Goal: Task Accomplishment & Management: Manage account settings

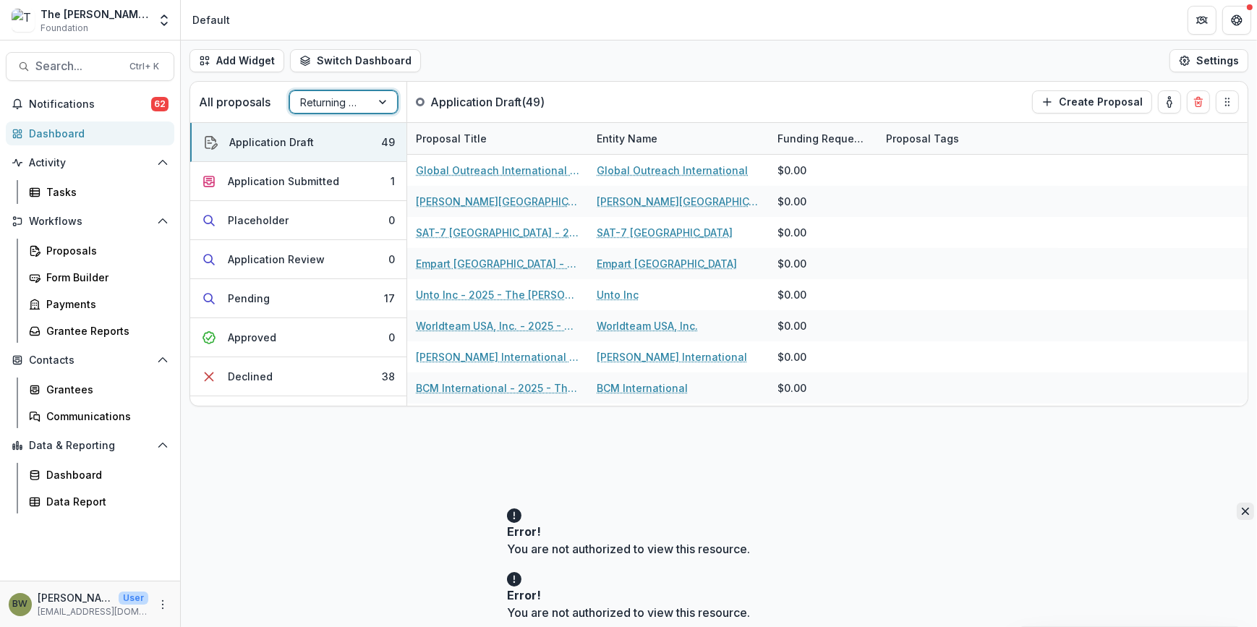
click at [1242, 515] on icon "Close" at bounding box center [1245, 511] width 7 height 7
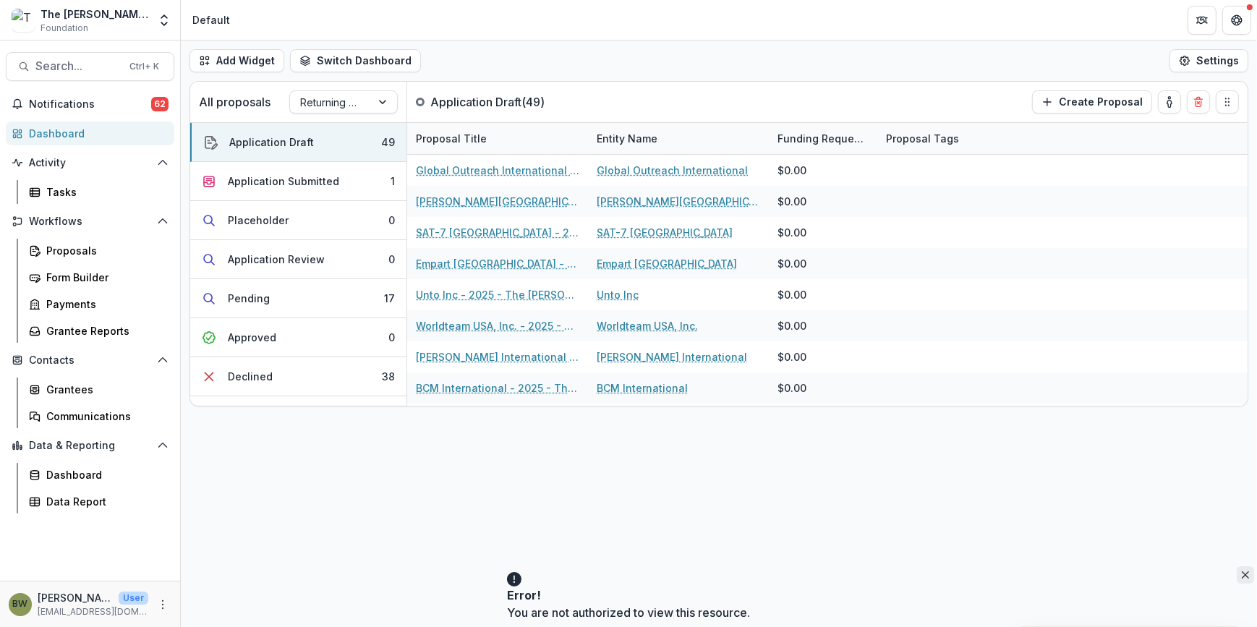
click at [1237, 577] on button "Close" at bounding box center [1245, 575] width 17 height 17
click at [1237, 516] on button "Close" at bounding box center [1245, 511] width 17 height 17
click at [1242, 579] on icon "Close" at bounding box center [1245, 575] width 7 height 7
click at [1237, 520] on button "Close" at bounding box center [1245, 511] width 17 height 17
click at [1242, 579] on icon "Close" at bounding box center [1245, 575] width 7 height 7
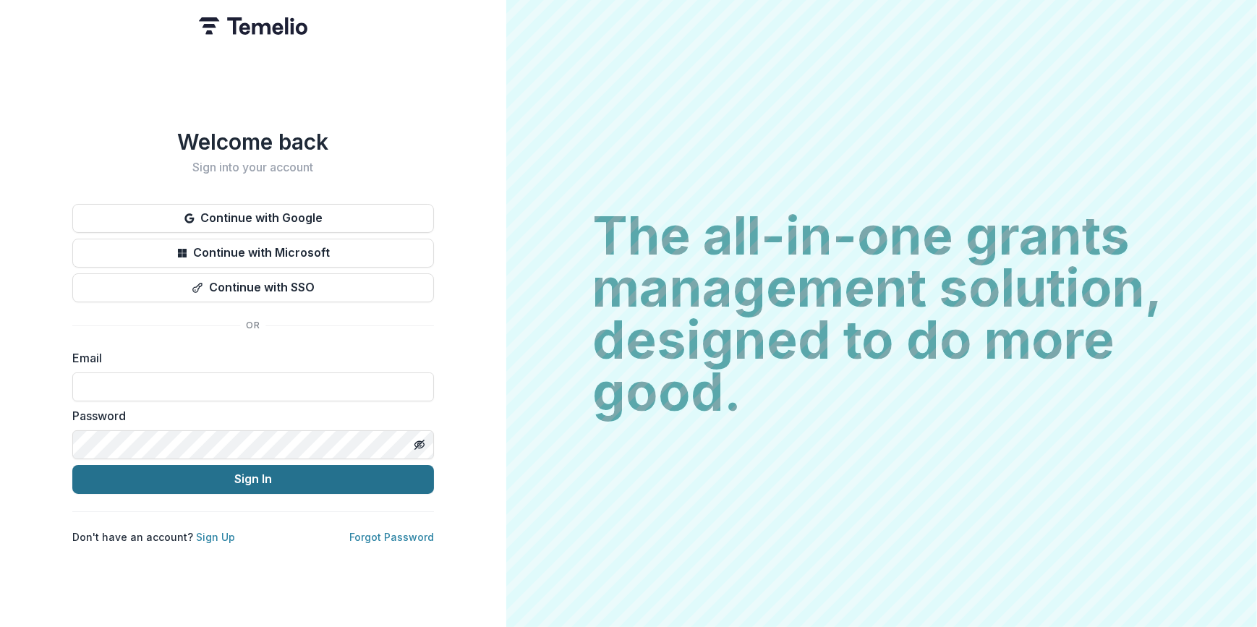
type input "**********"
click at [217, 480] on button "Sign In" at bounding box center [253, 479] width 362 height 29
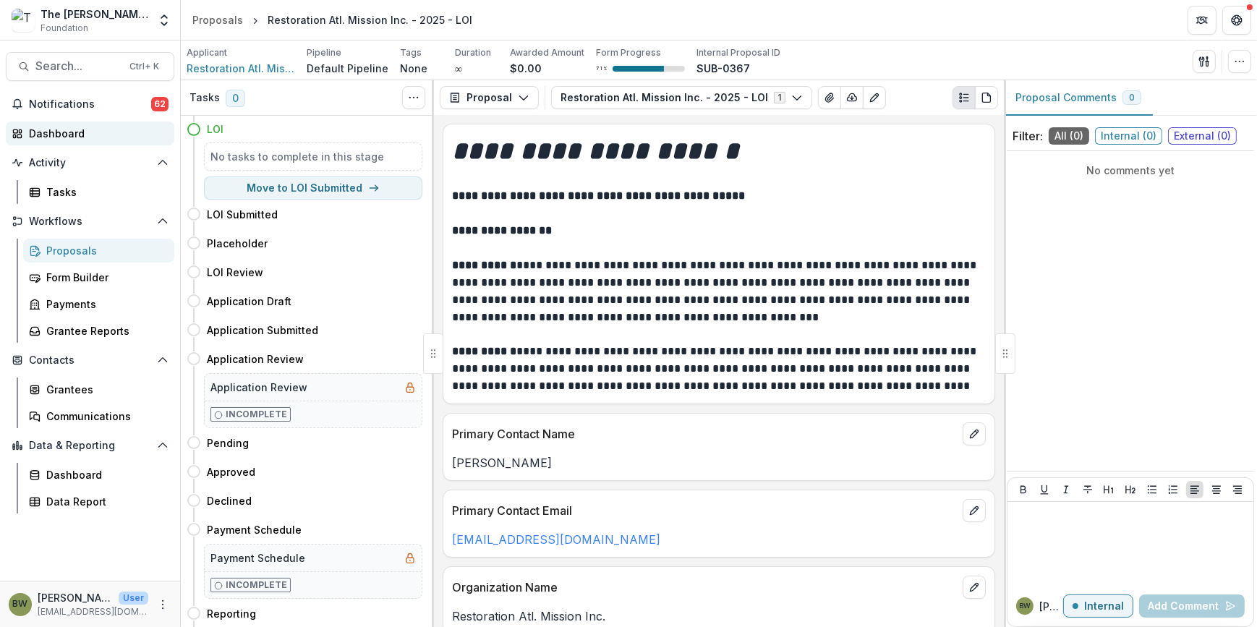
click at [48, 128] on div "Dashboard" at bounding box center [96, 133] width 134 height 15
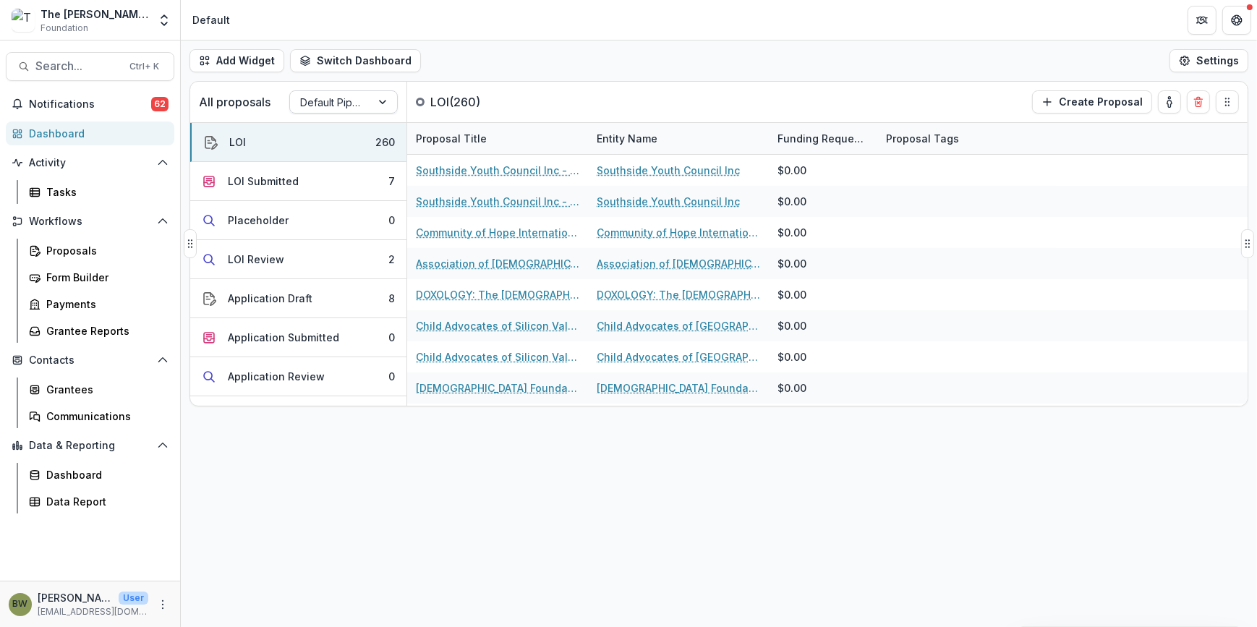
click at [305, 103] on div at bounding box center [330, 102] width 61 height 18
click at [316, 168] on div "Returning Pipeline" at bounding box center [343, 164] width 101 height 38
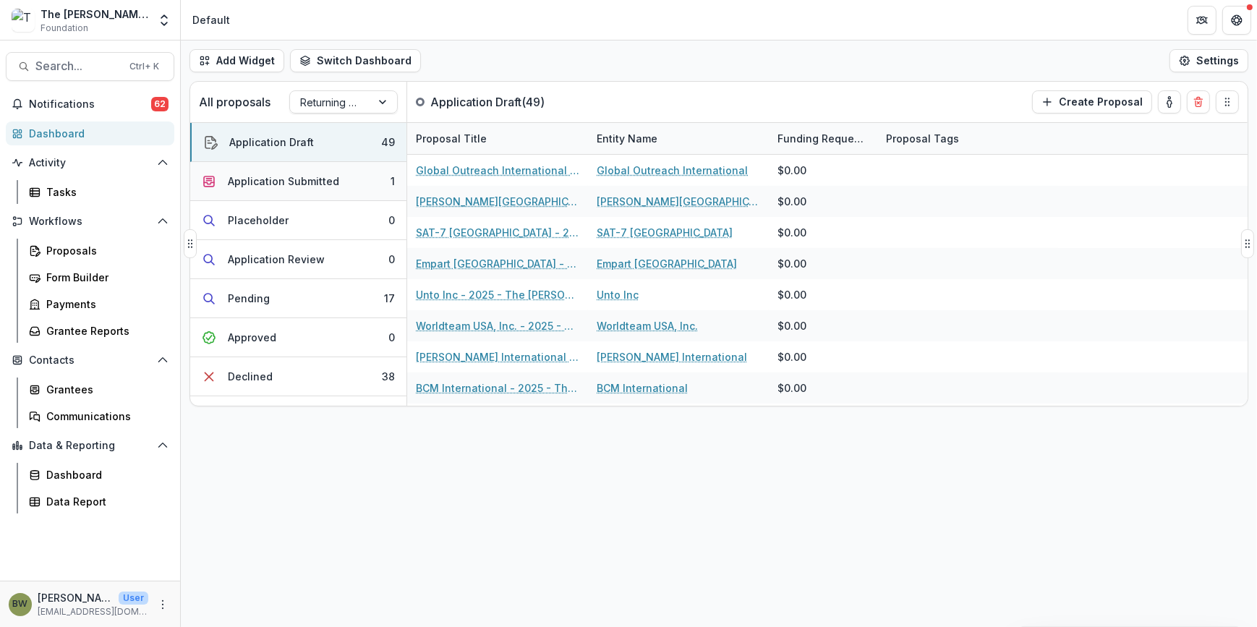
click at [313, 182] on div "Application Submitted" at bounding box center [283, 181] width 111 height 15
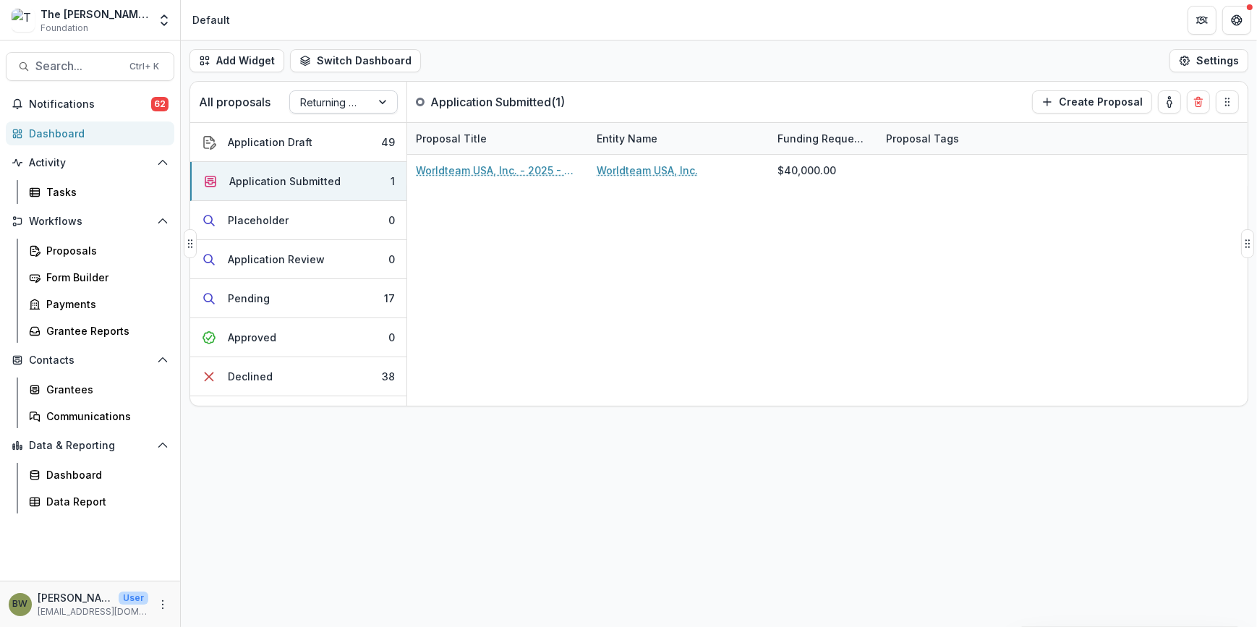
click at [332, 102] on div at bounding box center [330, 102] width 61 height 18
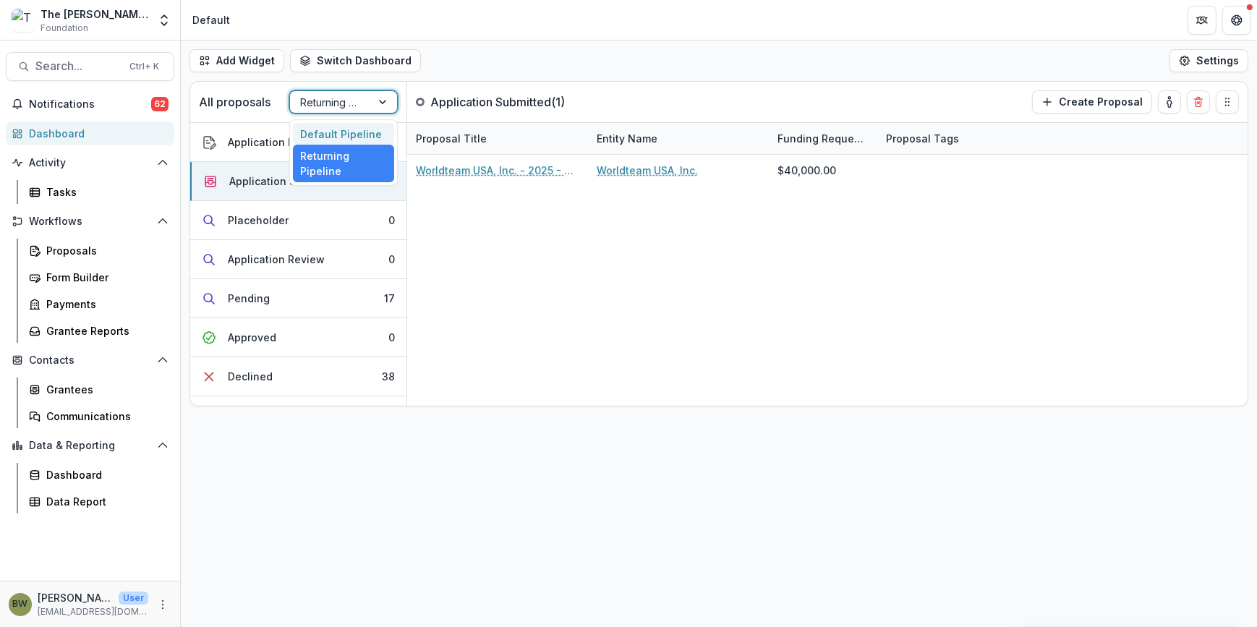
click at [335, 135] on div "Default Pipeline" at bounding box center [343, 134] width 101 height 22
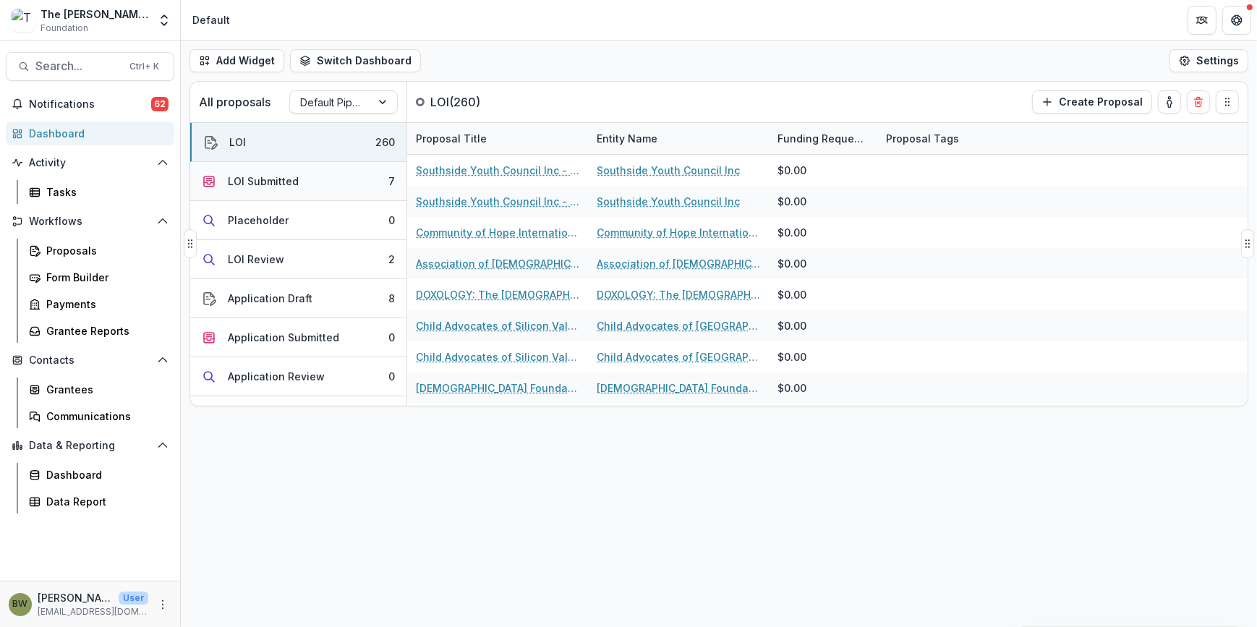
click at [300, 180] on button "LOI Submitted 7" at bounding box center [298, 181] width 216 height 39
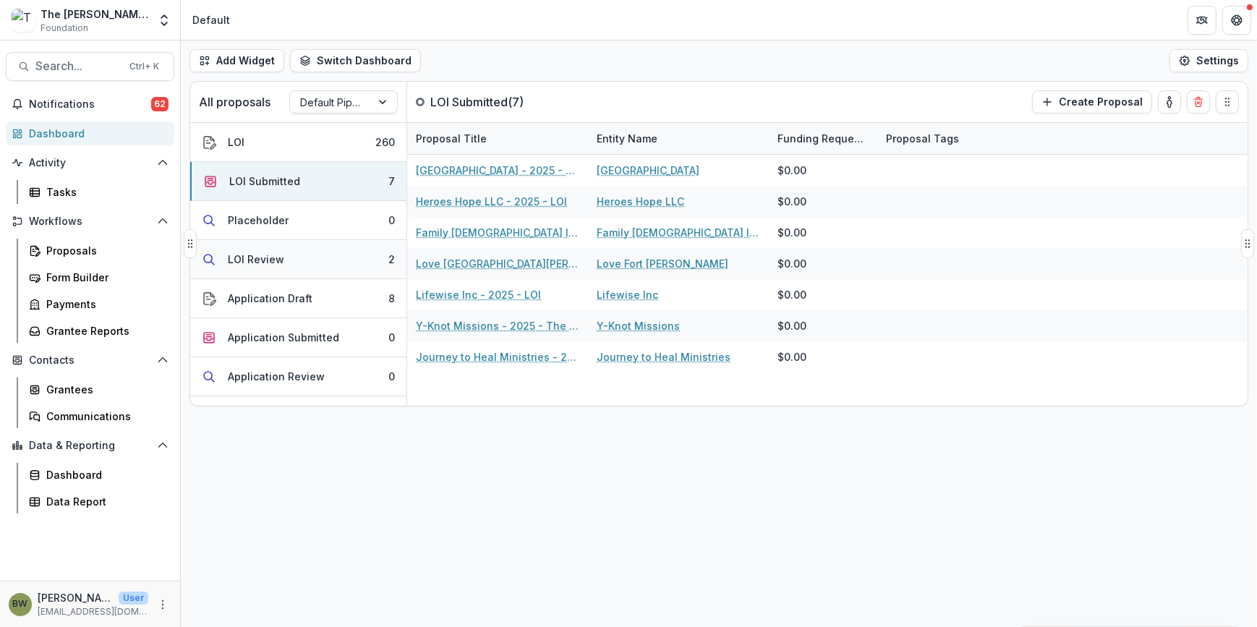
click at [257, 258] on div "LOI Review" at bounding box center [256, 259] width 56 height 15
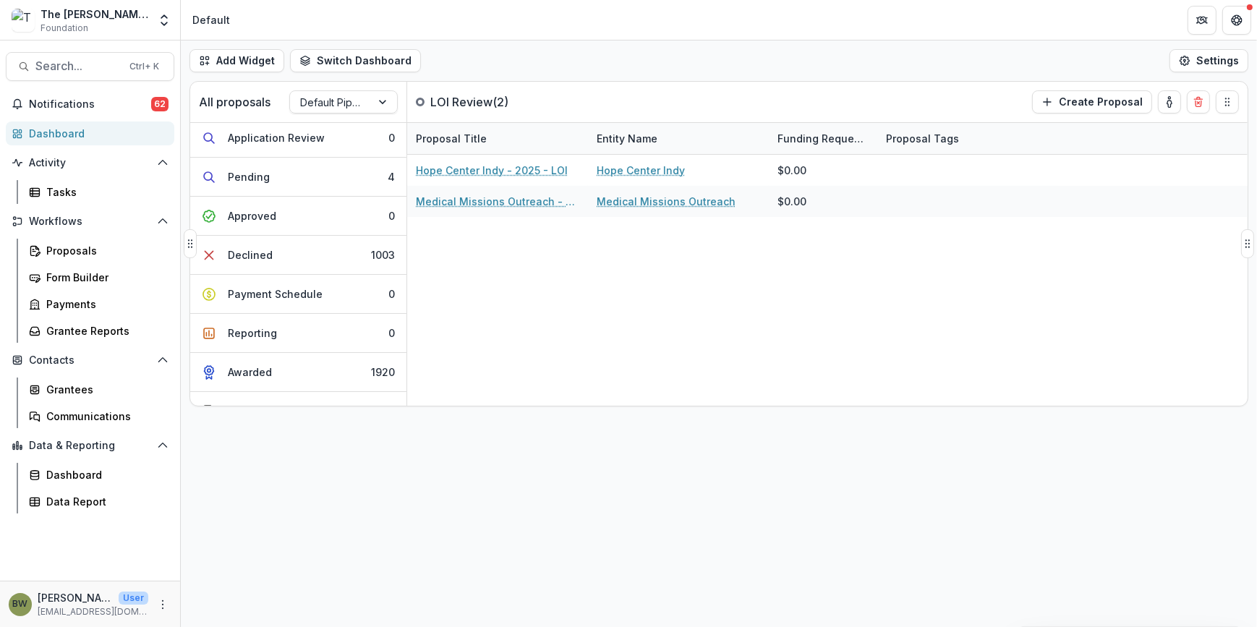
scroll to position [262, 0]
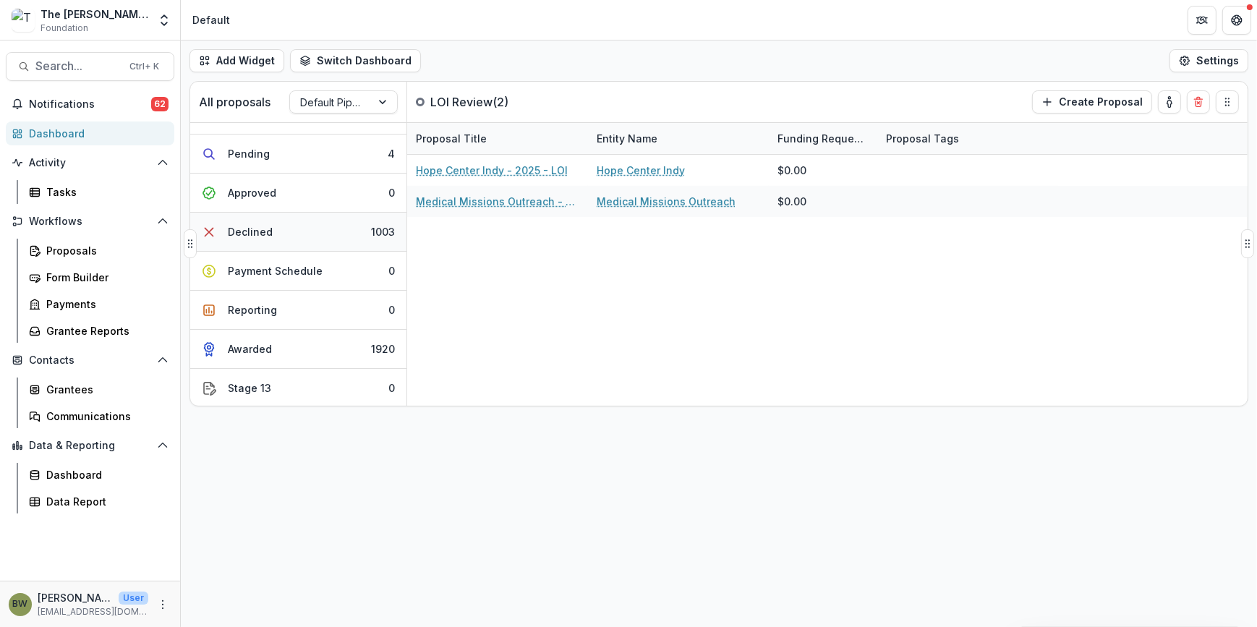
click at [255, 226] on div "Declined" at bounding box center [250, 231] width 45 height 15
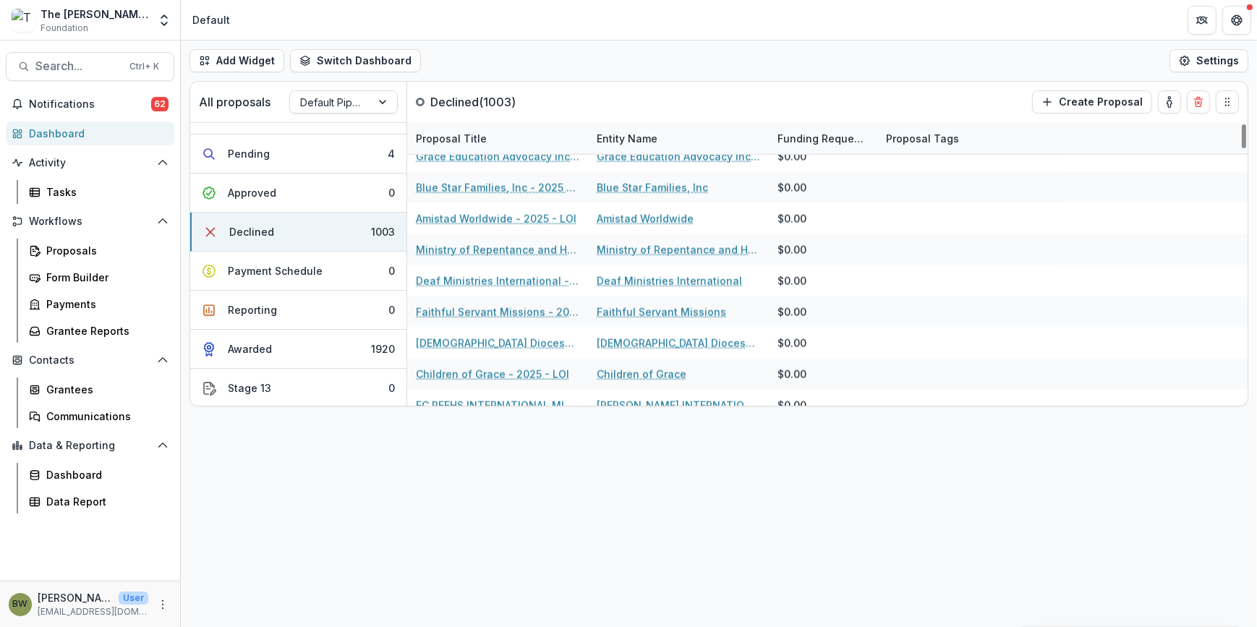
scroll to position [2828, 0]
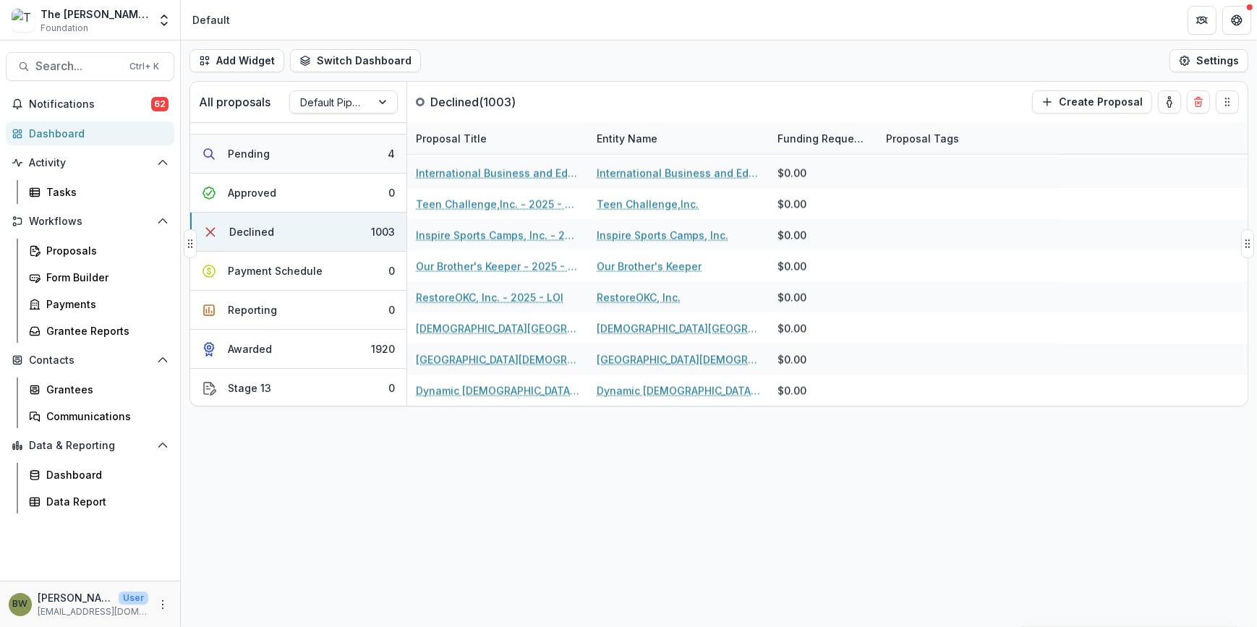
click at [265, 157] on div "Pending" at bounding box center [249, 153] width 42 height 15
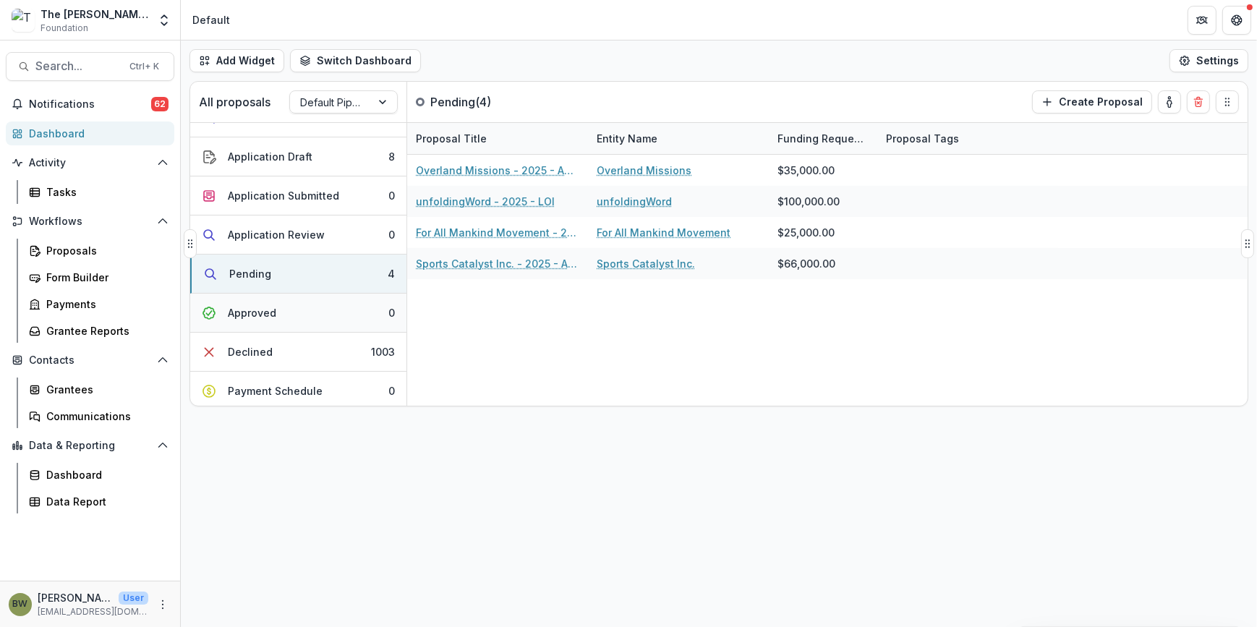
scroll to position [0, 0]
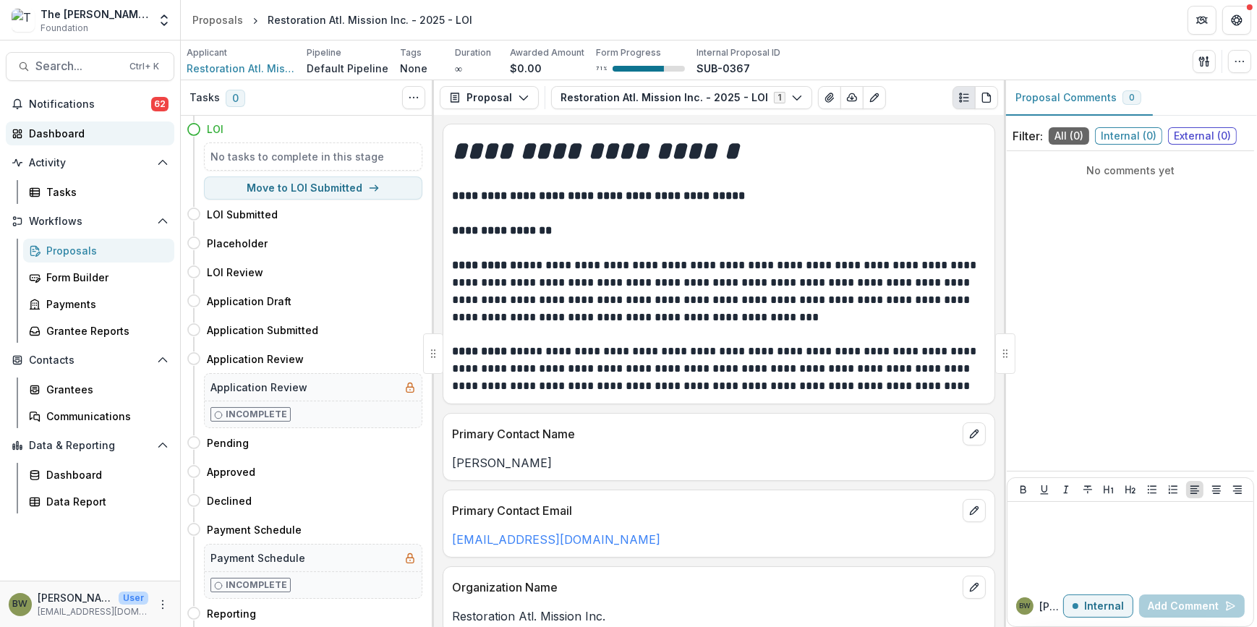
click at [79, 127] on div "Dashboard" at bounding box center [96, 133] width 134 height 15
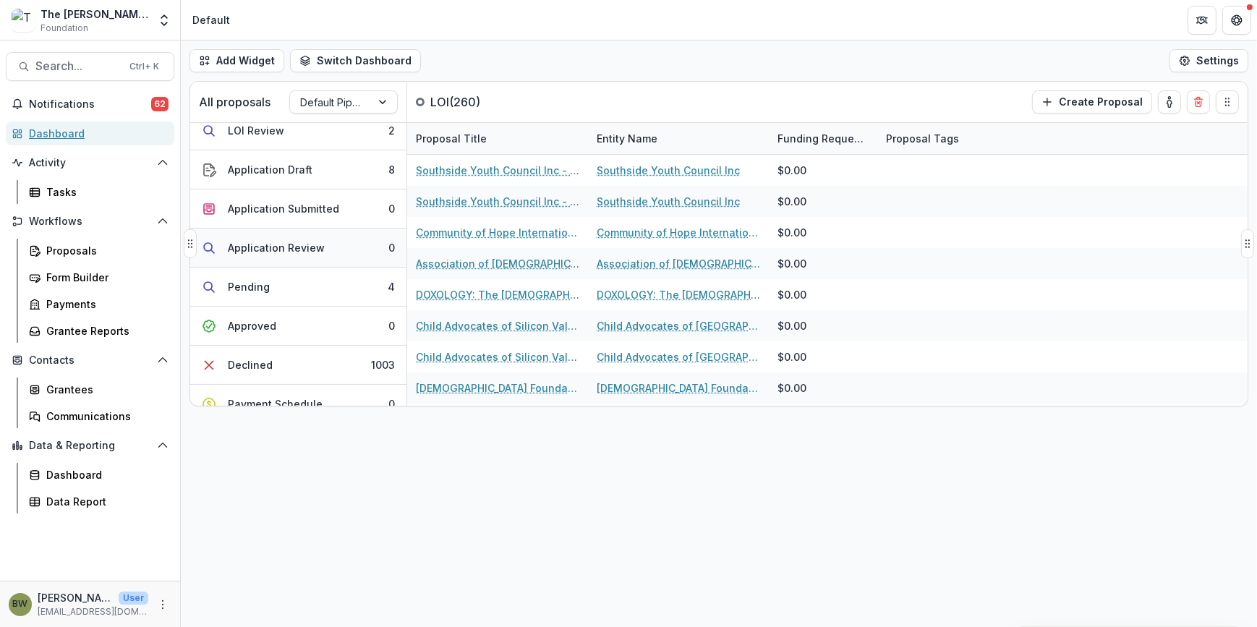
scroll to position [131, 0]
click at [256, 288] on div "Pending" at bounding box center [249, 284] width 42 height 15
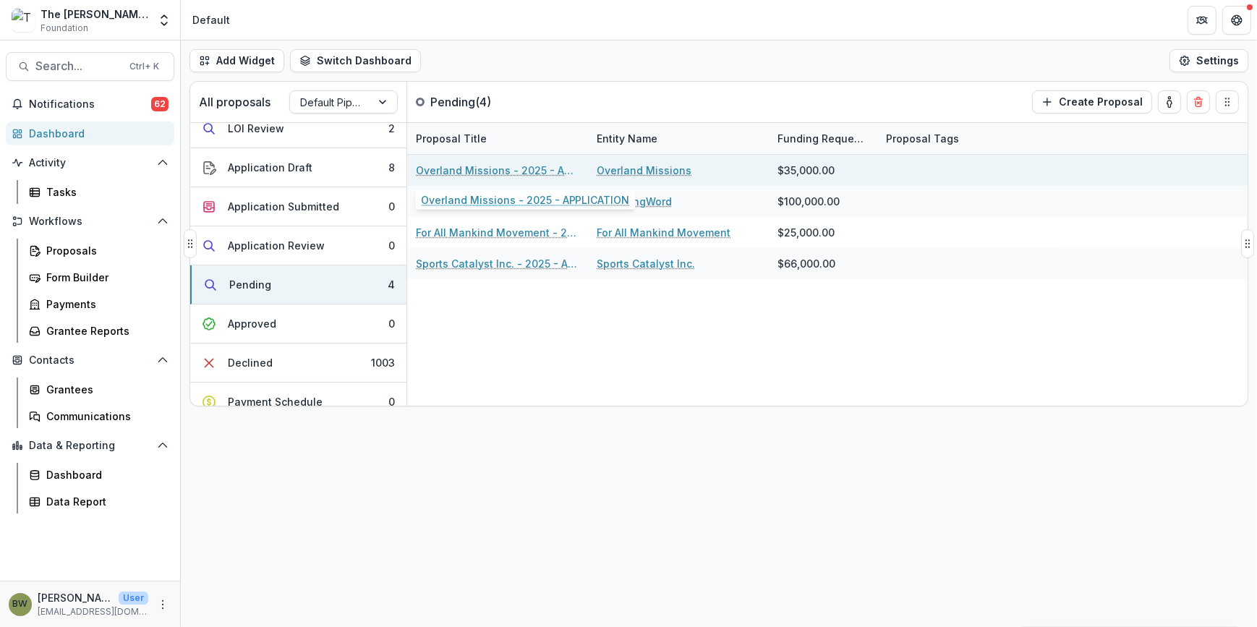
click at [457, 165] on link "Overland Missions - 2025 - APPLICATION" at bounding box center [498, 170] width 164 height 15
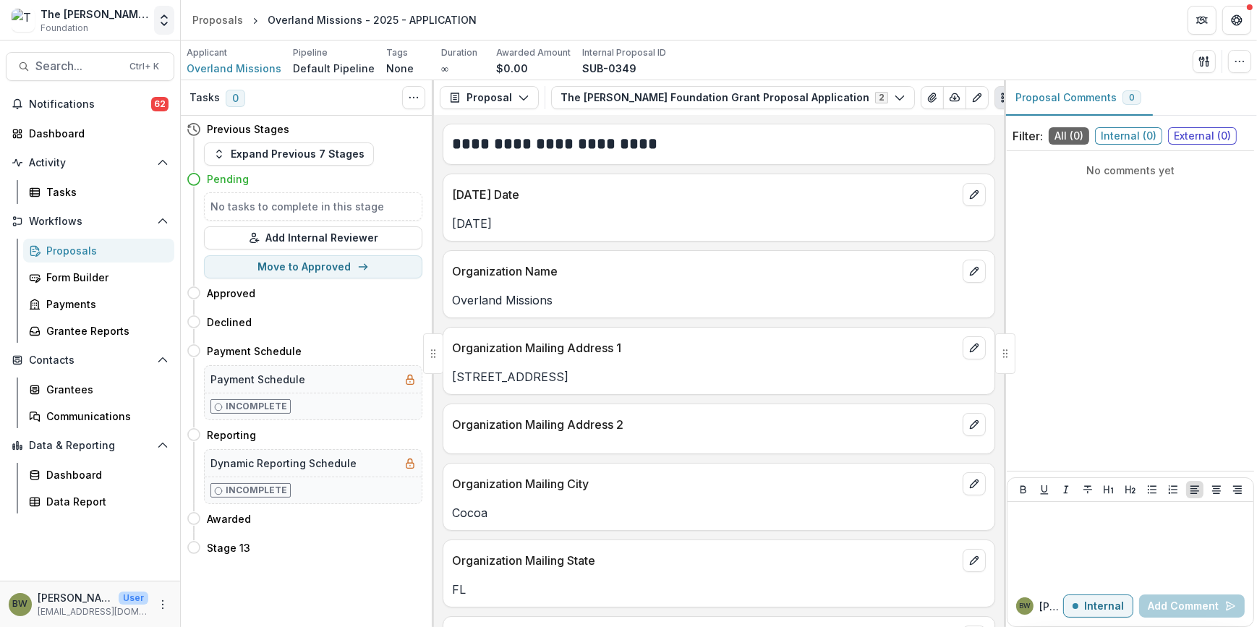
click at [161, 21] on icon "Open entity switcher" at bounding box center [164, 20] width 14 height 14
click at [104, 59] on link "Admin Settings" at bounding box center [91, 56] width 174 height 24
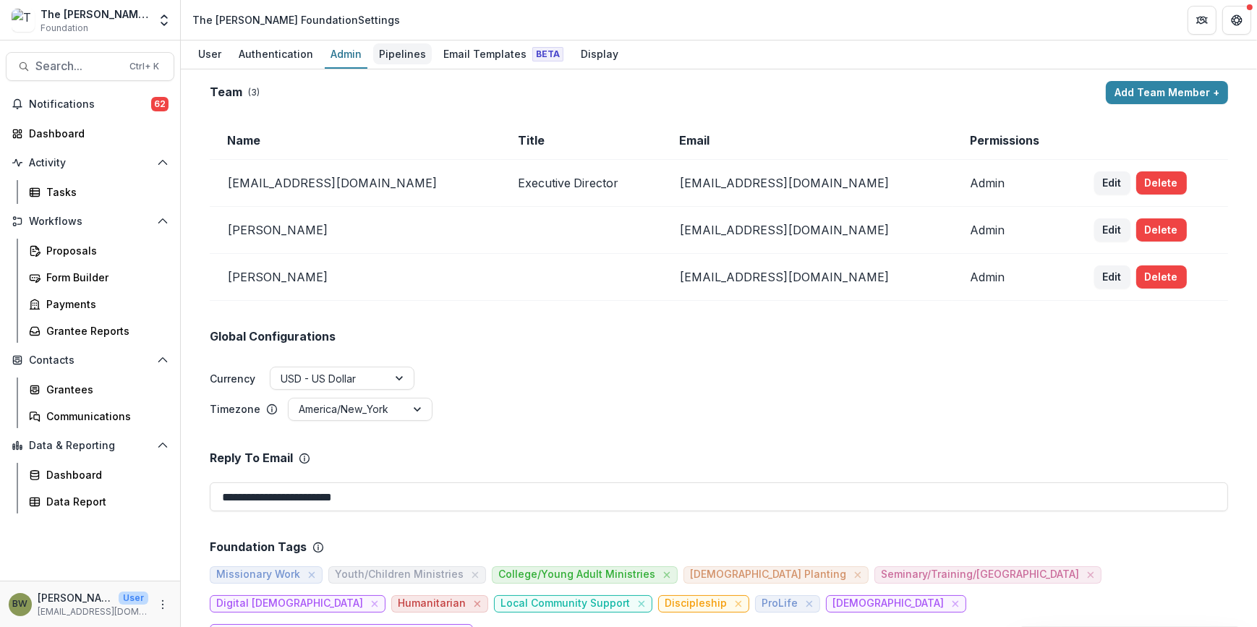
click at [387, 57] on div "Pipelines" at bounding box center [402, 53] width 59 height 21
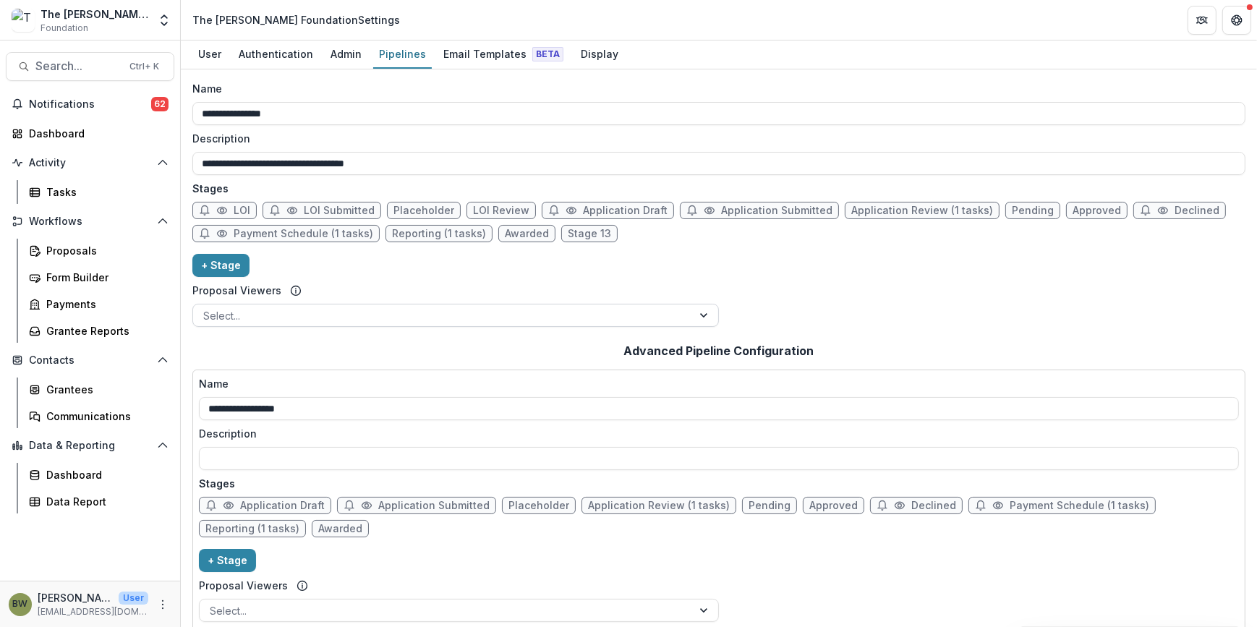
click at [339, 310] on div at bounding box center [442, 316] width 479 height 18
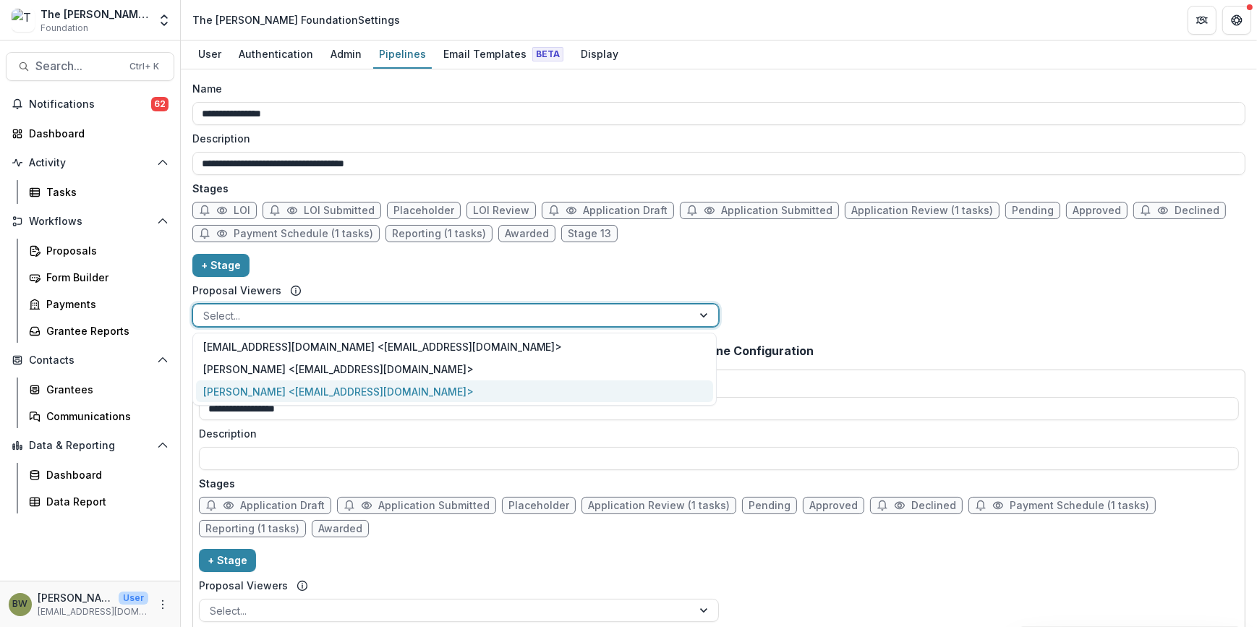
click at [334, 390] on div "[PERSON_NAME] <[EMAIL_ADDRESS][DOMAIN_NAME]>" at bounding box center [454, 392] width 517 height 22
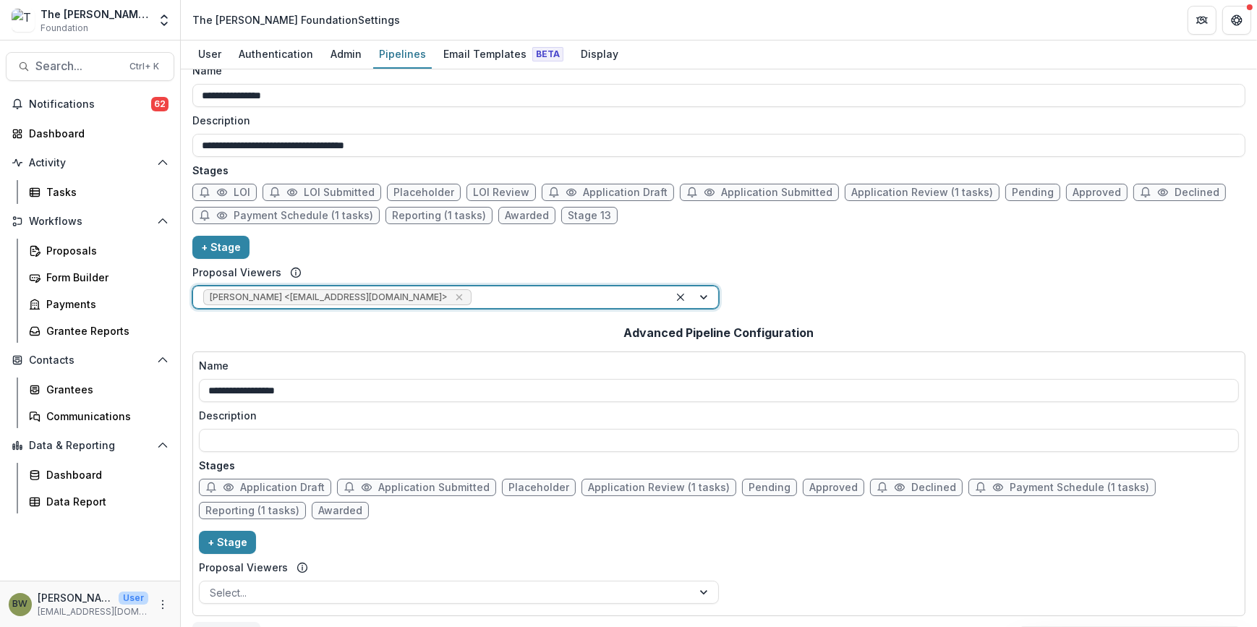
scroll to position [47, 0]
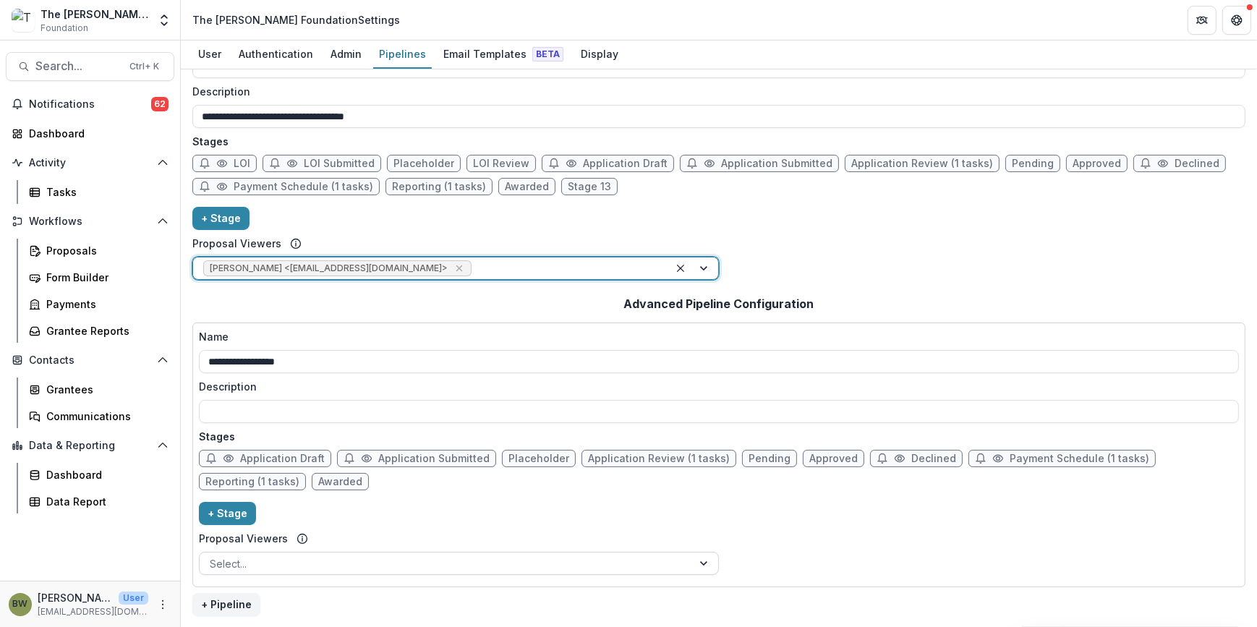
click at [525, 565] on div at bounding box center [446, 564] width 472 height 18
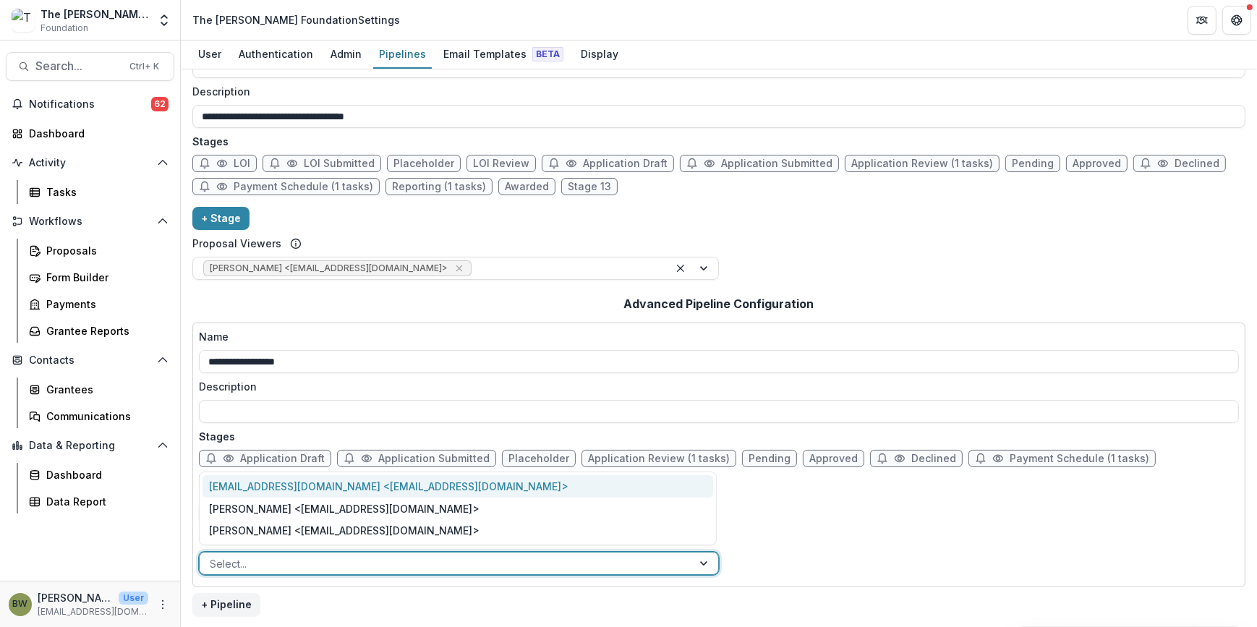
click at [463, 213] on div "**********" at bounding box center [718, 160] width 1053 height 252
click at [344, 564] on div at bounding box center [446, 564] width 472 height 18
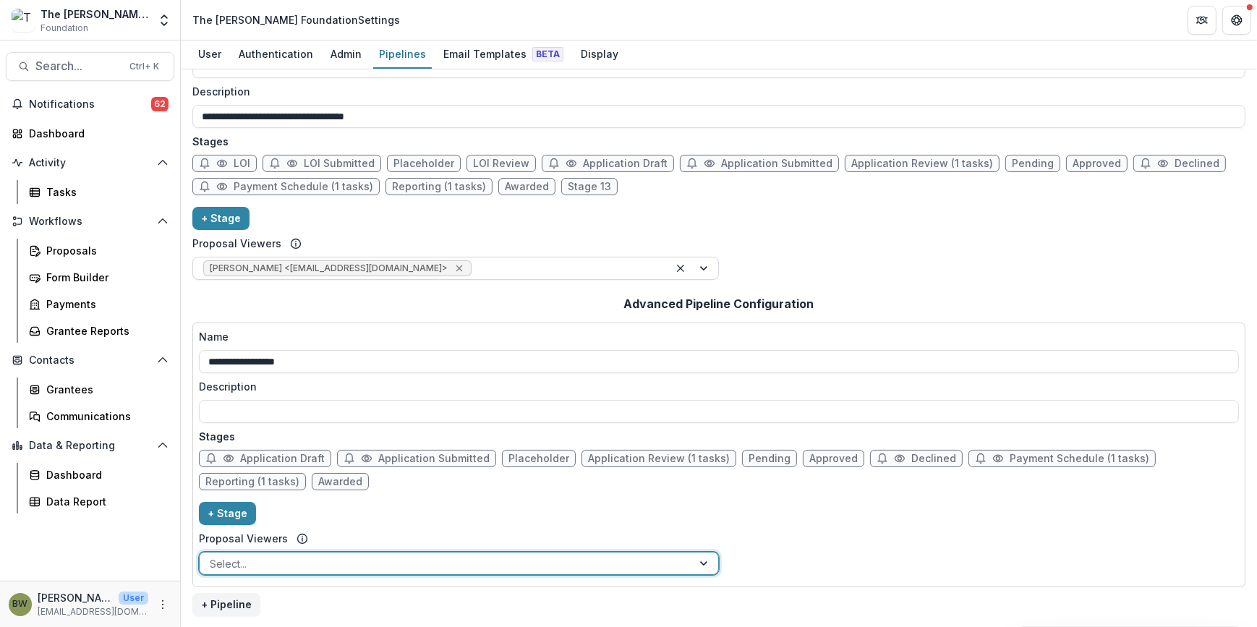
click at [454, 268] on icon "Remove Blair White <bwhite@bolickfoundation.org>" at bounding box center [460, 269] width 12 height 12
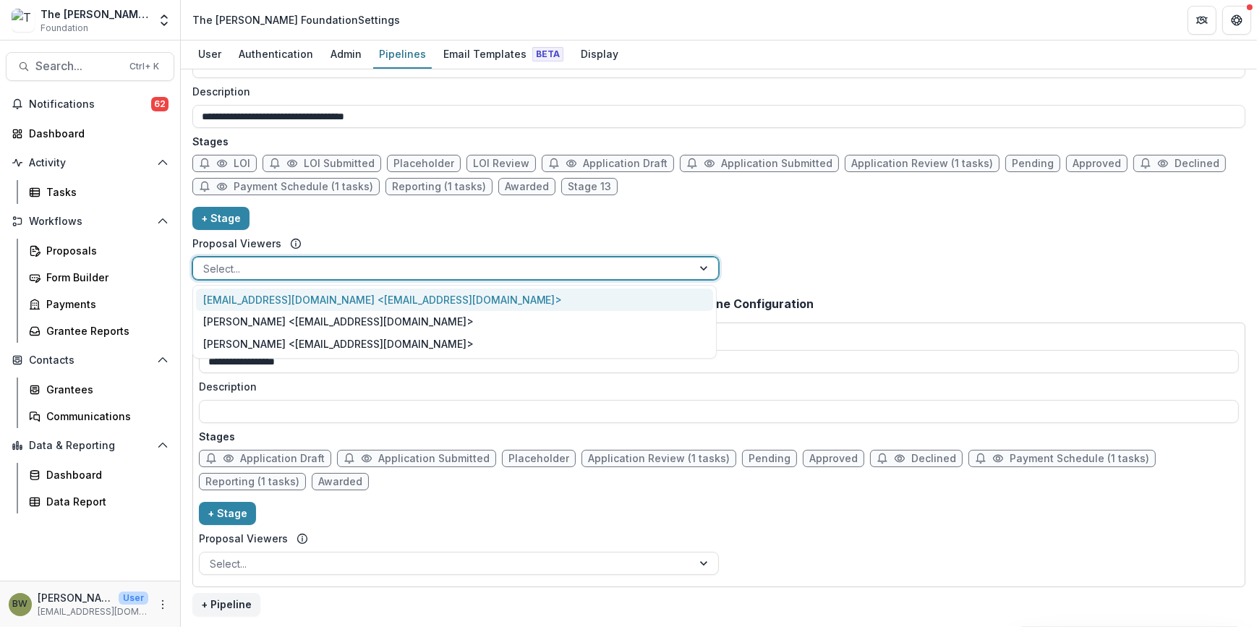
click at [441, 268] on div at bounding box center [442, 269] width 479 height 18
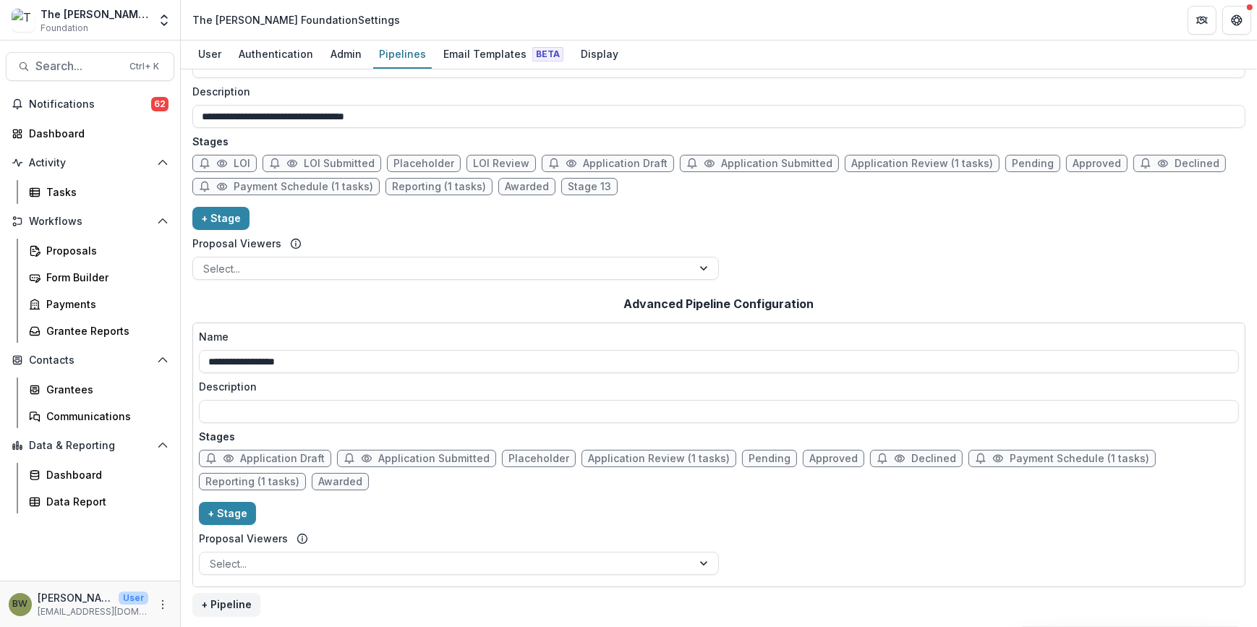
click at [447, 229] on div "**********" at bounding box center [718, 160] width 1053 height 252
click at [55, 130] on div "Dashboard" at bounding box center [96, 133] width 134 height 15
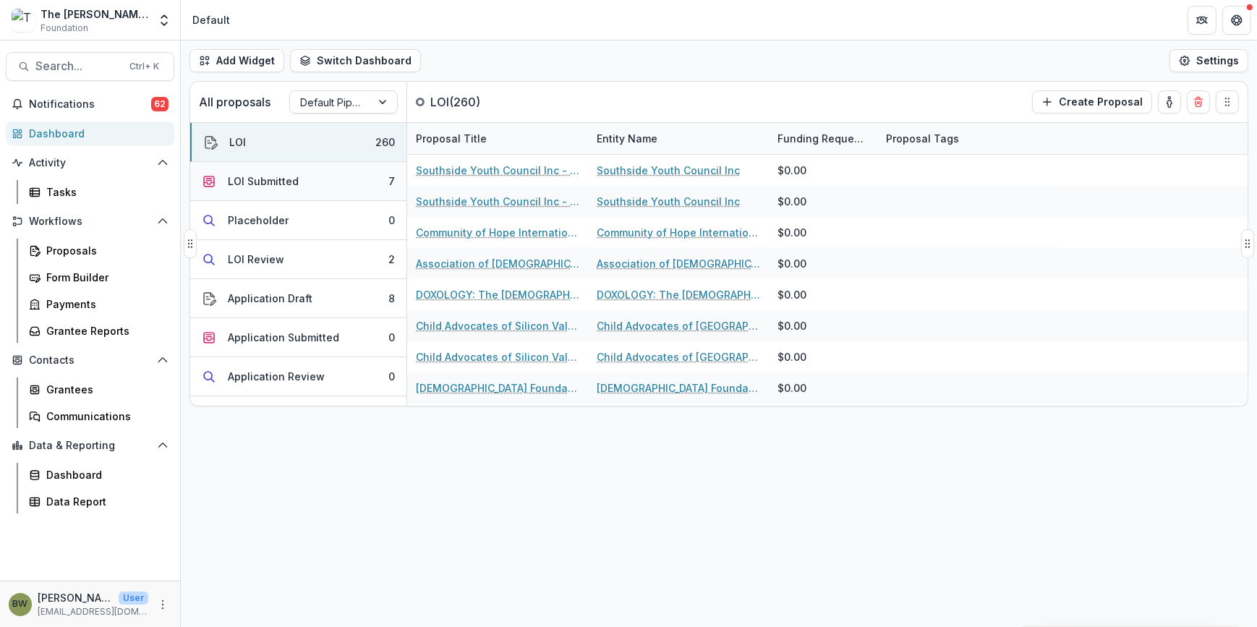
click at [245, 181] on div "LOI Submitted" at bounding box center [263, 181] width 71 height 15
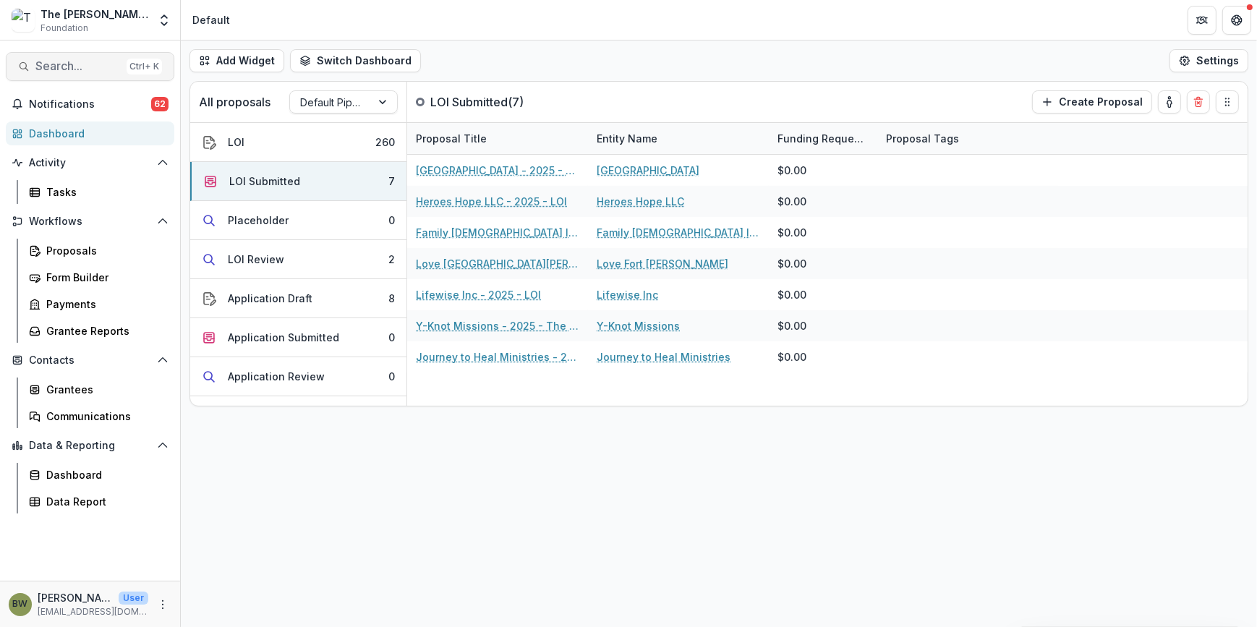
click at [82, 72] on span "Search..." at bounding box center [77, 66] width 85 height 14
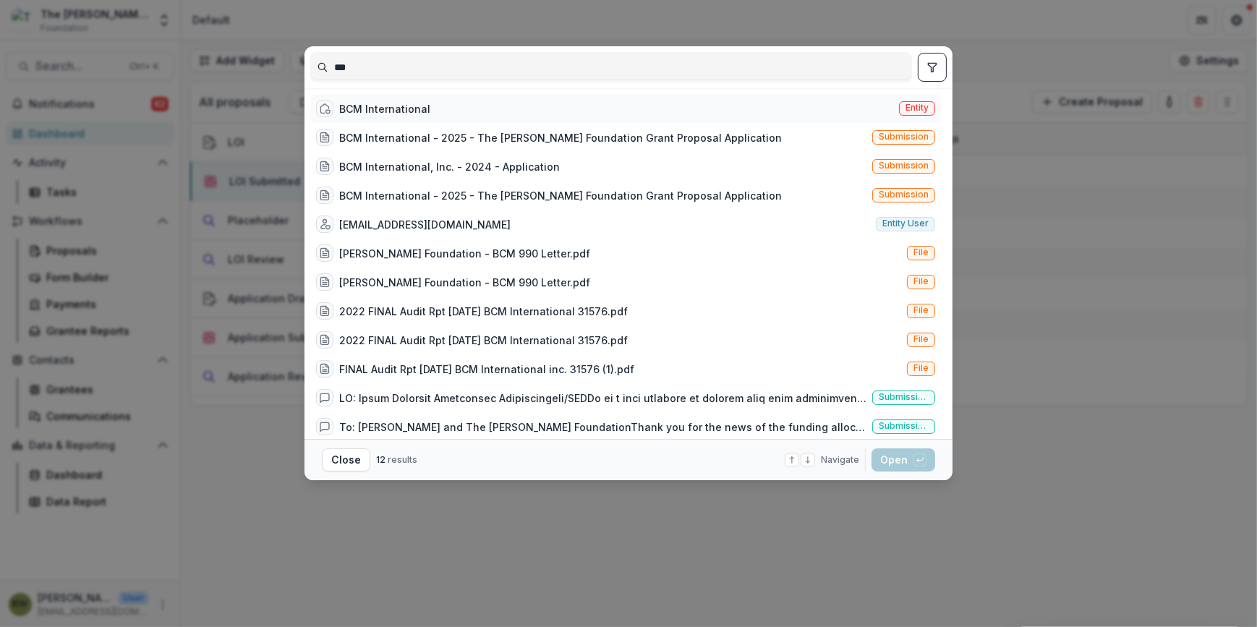
type input "***"
click at [389, 110] on div "BCM International" at bounding box center [384, 108] width 91 height 15
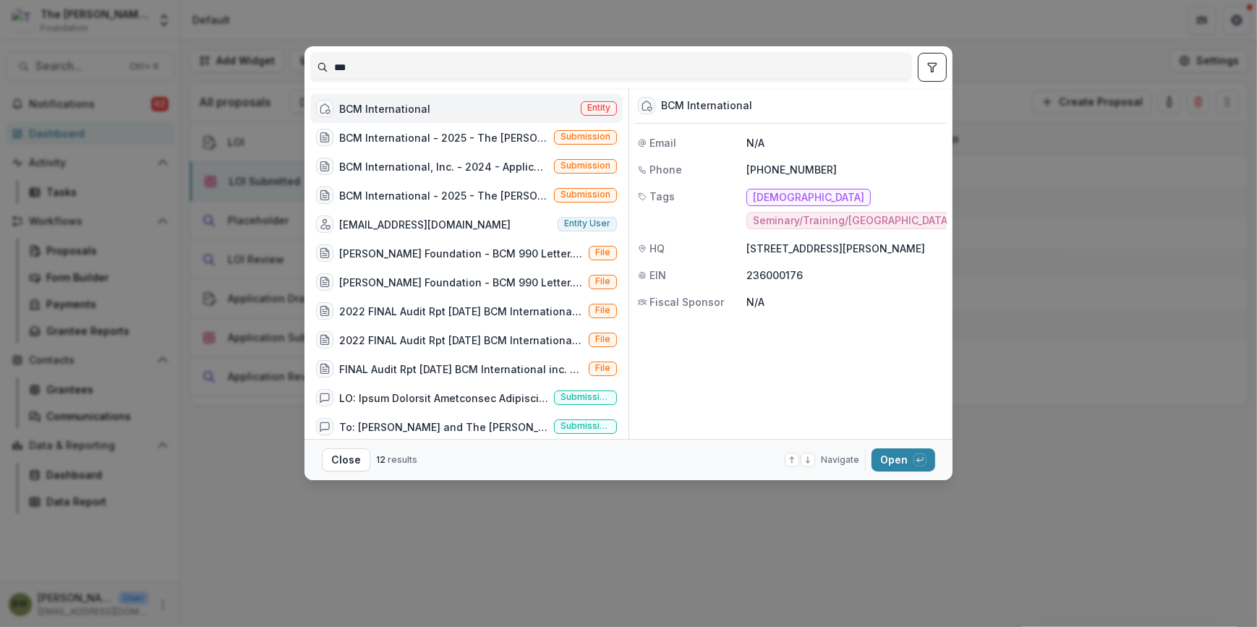
click at [597, 109] on span "Entity" at bounding box center [598, 108] width 23 height 10
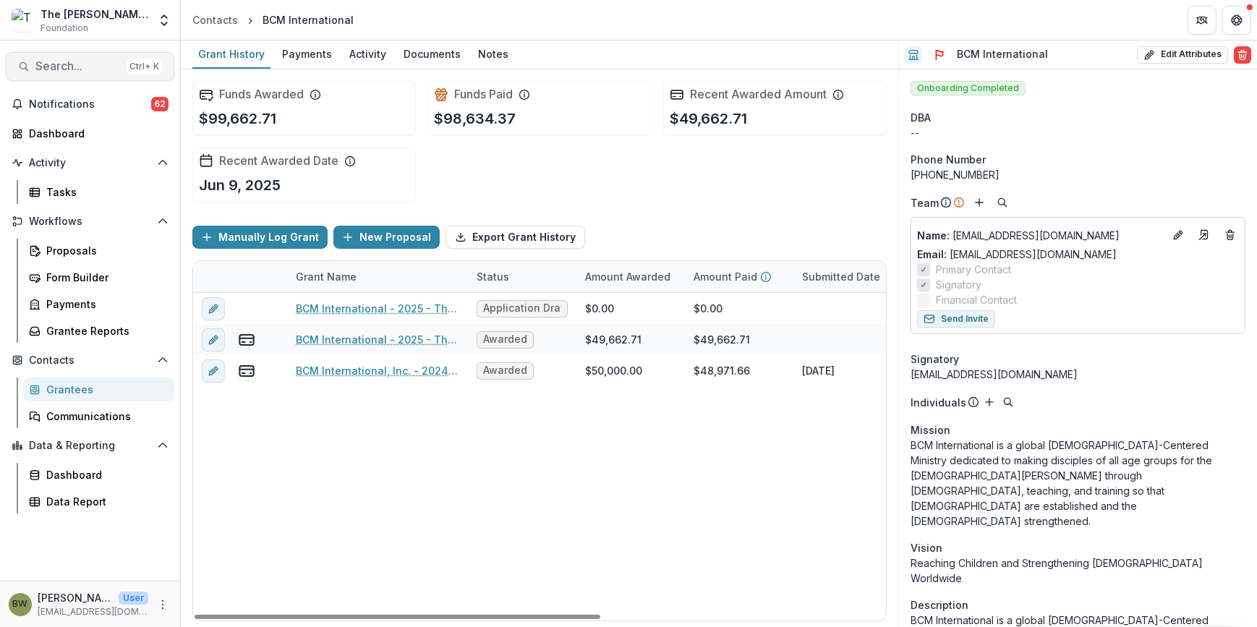
click at [85, 60] on span "Search..." at bounding box center [77, 66] width 85 height 14
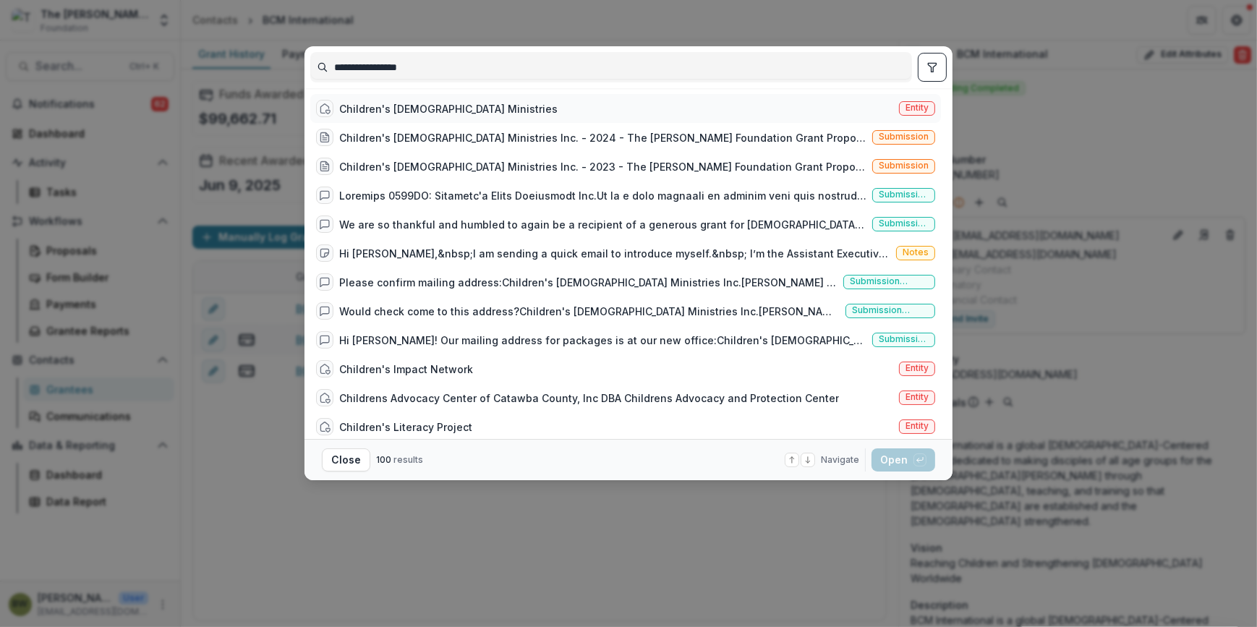
type input "**********"
click at [909, 103] on span "Entity" at bounding box center [917, 108] width 23 height 10
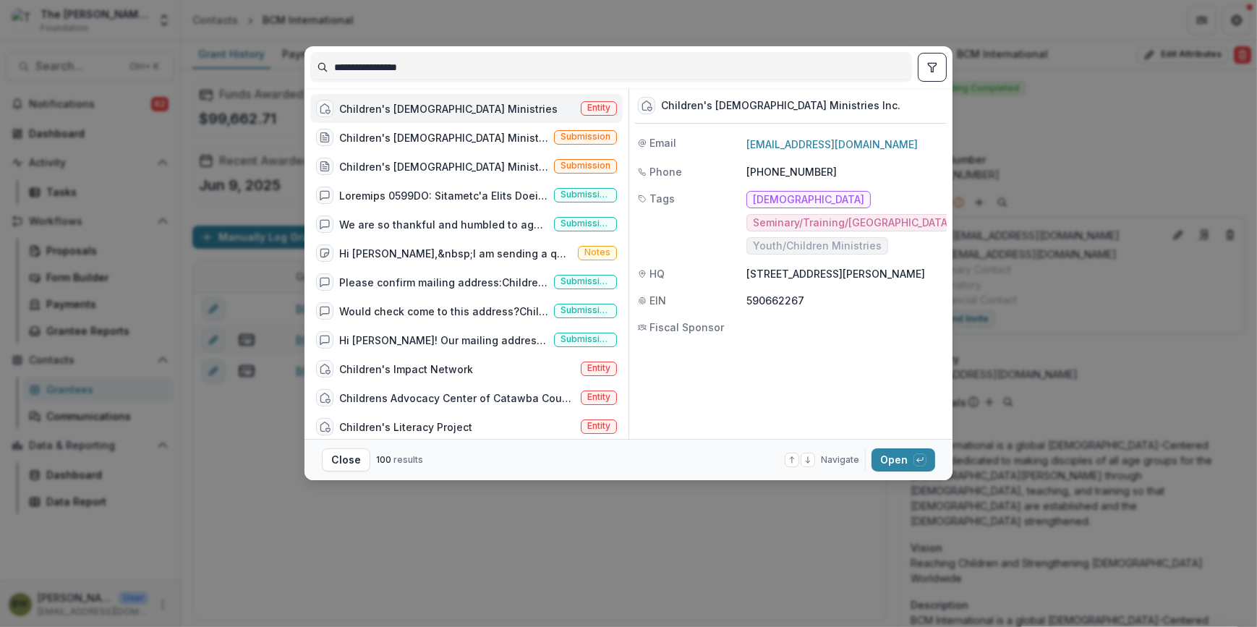
click at [594, 100] on div "Children's Bible Ministries Entity" at bounding box center [466, 108] width 313 height 29
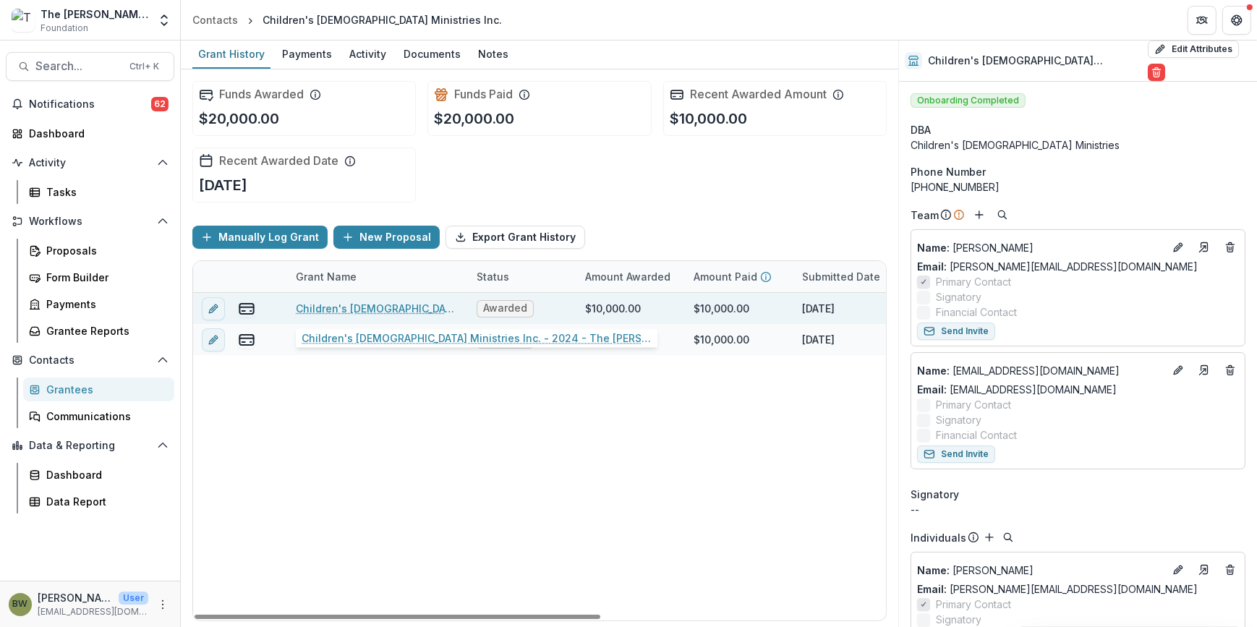
click at [373, 307] on link "Children's Bible Ministries Inc. - 2024 - The Bolick Foundation Grant Proposal …" at bounding box center [378, 308] width 164 height 15
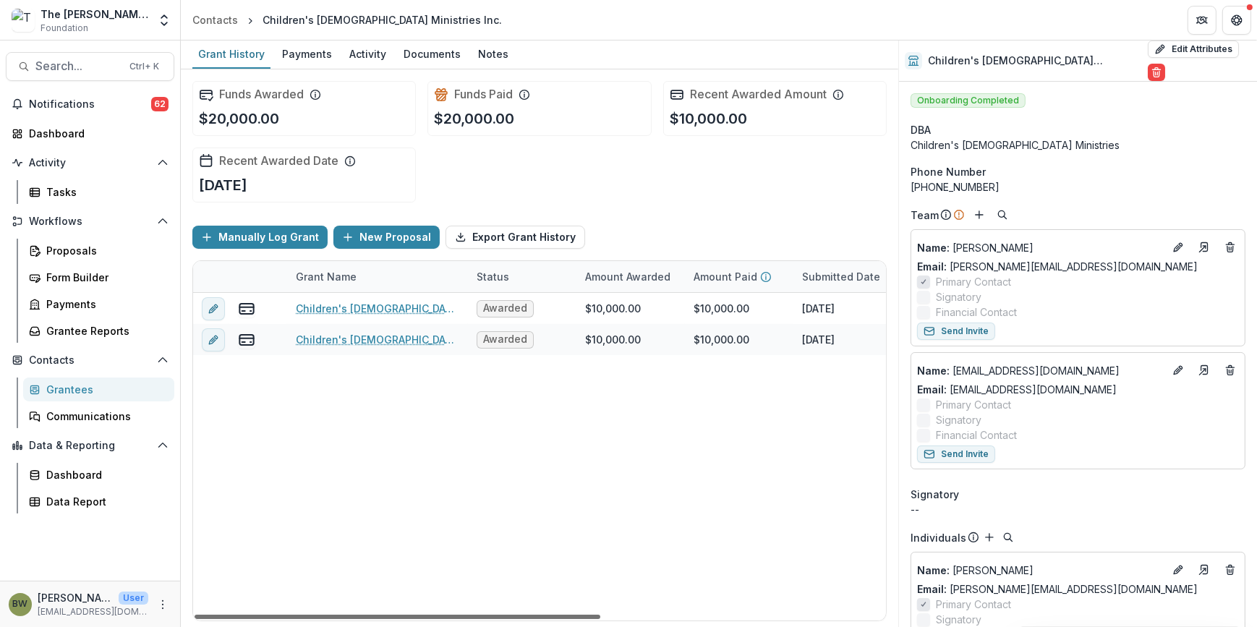
drag, startPoint x: 556, startPoint y: 616, endPoint x: 461, endPoint y: 624, distance: 95.1
click at [461, 619] on div at bounding box center [398, 617] width 406 height 4
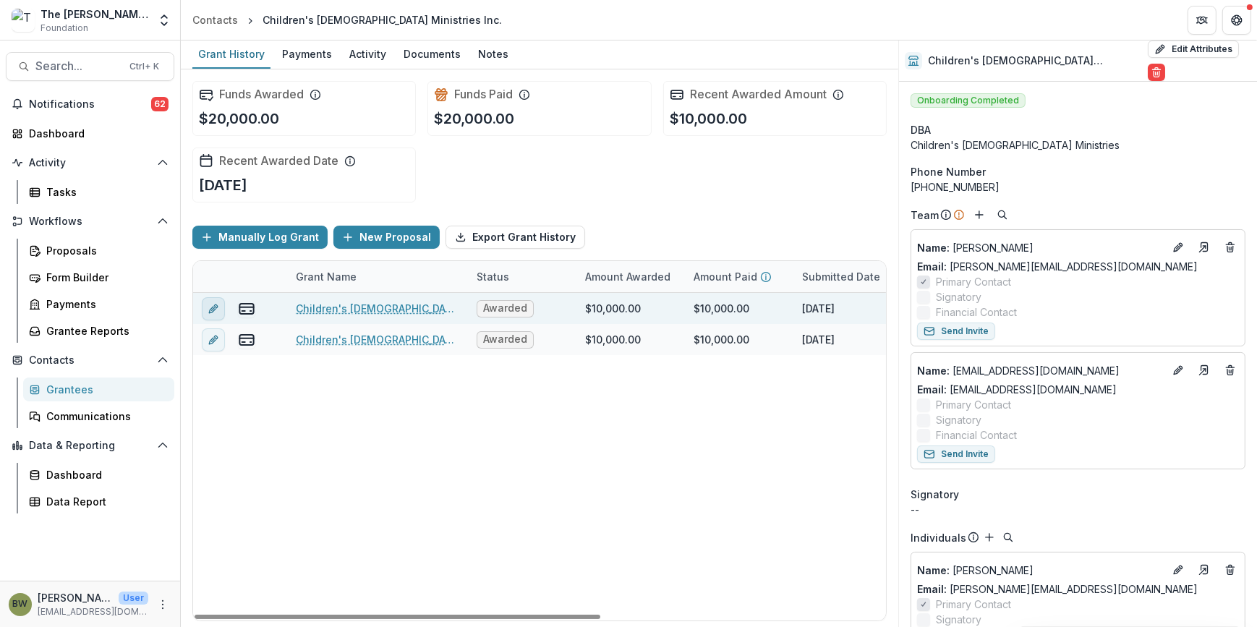
click at [210, 307] on icon "edit" at bounding box center [214, 309] width 12 height 12
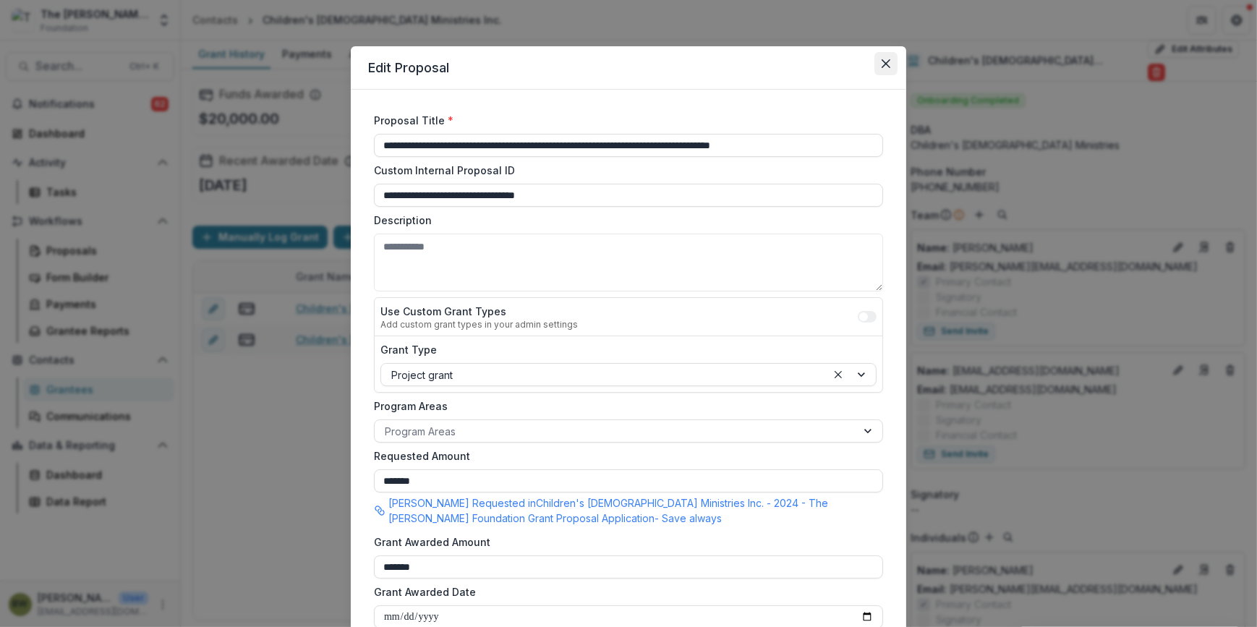
click at [882, 64] on icon "Close" at bounding box center [886, 63] width 9 height 9
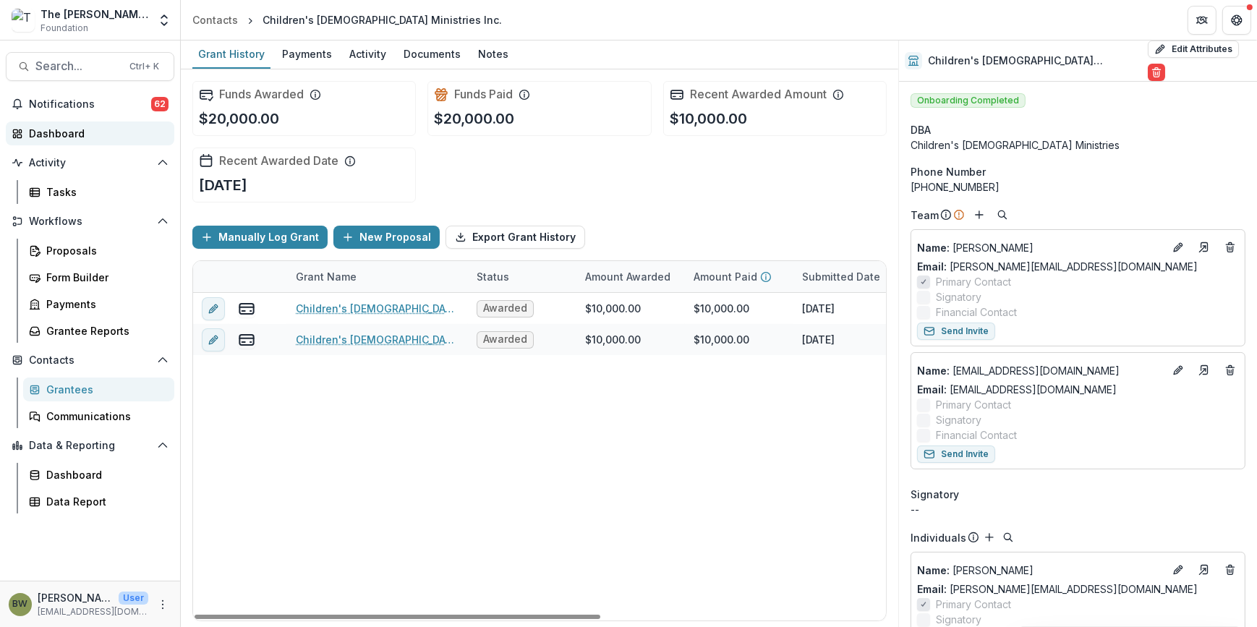
click at [61, 141] on link "Dashboard" at bounding box center [90, 134] width 169 height 24
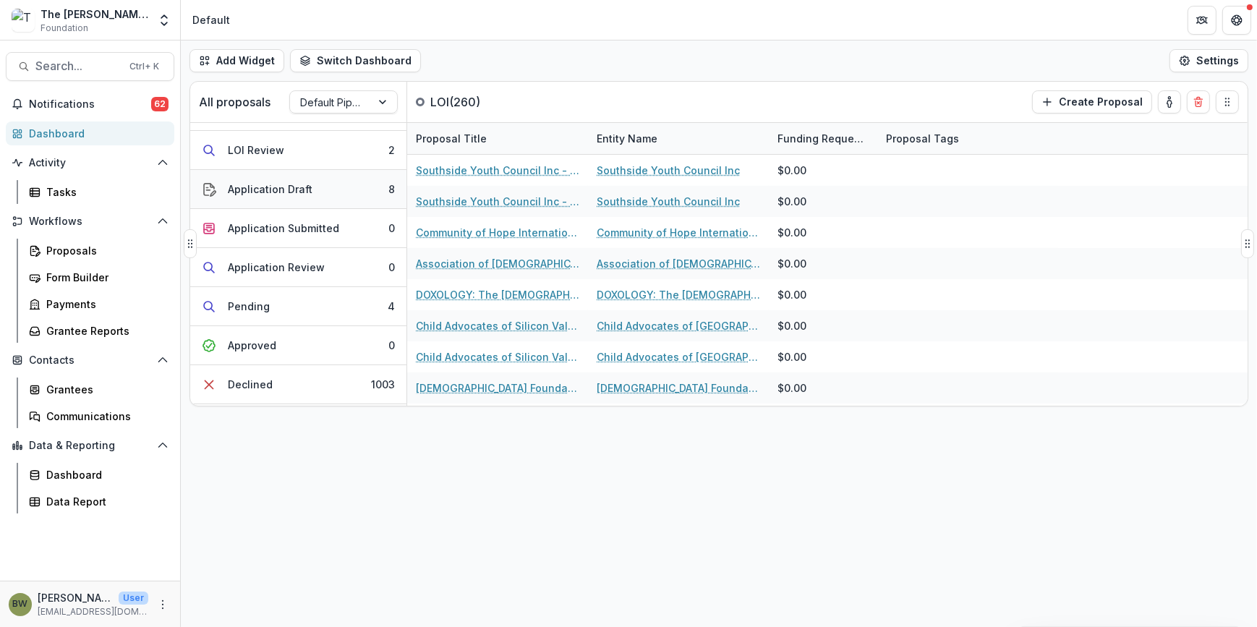
scroll to position [130, 0]
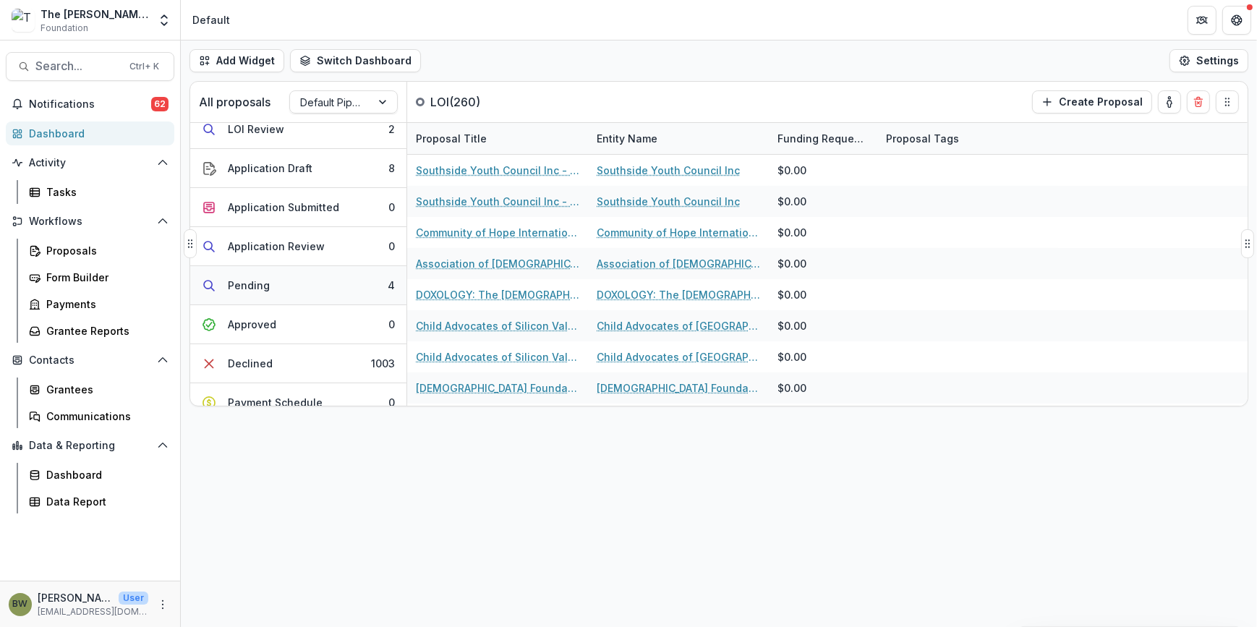
click at [248, 287] on div "Pending" at bounding box center [249, 285] width 42 height 15
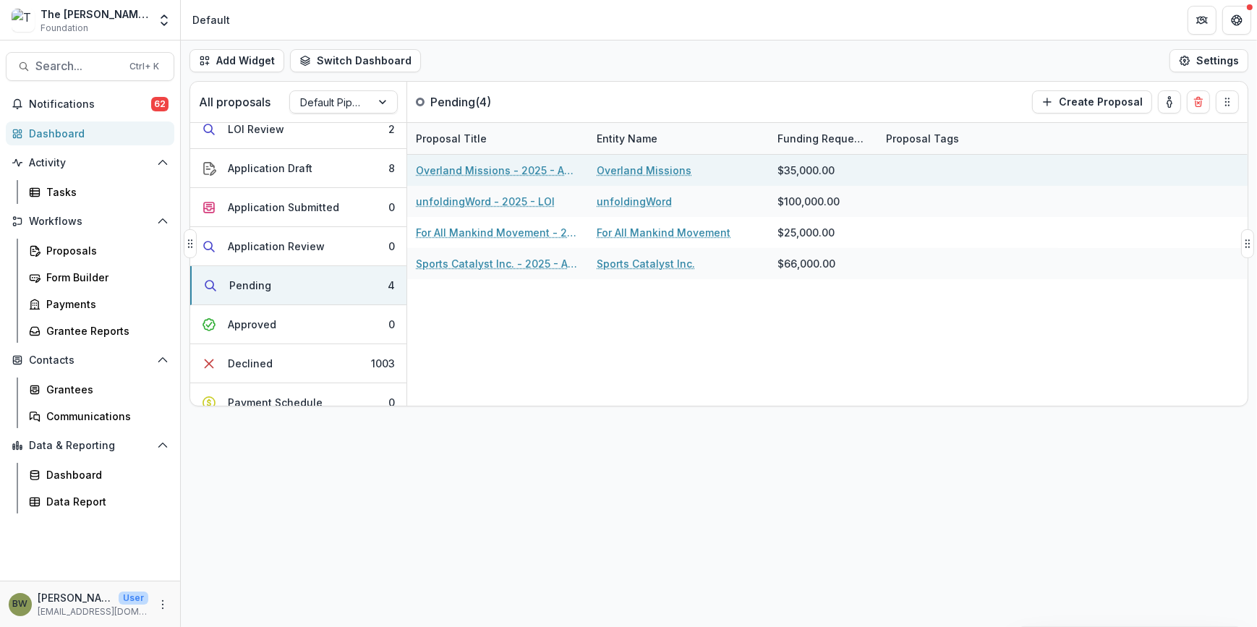
click at [467, 163] on link "Overland Missions - 2025 - APPLICATION" at bounding box center [498, 170] width 164 height 15
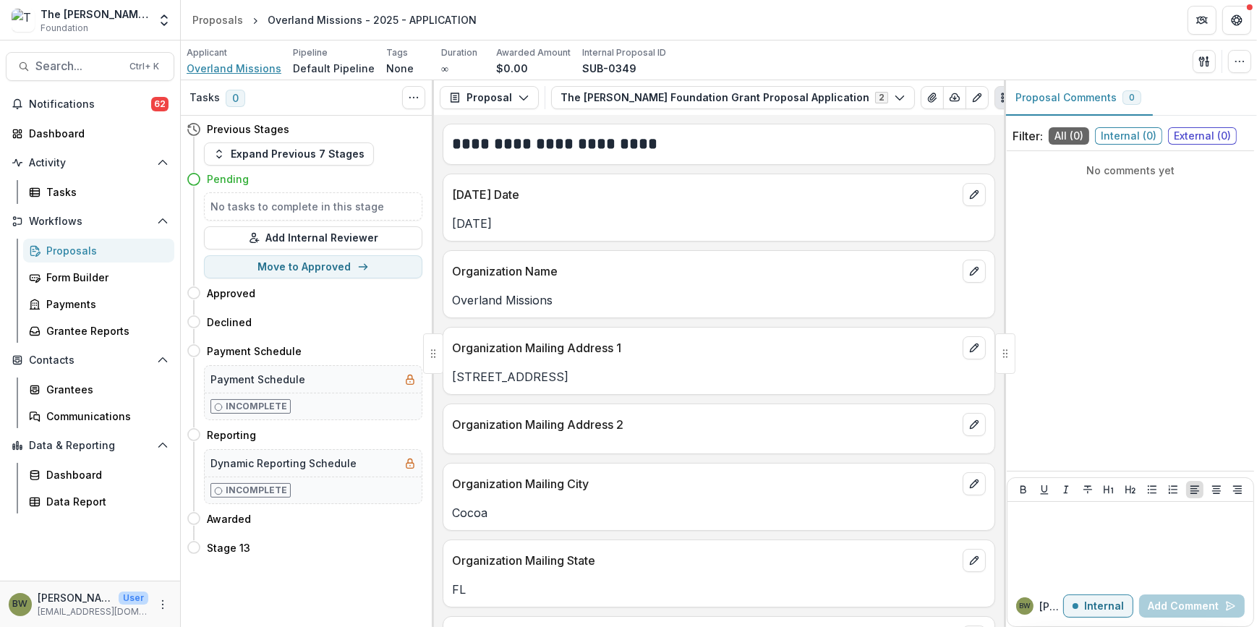
click at [232, 70] on span "Overland Missions" at bounding box center [234, 68] width 95 height 15
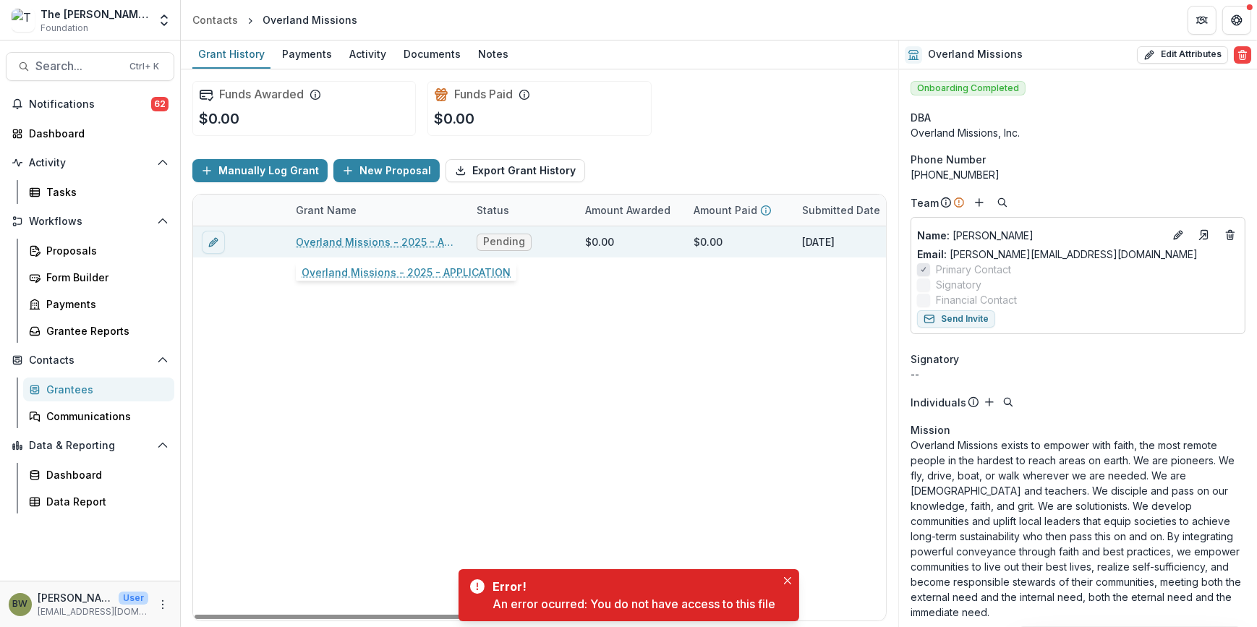
click at [405, 243] on link "Overland Missions - 2025 - APPLICATION" at bounding box center [378, 241] width 164 height 15
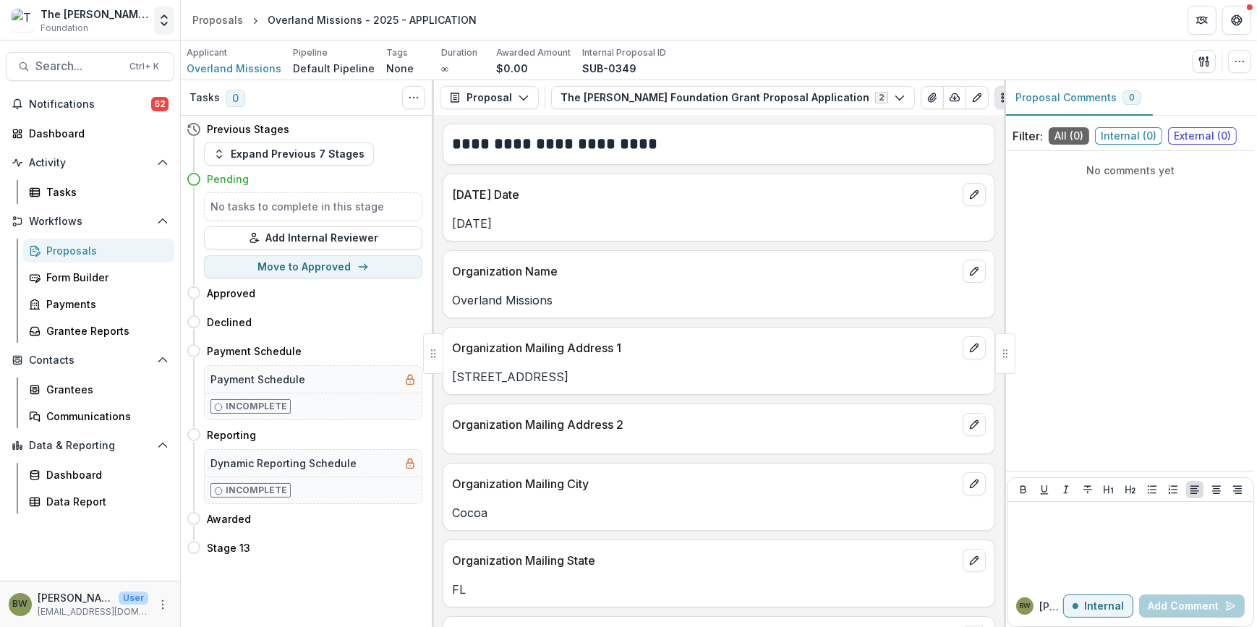
click at [164, 22] on icon "Open entity switcher" at bounding box center [164, 20] width 14 height 14
click at [101, 53] on link "Admin Settings" at bounding box center [91, 56] width 174 height 24
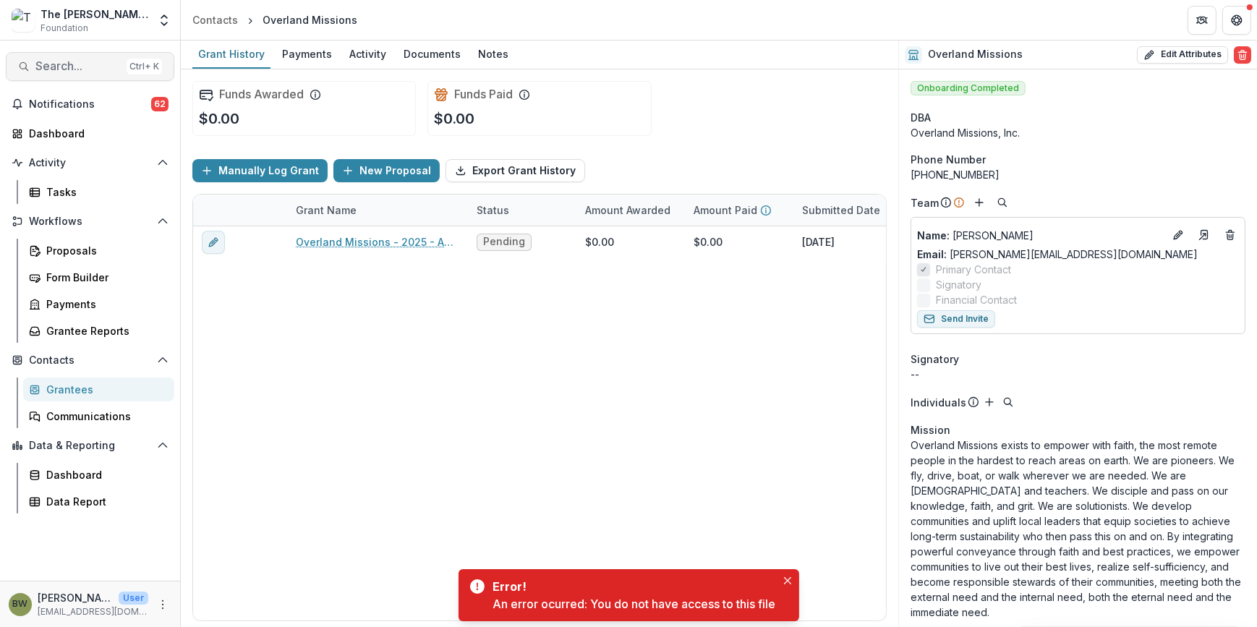
click at [78, 67] on span "Search..." at bounding box center [77, 66] width 85 height 14
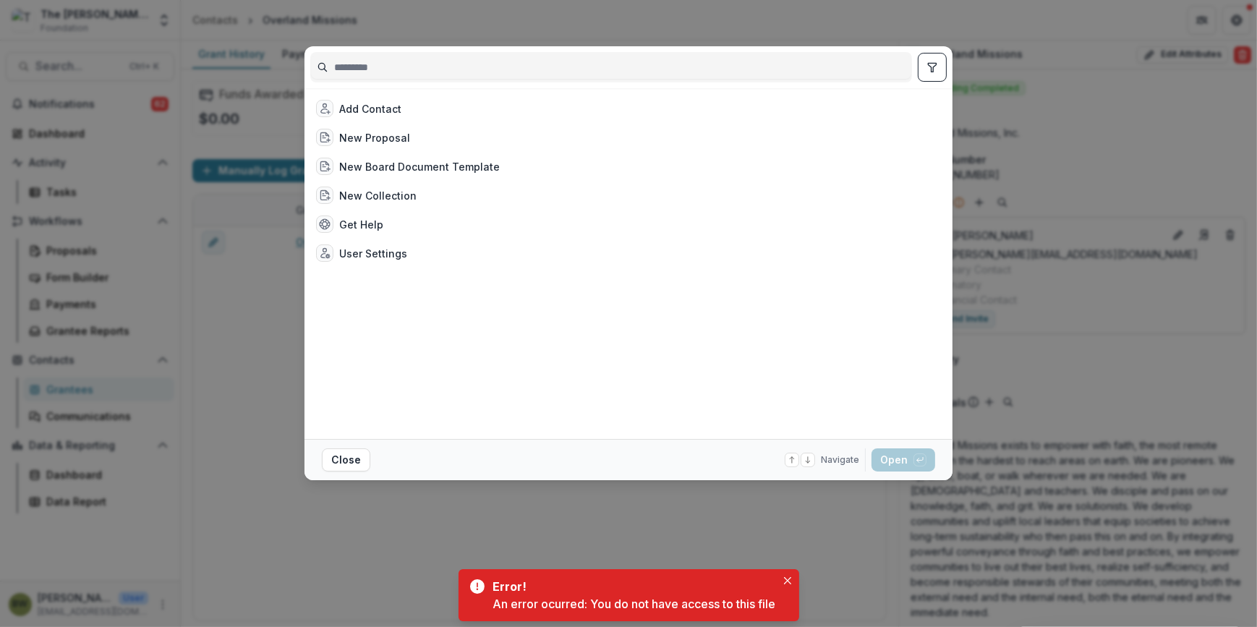
click at [368, 68] on input at bounding box center [611, 67] width 601 height 23
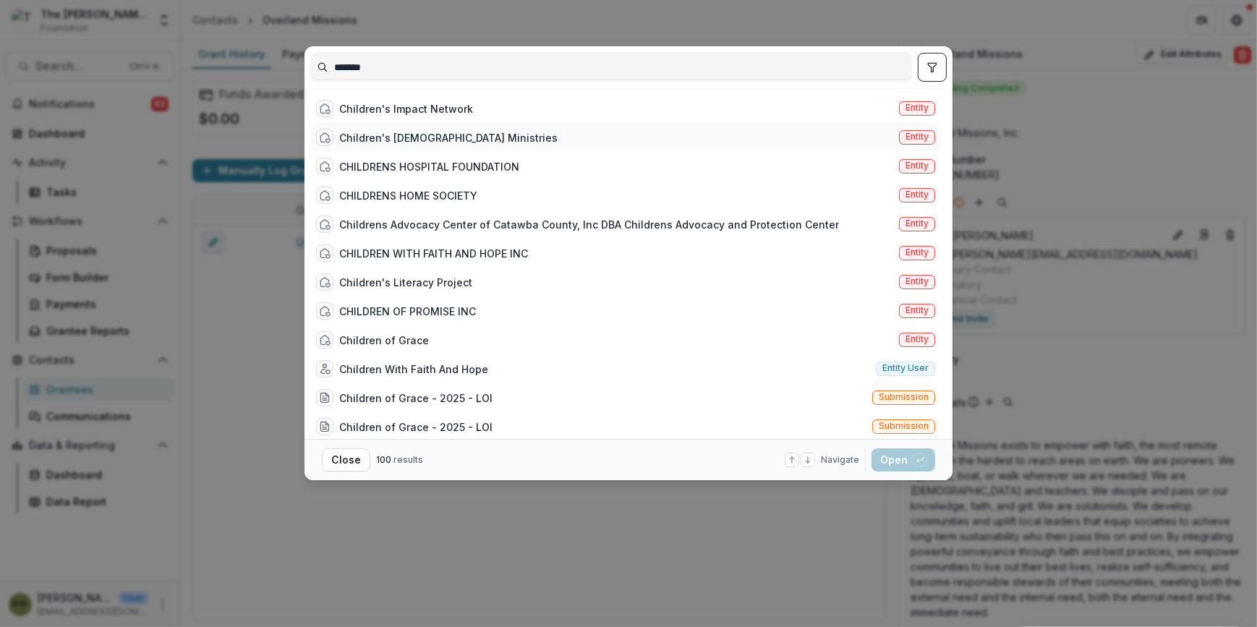
type input "*******"
click at [404, 140] on div "Children's Bible Ministries" at bounding box center [448, 137] width 218 height 15
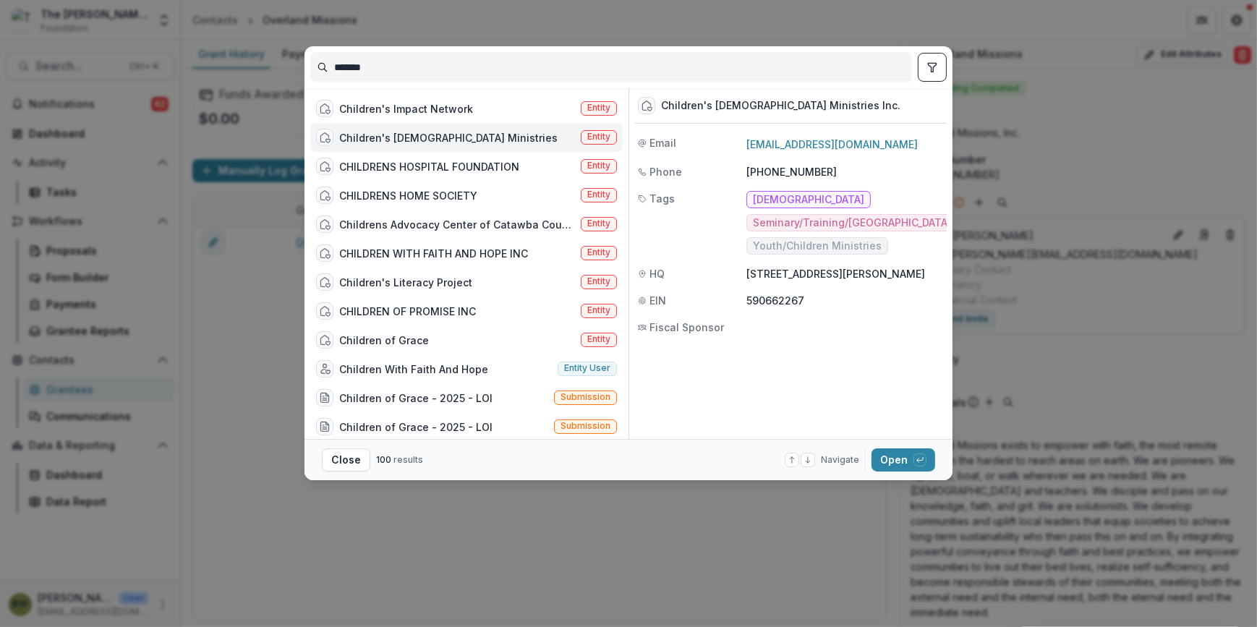
click at [587, 140] on span "Entity" at bounding box center [598, 137] width 23 height 10
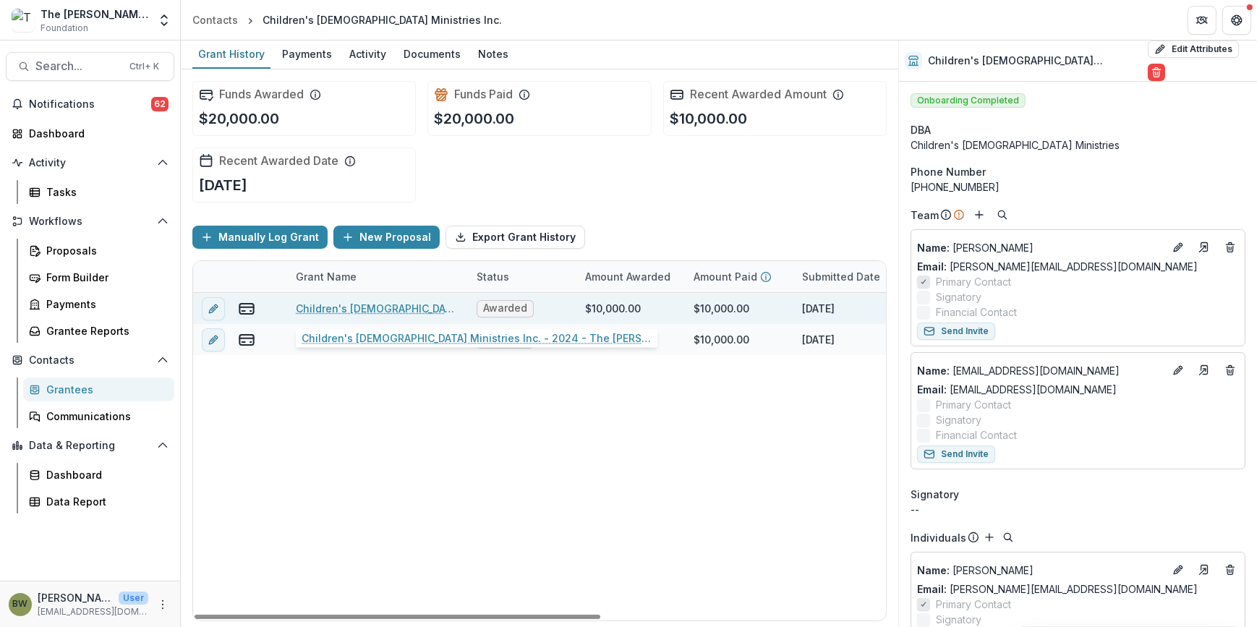
click at [367, 309] on link "Children's Bible Ministries Inc. - 2024 - The Bolick Foundation Grant Proposal …" at bounding box center [378, 308] width 164 height 15
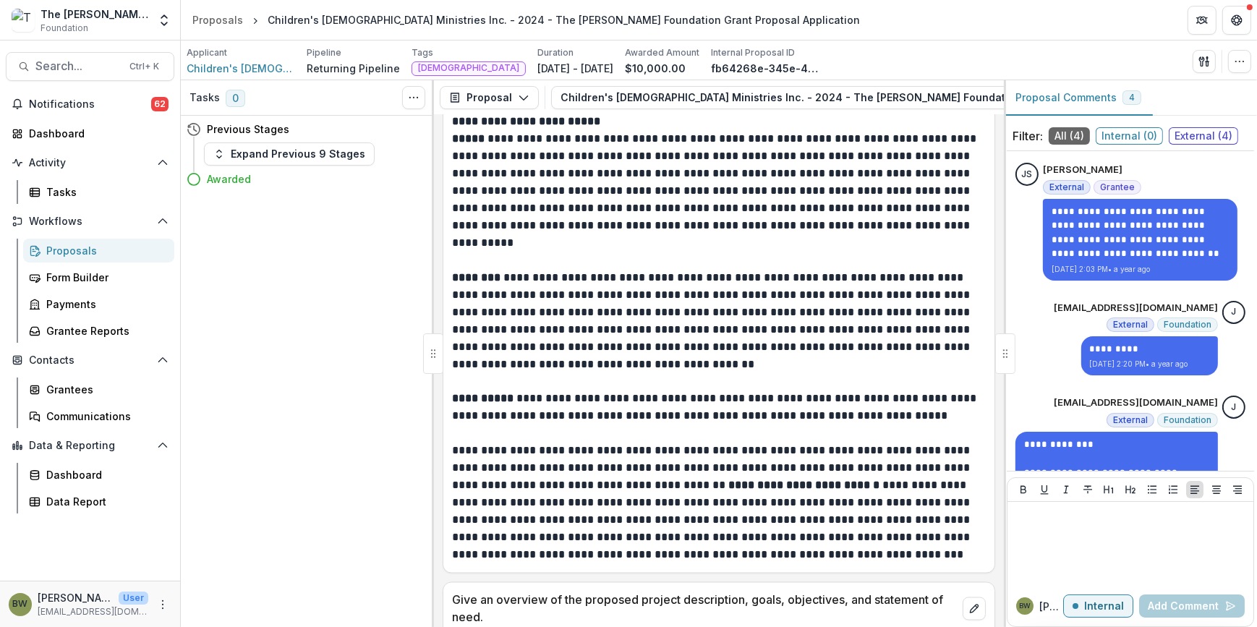
scroll to position [3354, 0]
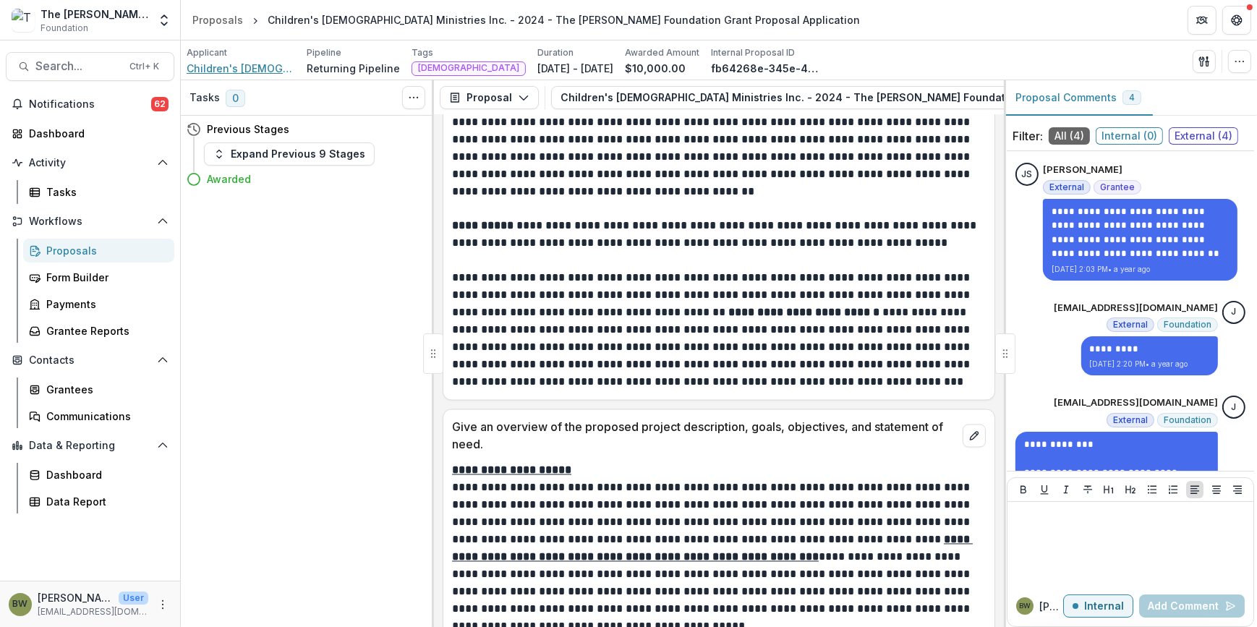
click at [255, 71] on span "Children's Bible Ministries Inc." at bounding box center [241, 68] width 109 height 15
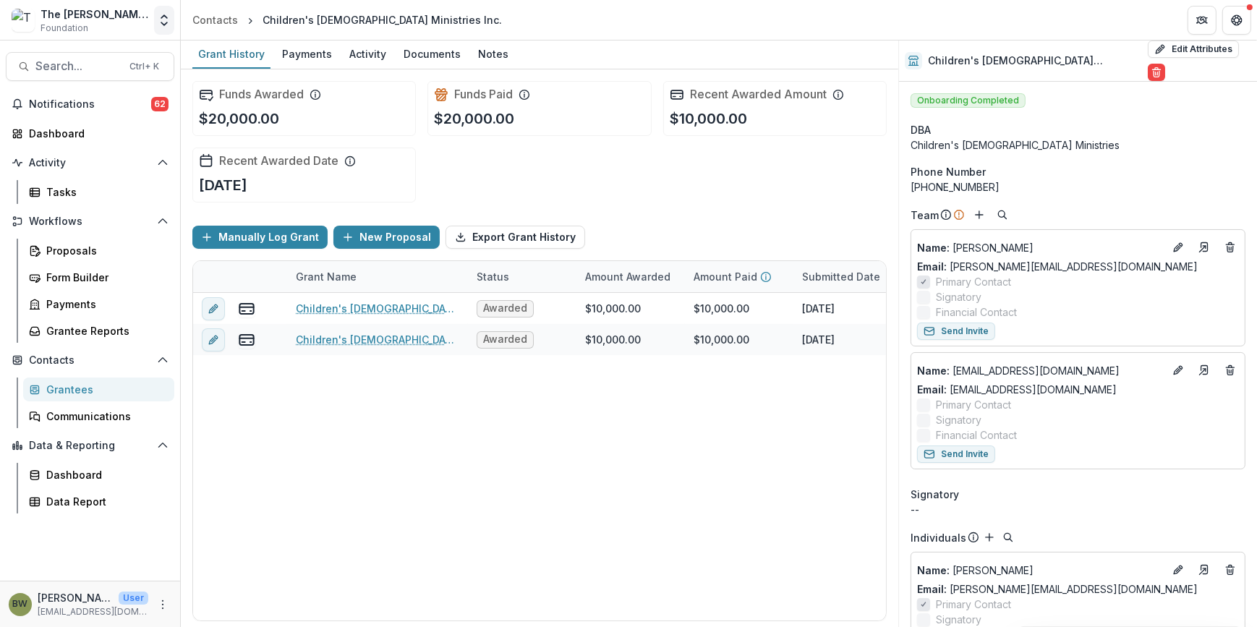
click at [163, 25] on icon "Open entity switcher" at bounding box center [164, 20] width 14 height 14
click at [132, 49] on link "Admin Settings" at bounding box center [91, 56] width 174 height 24
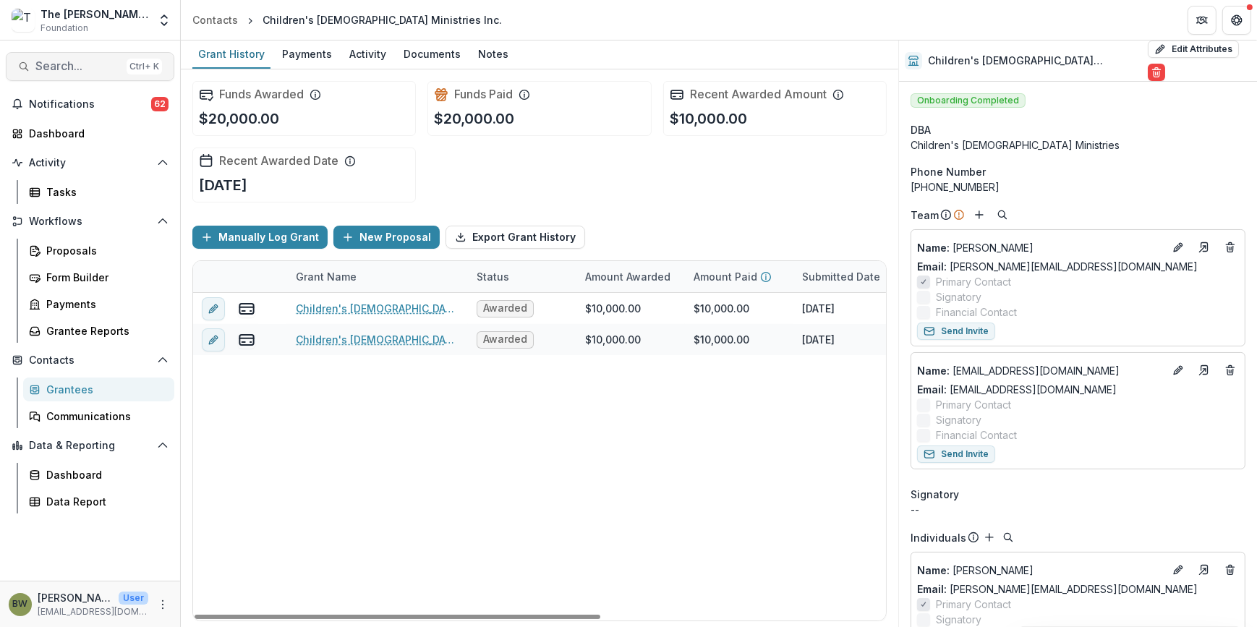
click at [94, 67] on span "Search..." at bounding box center [77, 66] width 85 height 14
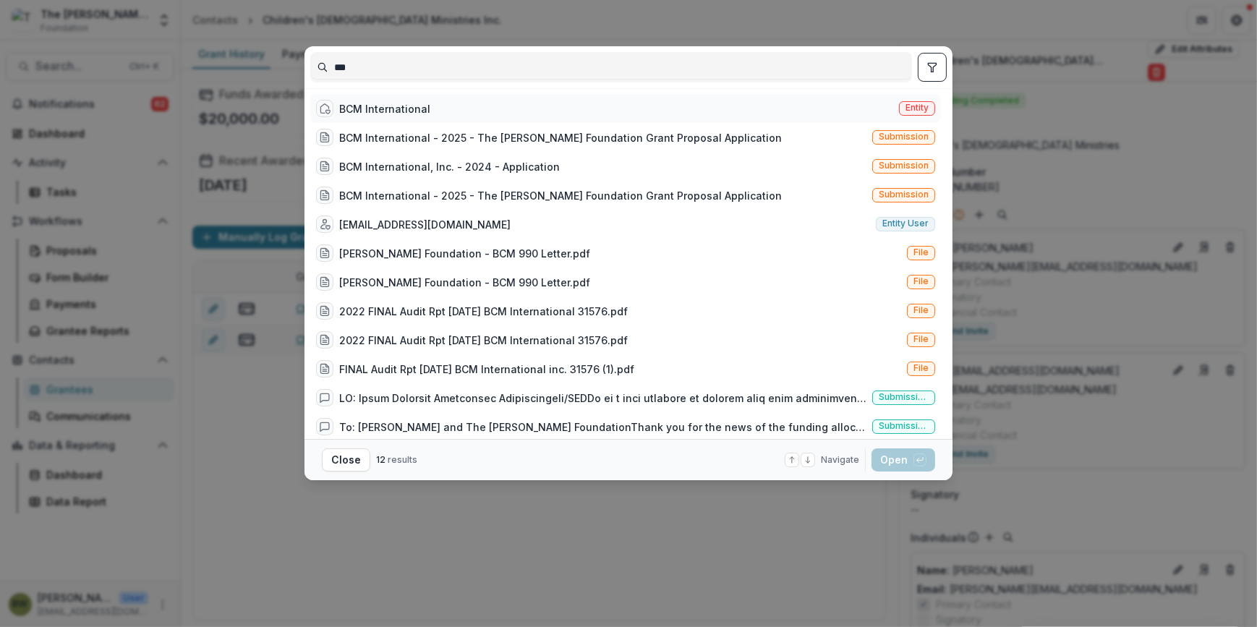
type input "***"
click at [389, 100] on div "BCM International" at bounding box center [373, 108] width 114 height 17
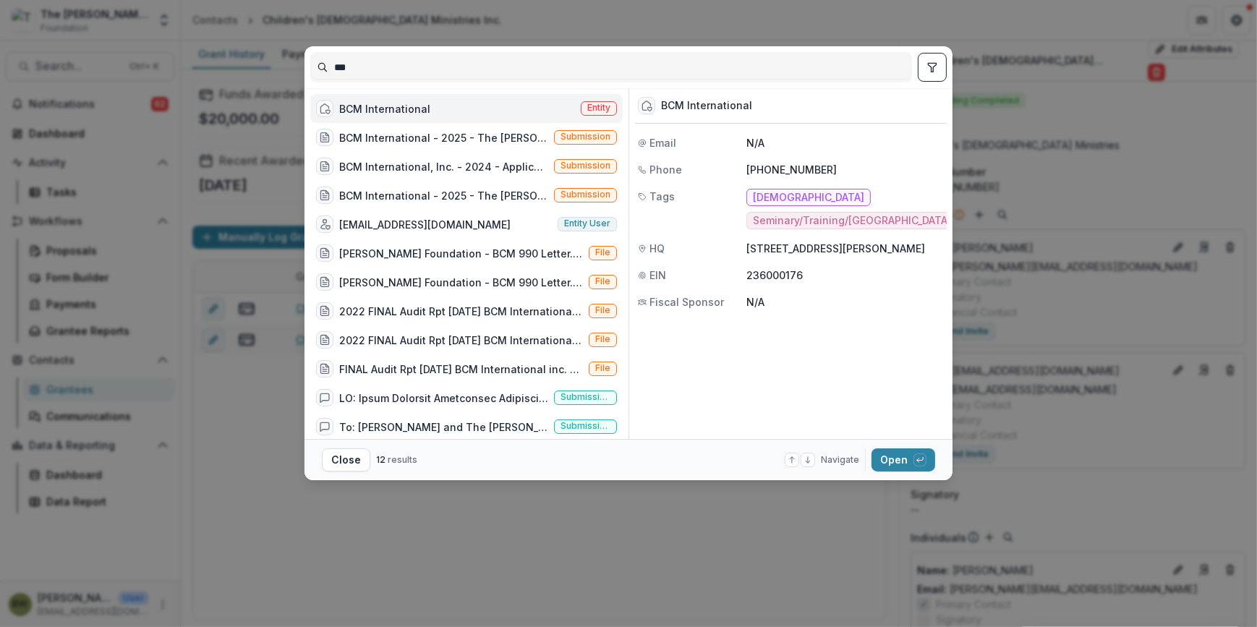
click at [596, 104] on span "Entity" at bounding box center [598, 108] width 23 height 10
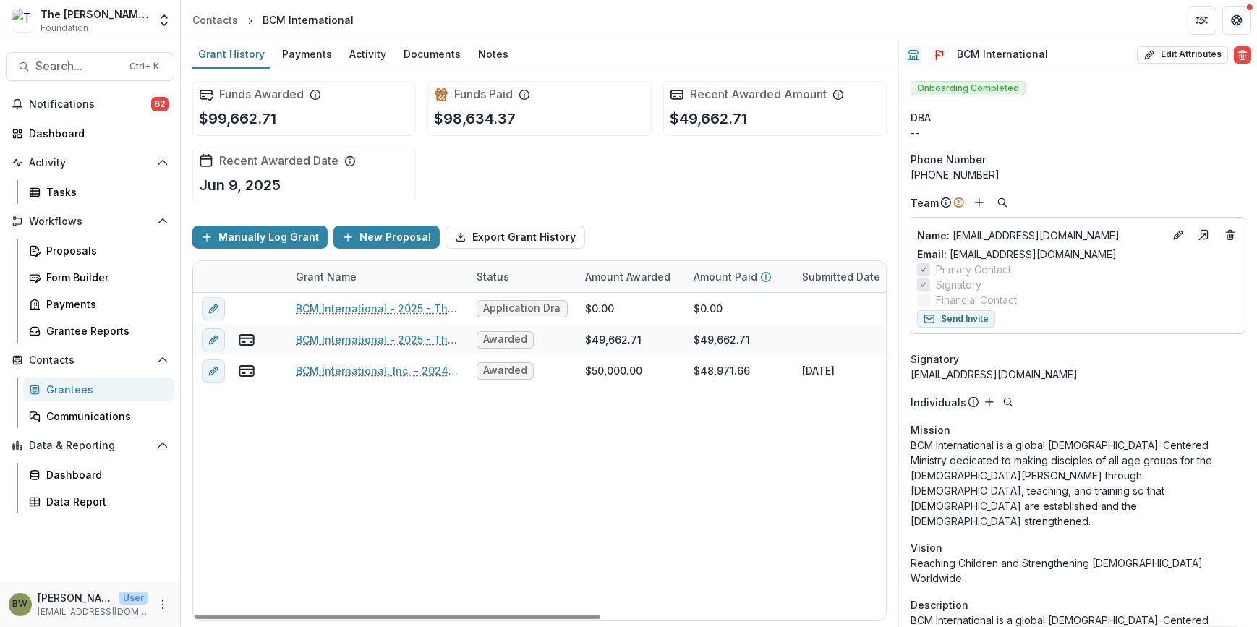
drag, startPoint x: 551, startPoint y: 614, endPoint x: 475, endPoint y: 608, distance: 76.1
click at [472, 615] on div at bounding box center [398, 617] width 406 height 4
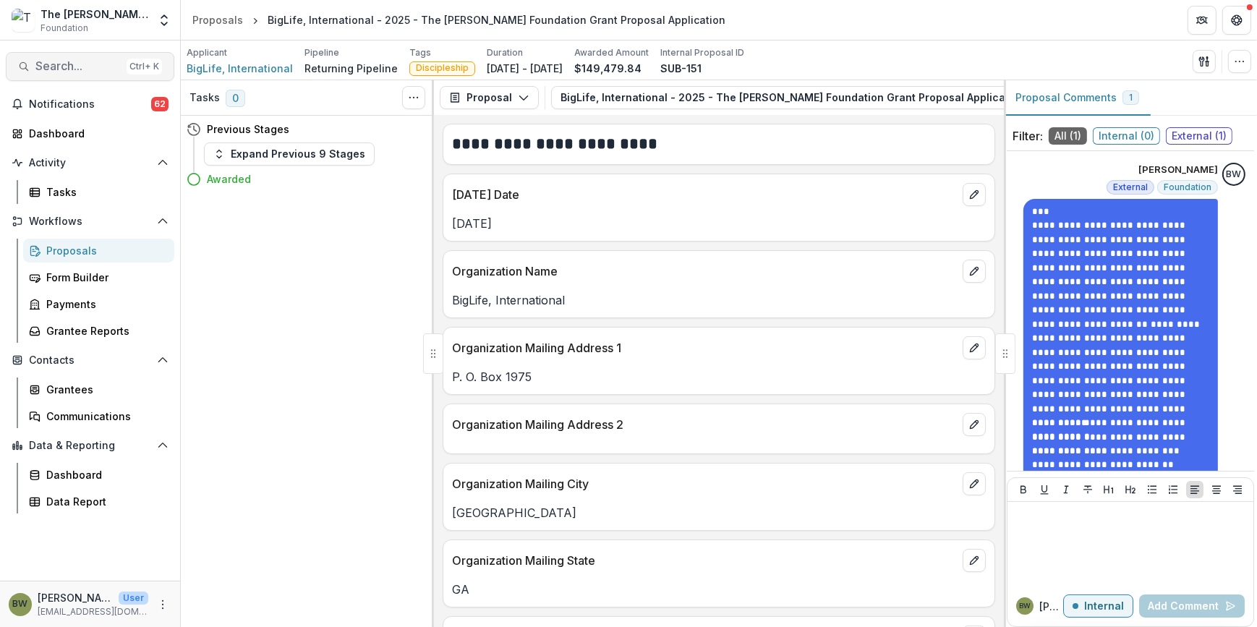
click at [64, 67] on span "Search..." at bounding box center [77, 66] width 85 height 14
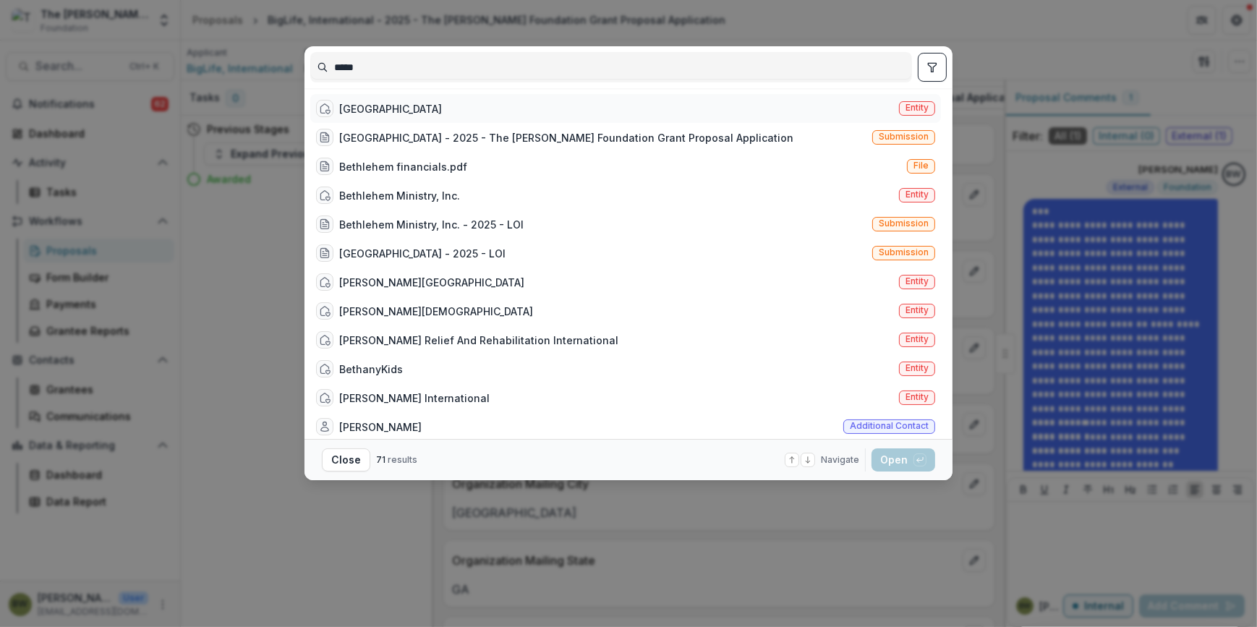
type input "*****"
click at [383, 110] on div "[GEOGRAPHIC_DATA]" at bounding box center [390, 108] width 103 height 15
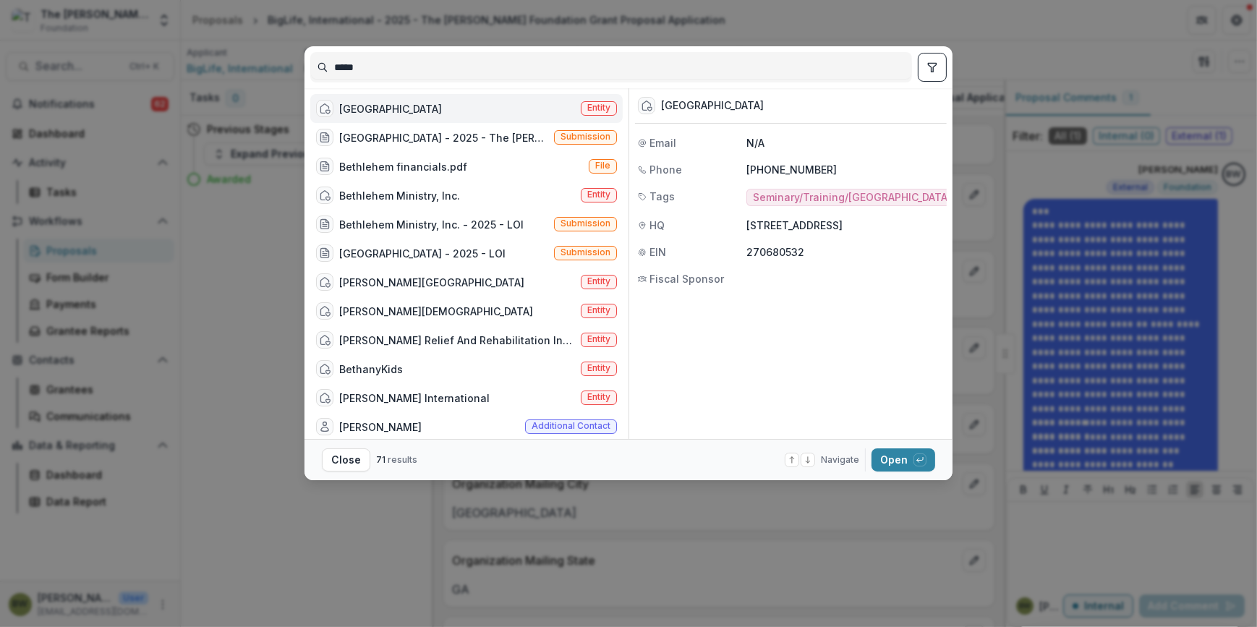
click at [595, 107] on span "Entity" at bounding box center [598, 108] width 23 height 10
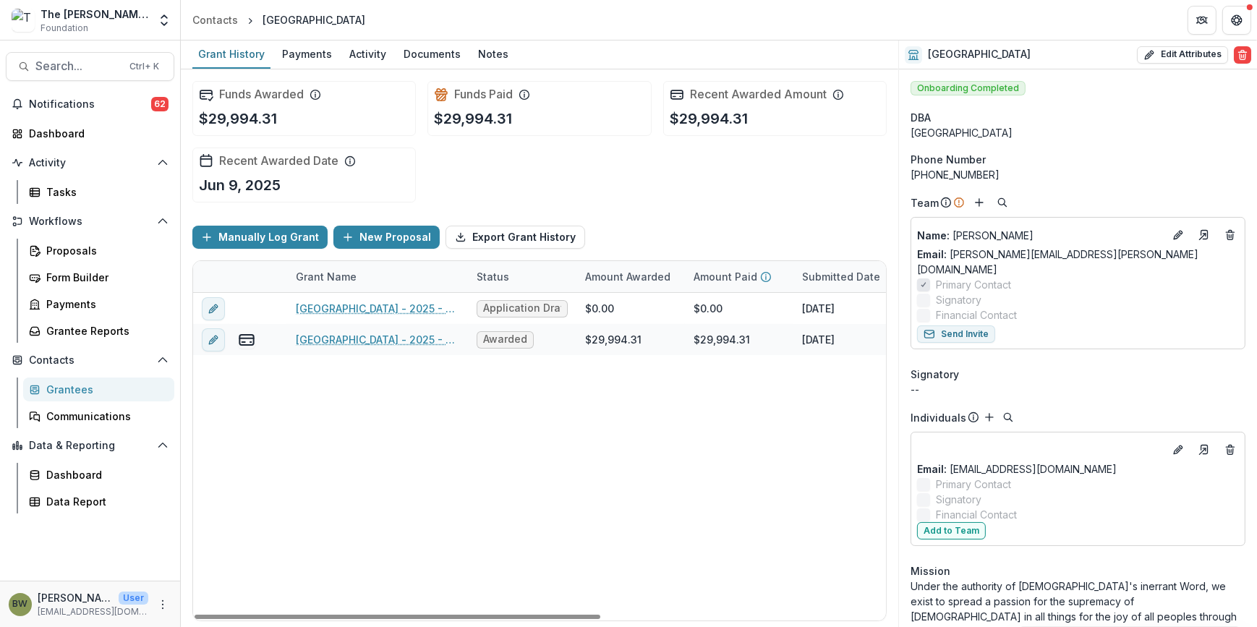
drag, startPoint x: 542, startPoint y: 614, endPoint x: 503, endPoint y: 624, distance: 40.2
click at [503, 619] on div at bounding box center [398, 617] width 406 height 4
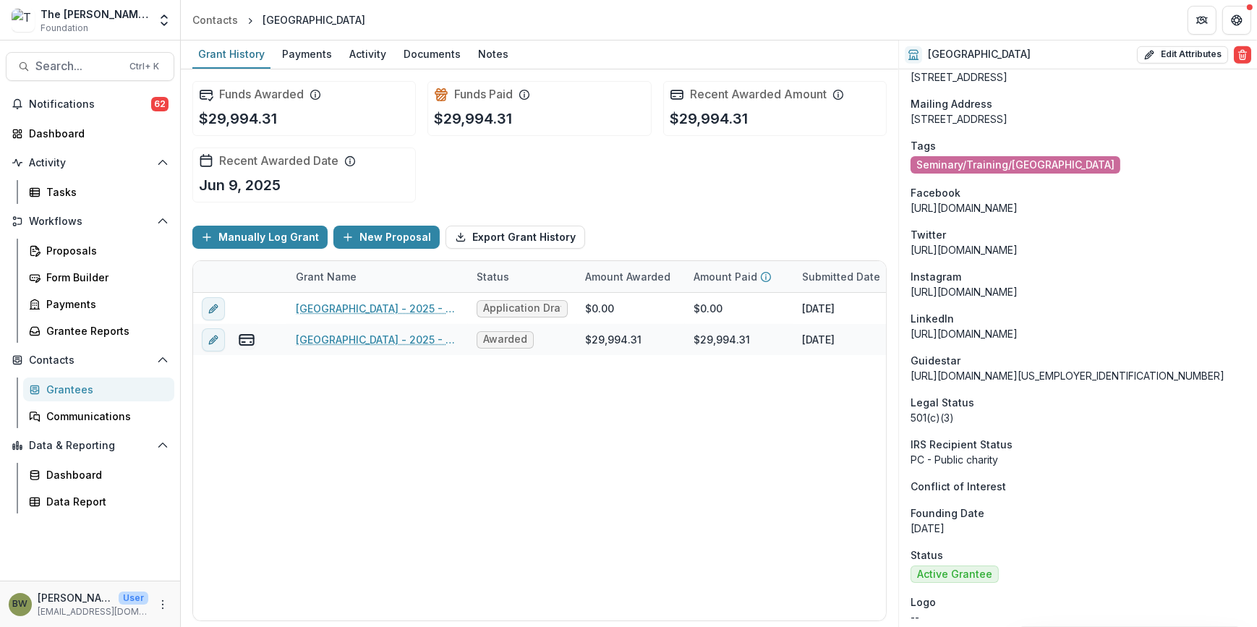
scroll to position [1118, 0]
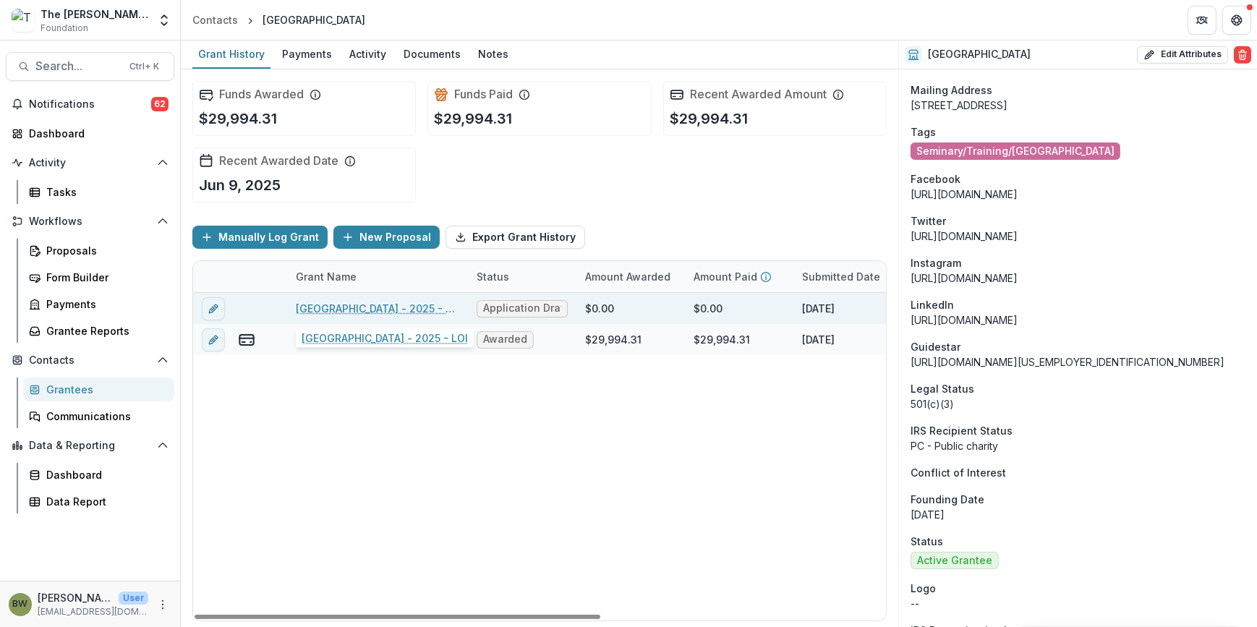
click at [410, 309] on link "[GEOGRAPHIC_DATA] - 2025 - LOI" at bounding box center [378, 308] width 164 height 15
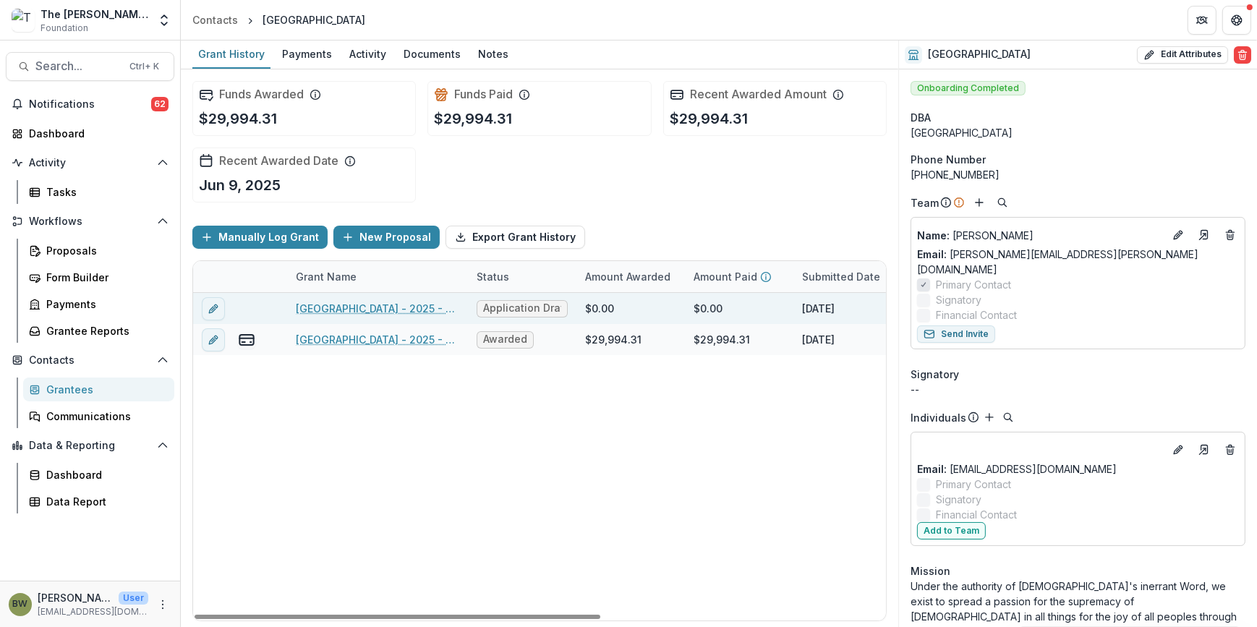
click at [522, 307] on span "Application Draft" at bounding box center [522, 308] width 78 height 12
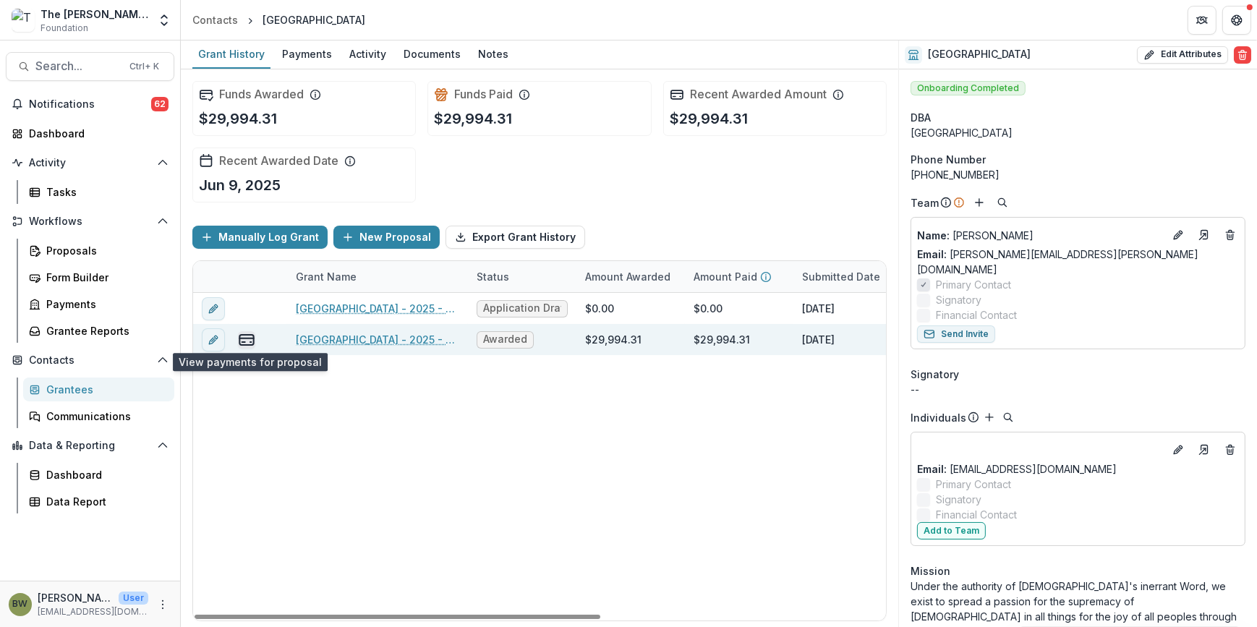
click at [244, 342] on line "view-payments" at bounding box center [243, 342] width 3 height 0
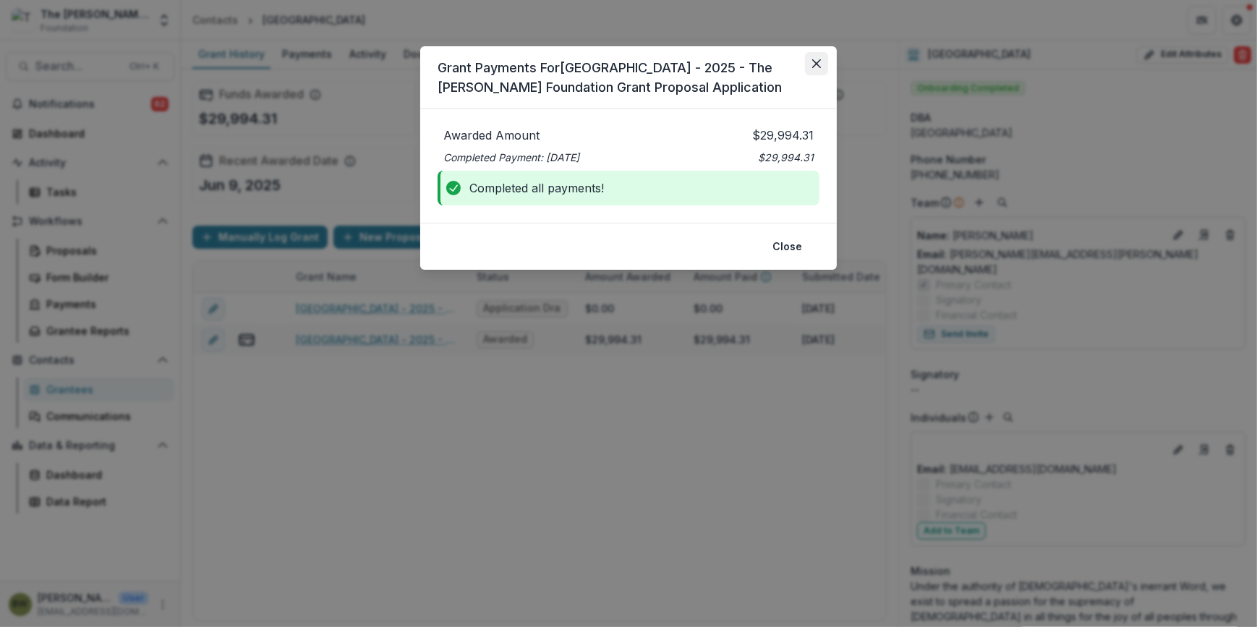
click at [818, 58] on button "Close" at bounding box center [816, 63] width 23 height 23
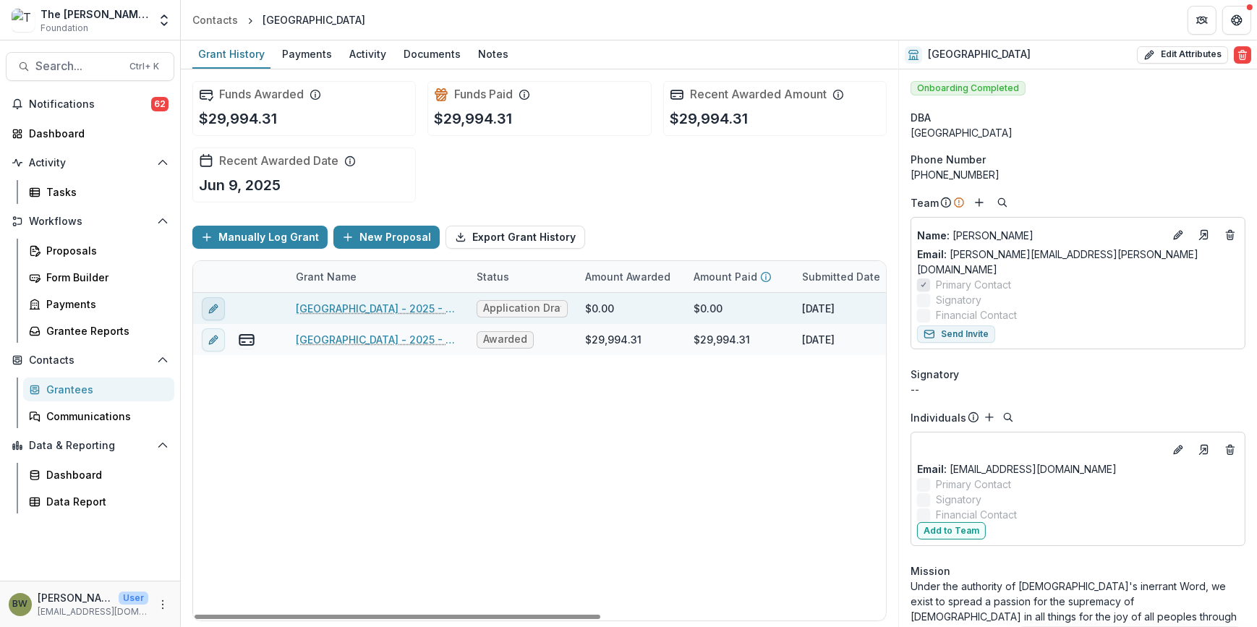
click at [210, 312] on icon "edit" at bounding box center [214, 309] width 12 height 12
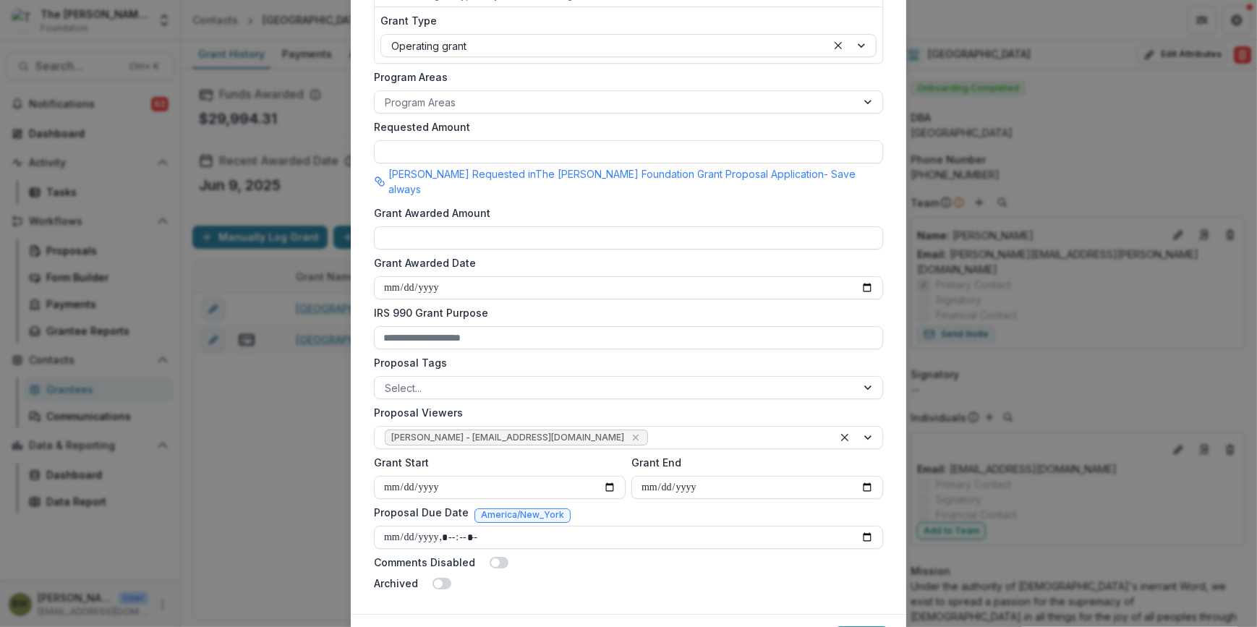
scroll to position [393, 0]
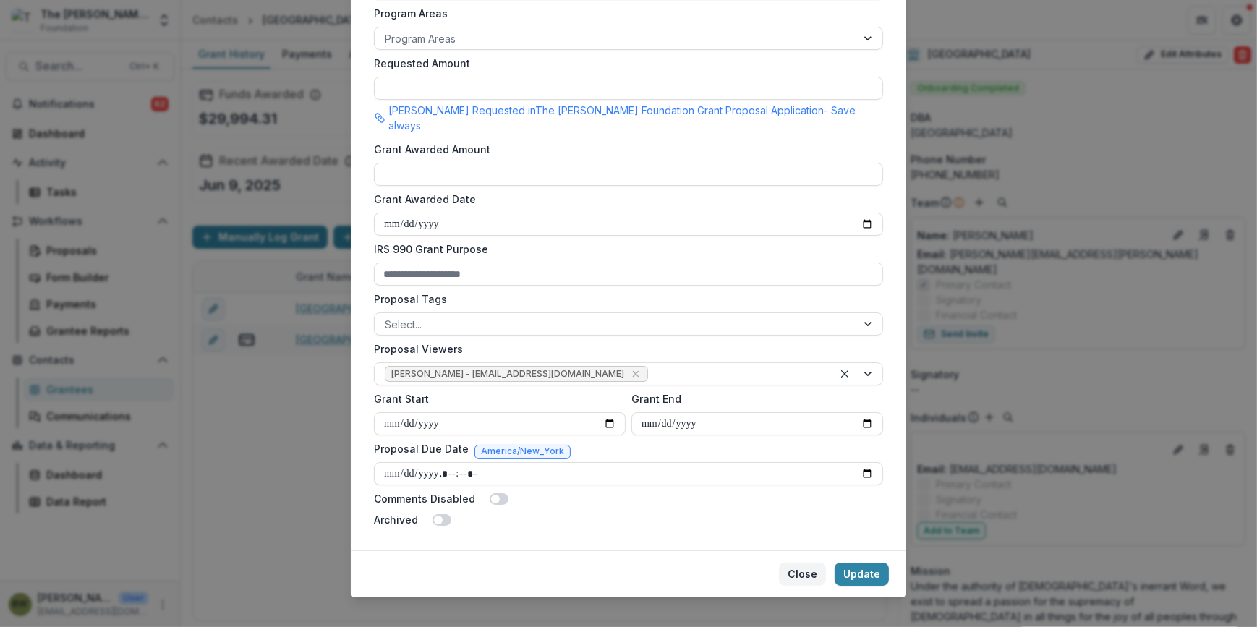
click at [809, 563] on button "Close" at bounding box center [802, 574] width 47 height 23
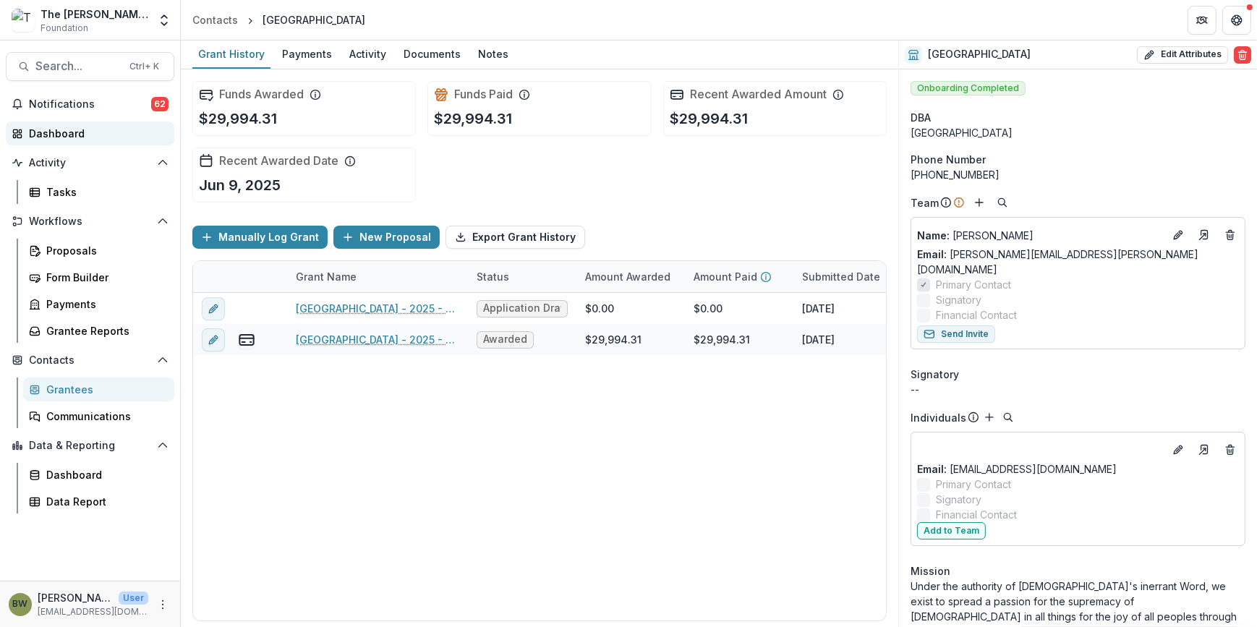
click at [75, 135] on div "Dashboard" at bounding box center [96, 133] width 134 height 15
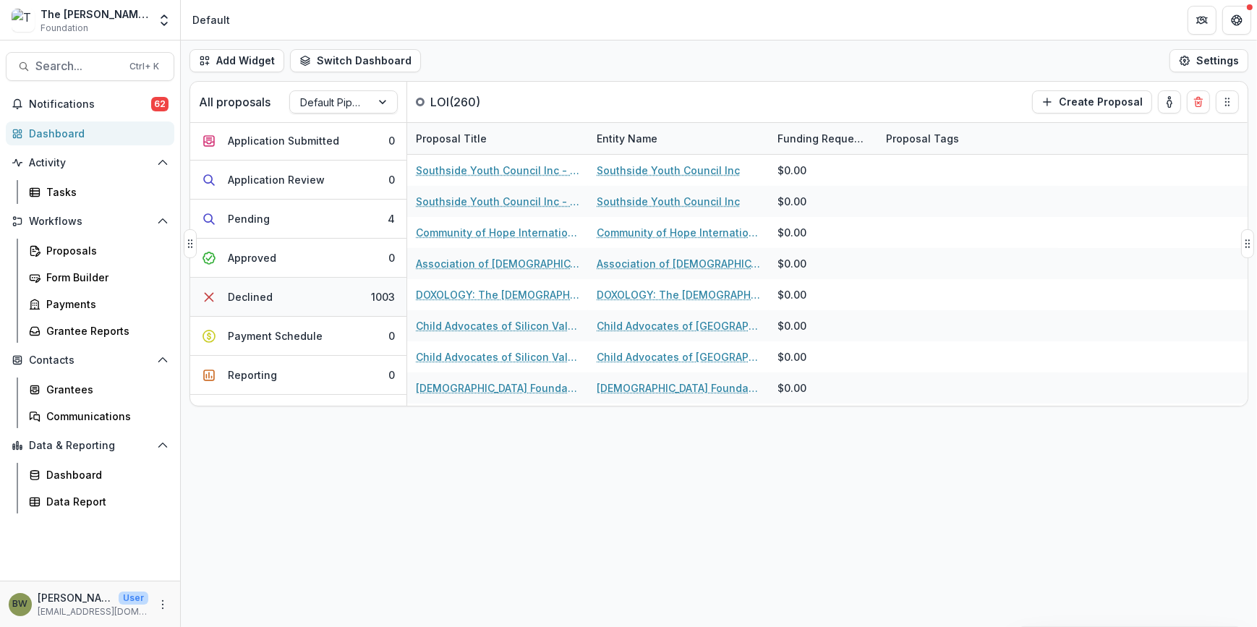
scroll to position [131, 0]
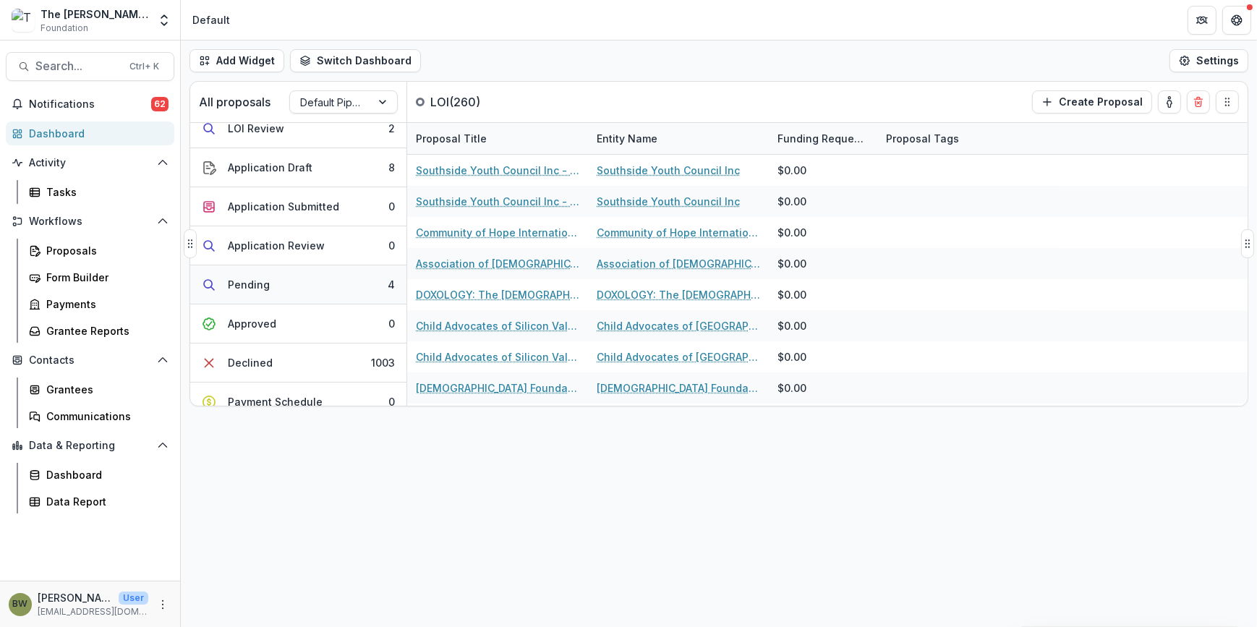
click at [247, 285] on div "Pending" at bounding box center [249, 284] width 42 height 15
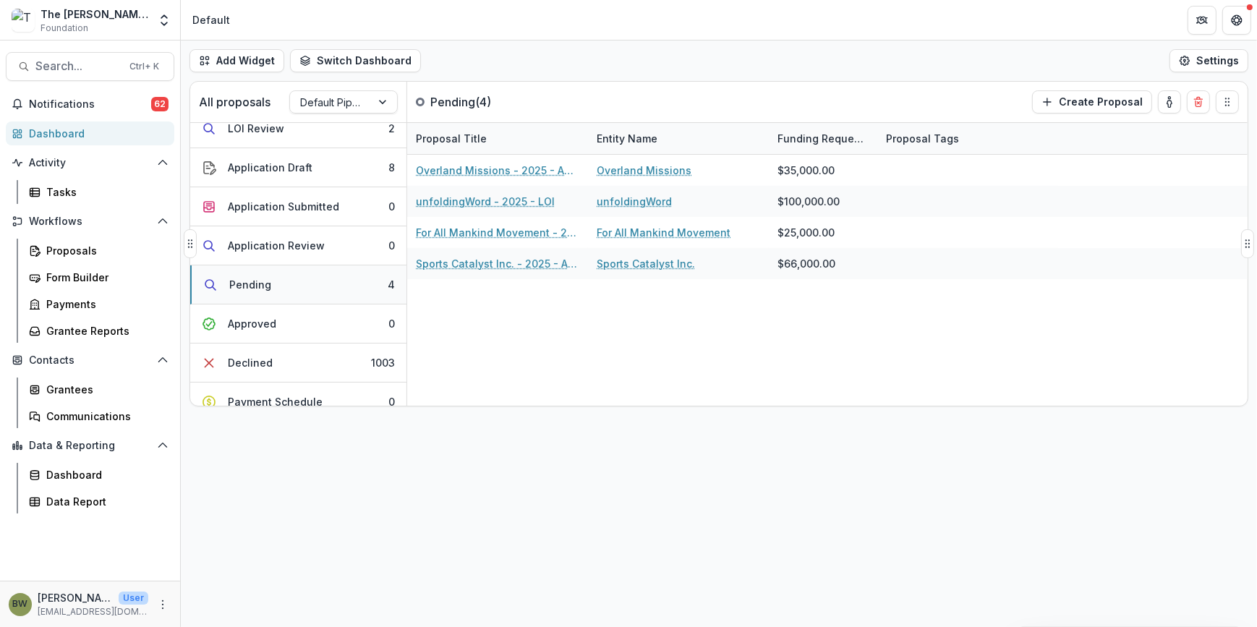
click at [289, 294] on button "Pending 4" at bounding box center [298, 285] width 216 height 39
click at [166, 25] on icon "Open entity switcher" at bounding box center [164, 20] width 14 height 14
click at [80, 61] on link "Admin Settings" at bounding box center [91, 56] width 174 height 24
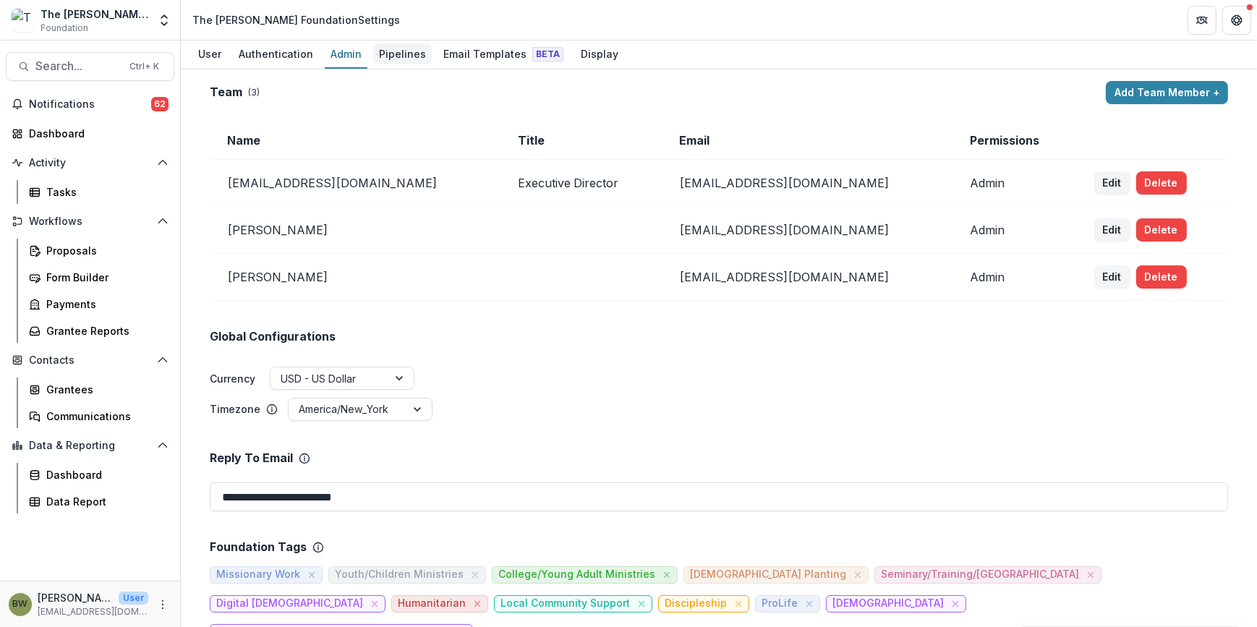
click at [381, 54] on div "Pipelines" at bounding box center [402, 53] width 59 height 21
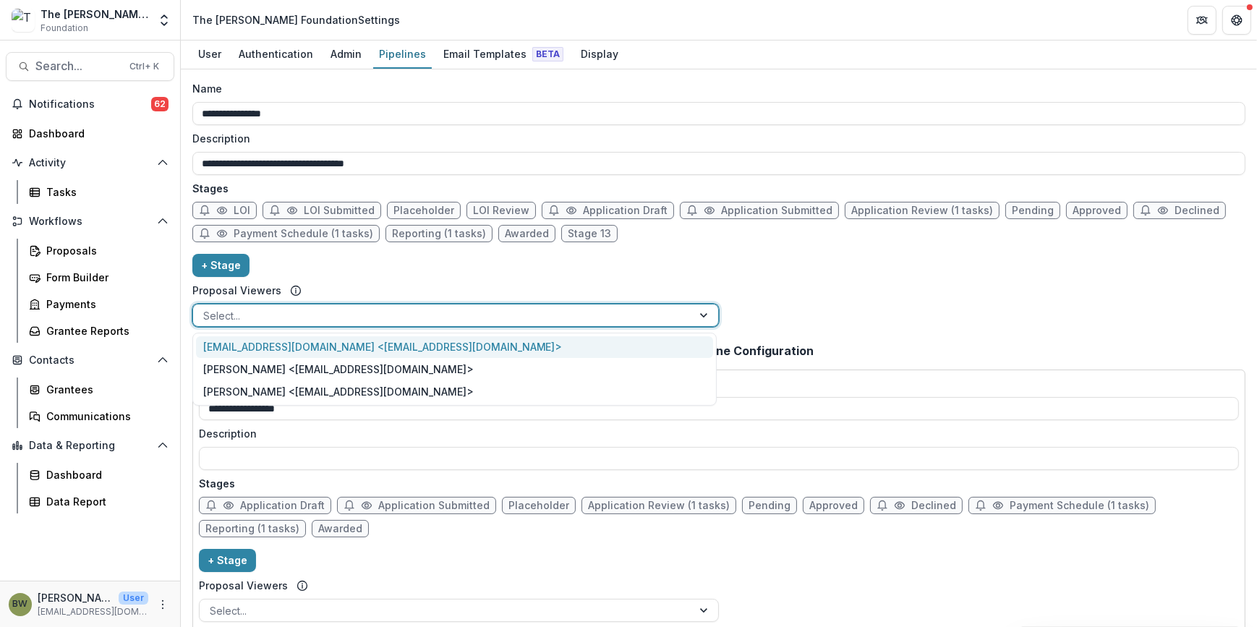
click at [701, 315] on div at bounding box center [705, 316] width 26 height 22
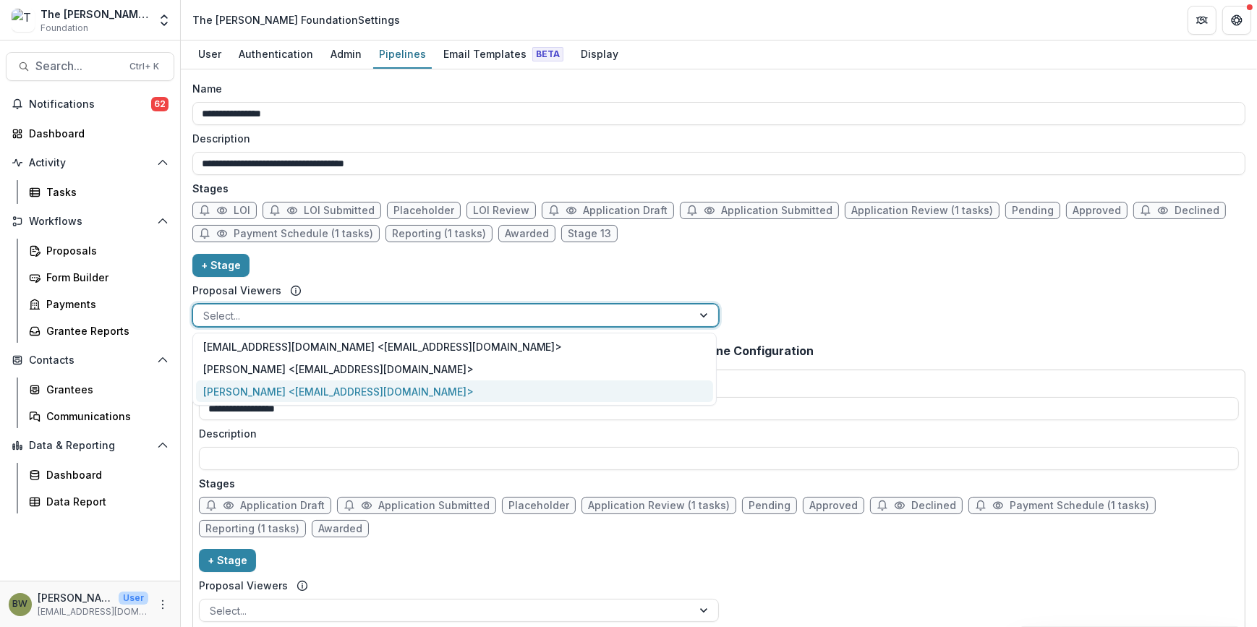
click at [546, 386] on div "[PERSON_NAME] <[EMAIL_ADDRESS][DOMAIN_NAME]>" at bounding box center [454, 392] width 517 height 22
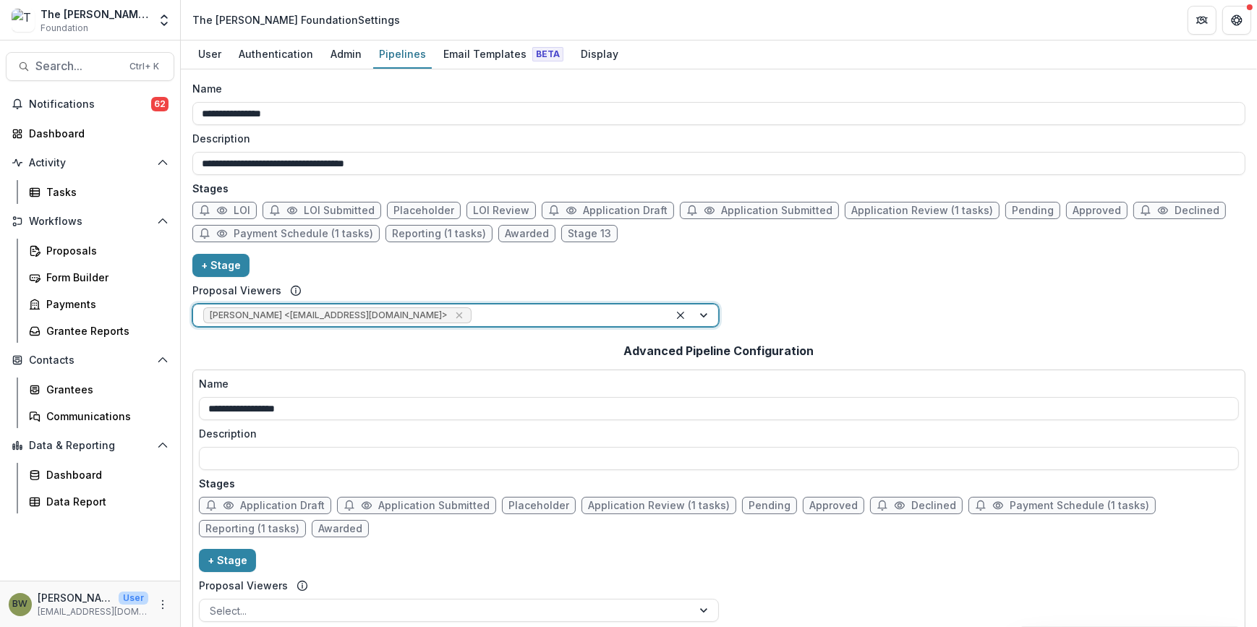
click at [326, 213] on span "LOI Submitted" at bounding box center [339, 211] width 71 height 12
select select "*********"
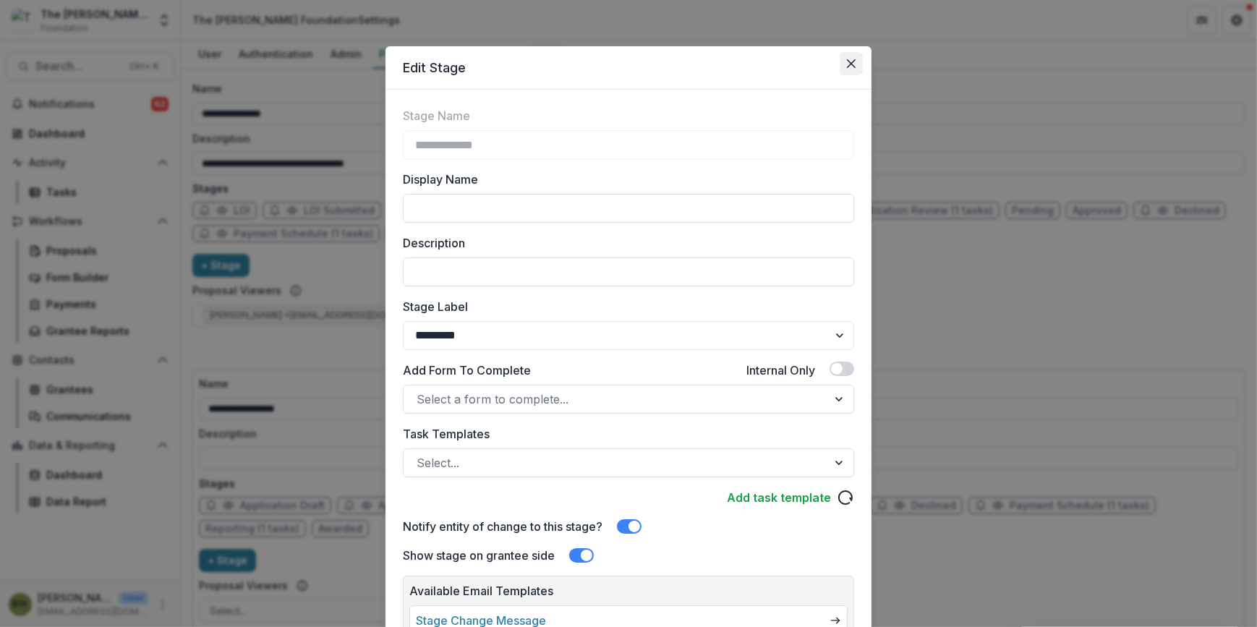
click at [857, 61] on button "Close" at bounding box center [851, 63] width 23 height 23
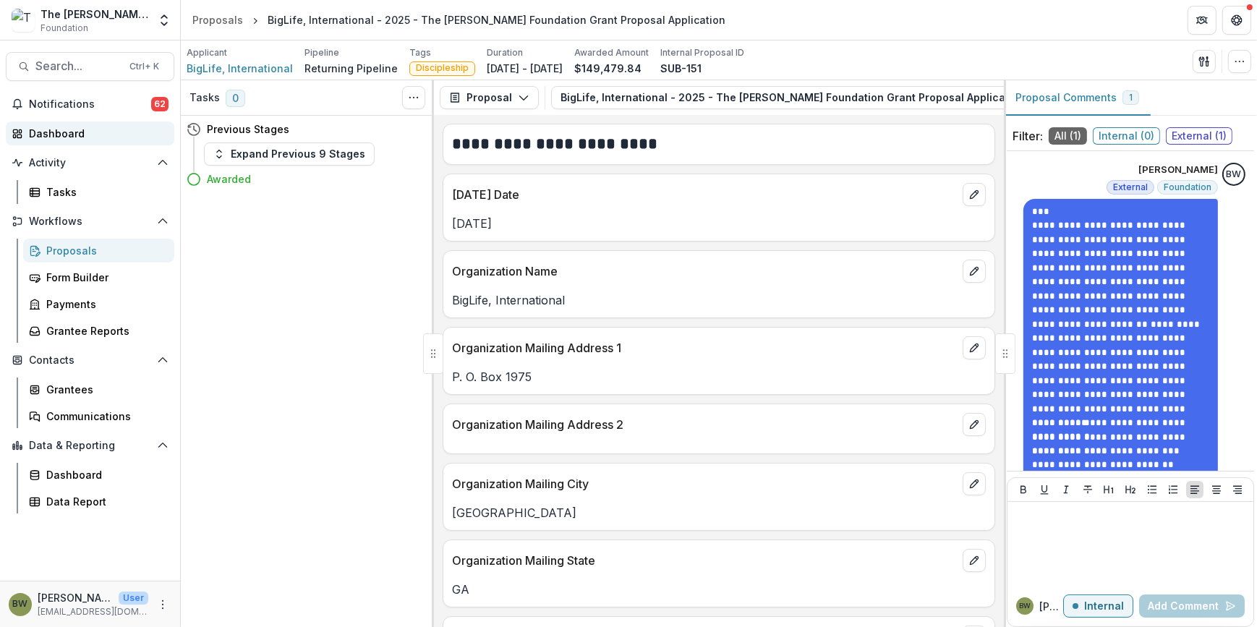
click at [56, 130] on div "Dashboard" at bounding box center [96, 133] width 134 height 15
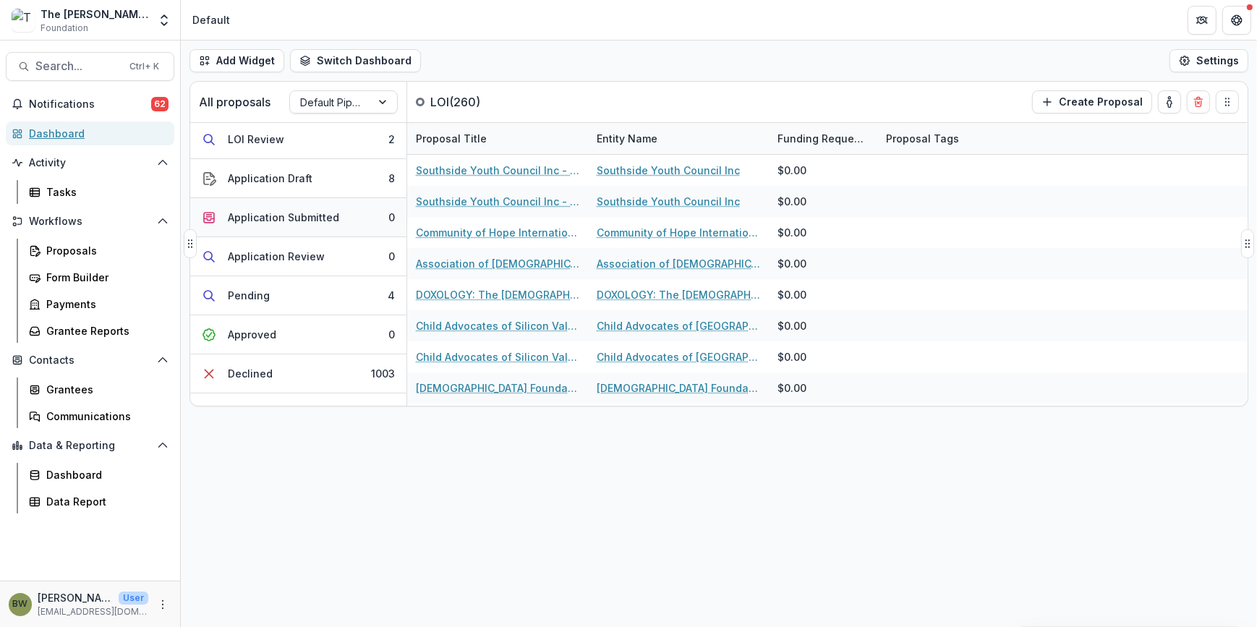
scroll to position [131, 0]
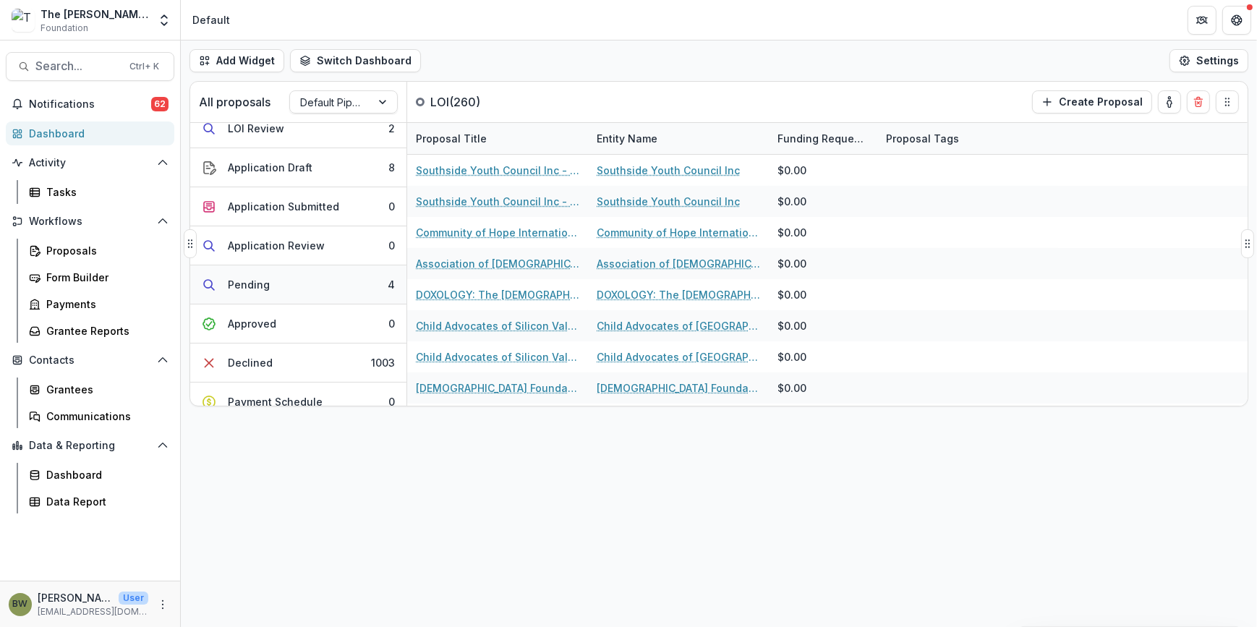
click at [254, 285] on div "Pending" at bounding box center [249, 284] width 42 height 15
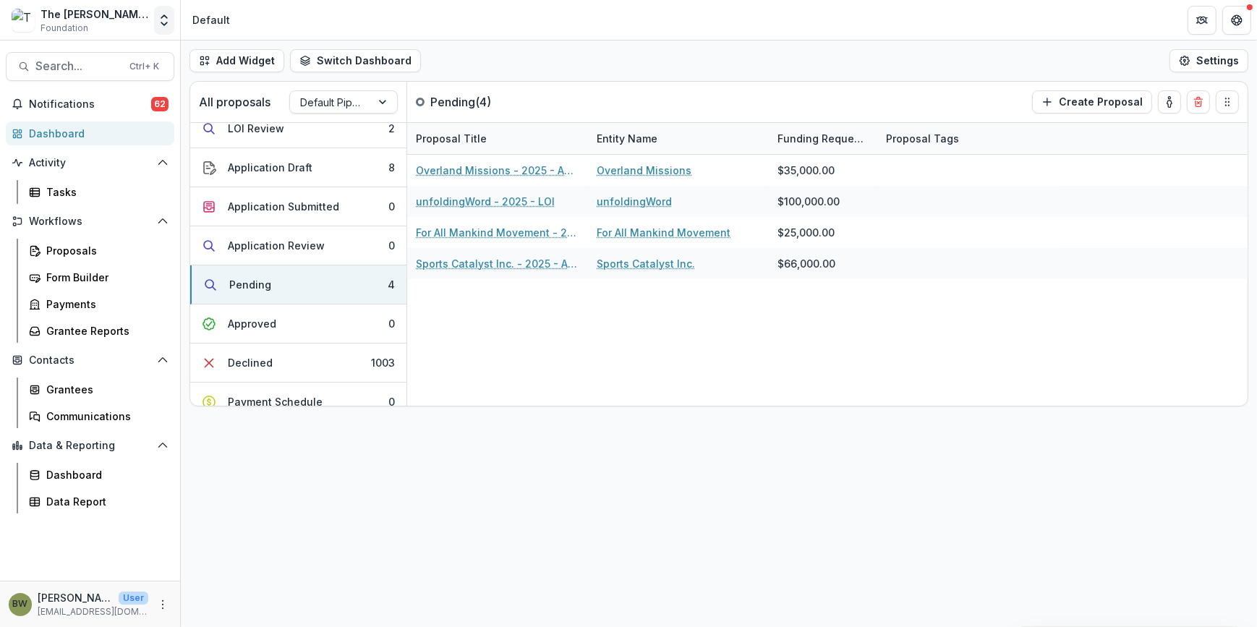
click at [161, 22] on polyline "Open entity switcher" at bounding box center [164, 23] width 6 height 3
click at [114, 53] on link "Admin Settings" at bounding box center [91, 56] width 174 height 24
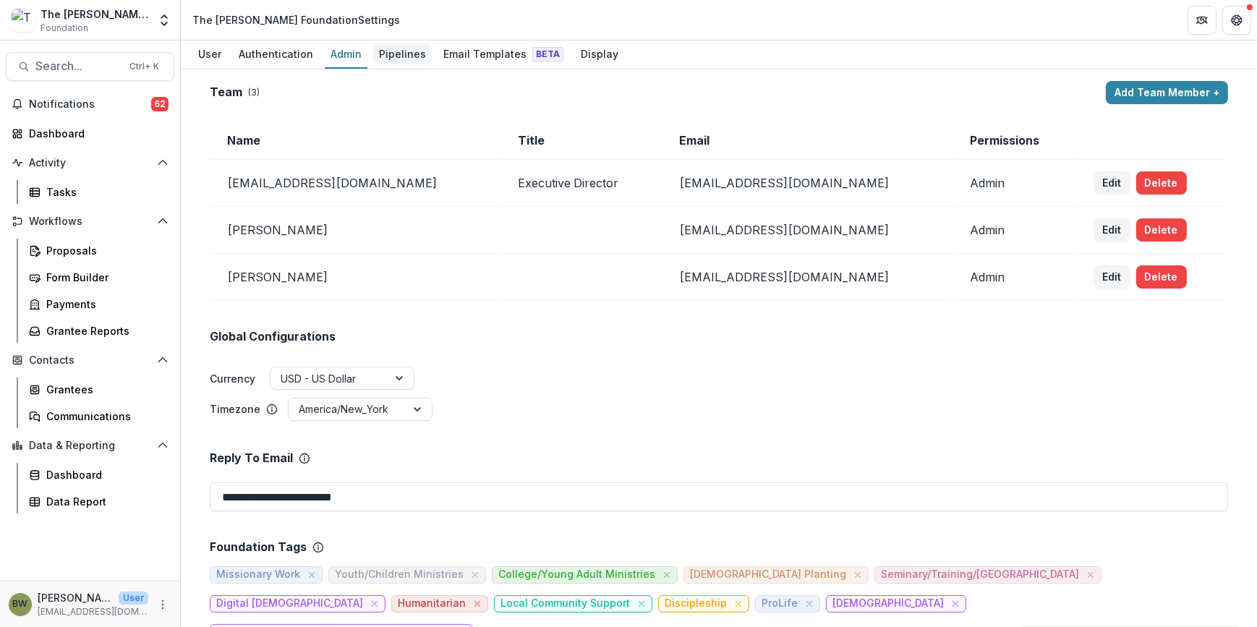
click at [387, 45] on div "Pipelines" at bounding box center [402, 53] width 59 height 21
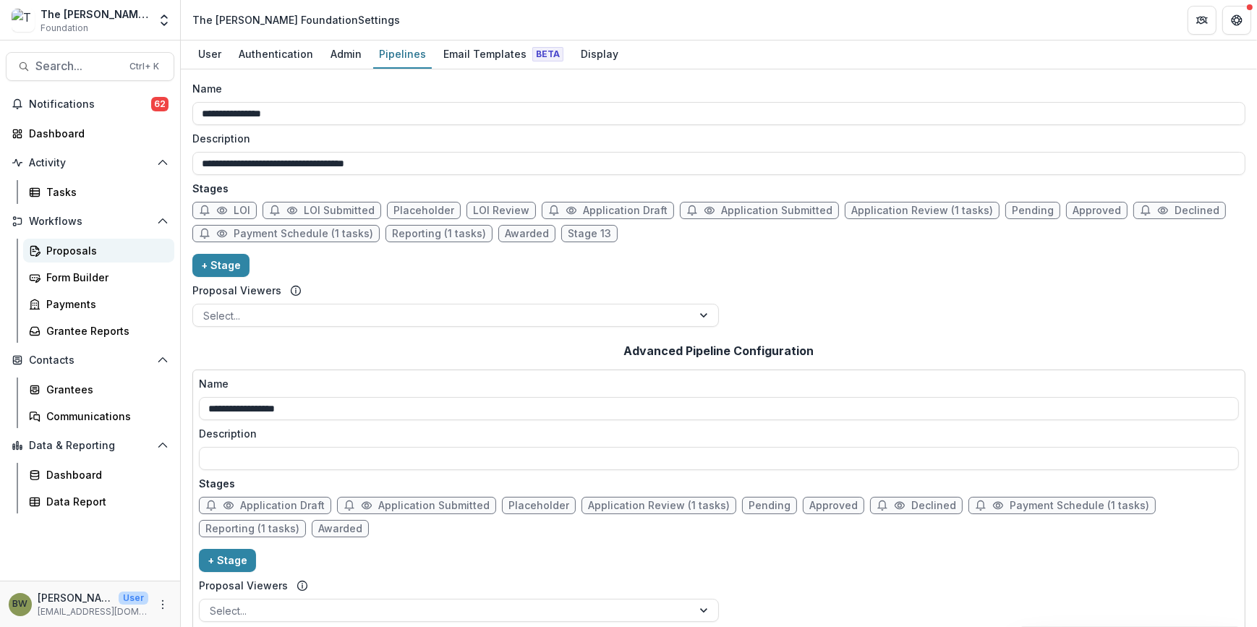
click at [79, 247] on div "Proposals" at bounding box center [104, 250] width 116 height 15
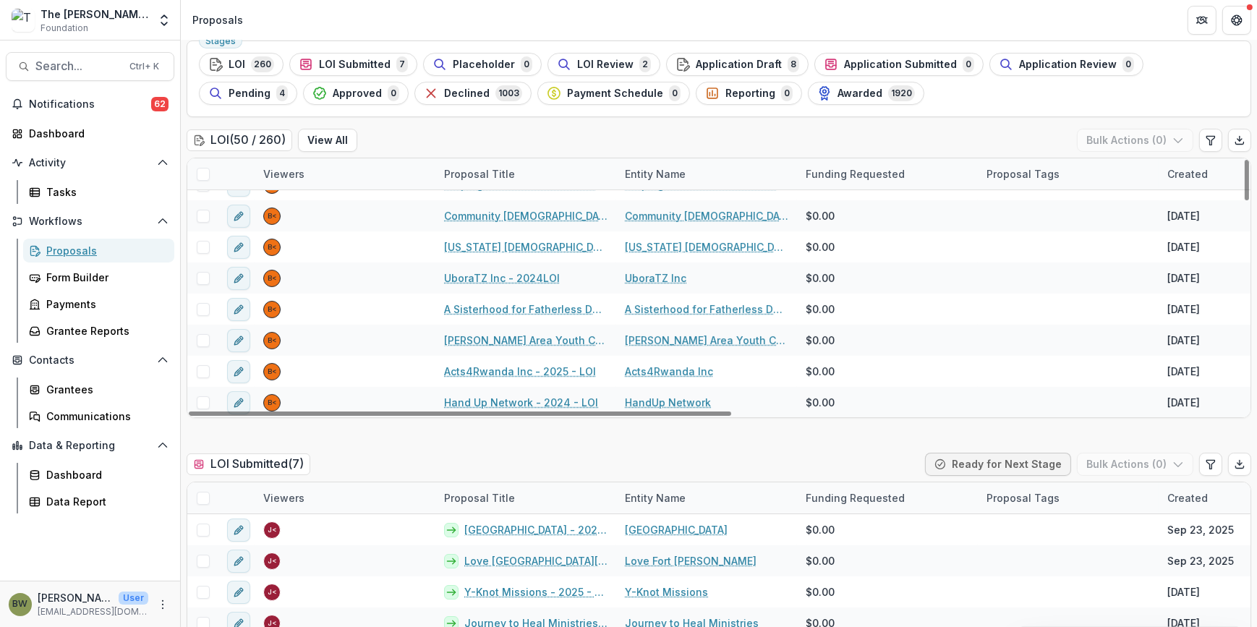
scroll to position [263, 0]
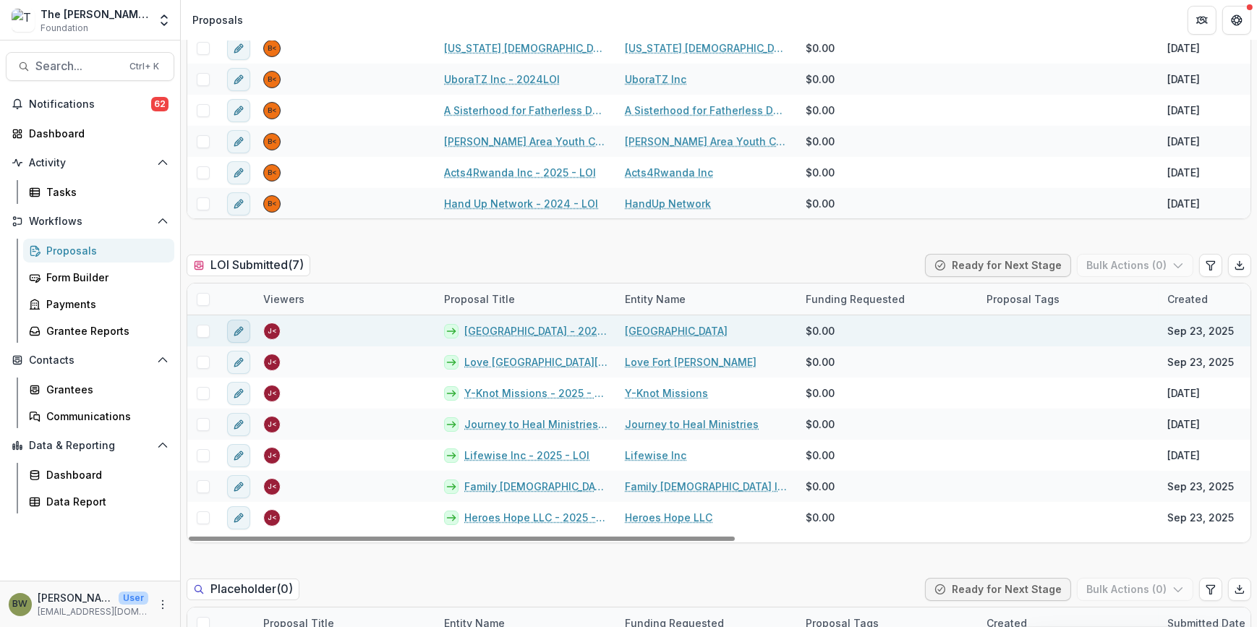
click at [239, 331] on icon "edit" at bounding box center [239, 332] width 12 height 12
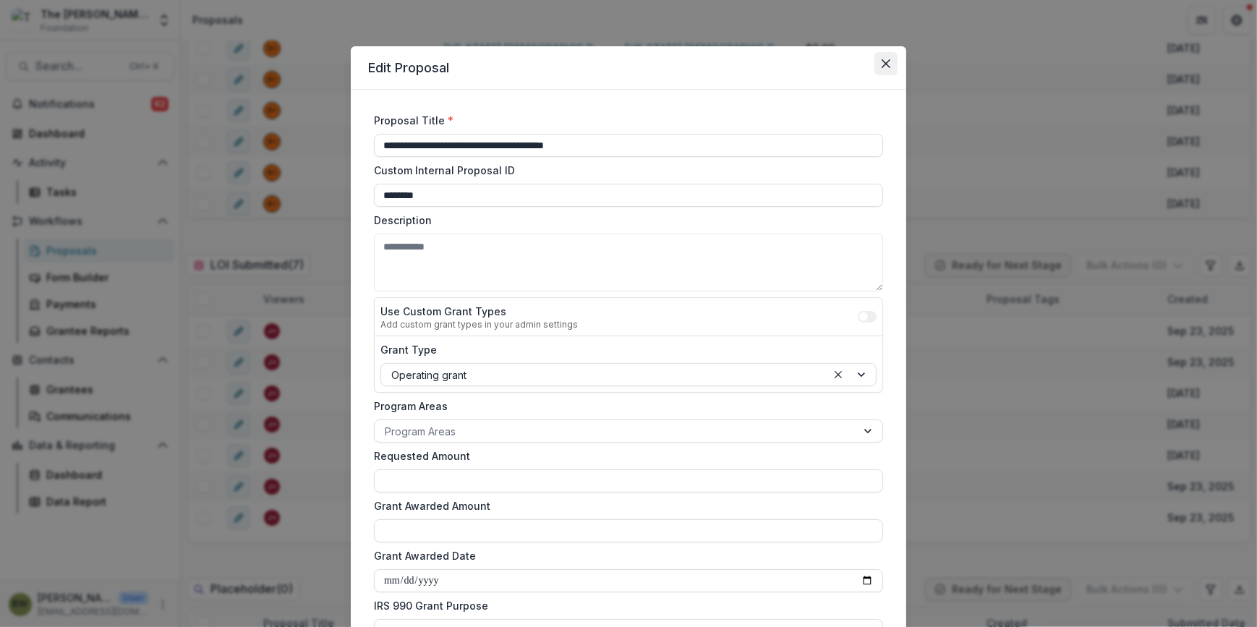
click at [887, 69] on button "Close" at bounding box center [886, 63] width 23 height 23
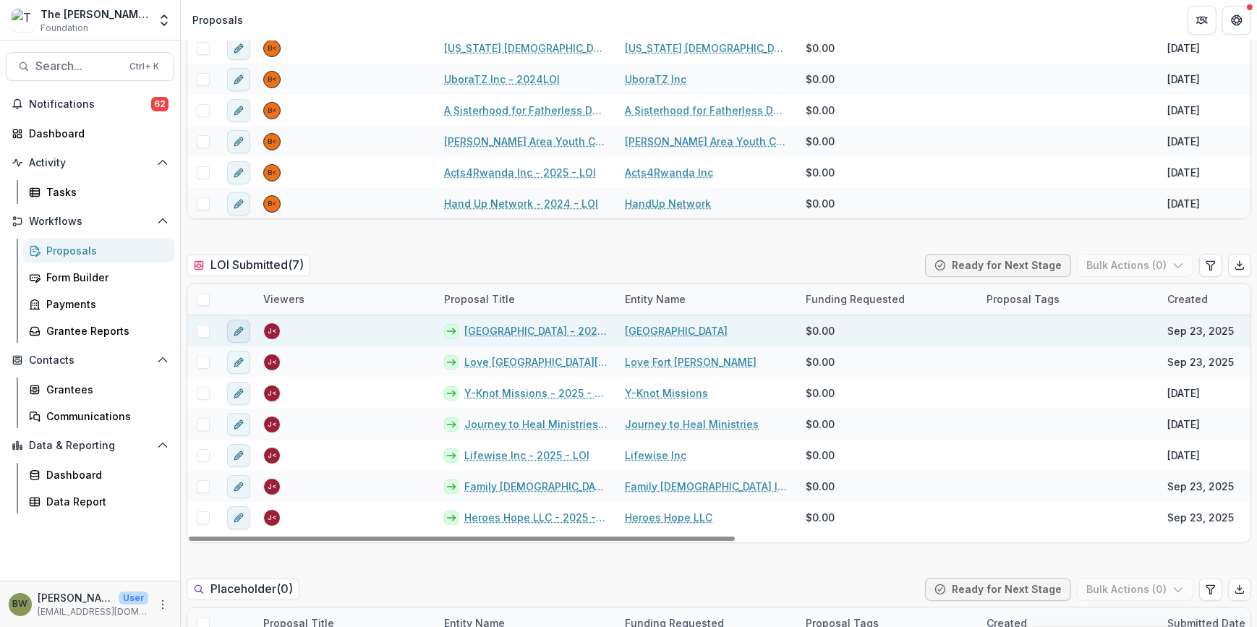
click at [239, 332] on icon "edit" at bounding box center [237, 331] width 7 height 7
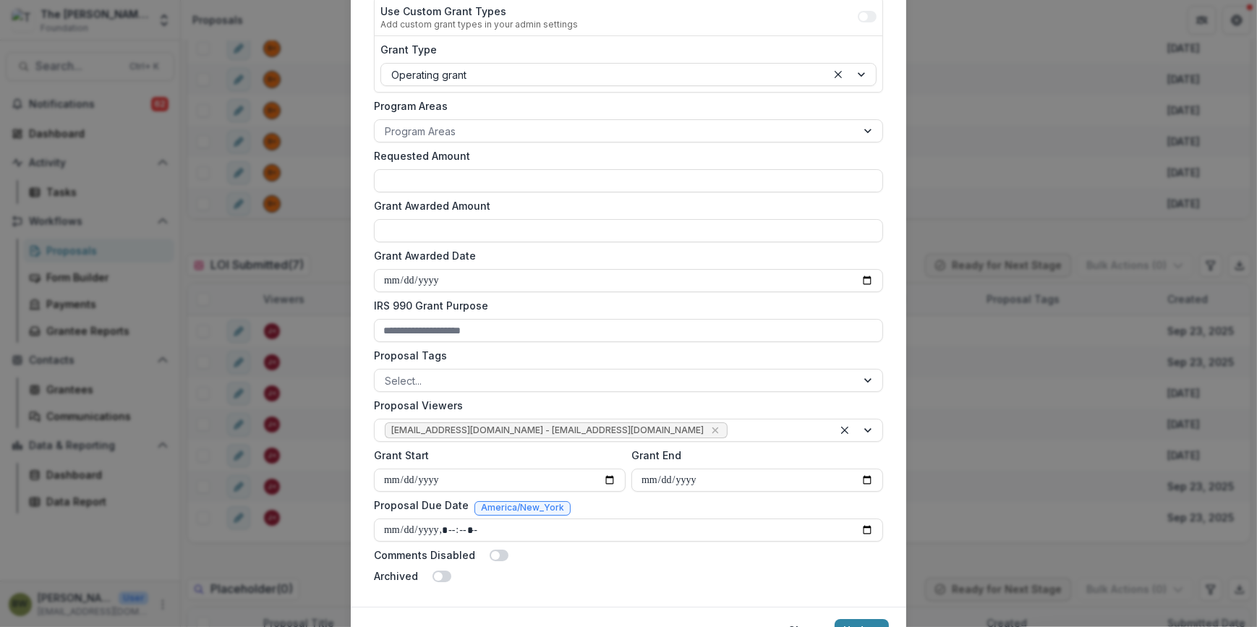
scroll to position [328, 0]
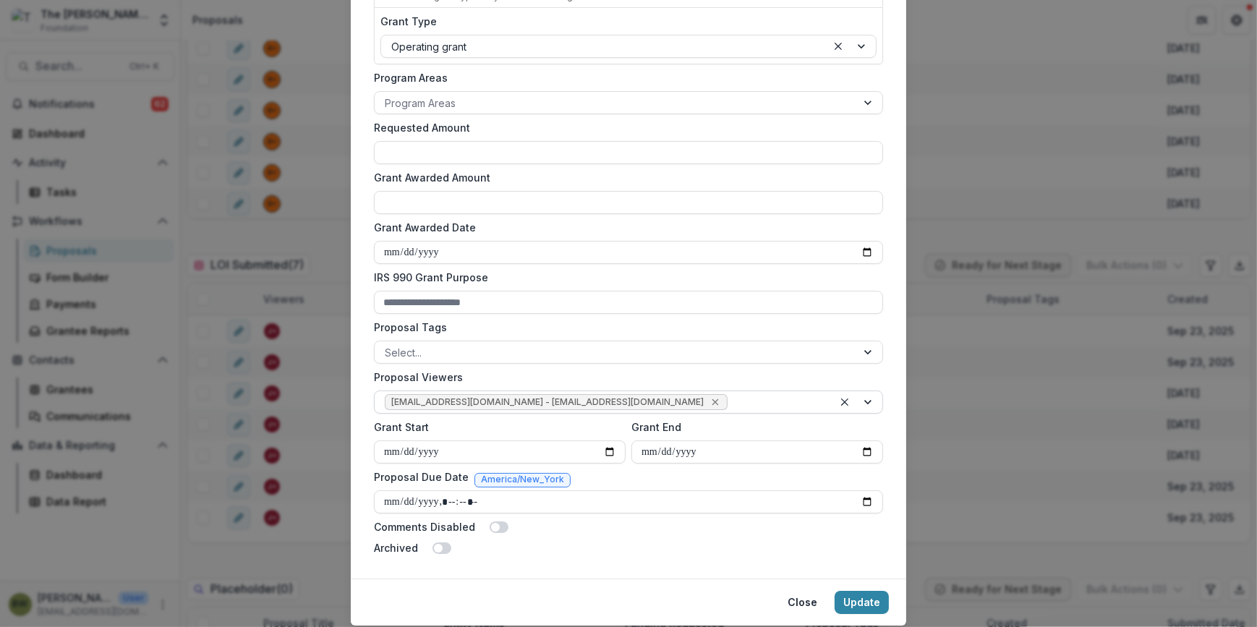
click at [710, 400] on icon "Remove jcline@bolickfoundation.org - jcline@bolickfoundation.org" at bounding box center [716, 402] width 12 height 12
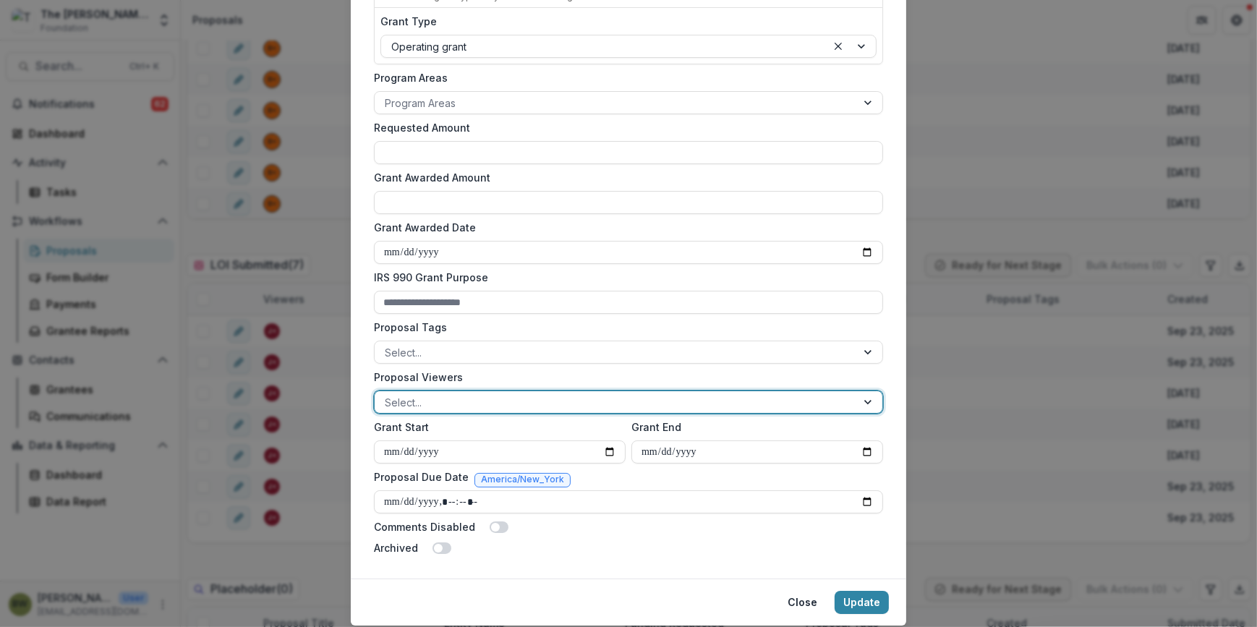
click at [865, 404] on div at bounding box center [870, 402] width 26 height 22
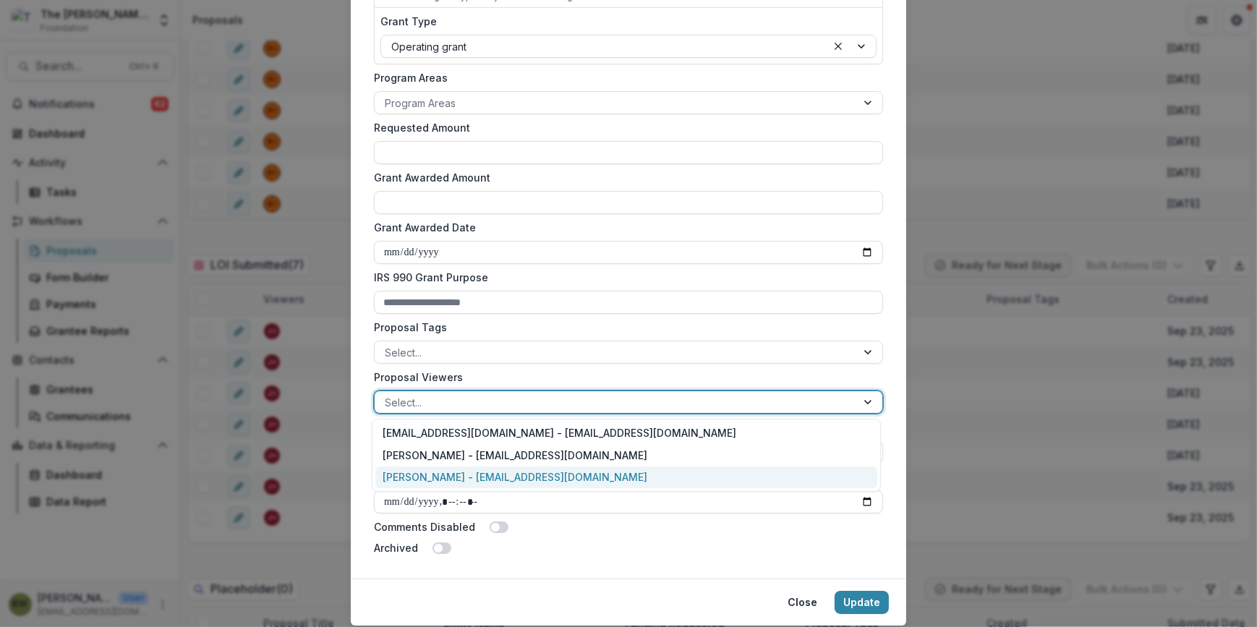
click at [773, 481] on div "[PERSON_NAME] - [EMAIL_ADDRESS][DOMAIN_NAME]" at bounding box center [626, 478] width 502 height 22
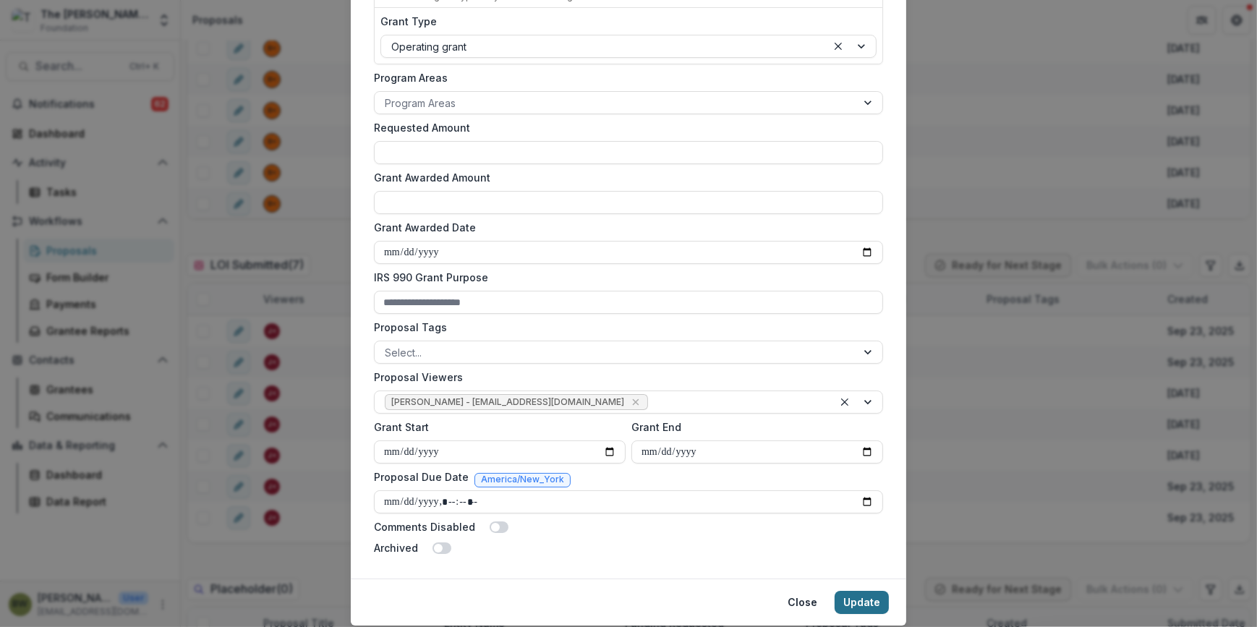
click at [868, 599] on button "Update" at bounding box center [862, 602] width 54 height 23
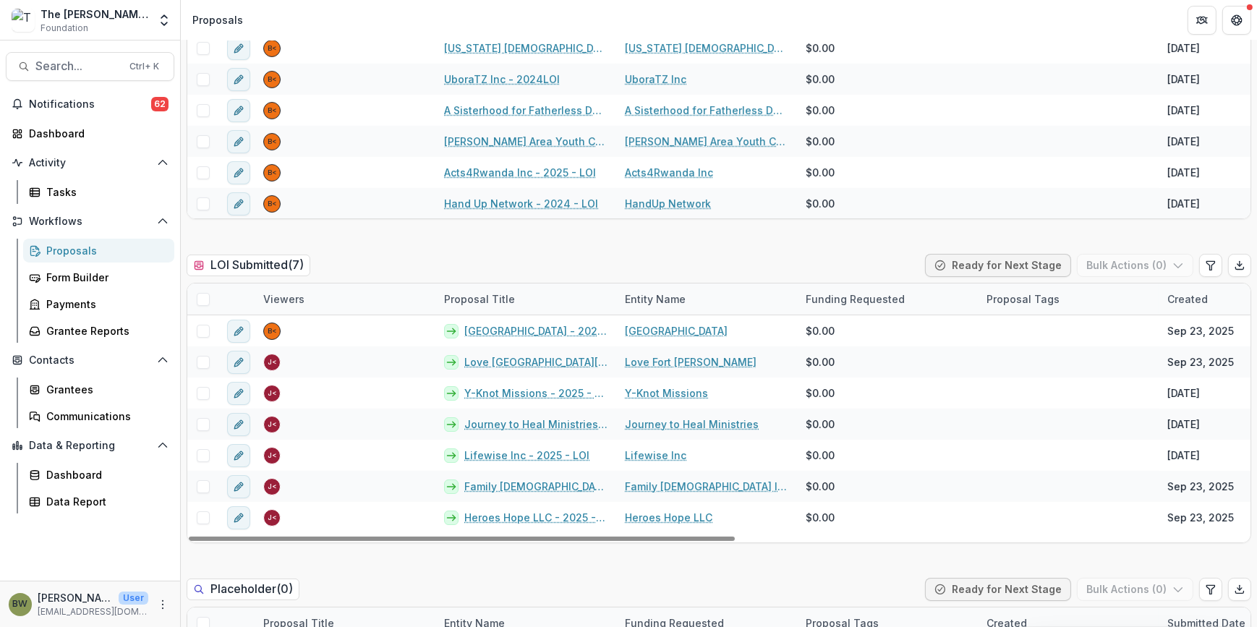
click at [205, 300] on span at bounding box center [203, 299] width 13 height 13
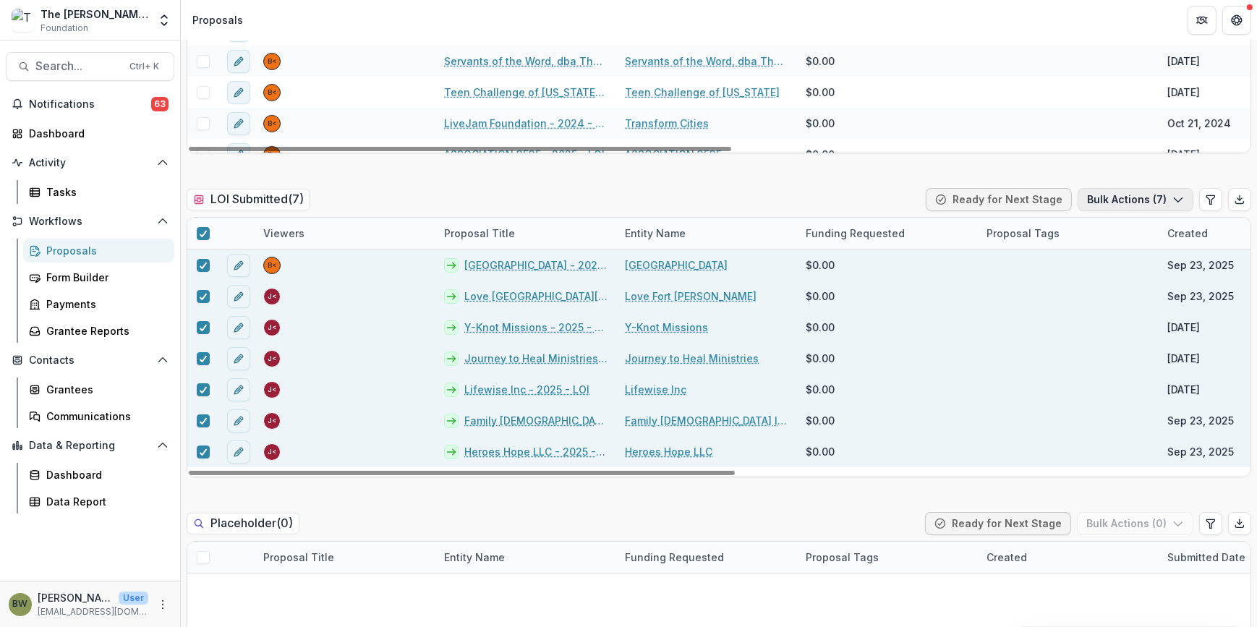
click at [1121, 203] on button "Bulk Actions ( 7 )" at bounding box center [1136, 199] width 116 height 23
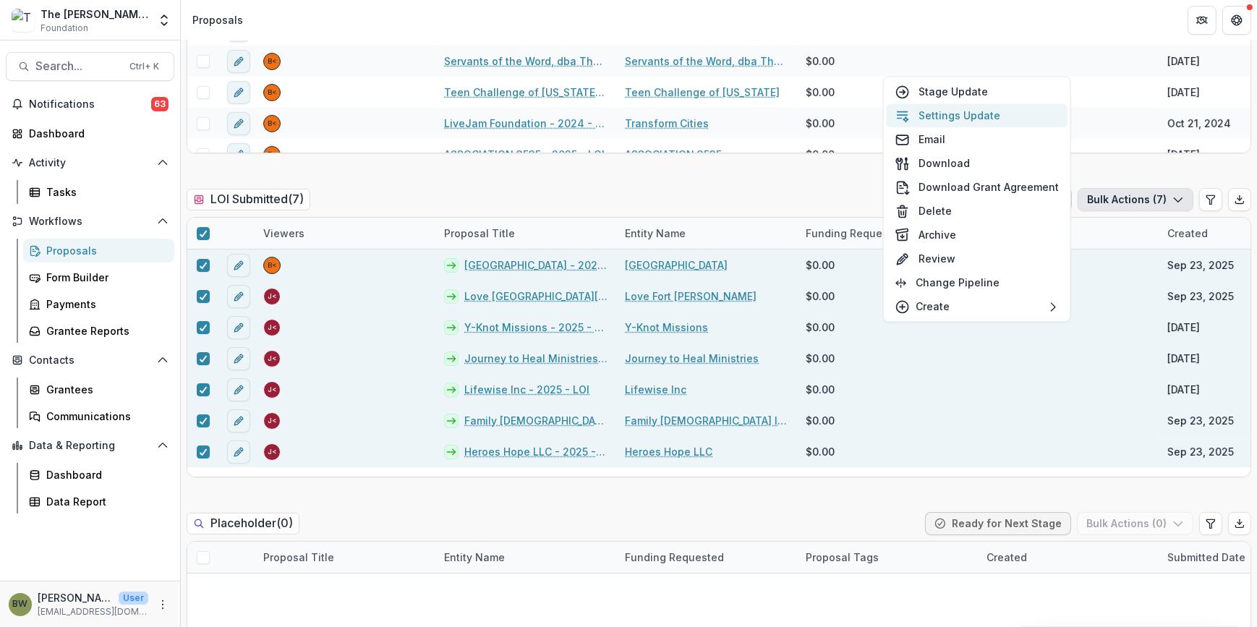
click at [966, 118] on button "Settings Update" at bounding box center [977, 115] width 181 height 24
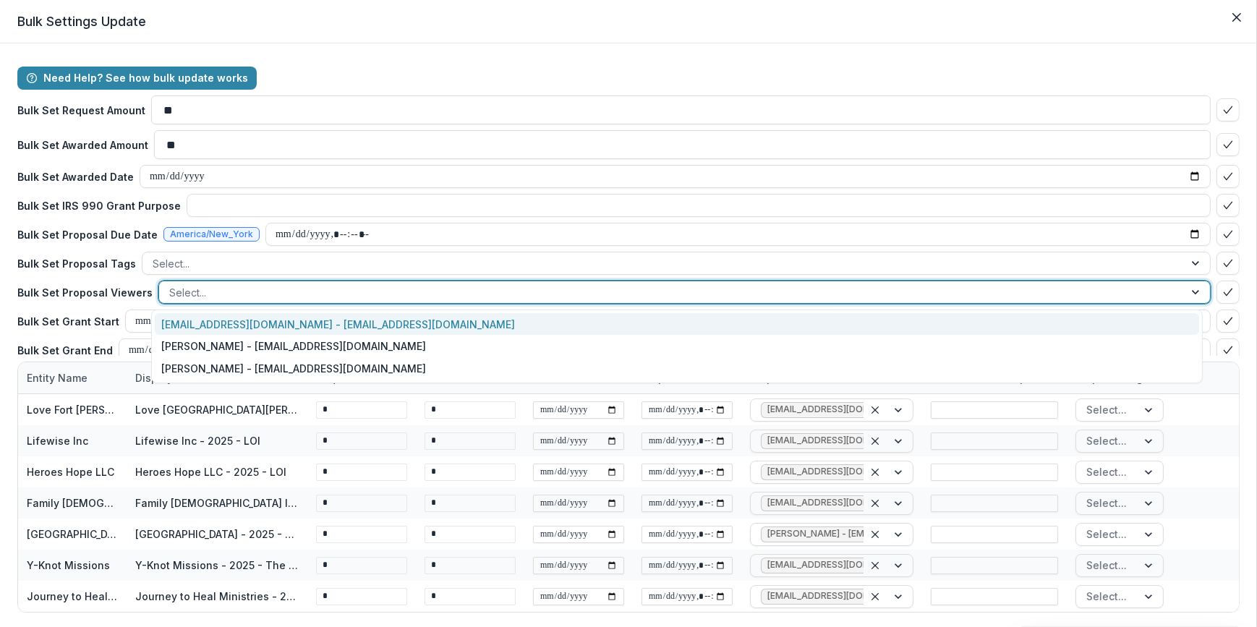
click at [213, 293] on div at bounding box center [671, 293] width 1005 height 18
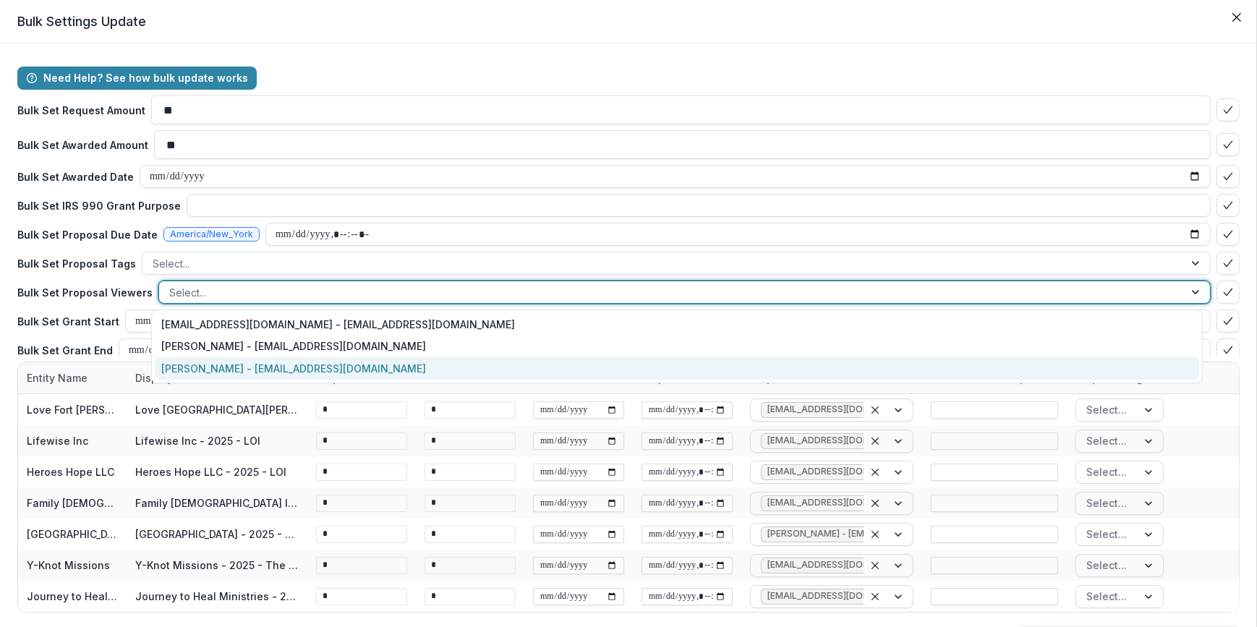
click at [219, 368] on div "[PERSON_NAME] - [EMAIL_ADDRESS][DOMAIN_NAME]" at bounding box center [677, 368] width 1045 height 22
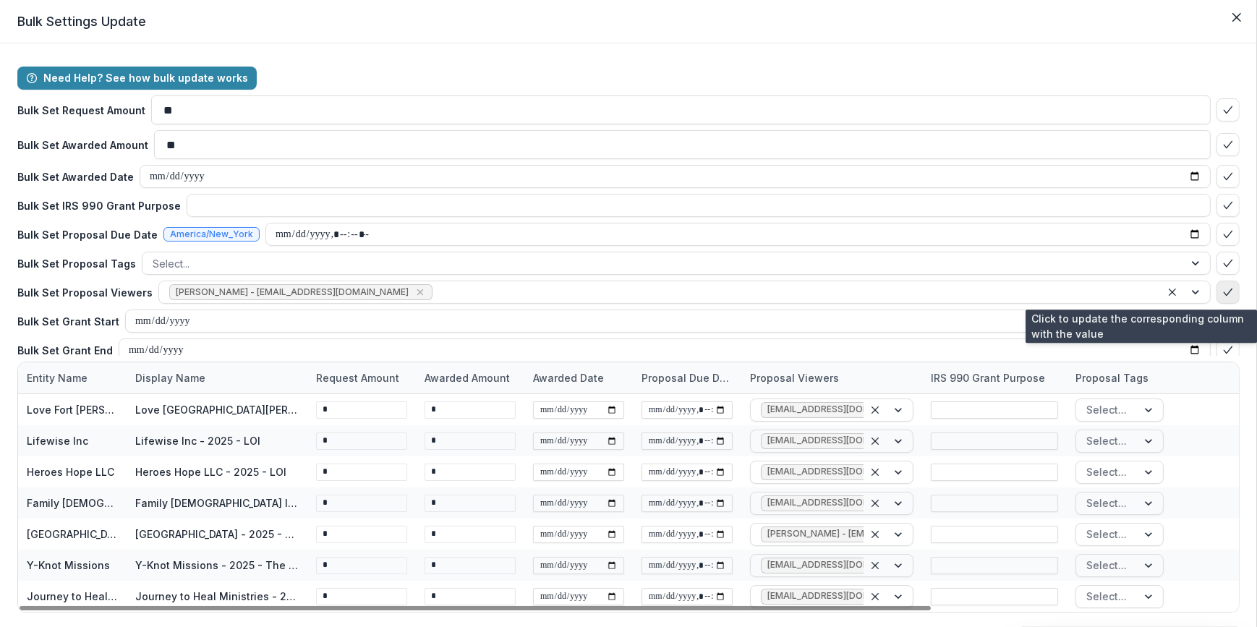
click at [1224, 294] on polyline "bulk-confirm-option" at bounding box center [1228, 292] width 8 height 7
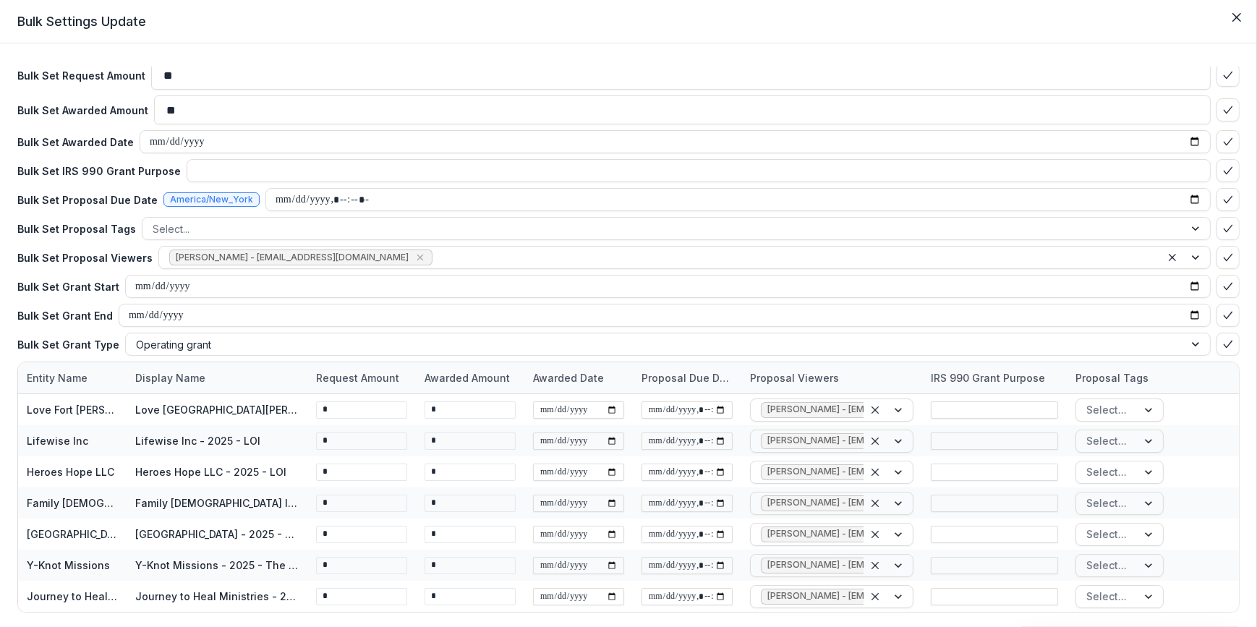
scroll to position [49, 0]
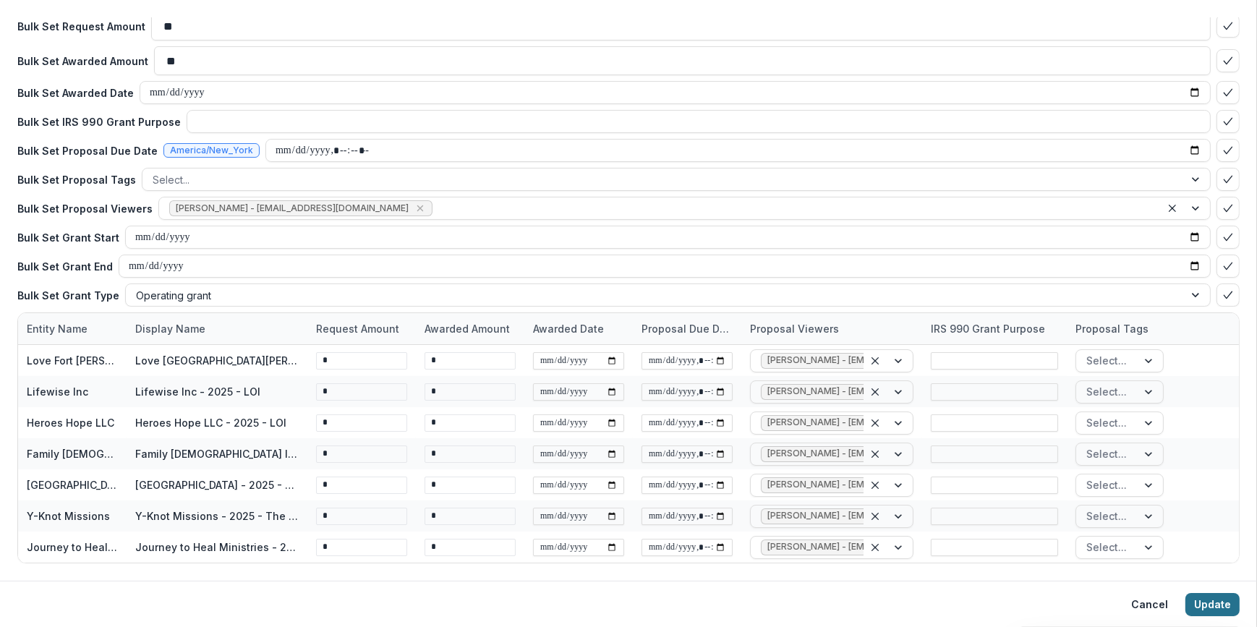
click at [1215, 606] on button "Update" at bounding box center [1213, 604] width 54 height 23
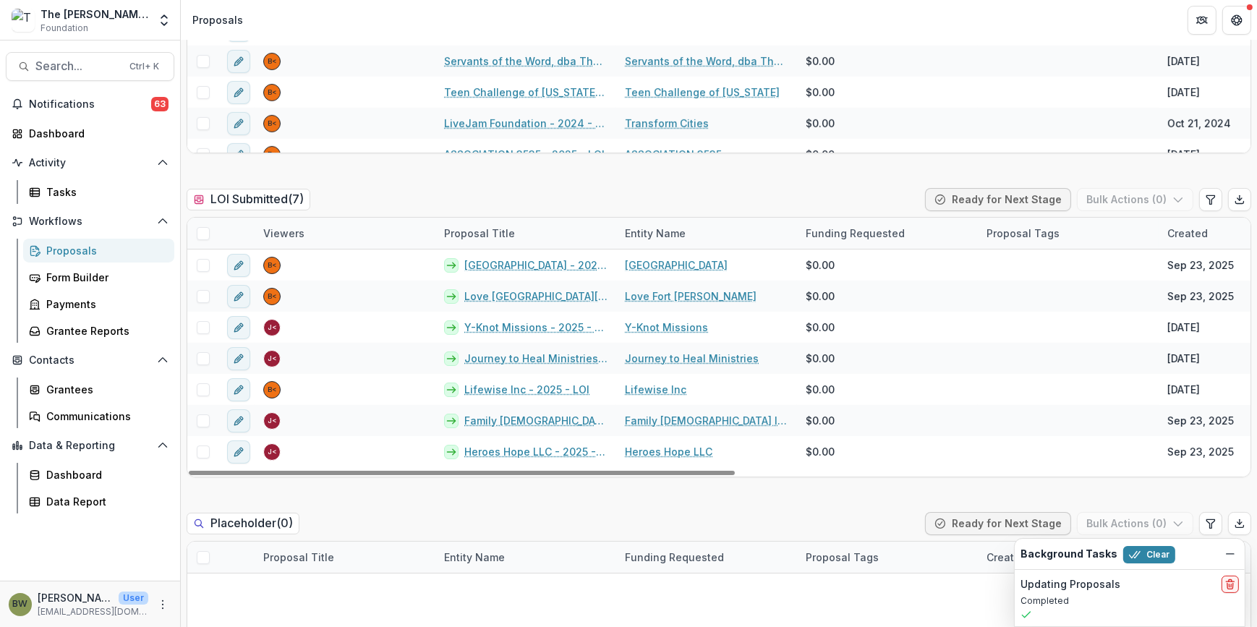
click at [202, 235] on span at bounding box center [203, 233] width 13 height 13
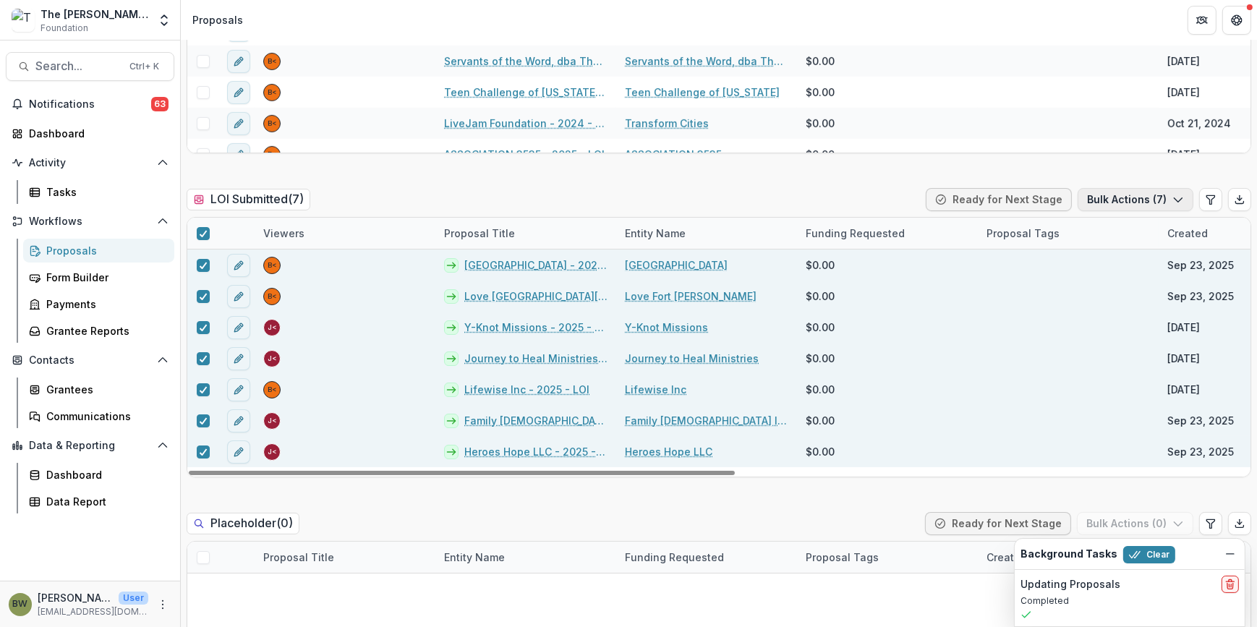
click at [1147, 198] on button "Bulk Actions ( 7 )" at bounding box center [1136, 199] width 116 height 23
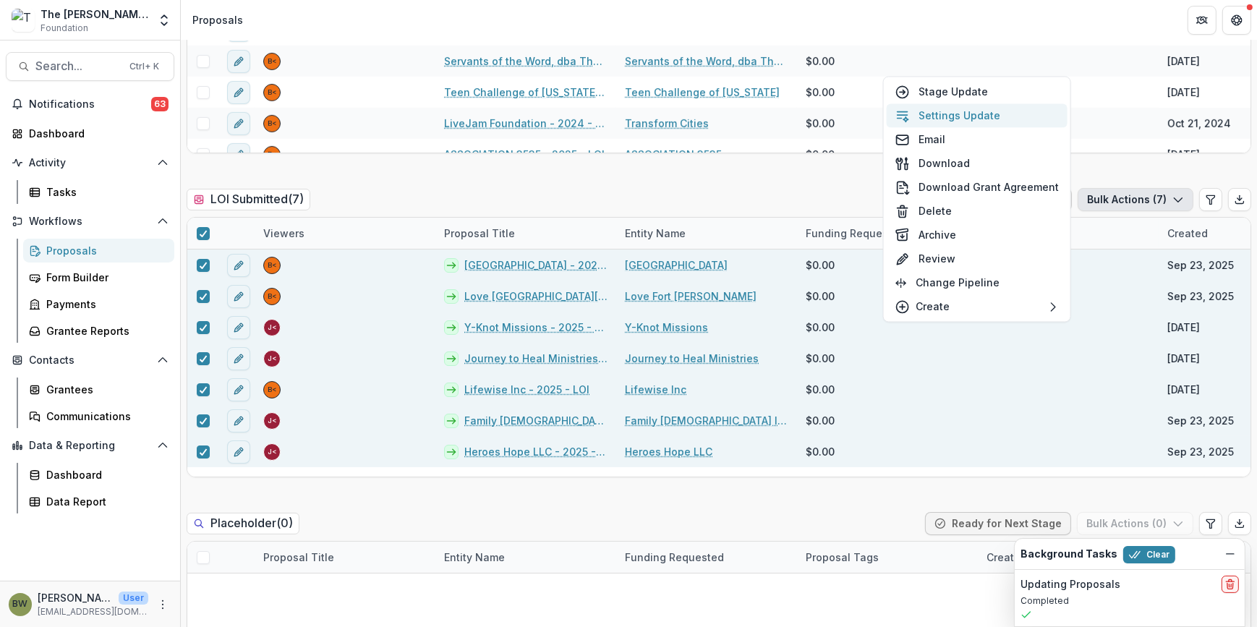
click at [959, 116] on button "Settings Update" at bounding box center [977, 115] width 181 height 24
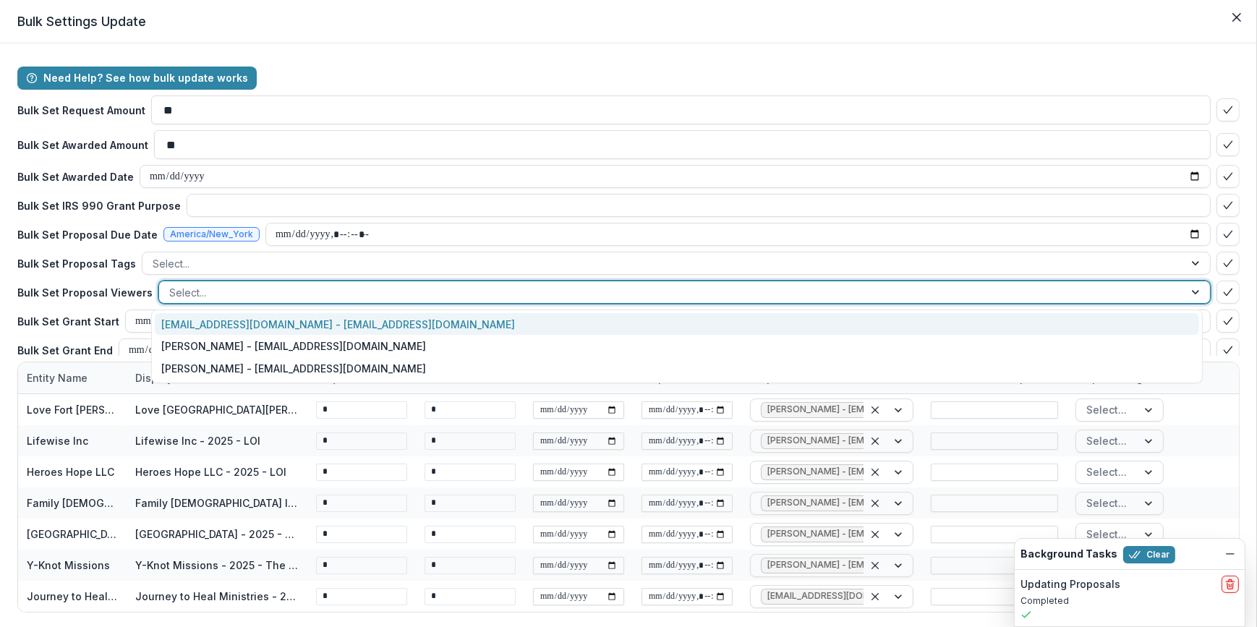
click at [205, 299] on div at bounding box center [671, 293] width 1005 height 18
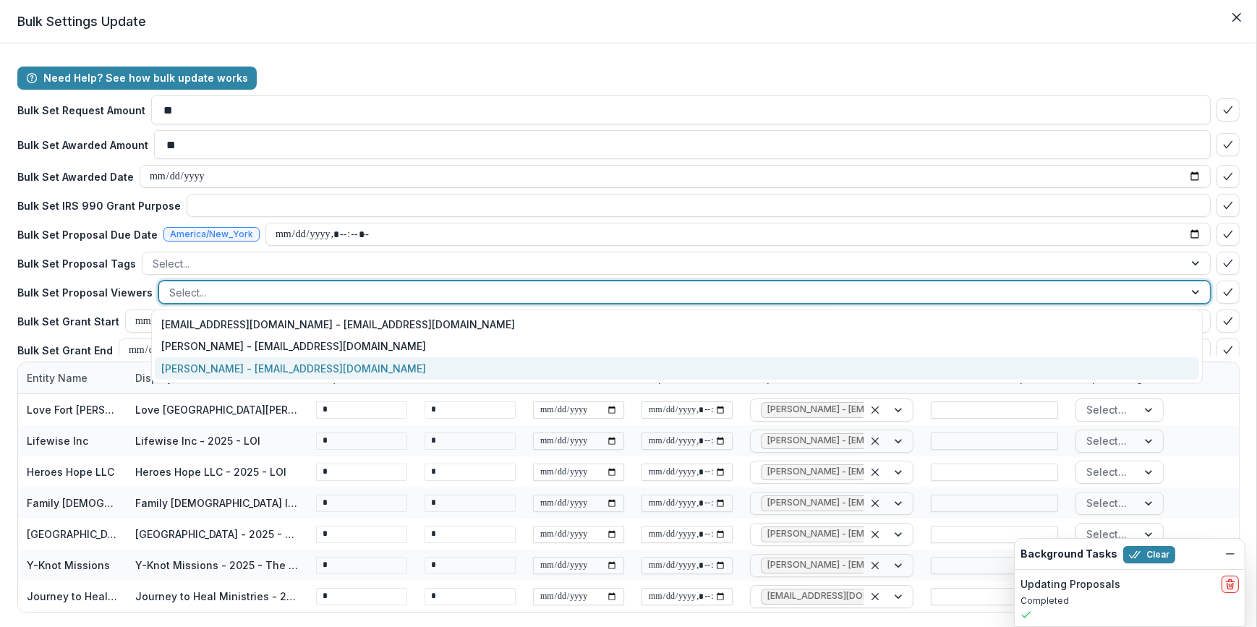
click at [226, 367] on div "[PERSON_NAME] - [EMAIL_ADDRESS][DOMAIN_NAME]" at bounding box center [677, 368] width 1045 height 22
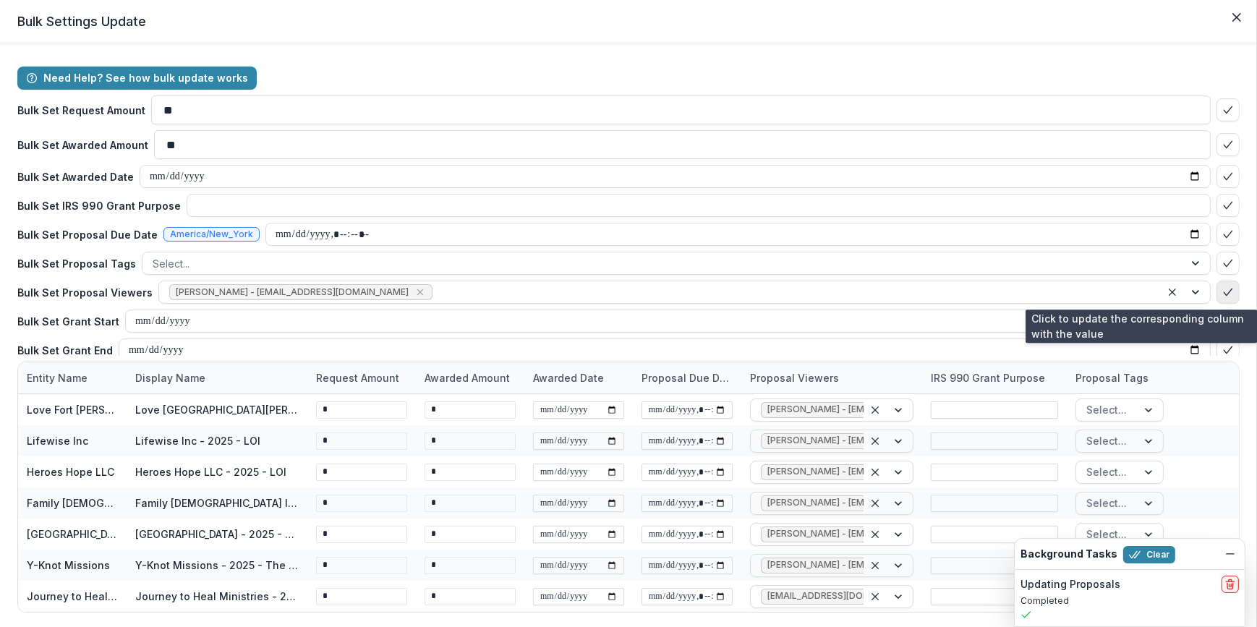
click at [1223, 294] on icon "bulk-confirm-option" at bounding box center [1229, 293] width 12 height 12
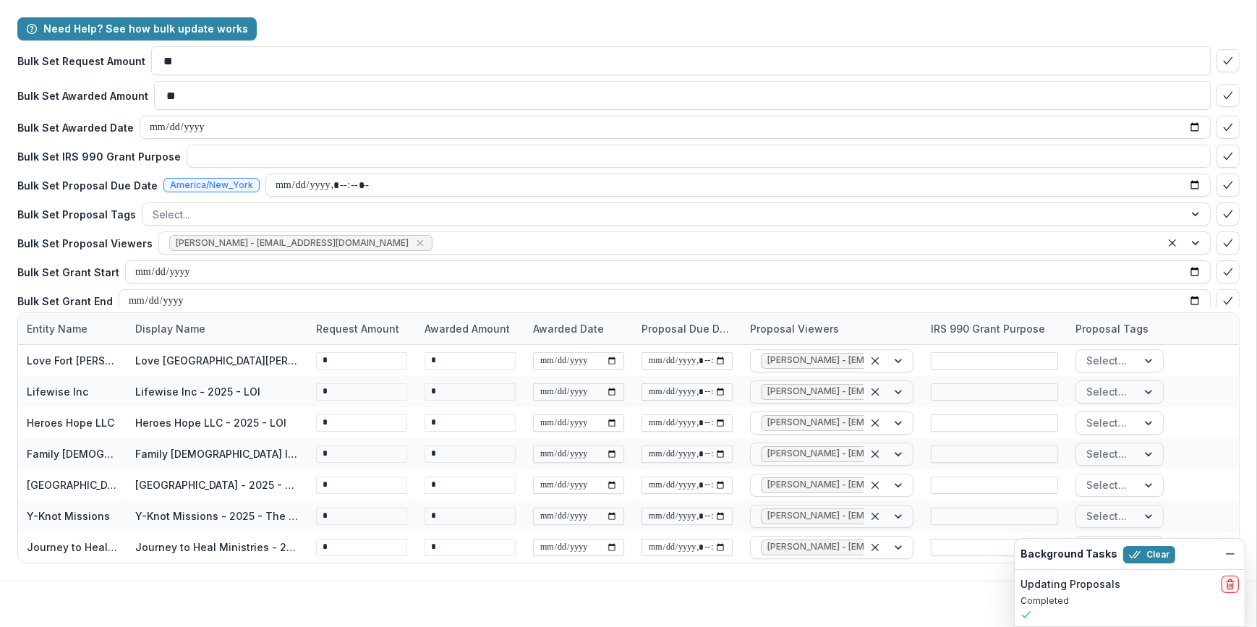
click at [922, 606] on footer "Cancel Update" at bounding box center [628, 604] width 1257 height 47
click at [1234, 558] on icon "Dismiss" at bounding box center [1231, 554] width 12 height 12
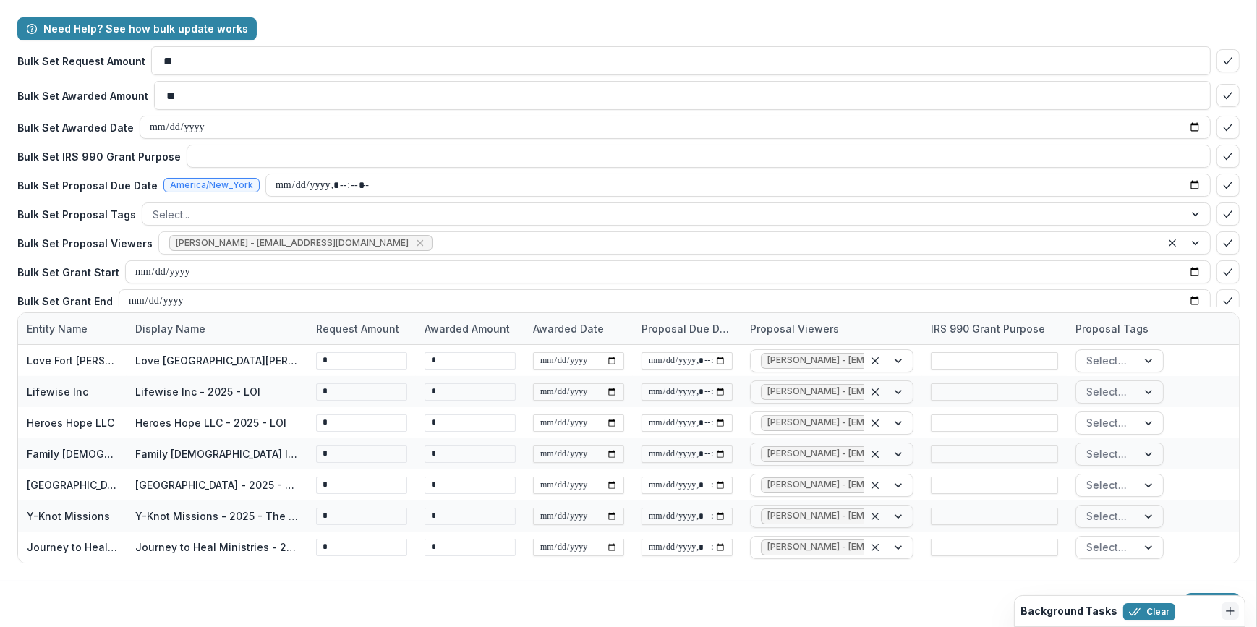
click at [1206, 592] on footer "Cancel Update" at bounding box center [628, 604] width 1257 height 47
click at [1209, 595] on button "Update" at bounding box center [1213, 604] width 54 height 23
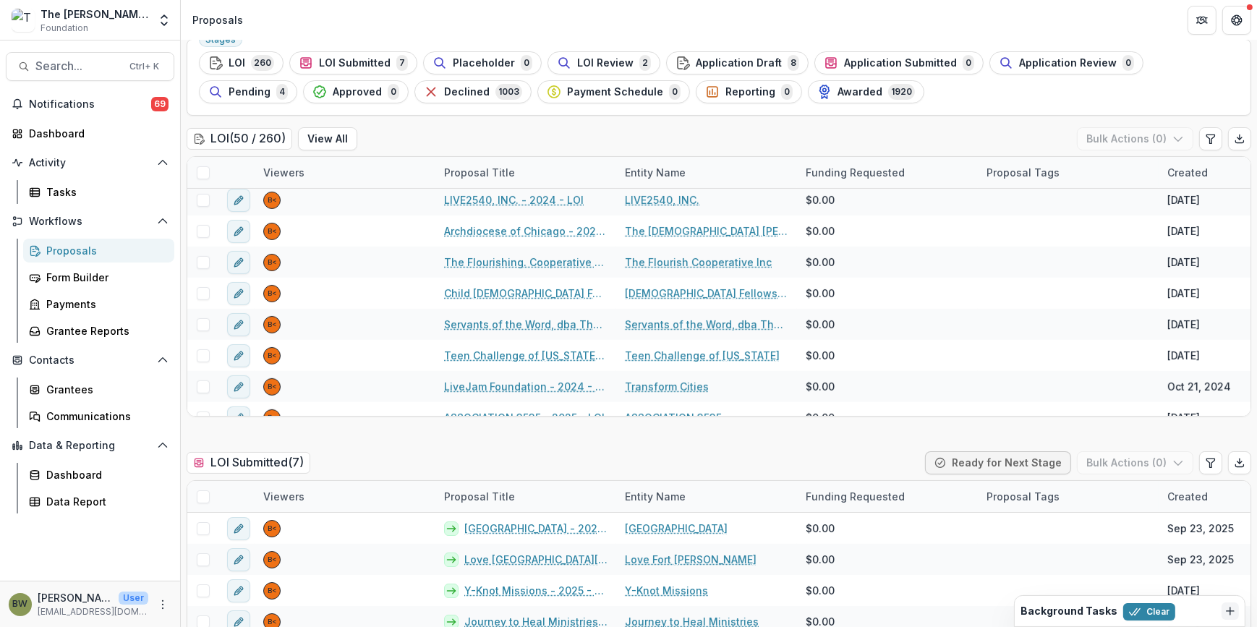
scroll to position [0, 0]
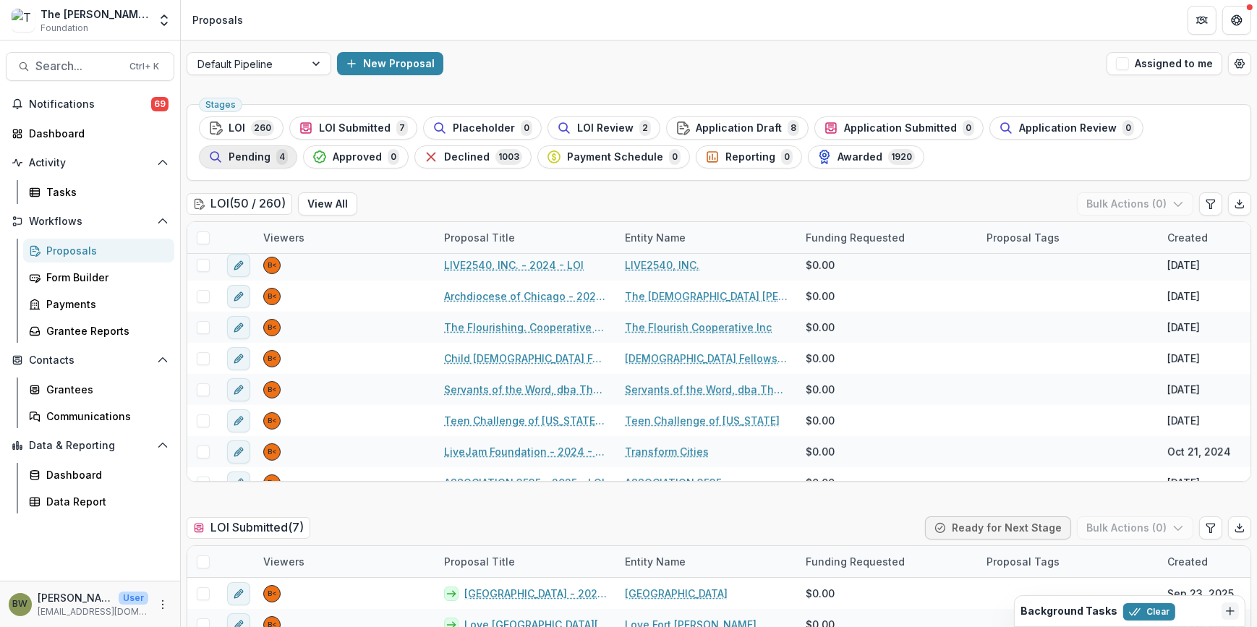
click at [271, 151] on span "Pending" at bounding box center [250, 157] width 42 height 12
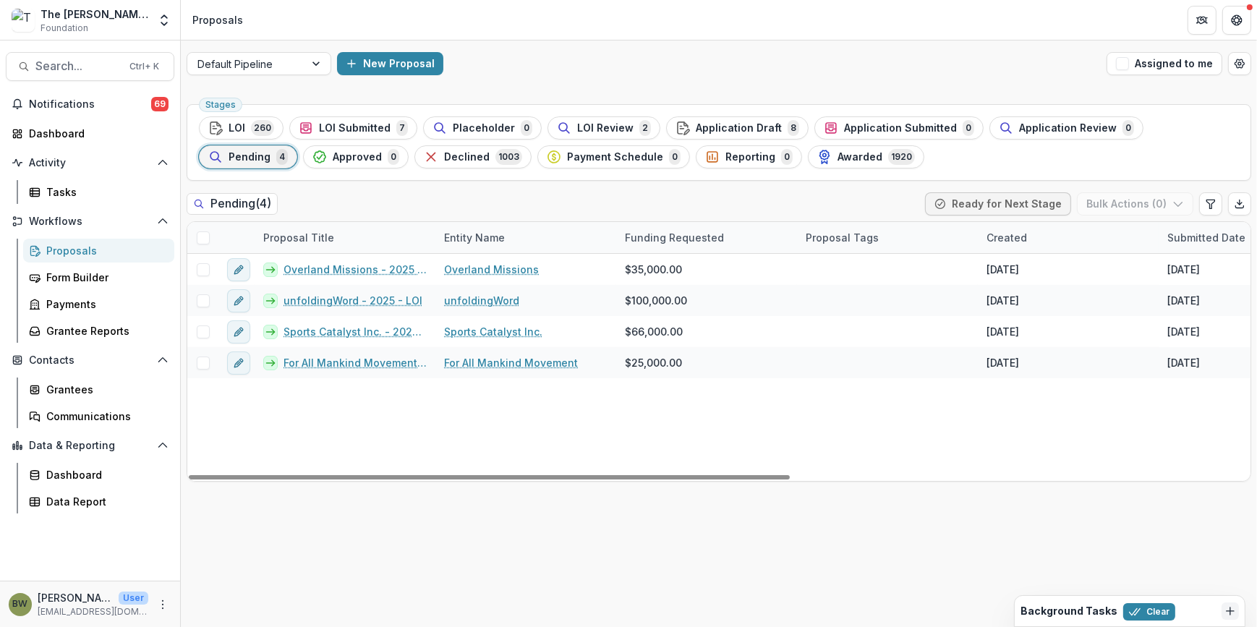
click at [205, 241] on span at bounding box center [203, 238] width 13 height 13
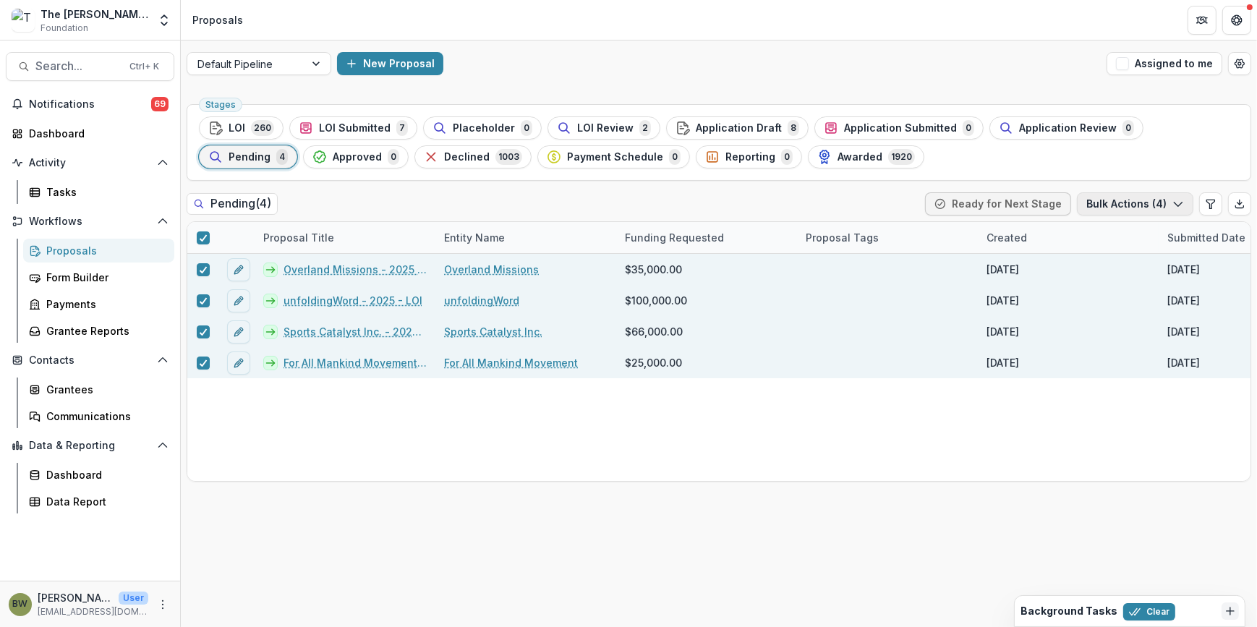
click at [1156, 211] on button "Bulk Actions ( 4 )" at bounding box center [1135, 203] width 116 height 23
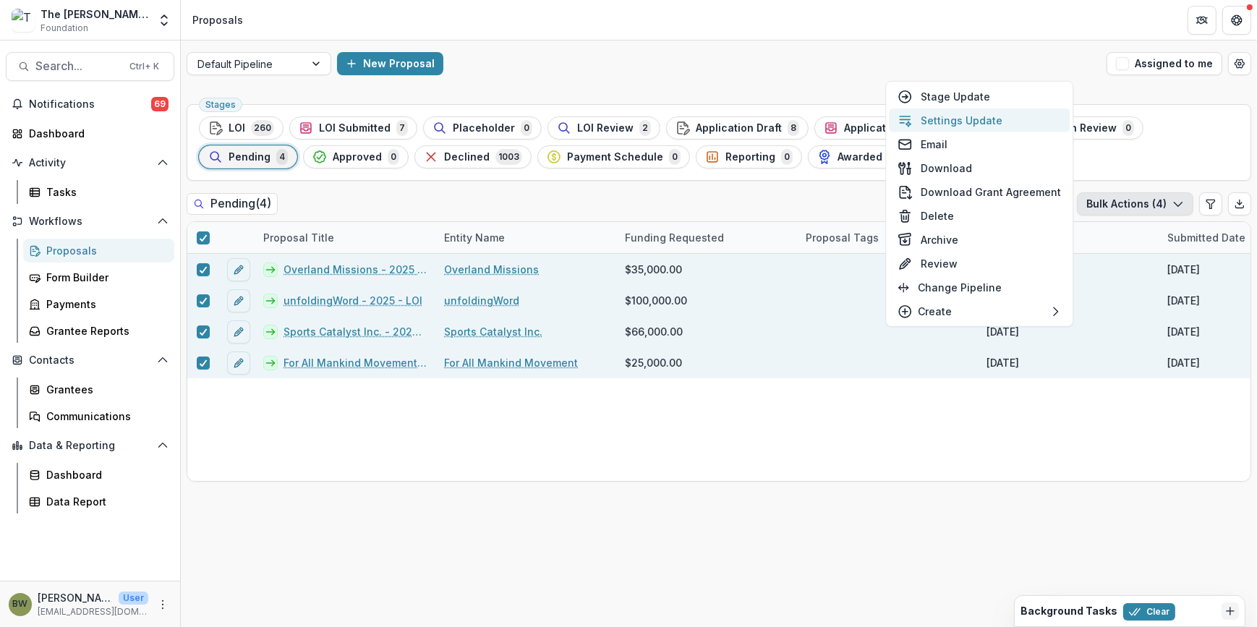
click at [940, 121] on button "Settings Update" at bounding box center [979, 121] width 181 height 24
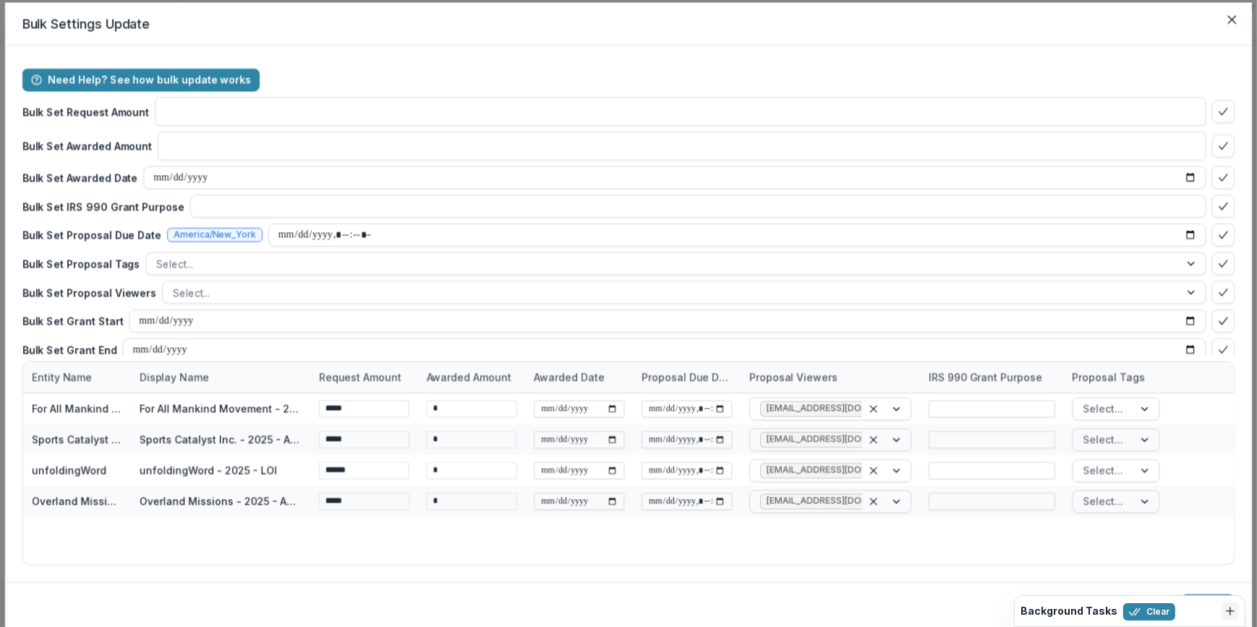
type input "**"
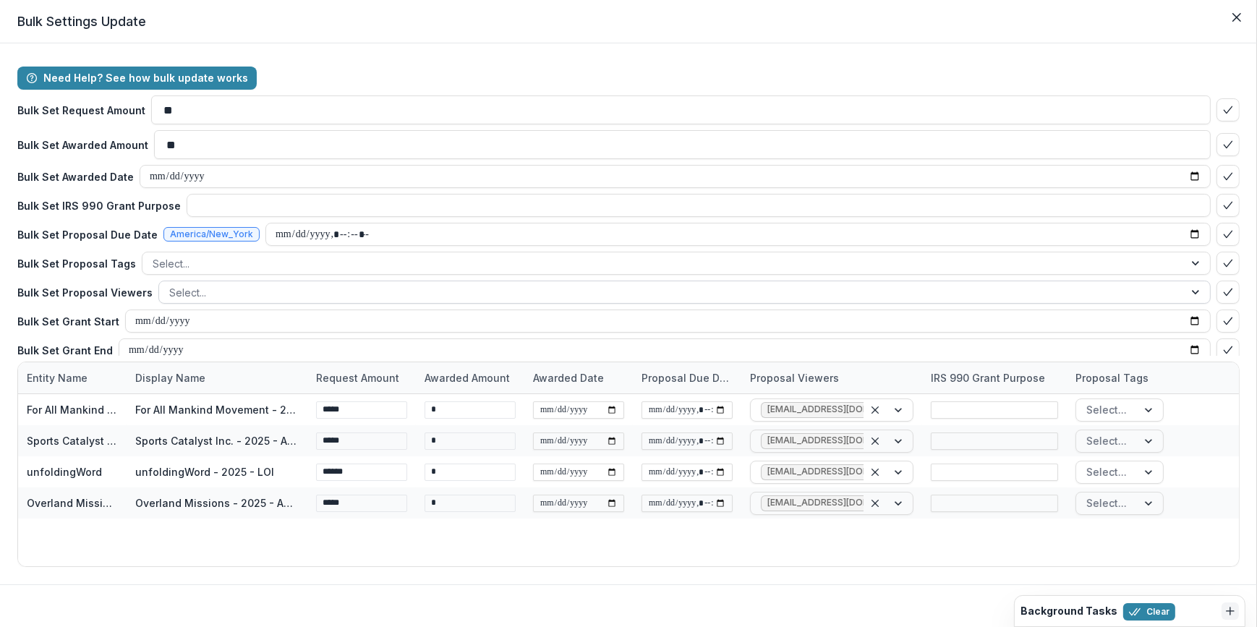
scroll to position [35, 0]
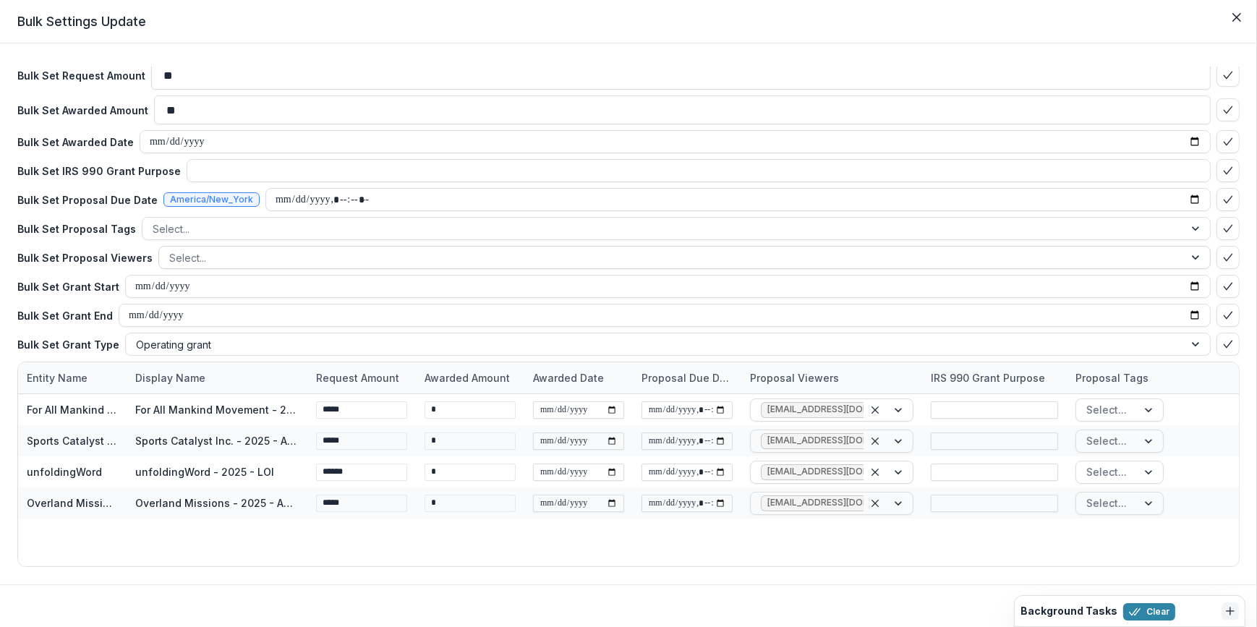
click at [225, 260] on div at bounding box center [671, 258] width 1005 height 18
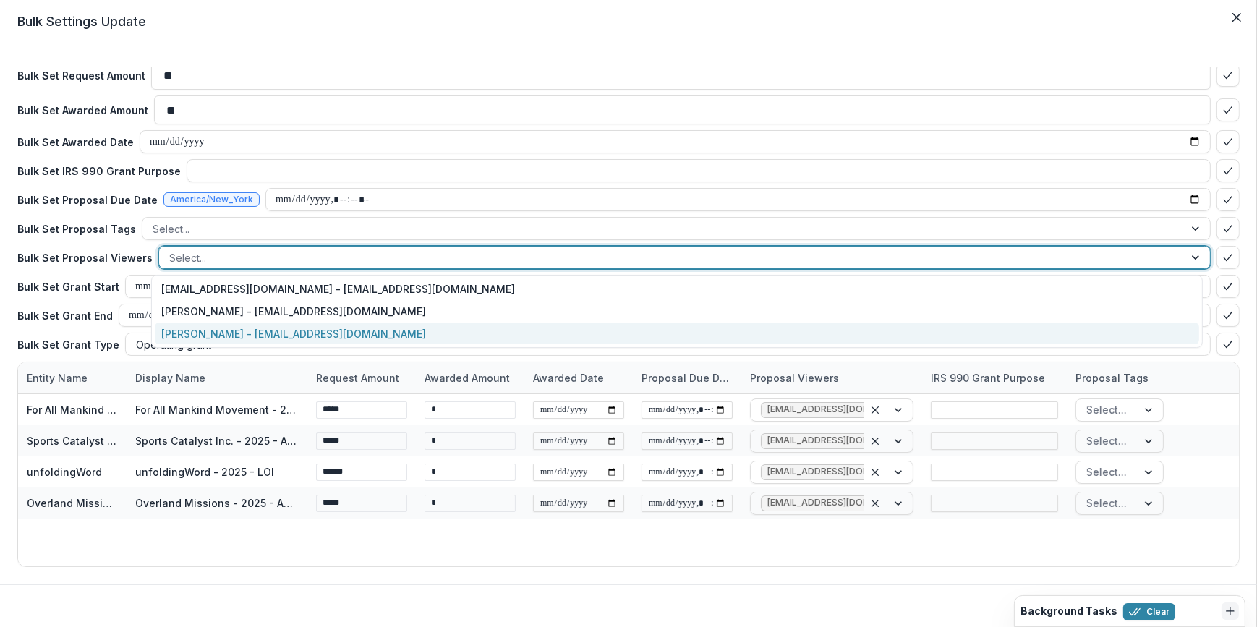
click at [231, 331] on div "[PERSON_NAME] - [EMAIL_ADDRESS][DOMAIN_NAME]" at bounding box center [677, 334] width 1045 height 22
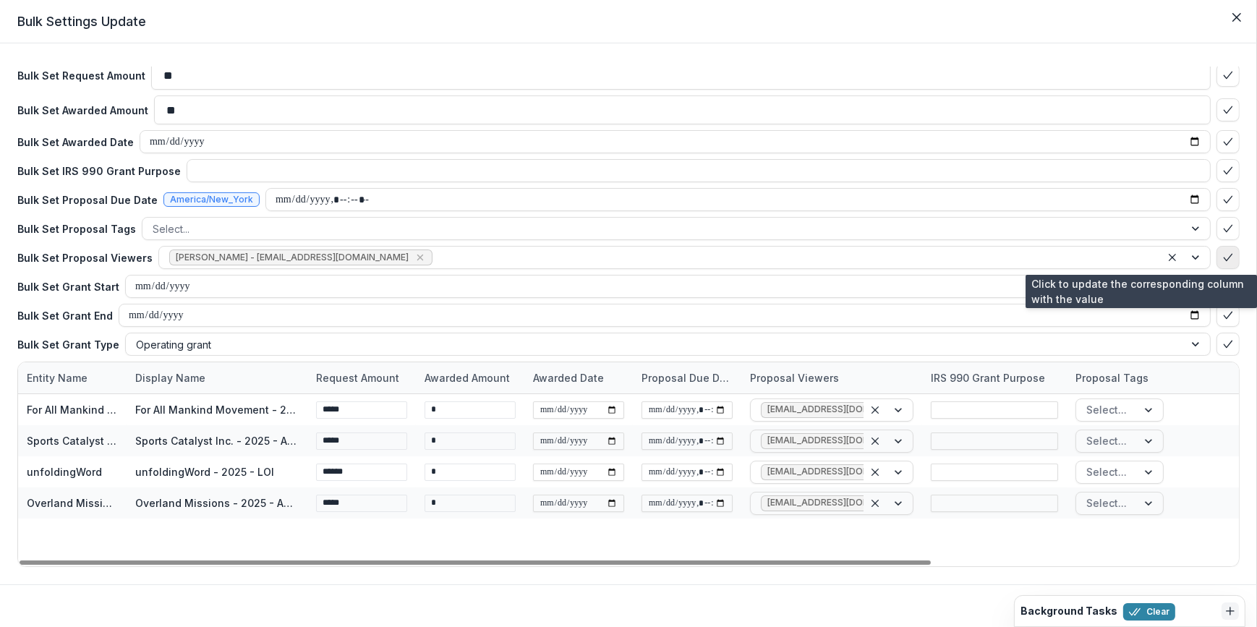
click at [1223, 258] on icon "bulk-confirm-option" at bounding box center [1229, 258] width 12 height 12
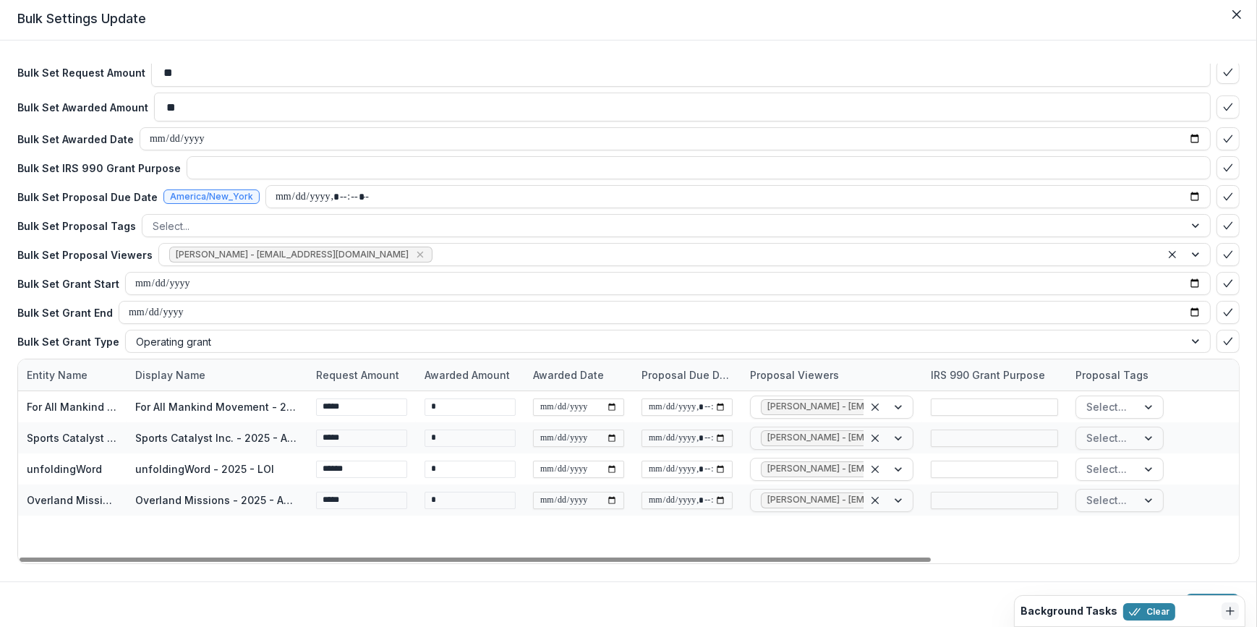
scroll to position [4, 0]
drag, startPoint x: 1116, startPoint y: 577, endPoint x: 1137, endPoint y: 567, distance: 23.0
click at [1111, 543] on div "Need Help? See how bulk update works Bulk Set Request Amount ** Bulk Set Awarde…" at bounding box center [628, 310] width 1257 height 541
click at [1202, 592] on footer "Cancel Update" at bounding box center [628, 604] width 1257 height 47
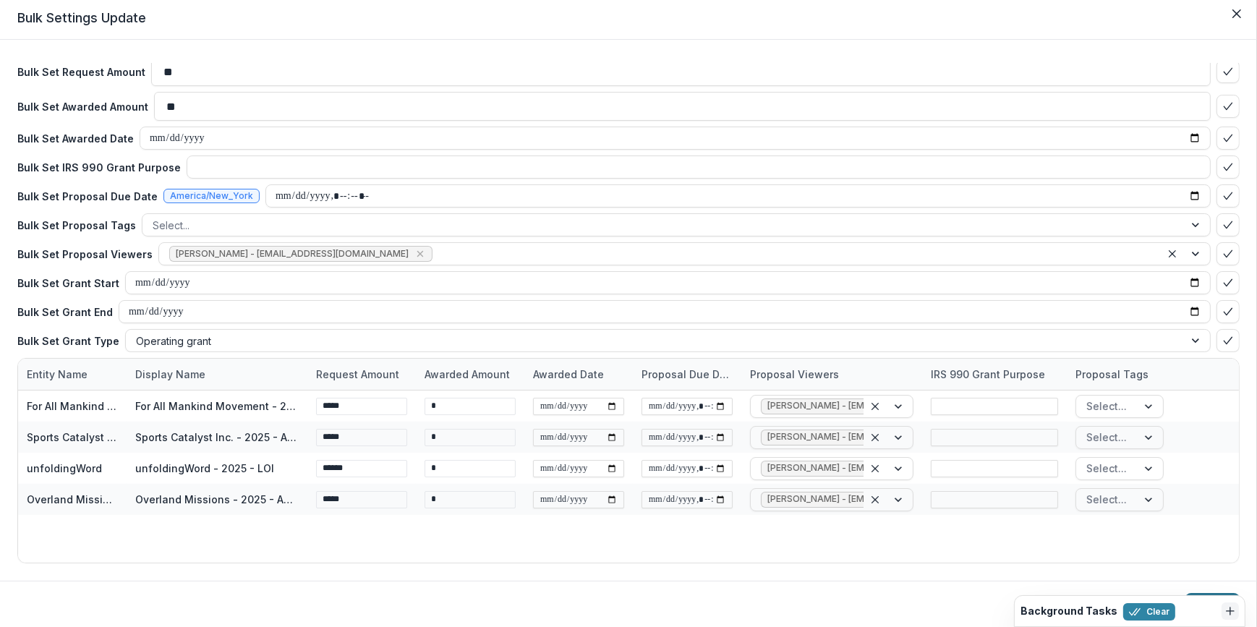
click at [1215, 594] on button "Update" at bounding box center [1213, 604] width 54 height 23
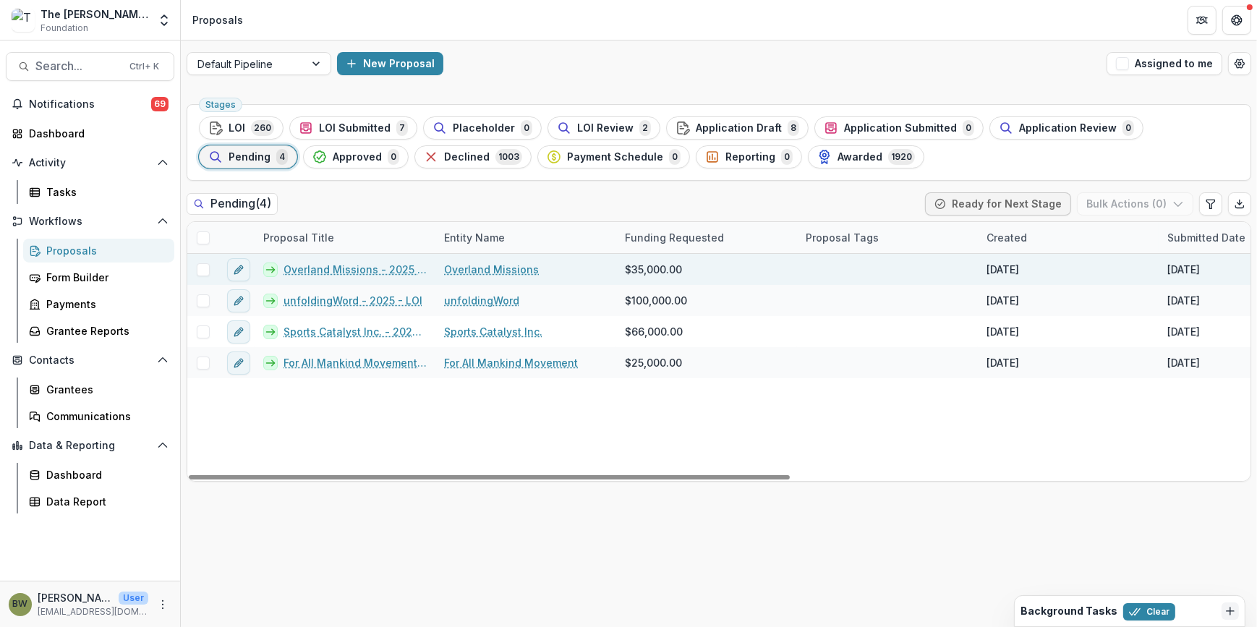
click at [323, 271] on link "Overland Missions - 2025 - APPLICATION" at bounding box center [355, 269] width 143 height 15
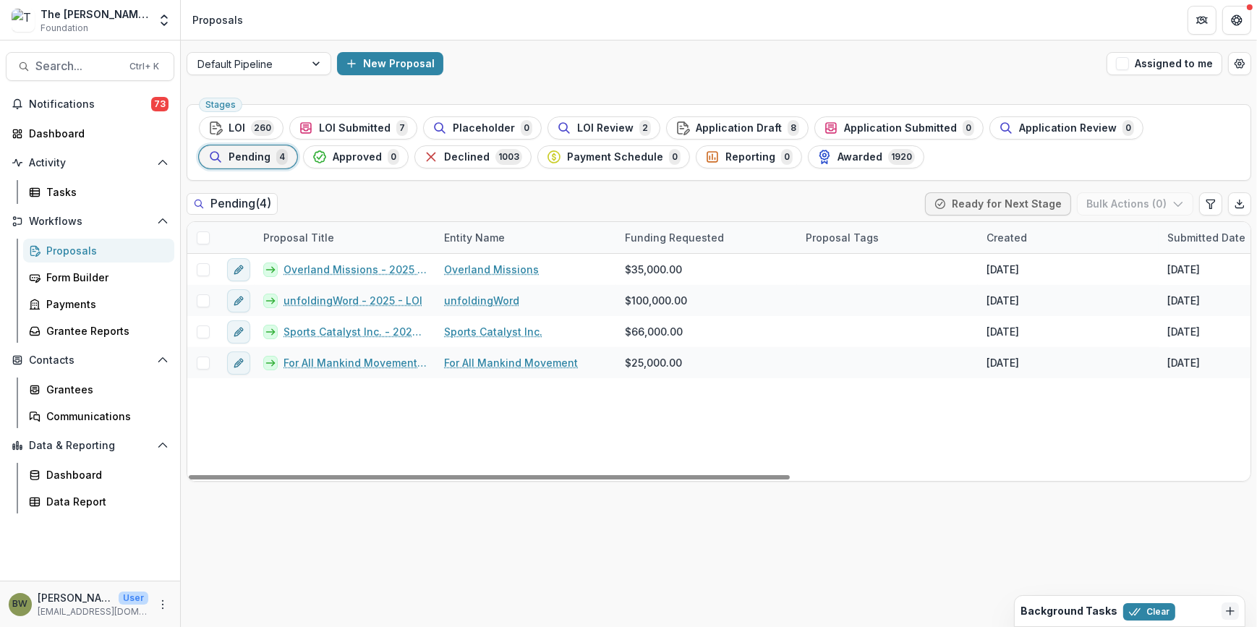
click at [205, 239] on span at bounding box center [203, 238] width 13 height 13
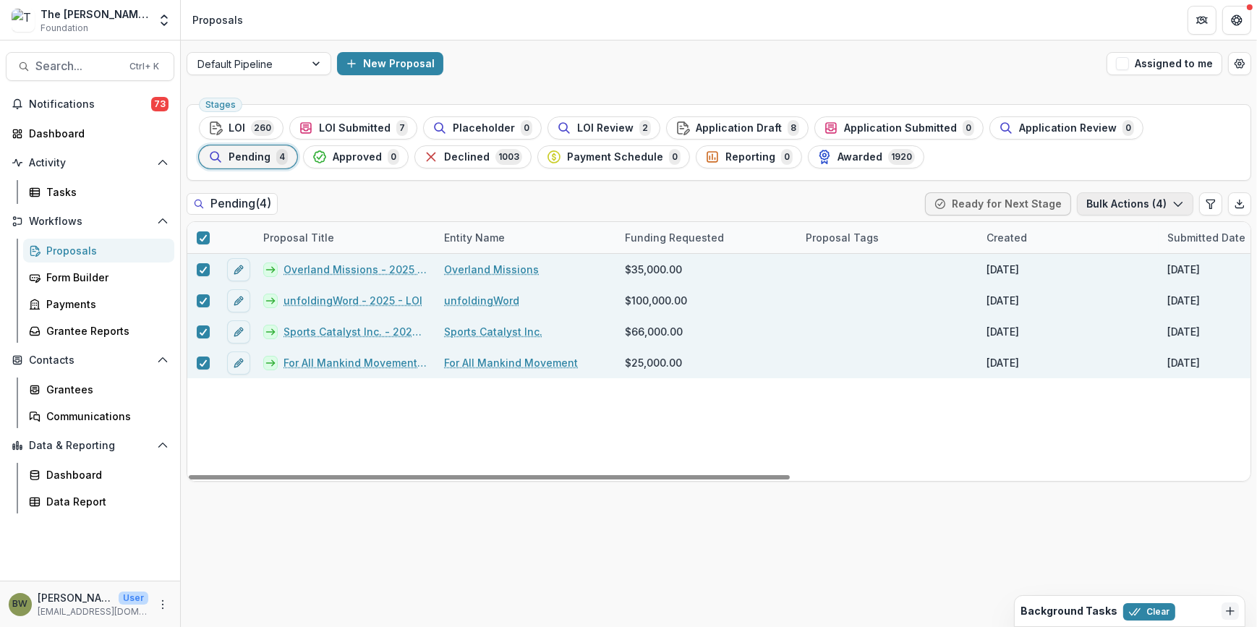
click at [1134, 203] on button "Bulk Actions ( 4 )" at bounding box center [1135, 203] width 116 height 23
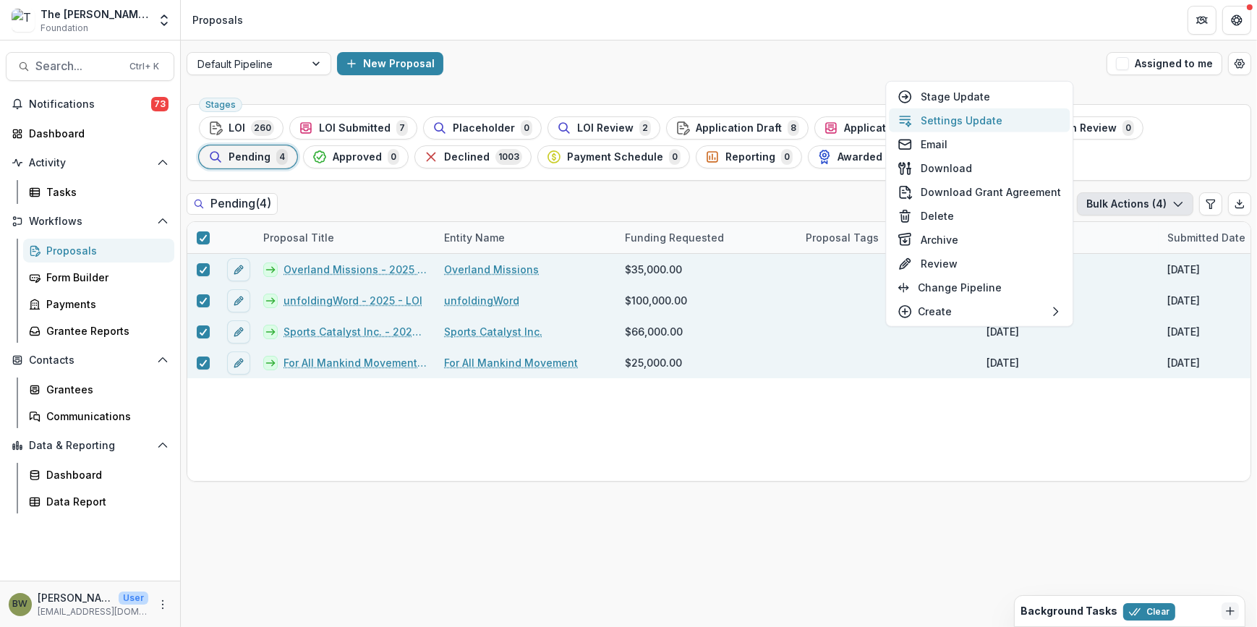
click at [992, 123] on button "Settings Update" at bounding box center [979, 121] width 181 height 24
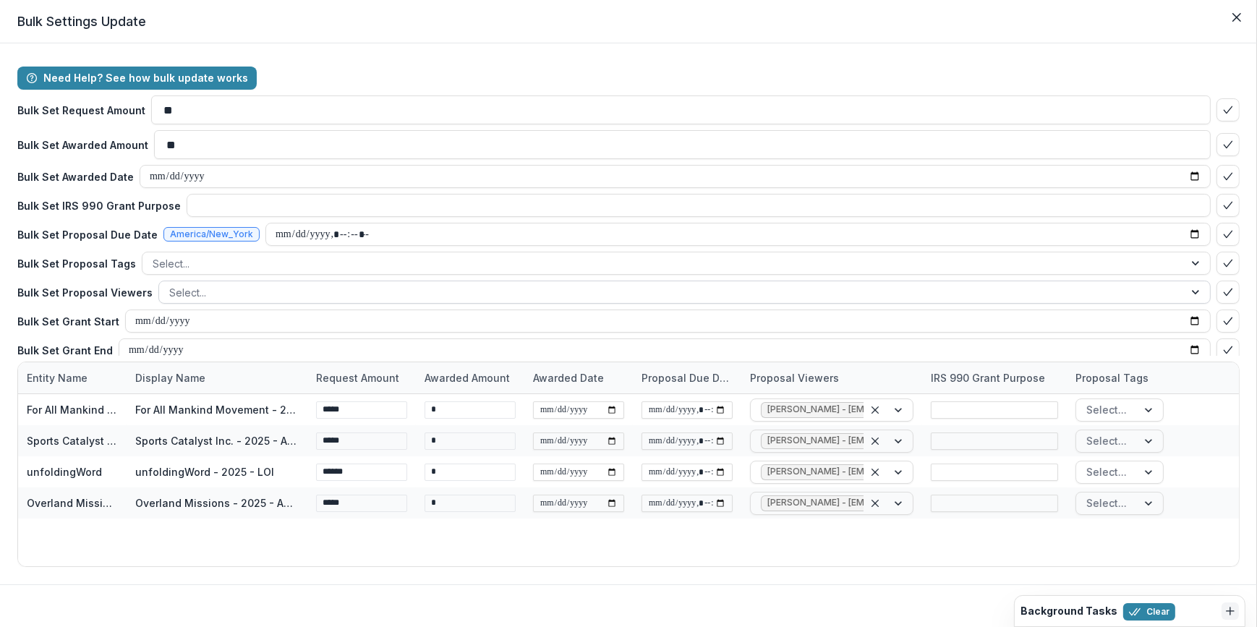
click at [287, 294] on div at bounding box center [671, 293] width 1005 height 18
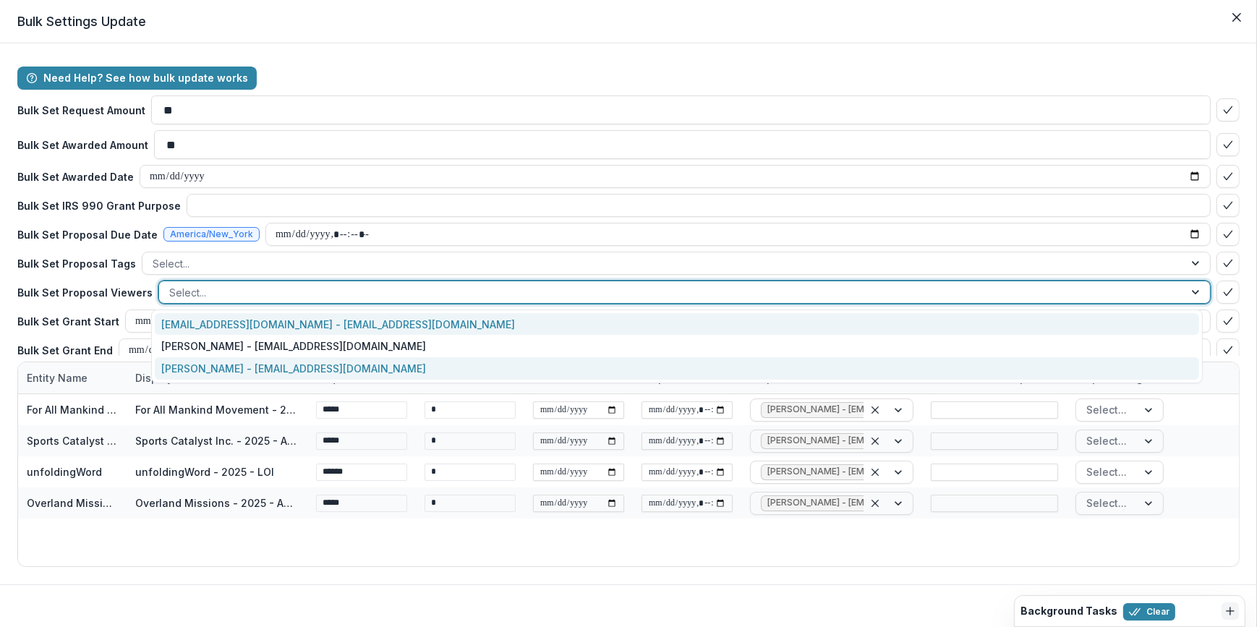
click at [276, 368] on div "[PERSON_NAME] - [EMAIL_ADDRESS][DOMAIN_NAME]" at bounding box center [677, 368] width 1045 height 22
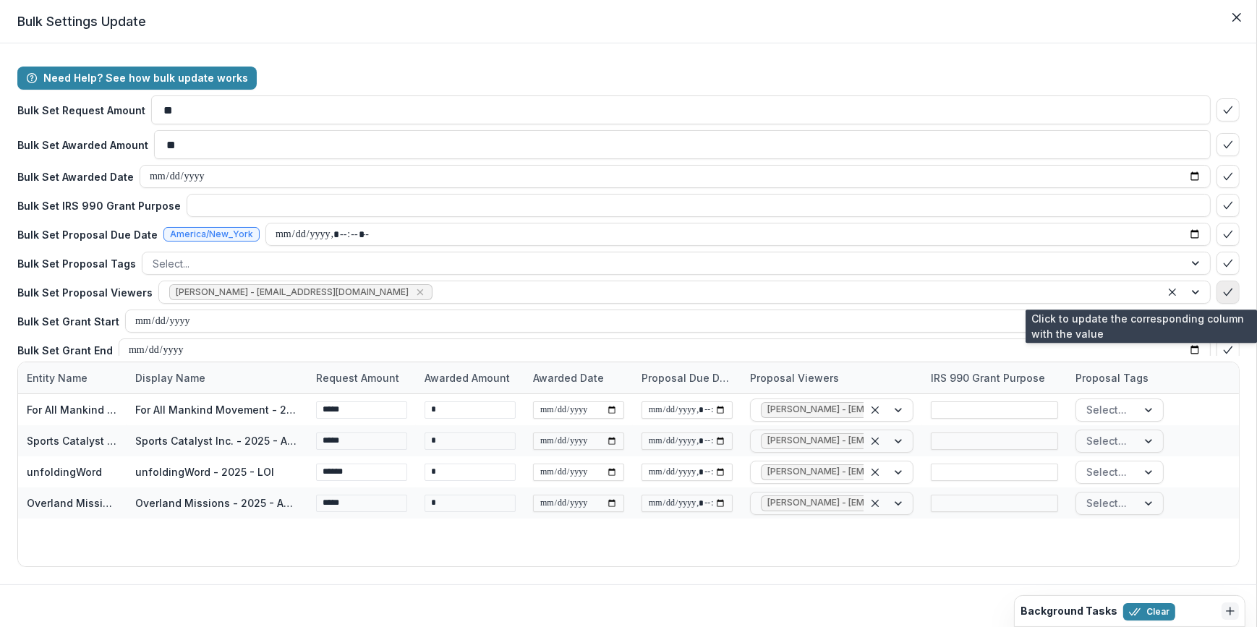
click at [1223, 287] on icon "bulk-confirm-option" at bounding box center [1229, 293] width 12 height 12
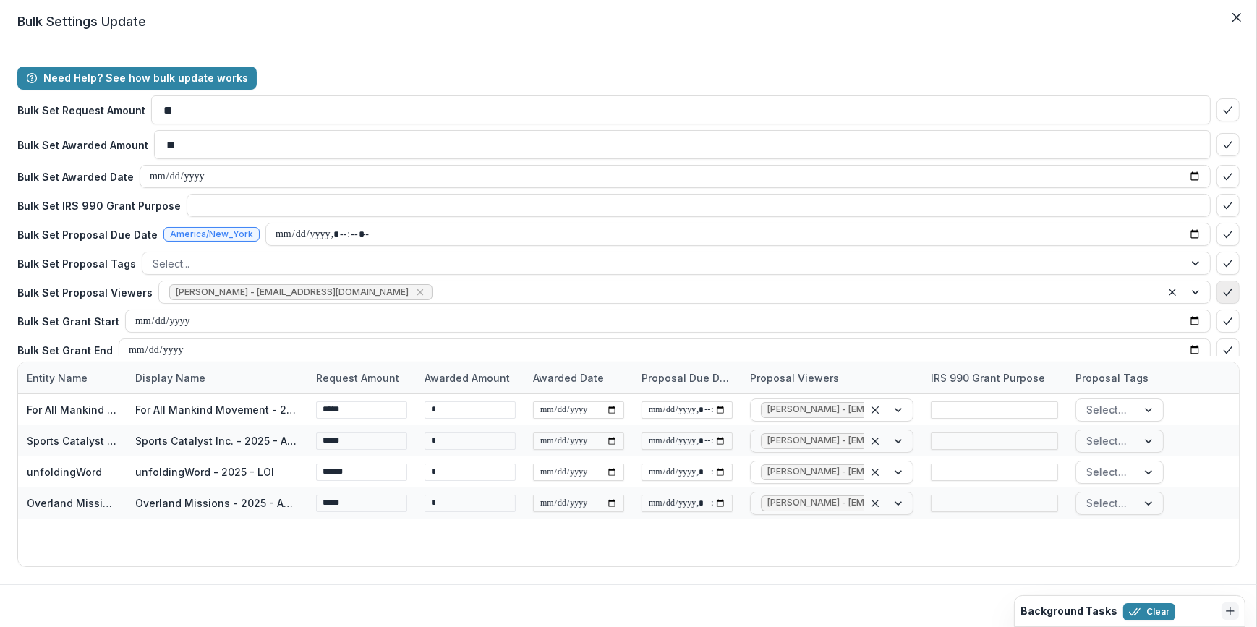
click at [1223, 289] on icon "bulk-confirm-option" at bounding box center [1229, 293] width 12 height 12
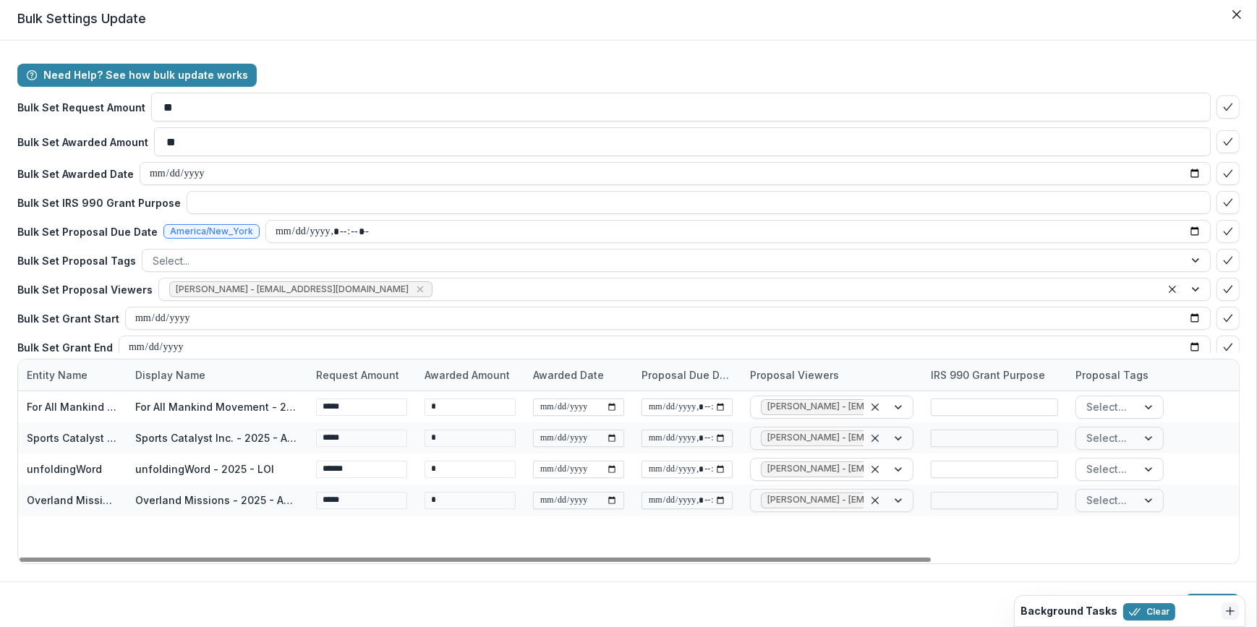
scroll to position [4, 0]
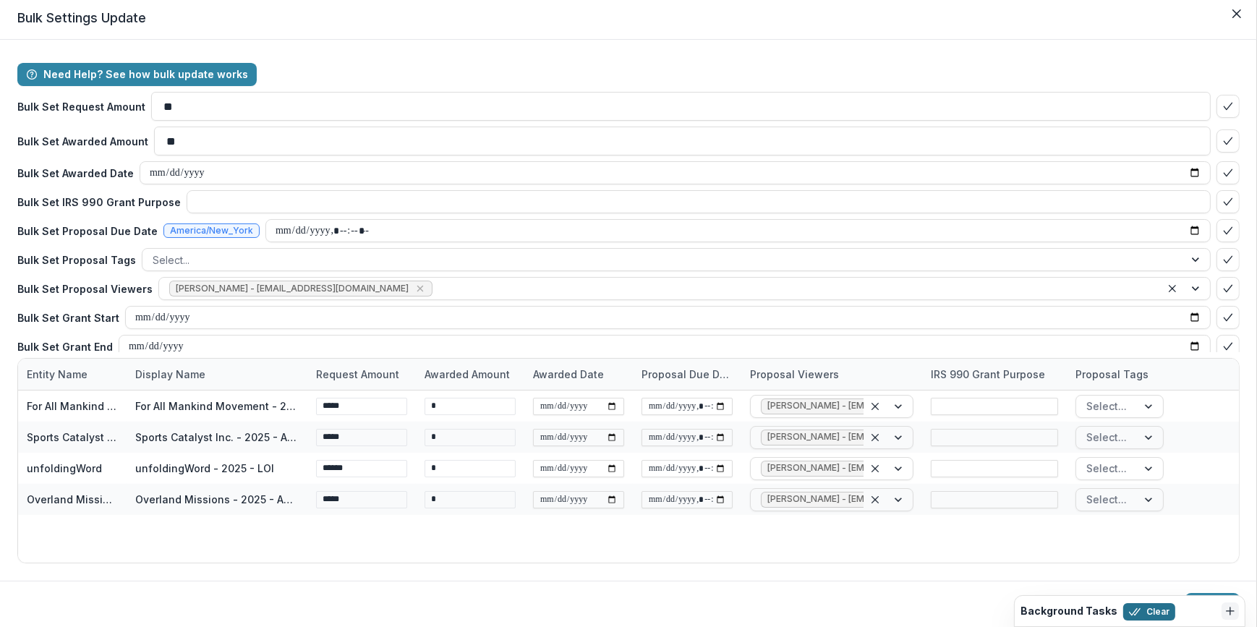
click at [1151, 611] on button "Clear" at bounding box center [1150, 611] width 52 height 17
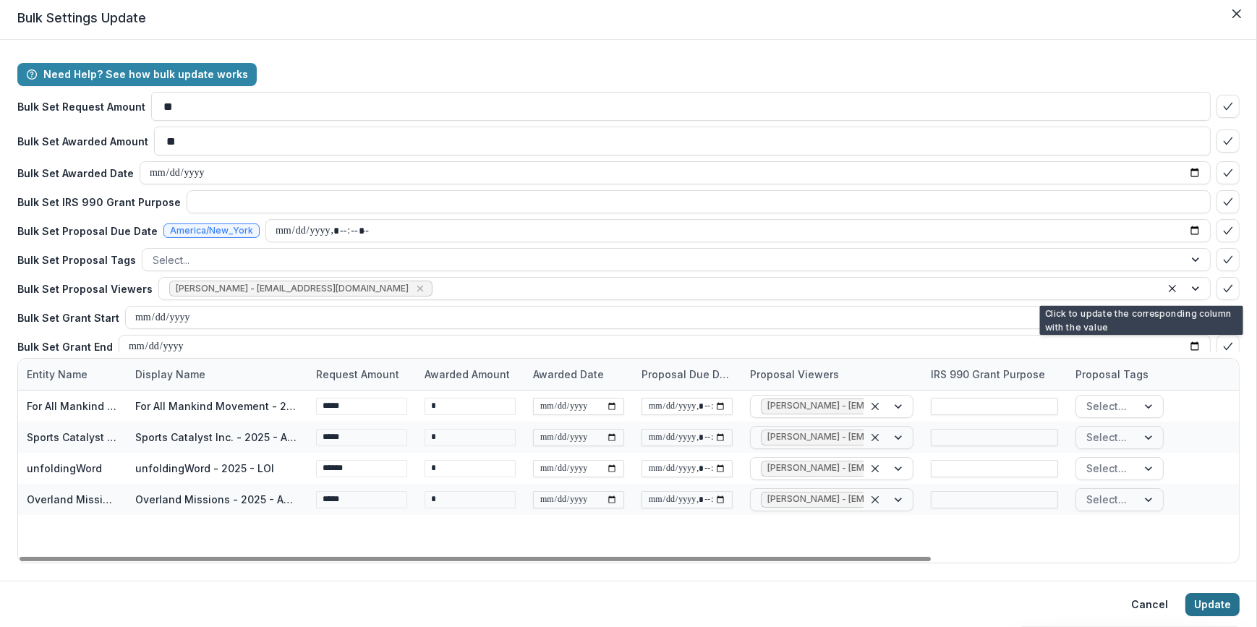
click at [1215, 607] on button "Update" at bounding box center [1213, 604] width 54 height 23
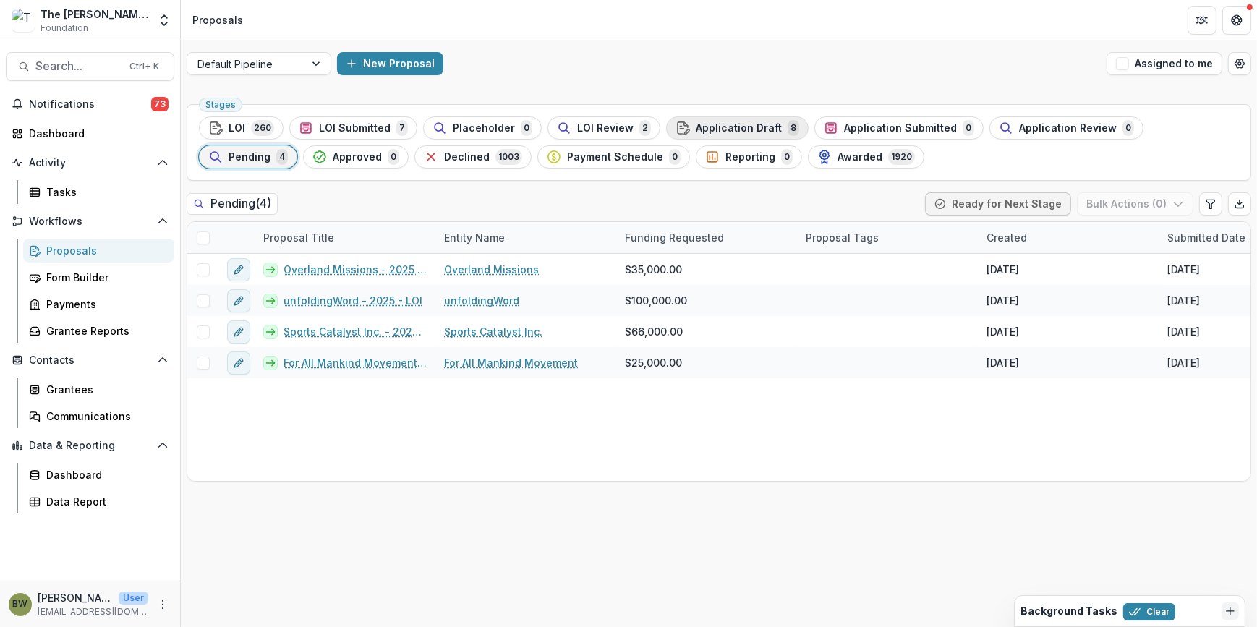
click at [758, 125] on span "Application Draft" at bounding box center [739, 128] width 86 height 12
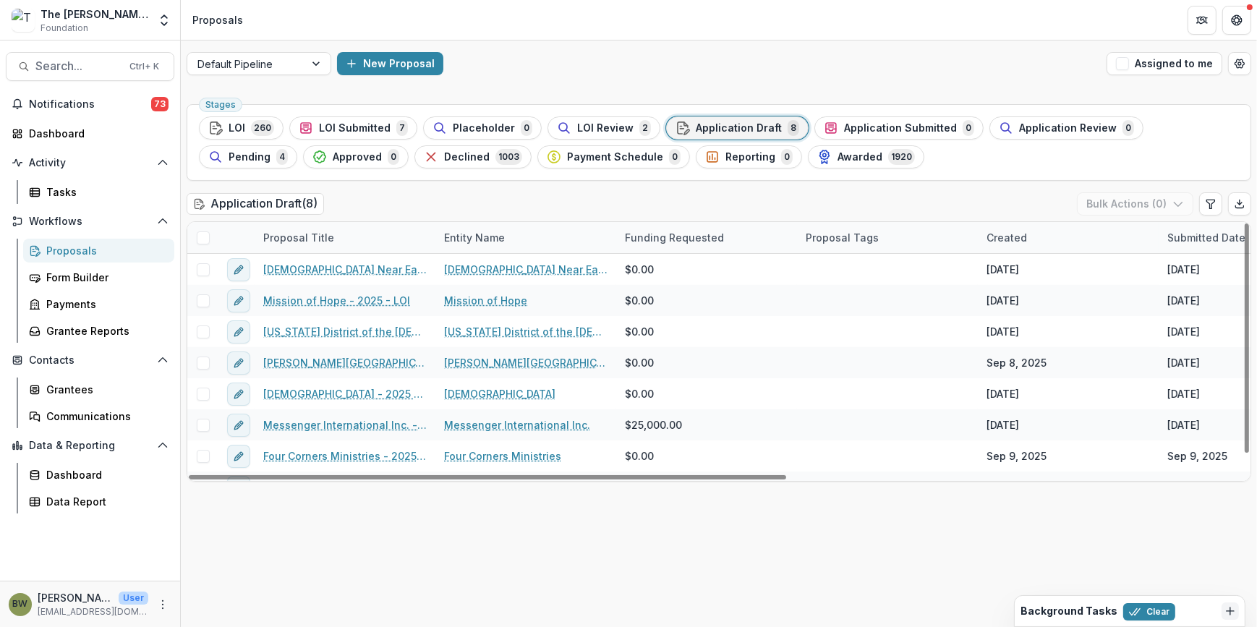
click at [205, 238] on span at bounding box center [203, 238] width 13 height 13
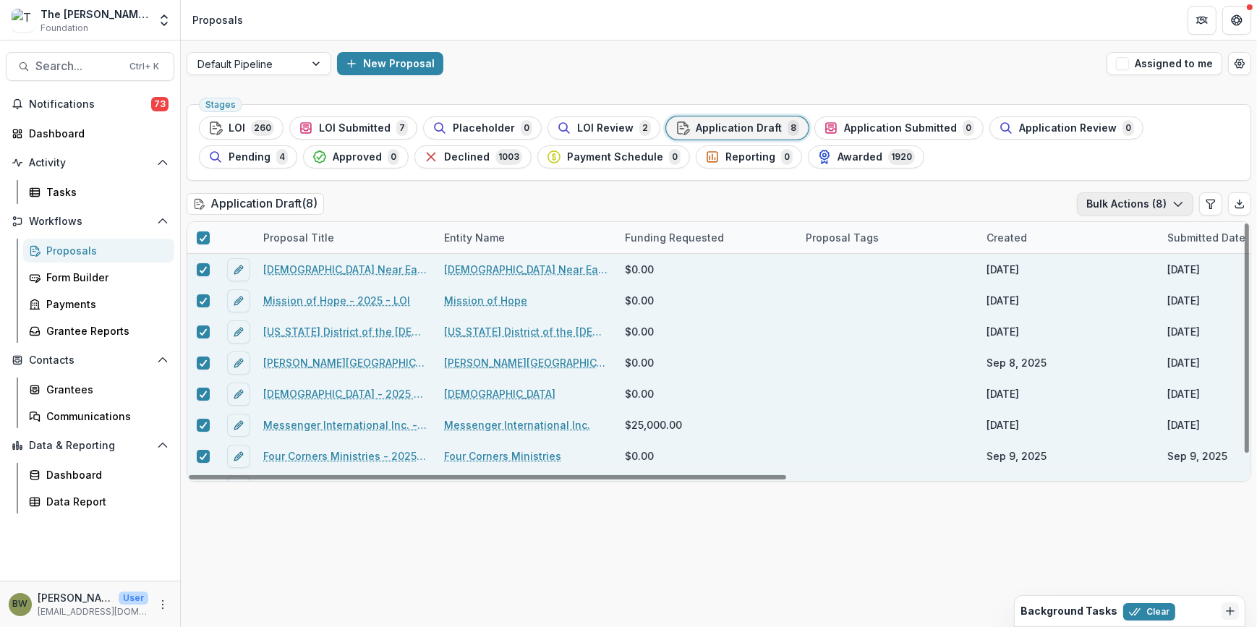
click at [1177, 203] on icon "button" at bounding box center [1179, 204] width 12 height 12
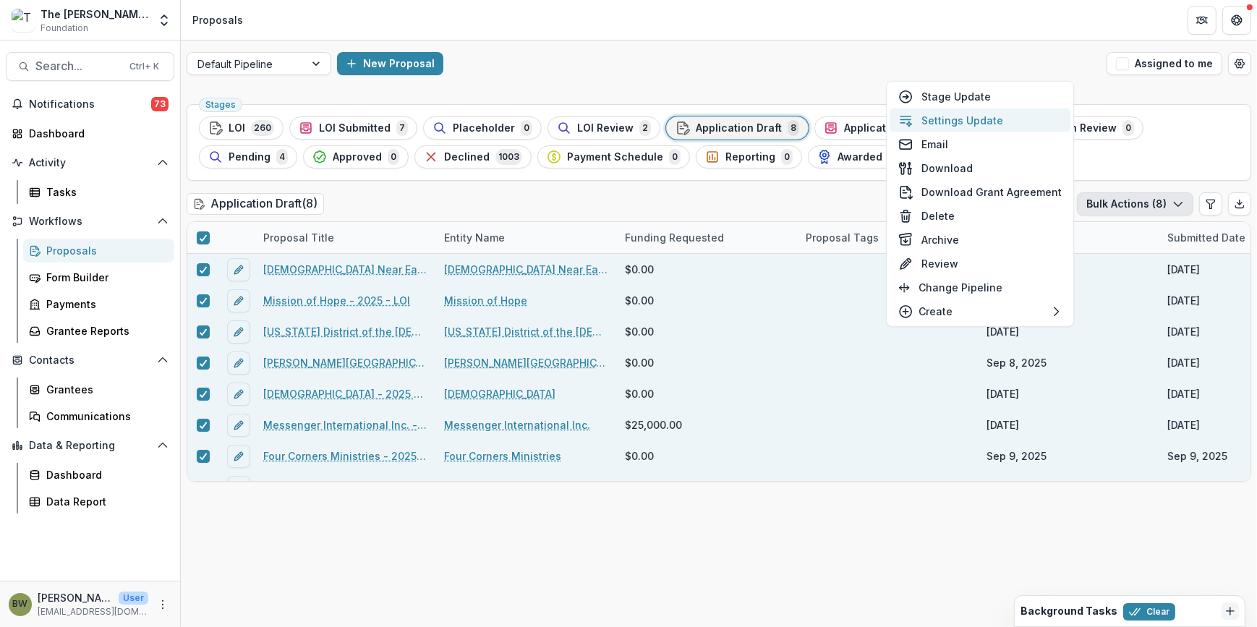
click at [950, 123] on button "Settings Update" at bounding box center [980, 121] width 181 height 24
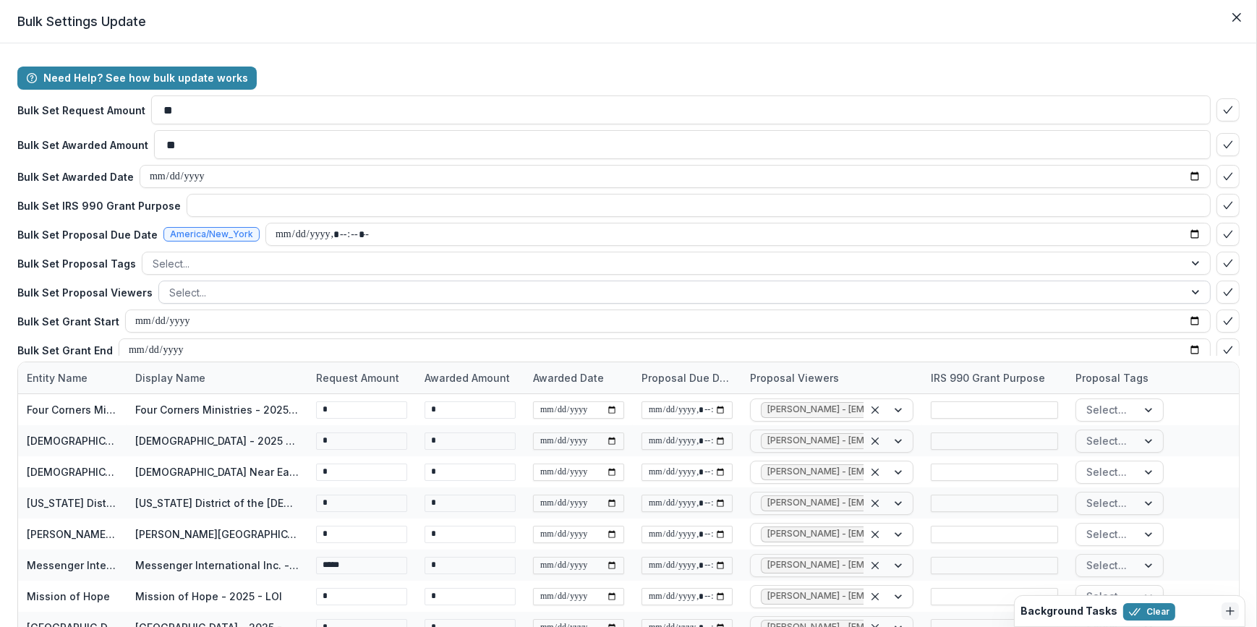
click at [202, 290] on div at bounding box center [671, 293] width 1005 height 18
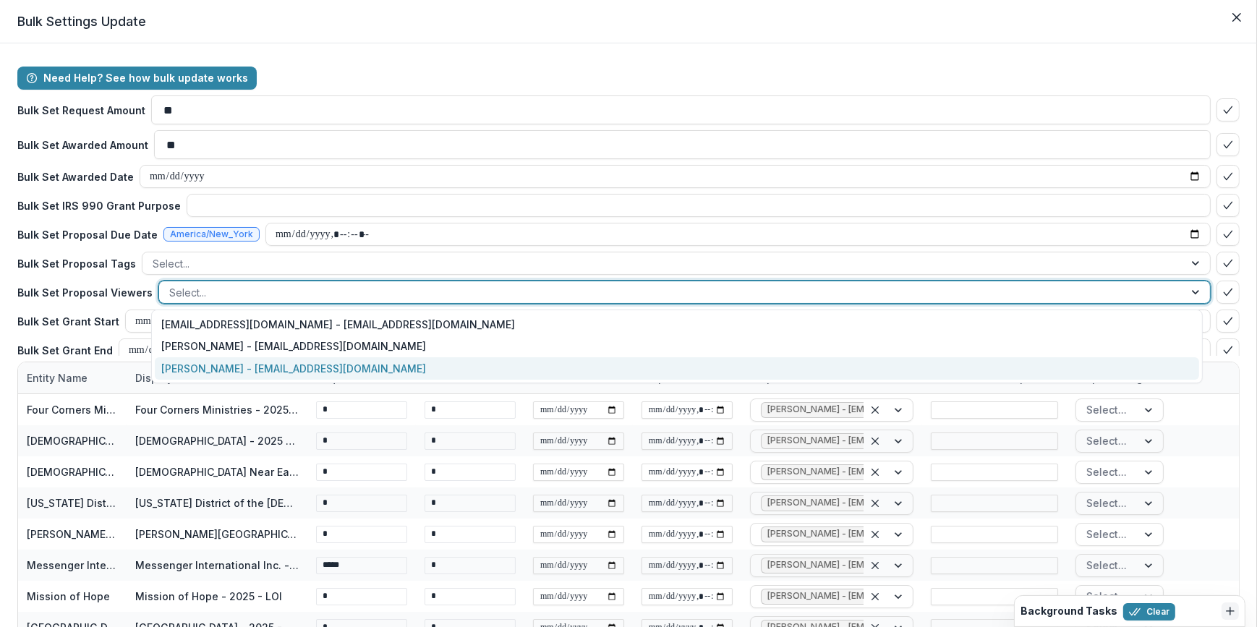
click at [220, 368] on div "[PERSON_NAME] - [EMAIL_ADDRESS][DOMAIN_NAME]" at bounding box center [677, 368] width 1045 height 22
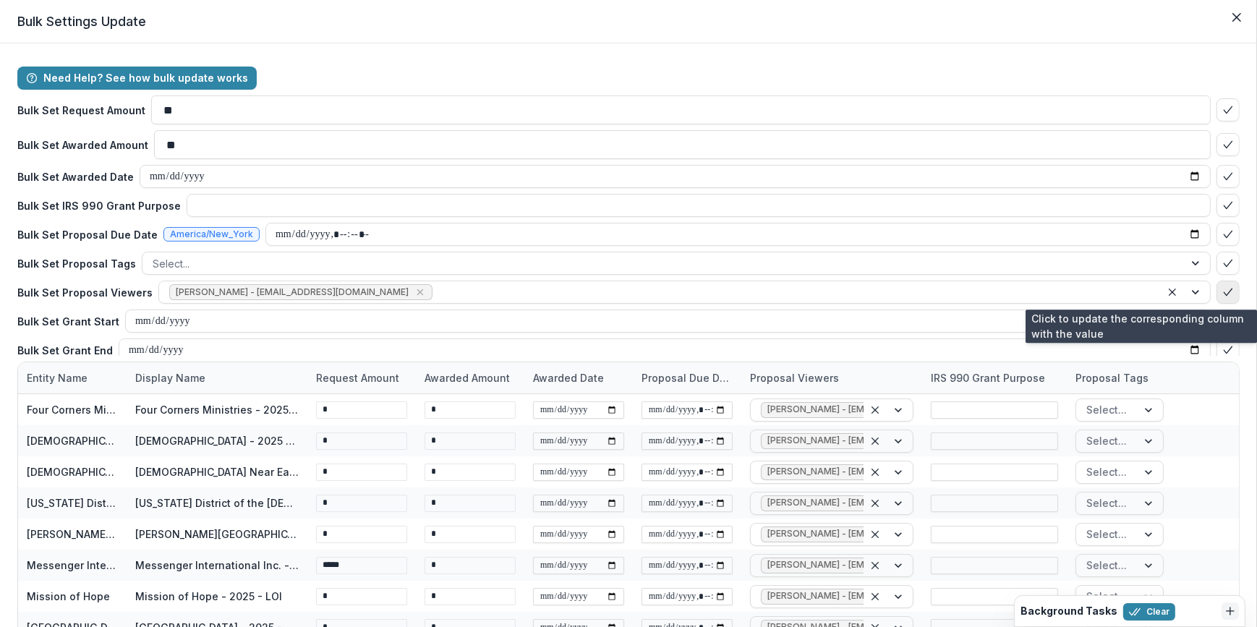
click at [1223, 289] on icon "bulk-confirm-option" at bounding box center [1229, 293] width 12 height 12
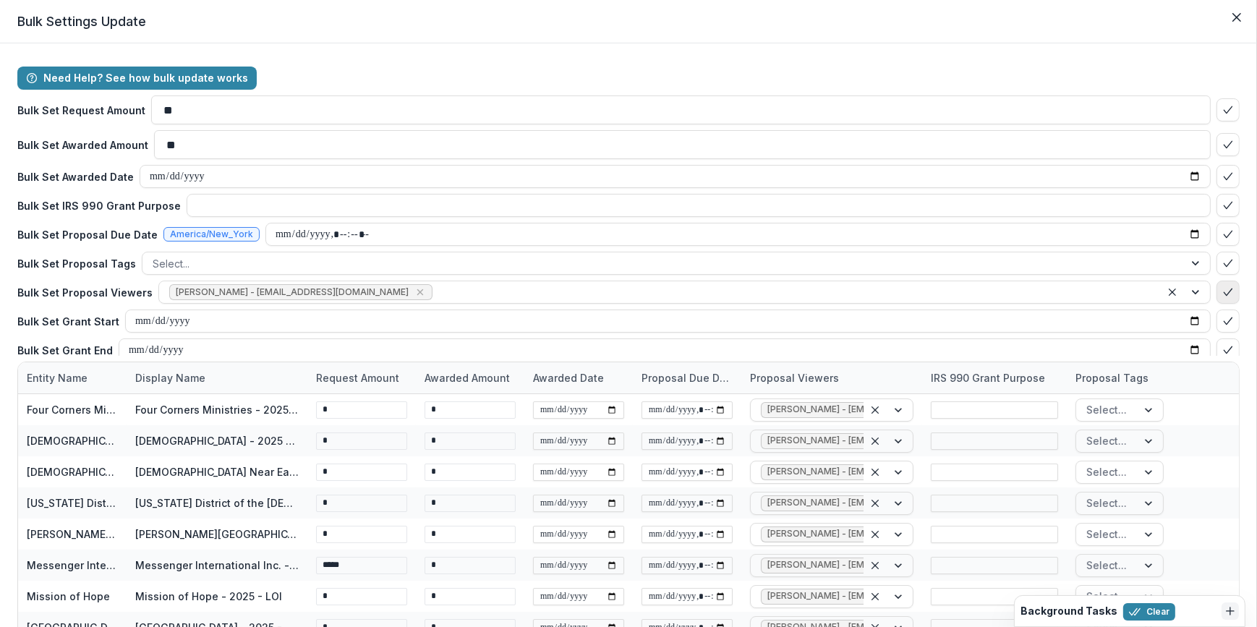
click at [1223, 291] on icon "bulk-confirm-option" at bounding box center [1229, 293] width 12 height 12
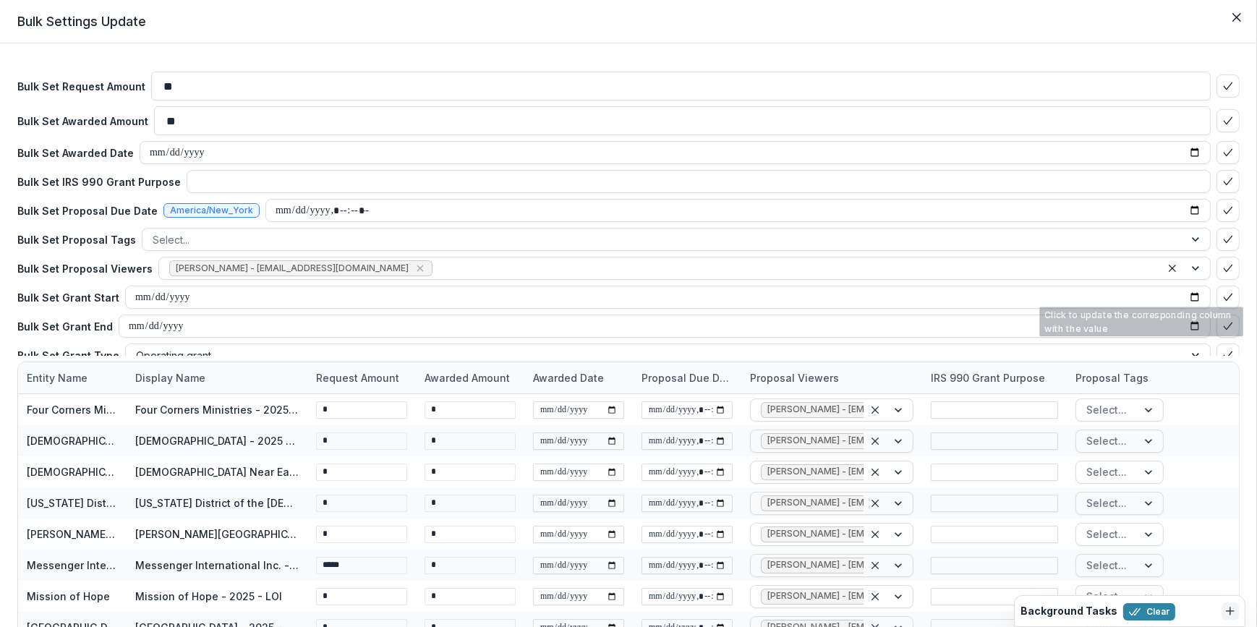
scroll to position [35, 0]
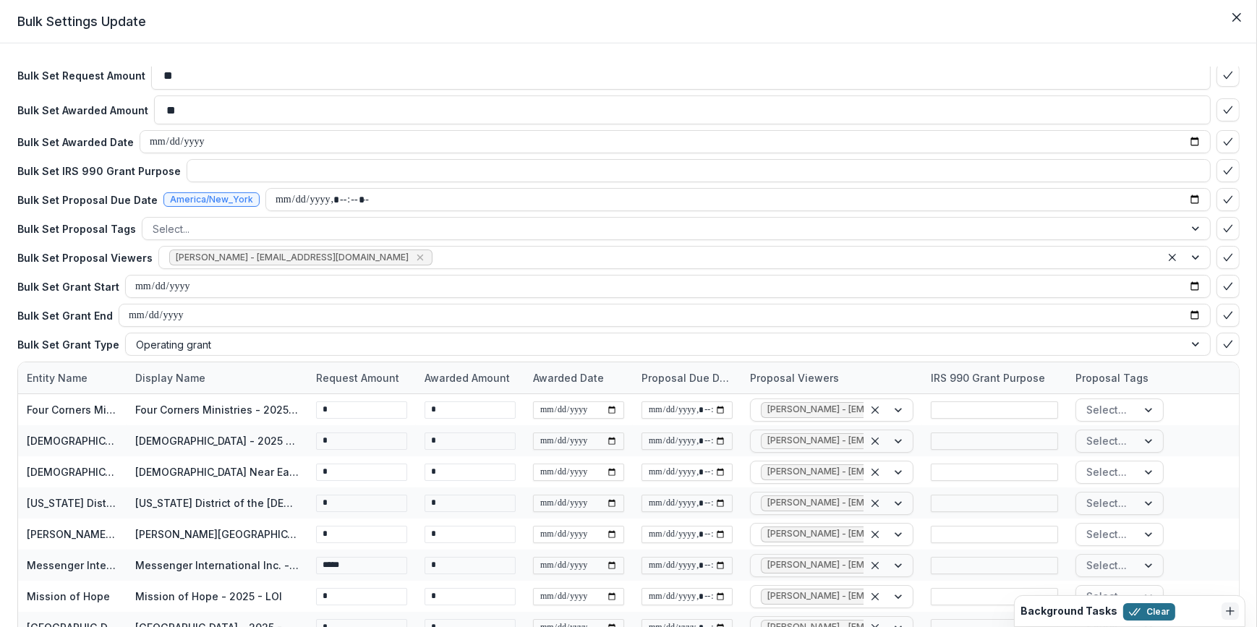
click at [1136, 613] on button "Clear" at bounding box center [1150, 611] width 52 height 17
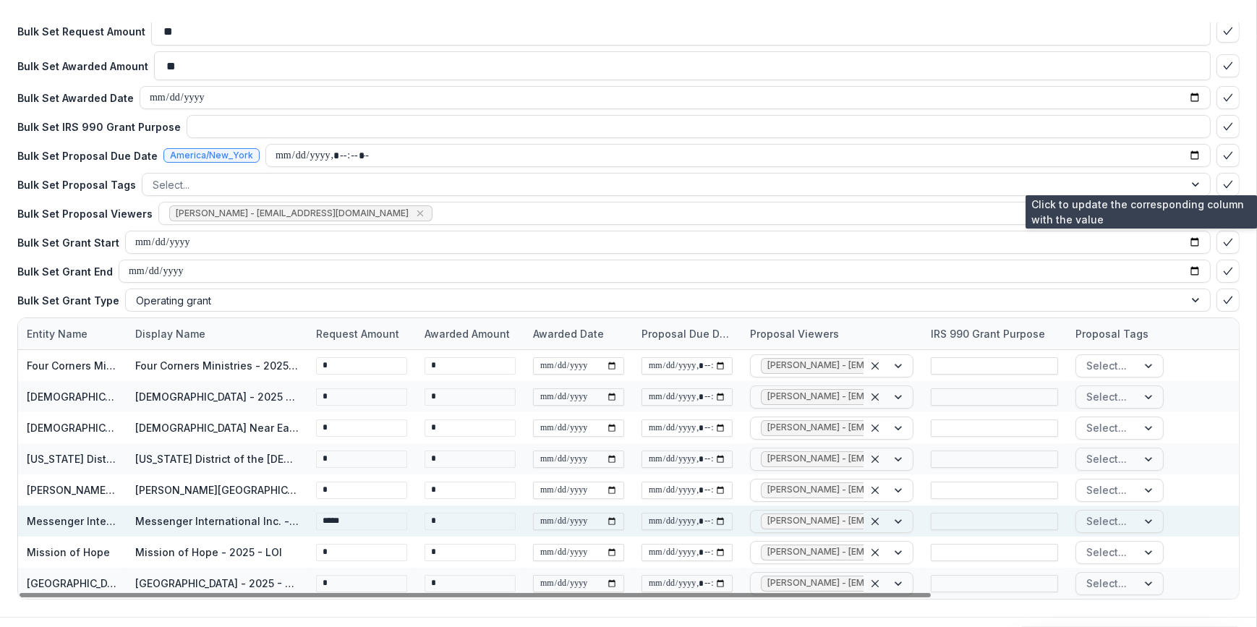
scroll to position [80, 0]
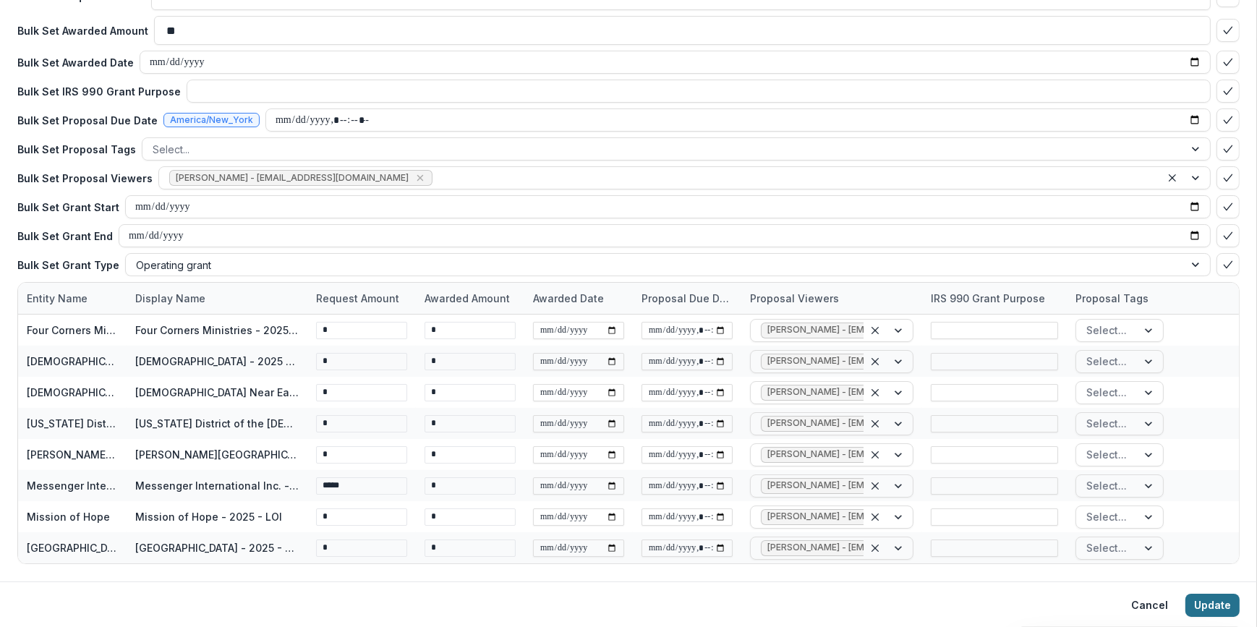
click at [1211, 603] on button "Update" at bounding box center [1213, 605] width 54 height 23
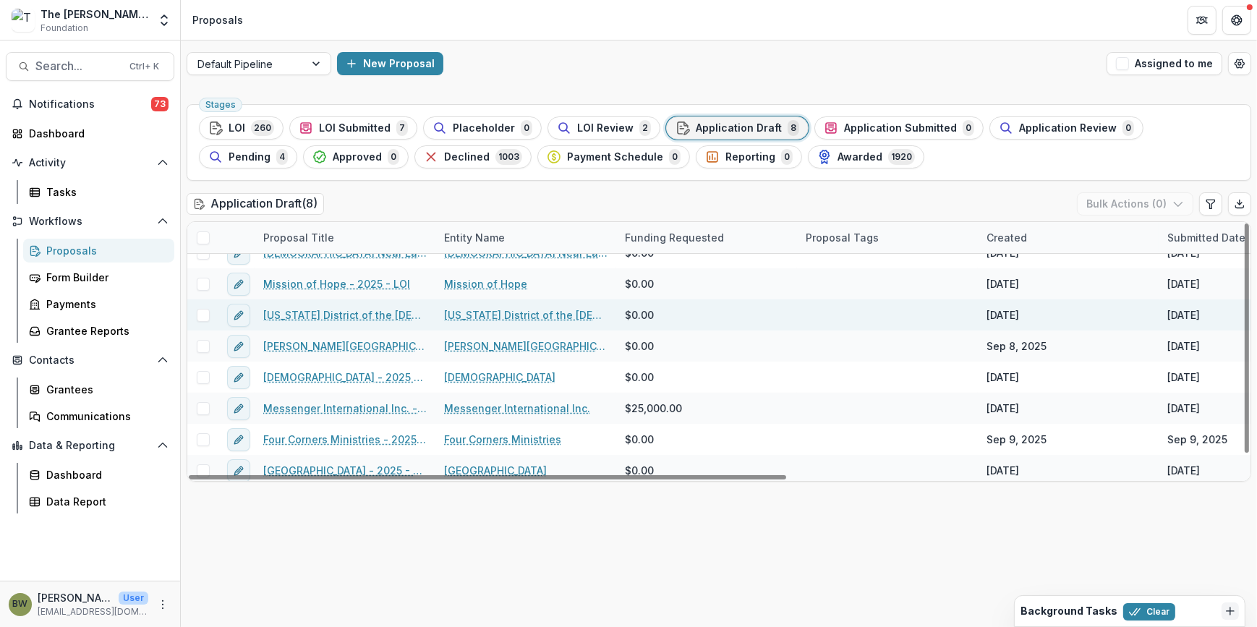
scroll to position [22, 0]
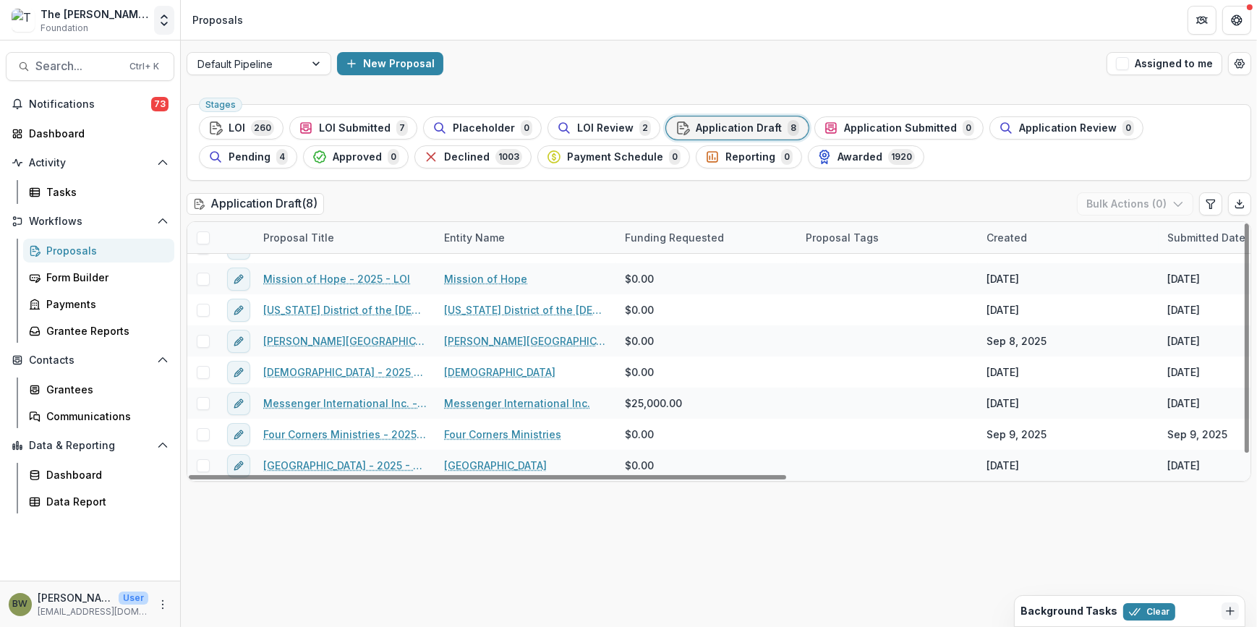
click at [158, 22] on icon "Open entity switcher" at bounding box center [164, 20] width 14 height 14
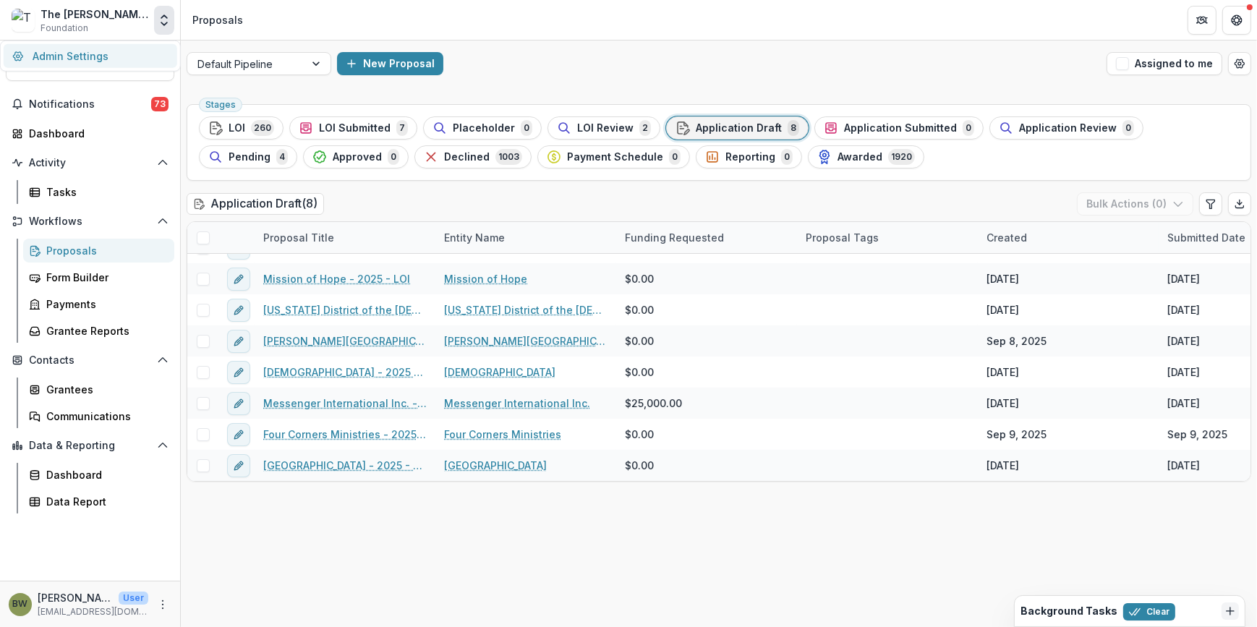
click at [99, 58] on link "Admin Settings" at bounding box center [91, 56] width 174 height 24
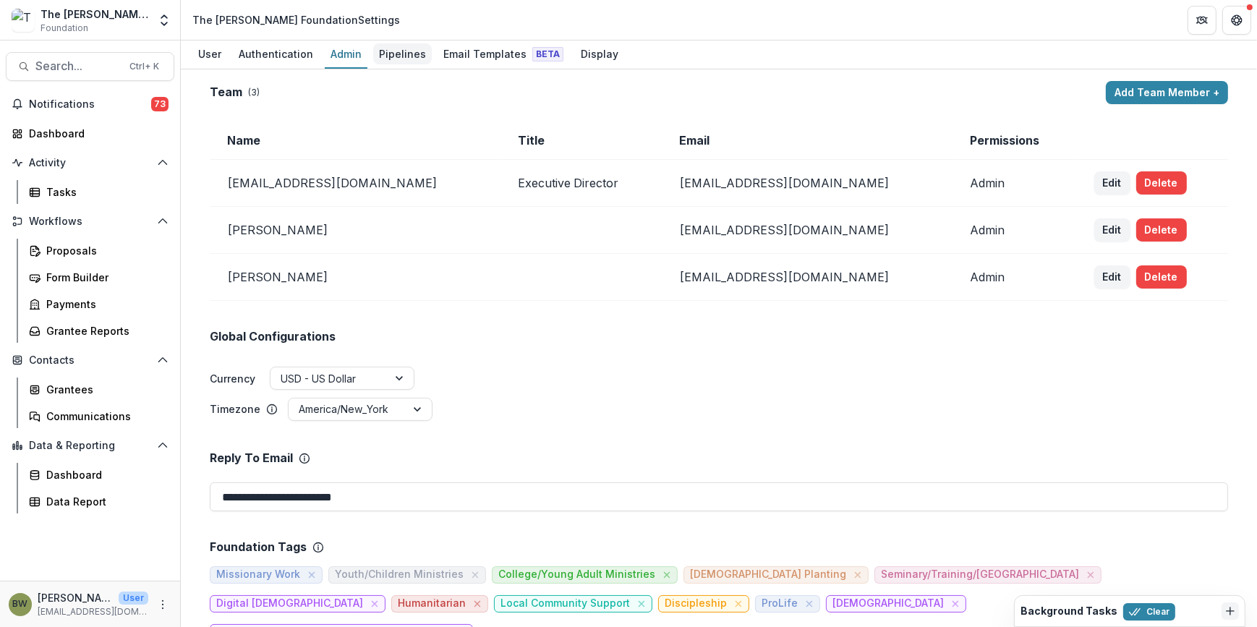
click at [400, 57] on div "Pipelines" at bounding box center [402, 53] width 59 height 21
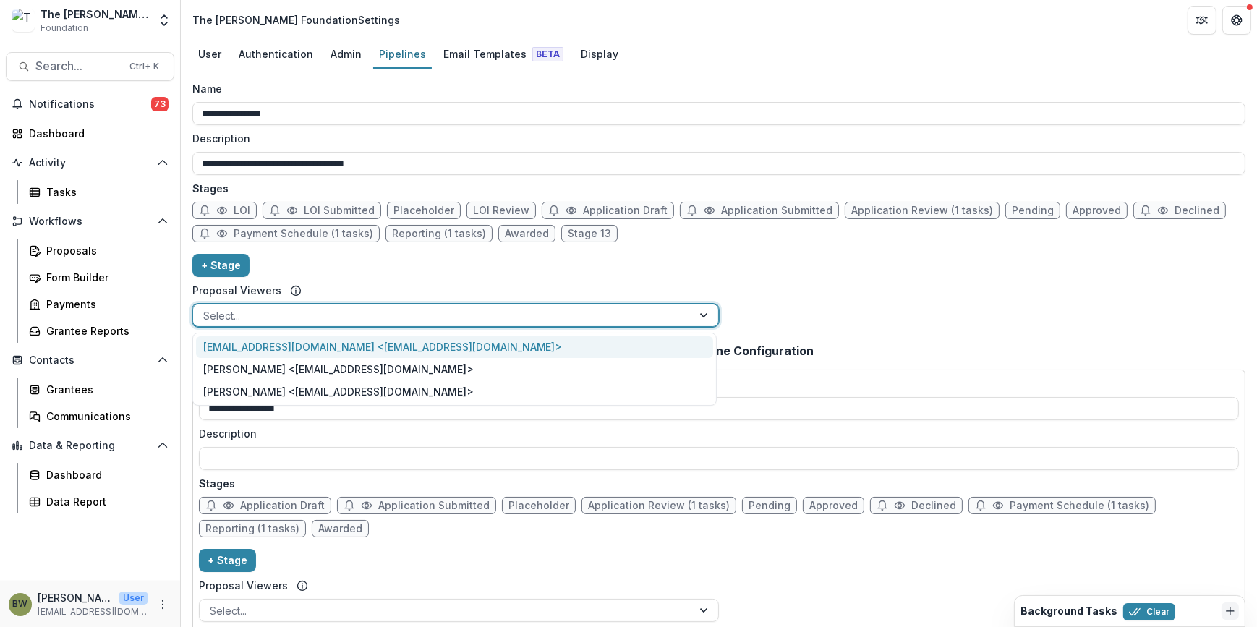
click at [705, 318] on div at bounding box center [705, 316] width 26 height 22
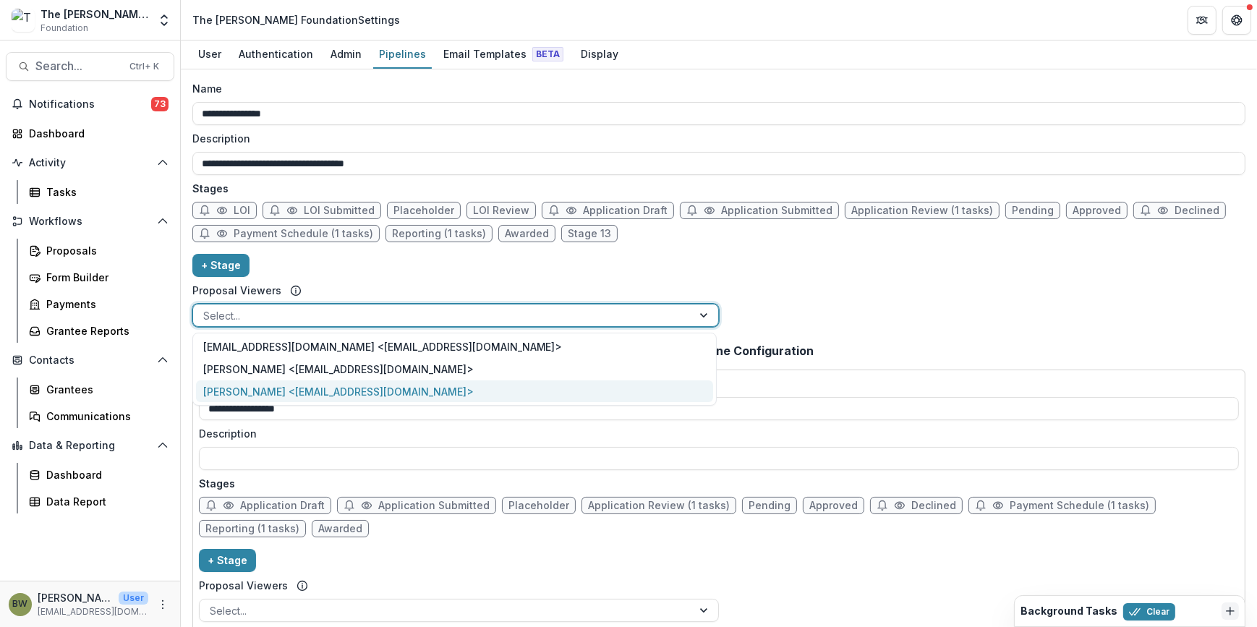
click at [580, 388] on div "[PERSON_NAME] <[EMAIL_ADDRESS][DOMAIN_NAME]>" at bounding box center [454, 392] width 517 height 22
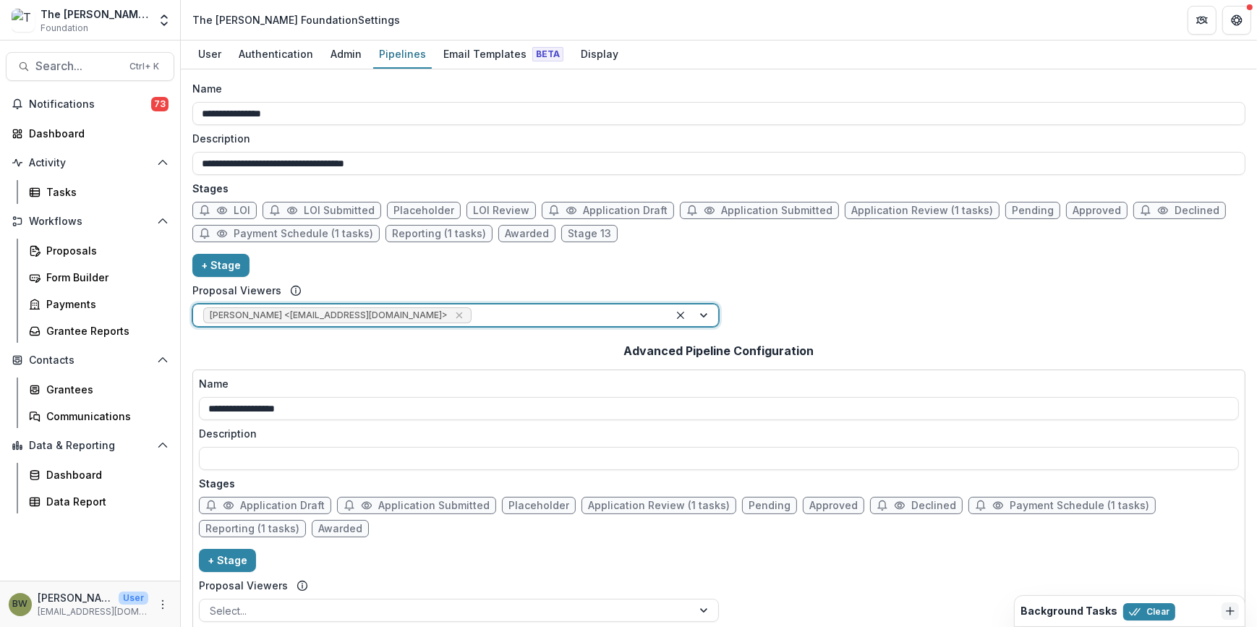
scroll to position [47, 0]
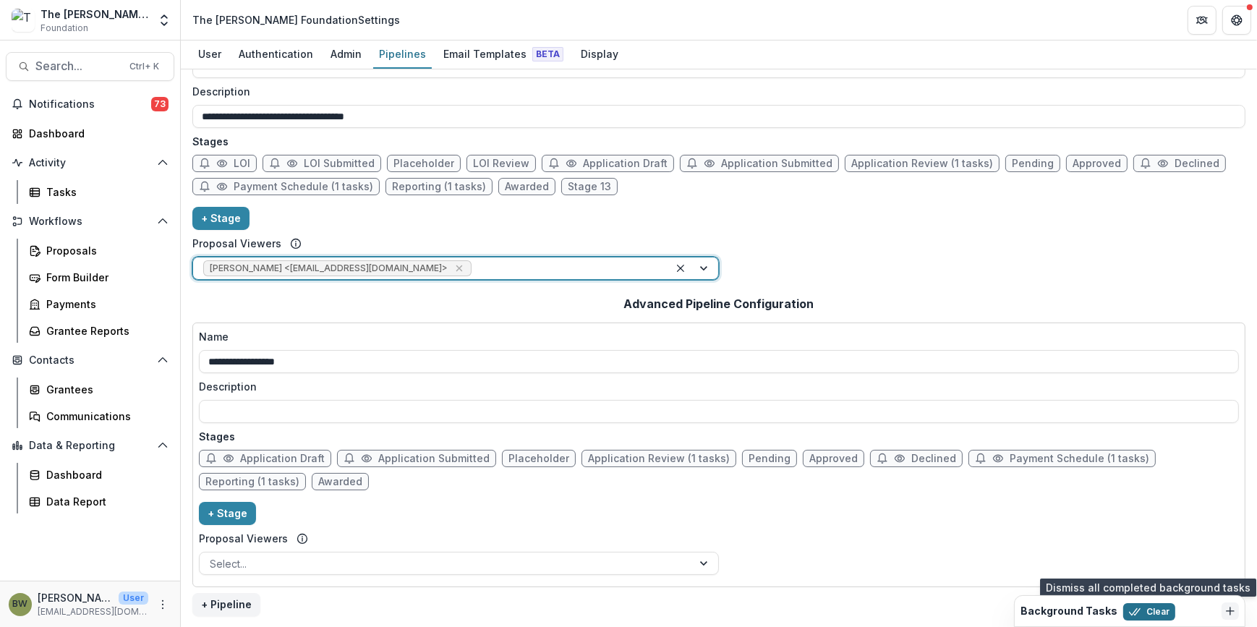
click at [1145, 612] on button "Clear" at bounding box center [1150, 611] width 52 height 17
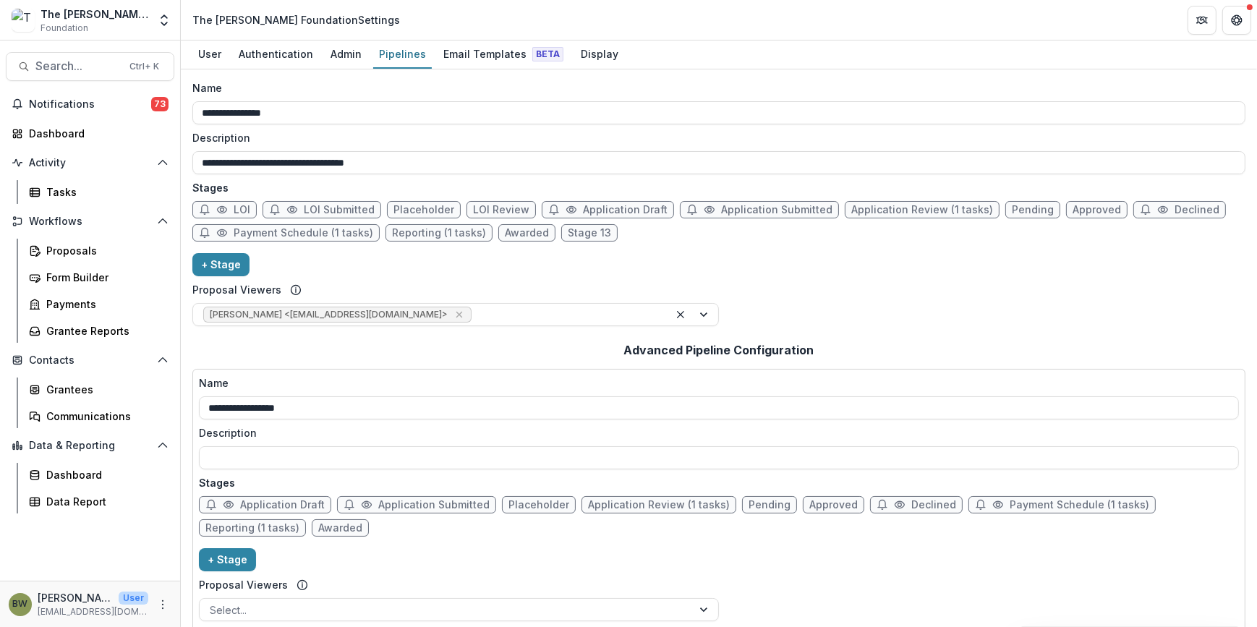
scroll to position [0, 0]
click at [379, 274] on div "**********" at bounding box center [718, 207] width 1053 height 252
click at [454, 318] on icon "Remove Blair White <bwhite@bolickfoundation.org>" at bounding box center [460, 316] width 12 height 12
click at [602, 209] on span "Application Draft" at bounding box center [625, 211] width 85 height 12
select select "*****"
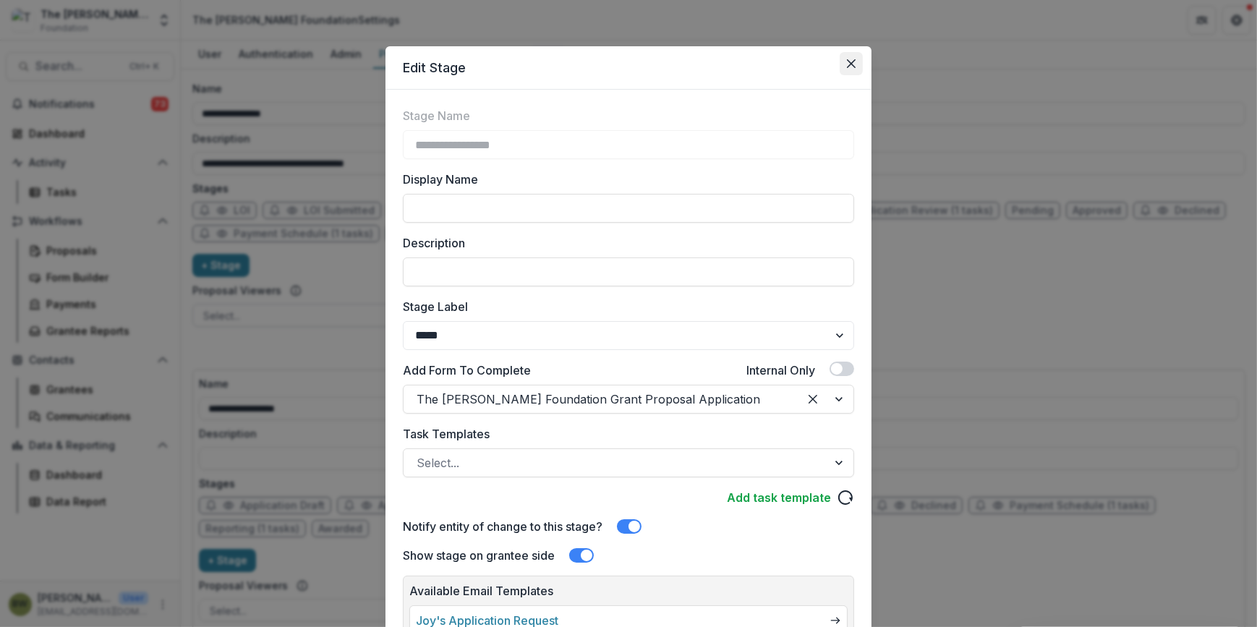
click at [843, 64] on button "Close" at bounding box center [851, 63] width 23 height 23
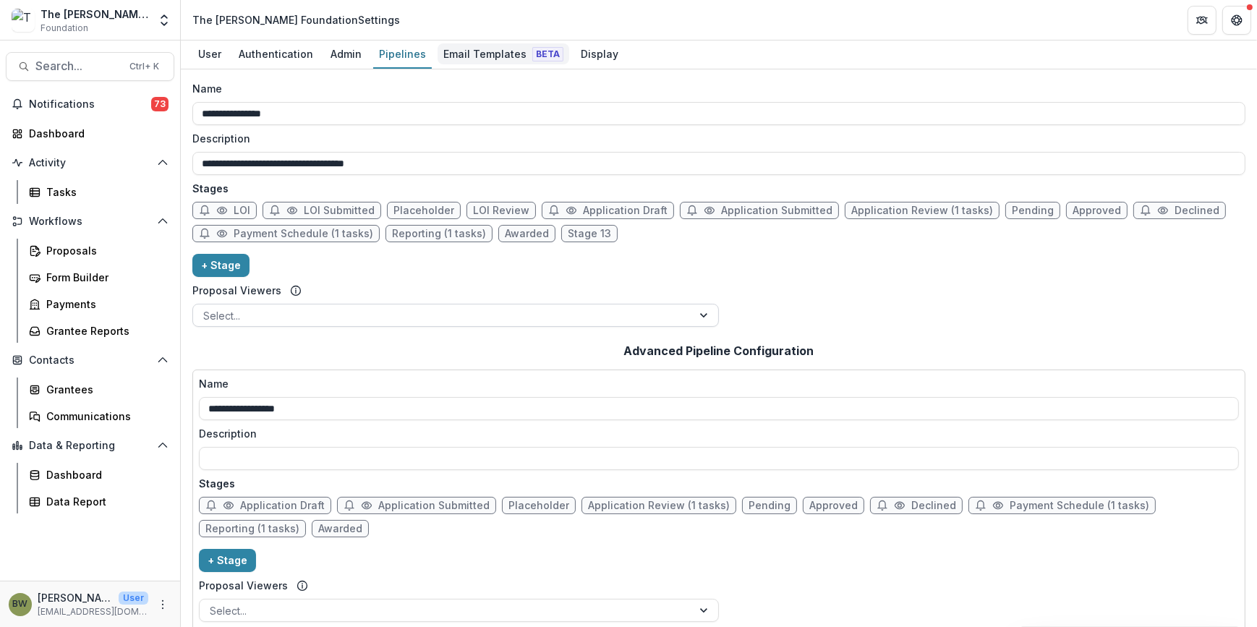
click at [489, 57] on div "Email Templates Beta" at bounding box center [504, 53] width 132 height 21
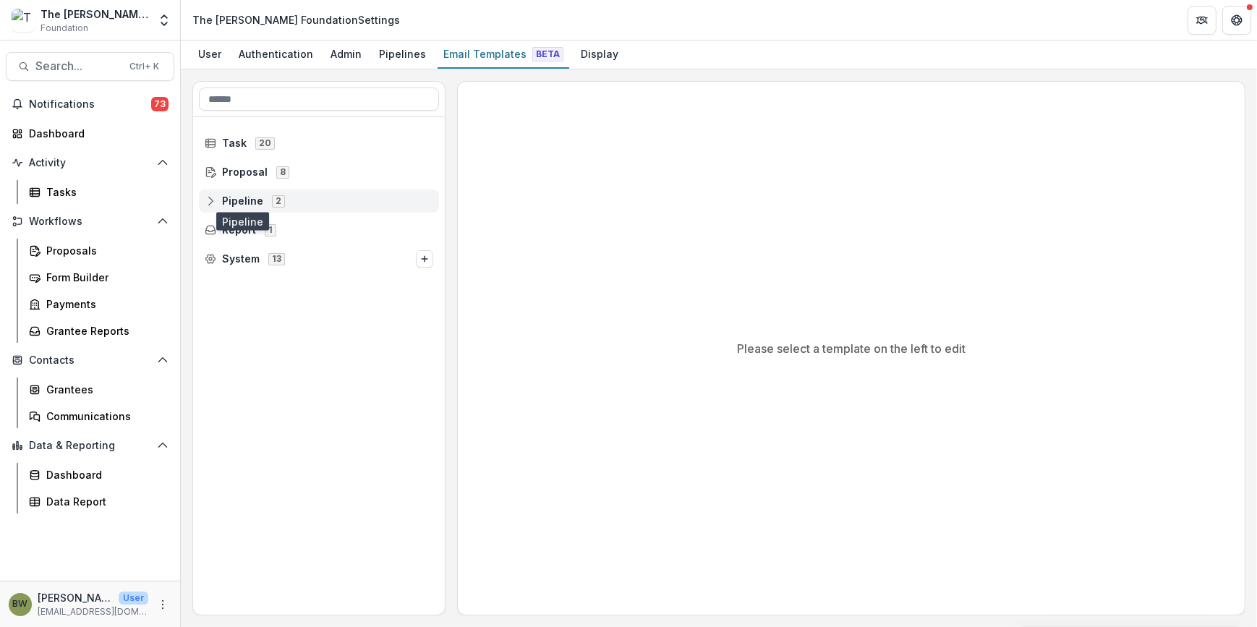
click at [240, 200] on span "Pipeline" at bounding box center [242, 201] width 41 height 12
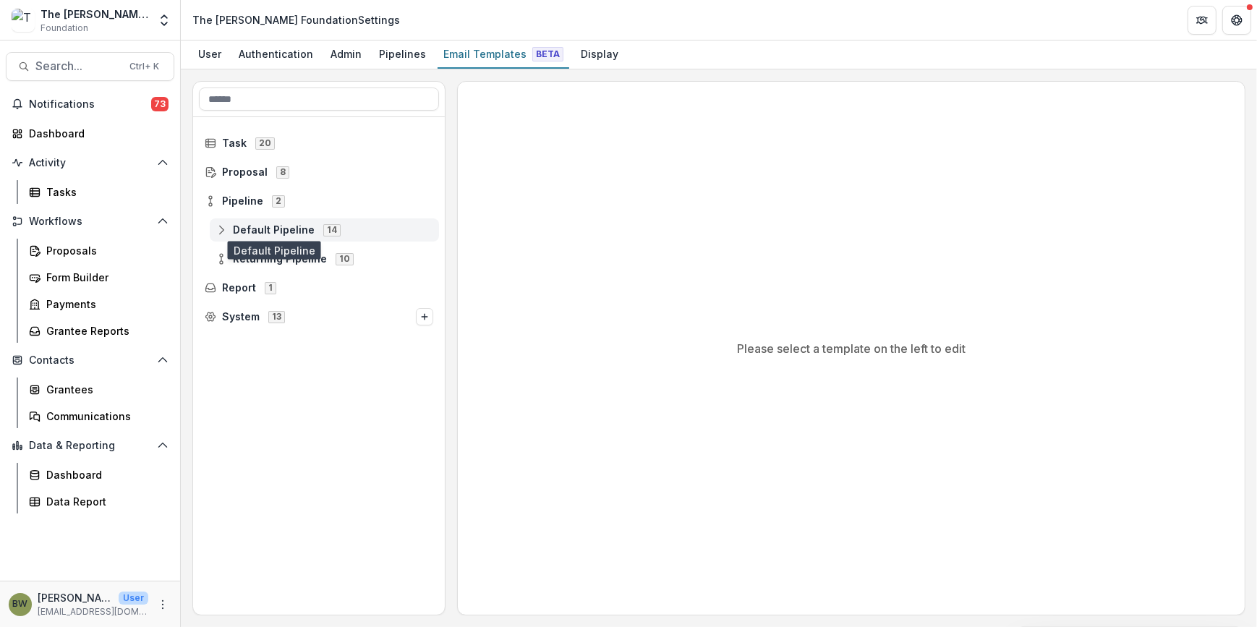
click at [258, 228] on span "Default Pipeline" at bounding box center [274, 230] width 82 height 12
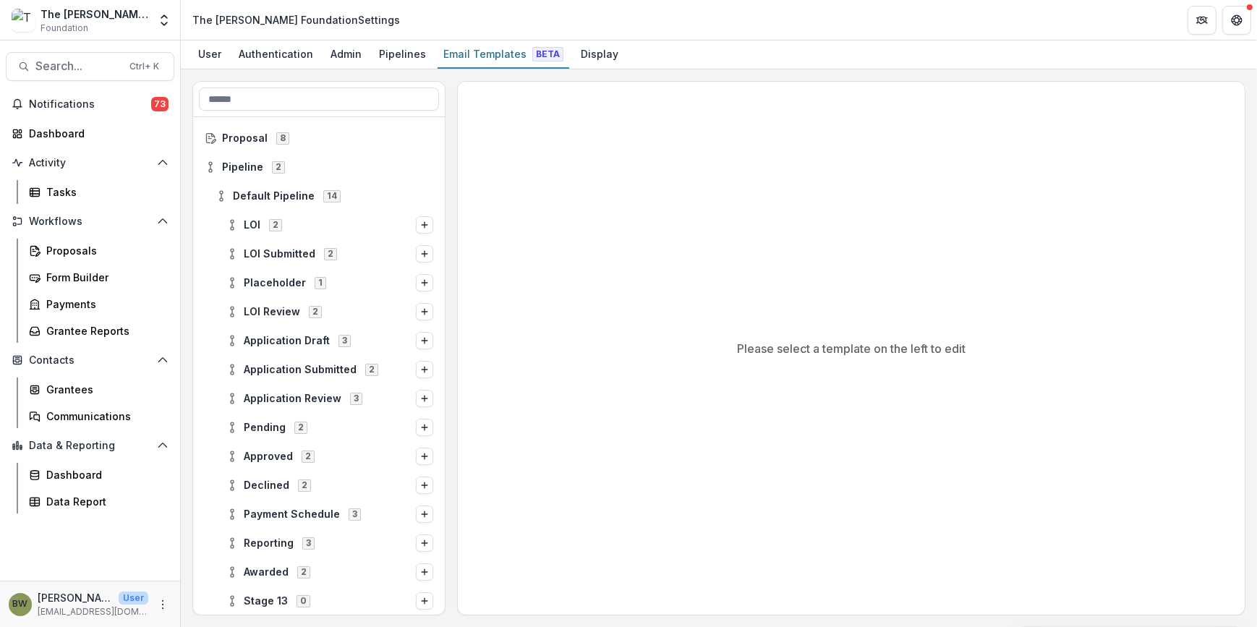
scroll to position [65, 0]
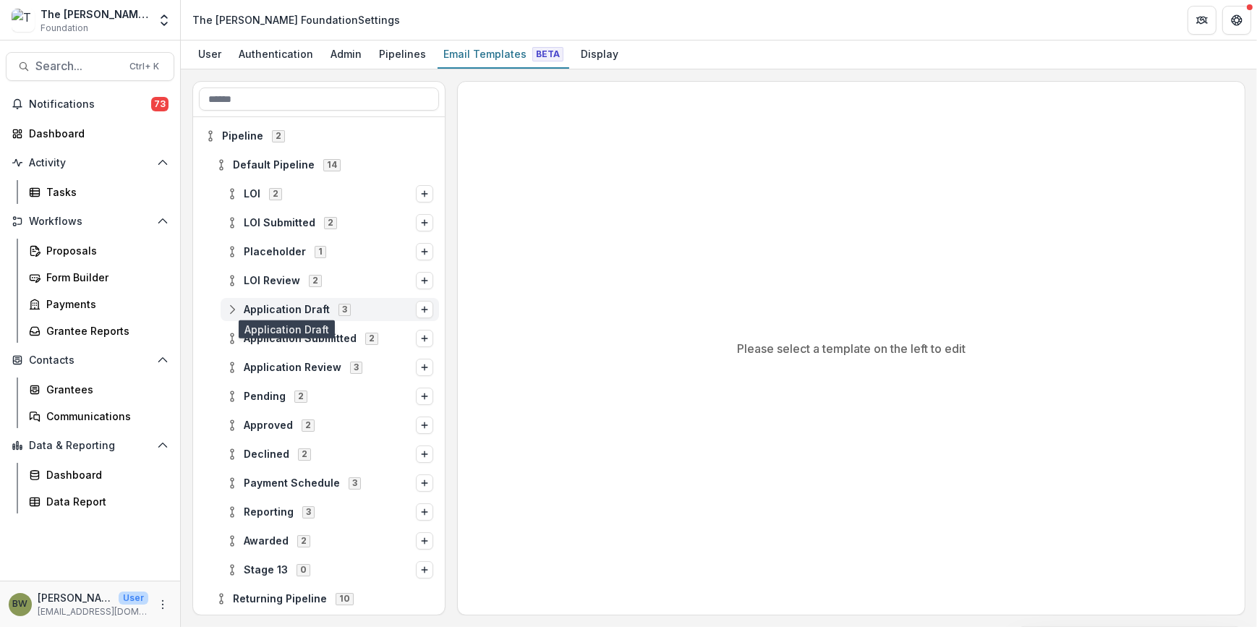
click at [297, 307] on span "Application Draft" at bounding box center [287, 310] width 86 height 12
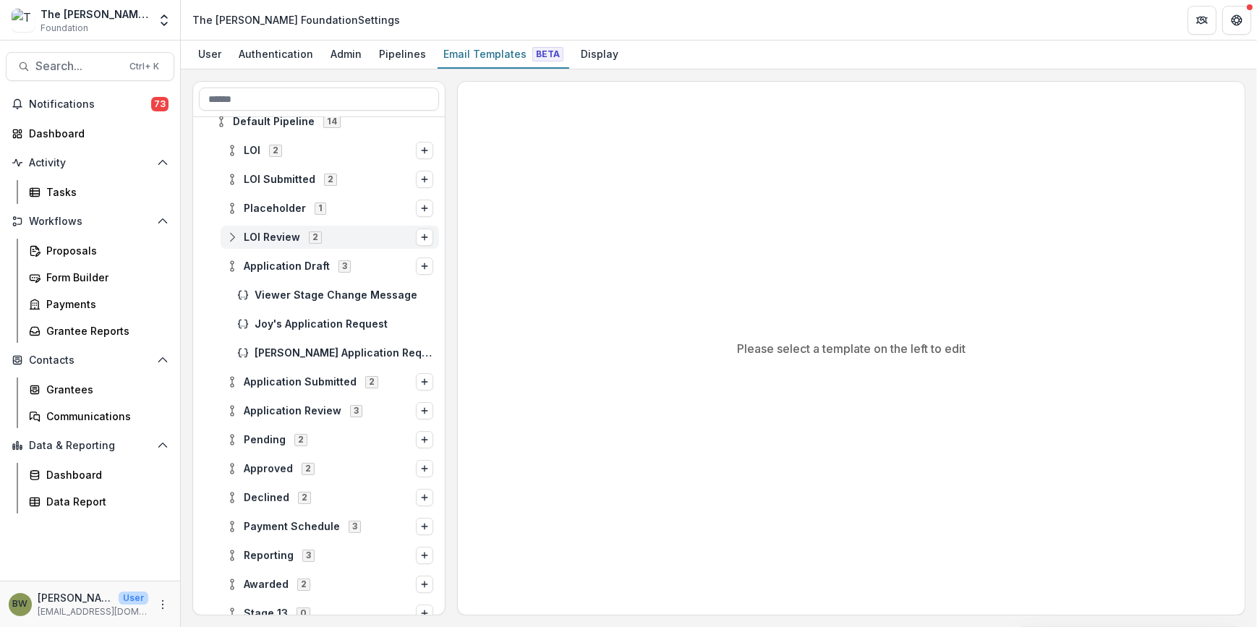
scroll to position [131, 0]
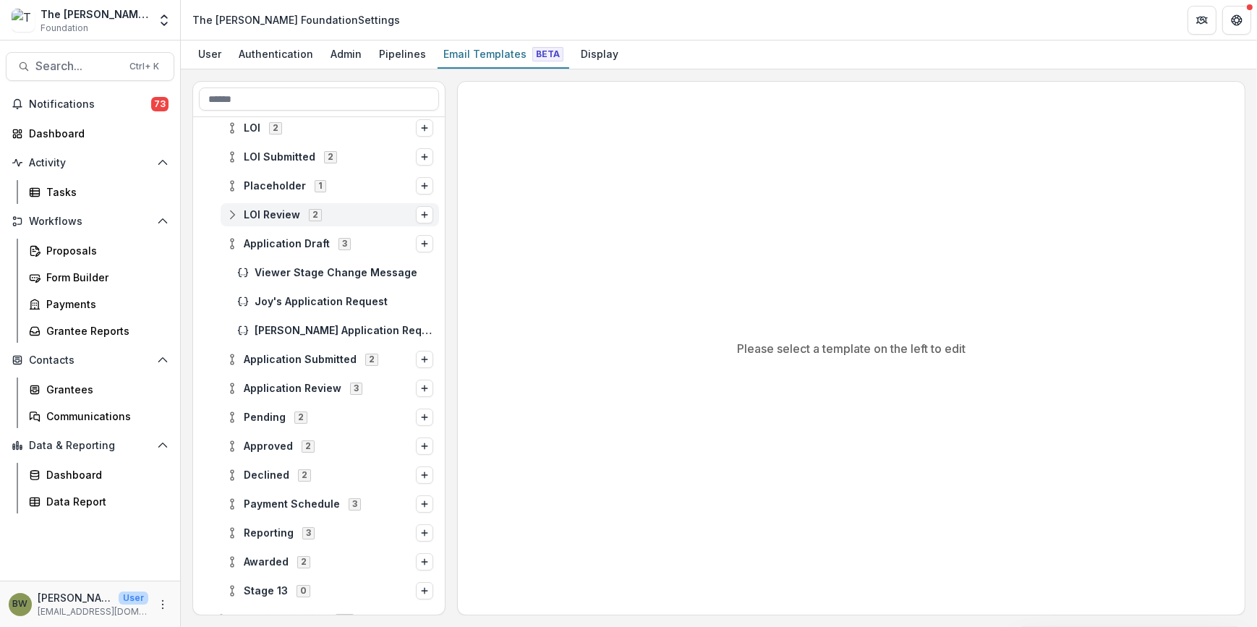
click at [331, 217] on span "LOI Review 2" at bounding box center [321, 214] width 190 height 12
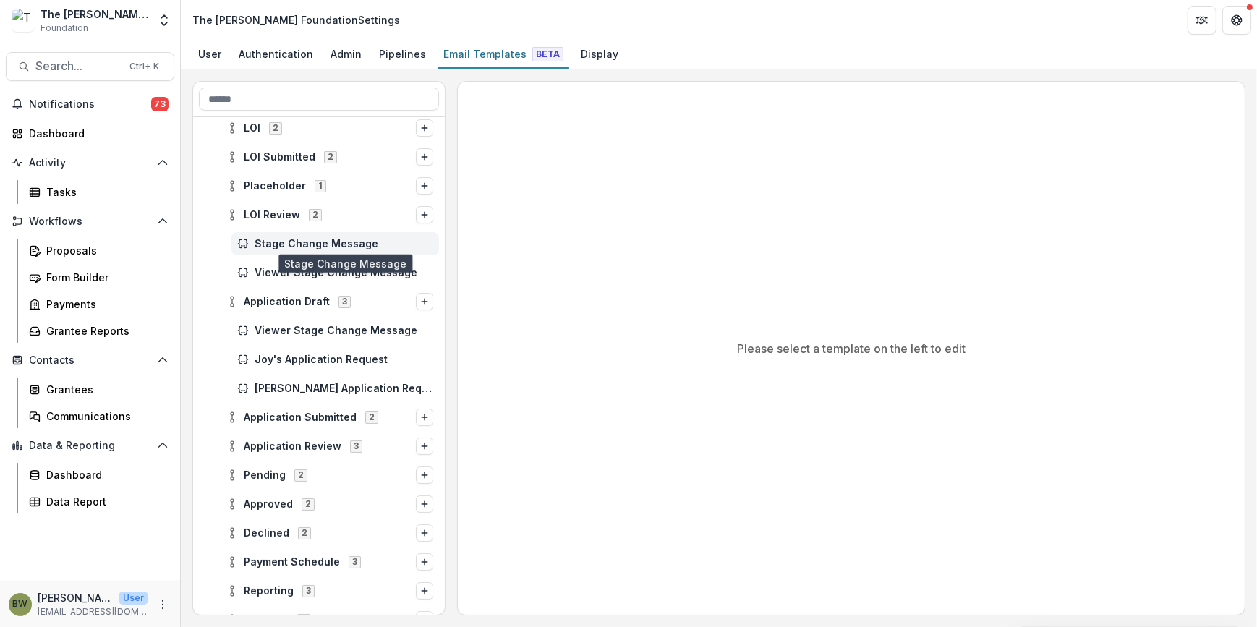
click at [323, 244] on span "Stage Change Message" at bounding box center [344, 244] width 179 height 12
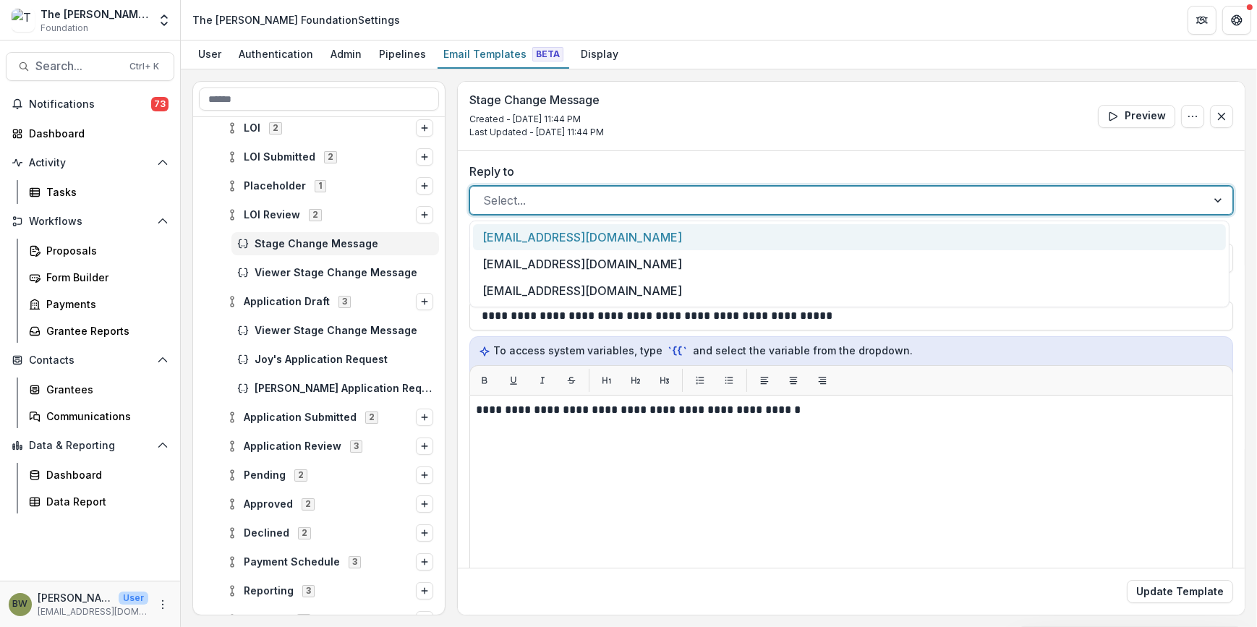
click at [716, 206] on div at bounding box center [838, 200] width 710 height 20
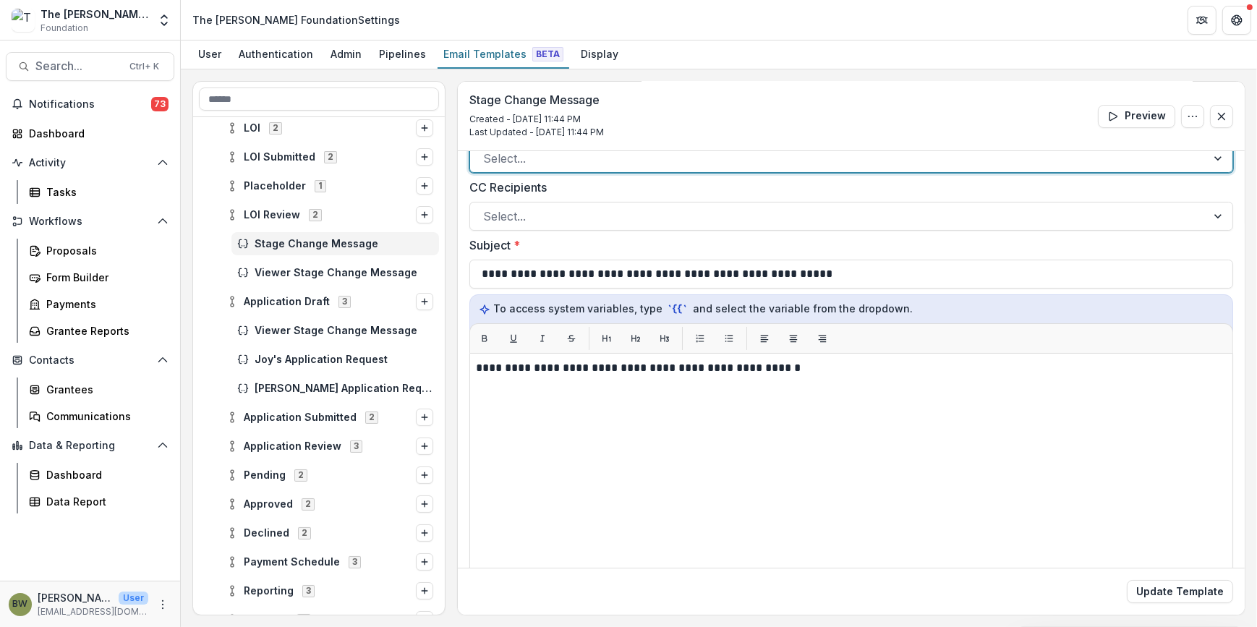
scroll to position [65, 0]
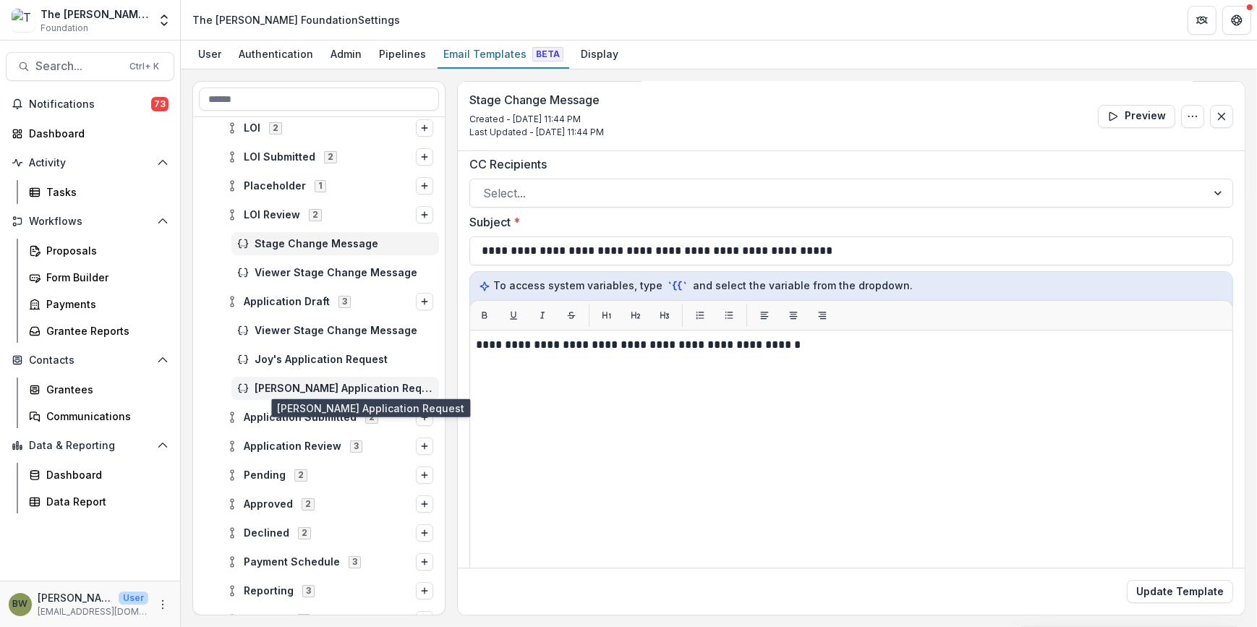
click at [343, 383] on span "[PERSON_NAME] Application Request" at bounding box center [344, 389] width 179 height 12
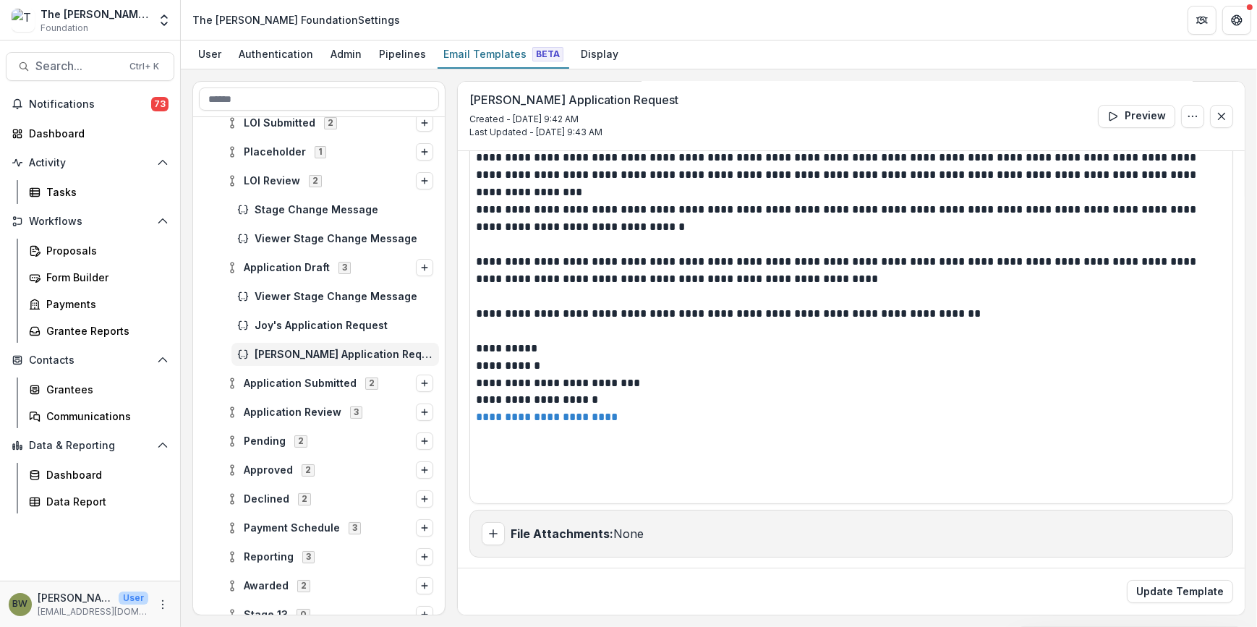
scroll to position [197, 0]
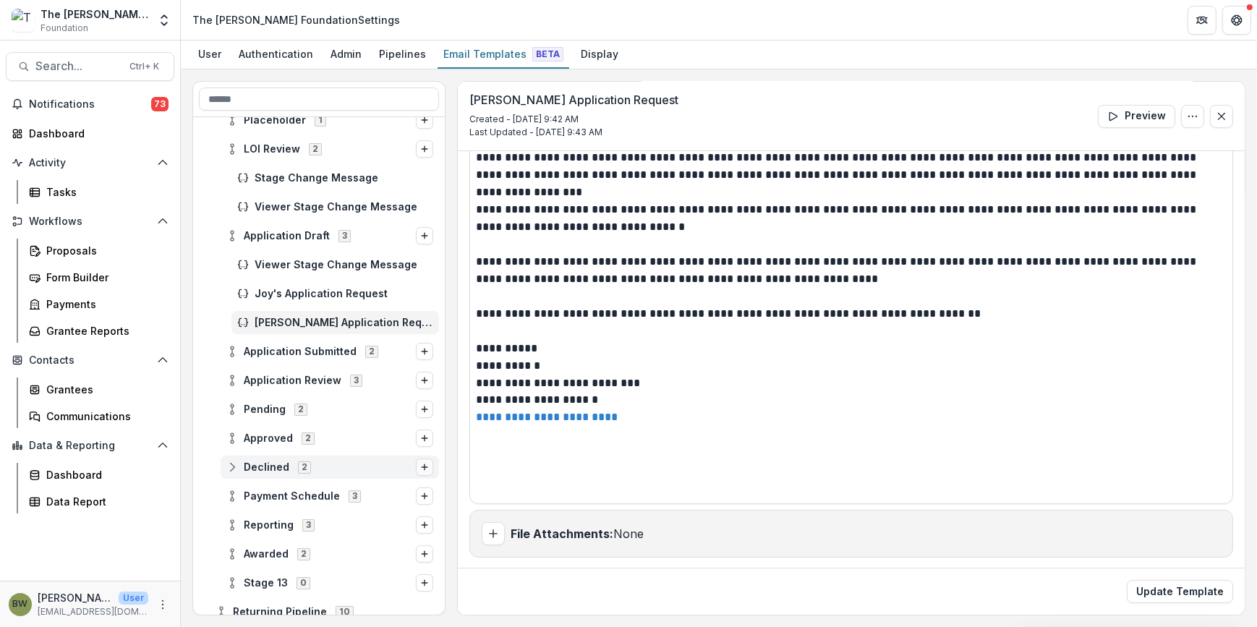
click at [425, 467] on line "Options" at bounding box center [425, 467] width 0 height 6
click at [326, 470] on button "Stage Change Message" at bounding box center [328, 467] width 157 height 21
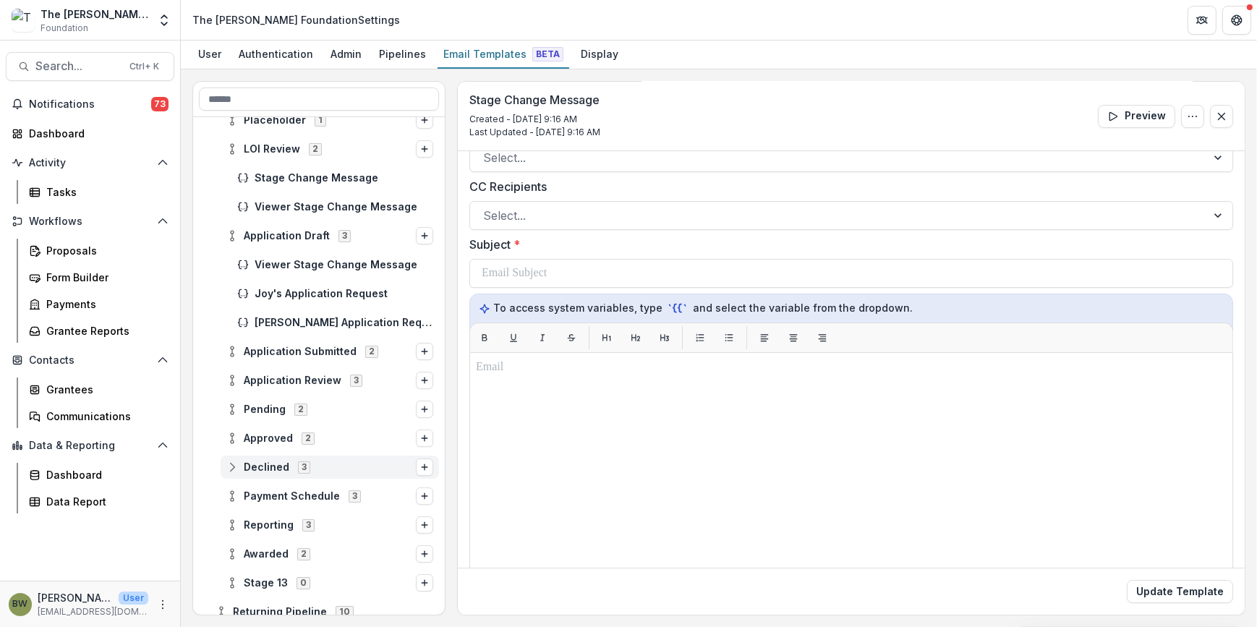
scroll to position [65, 0]
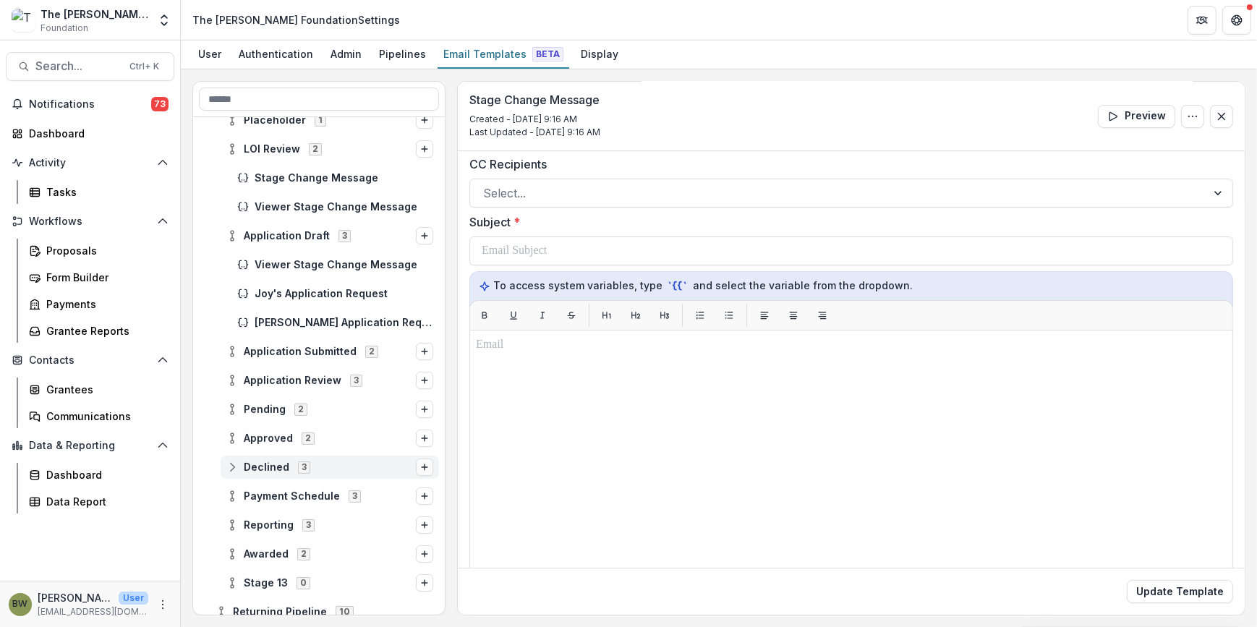
click at [420, 470] on icon "Options" at bounding box center [424, 467] width 9 height 9
click at [369, 467] on button "Stage Change Message" at bounding box center [328, 467] width 157 height 21
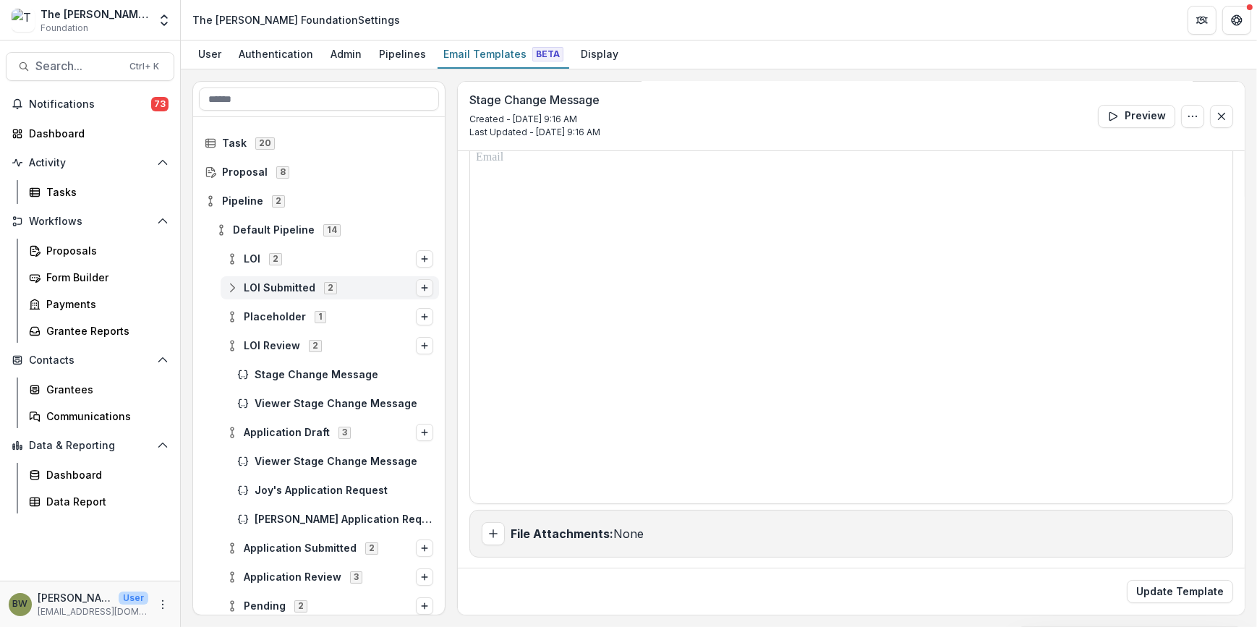
click at [420, 289] on icon "Options" at bounding box center [424, 288] width 9 height 9
click at [344, 289] on button "Stage Change Message" at bounding box center [328, 288] width 157 height 21
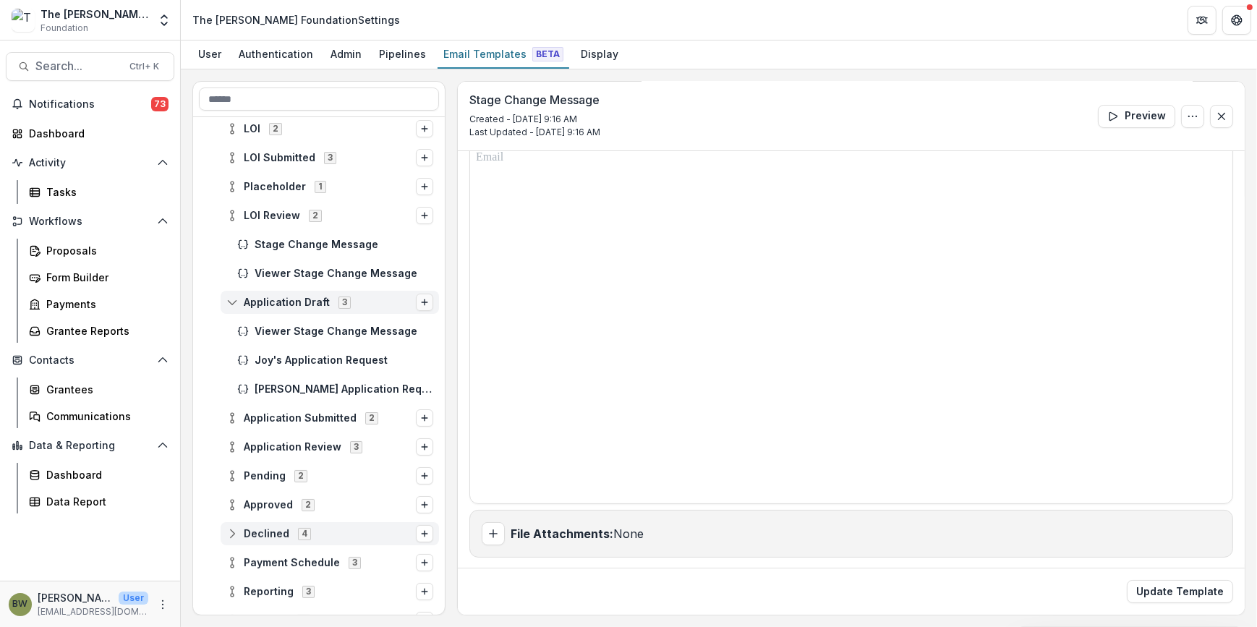
scroll to position [131, 0]
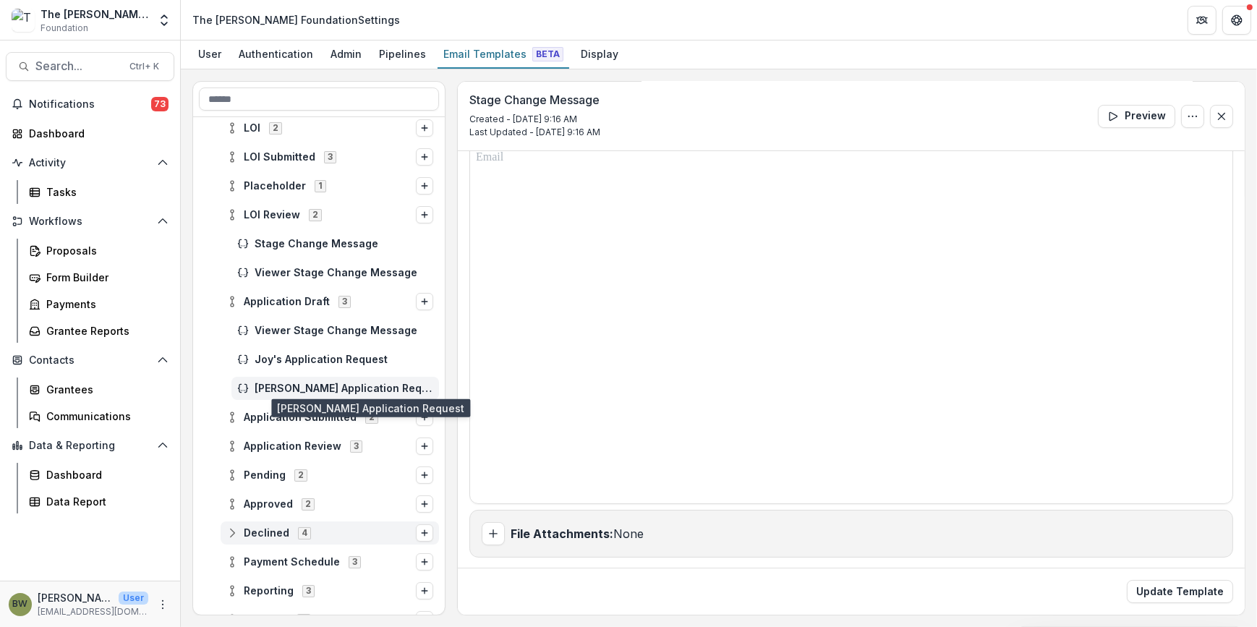
click at [355, 389] on span "[PERSON_NAME] Application Request" at bounding box center [344, 389] width 179 height 12
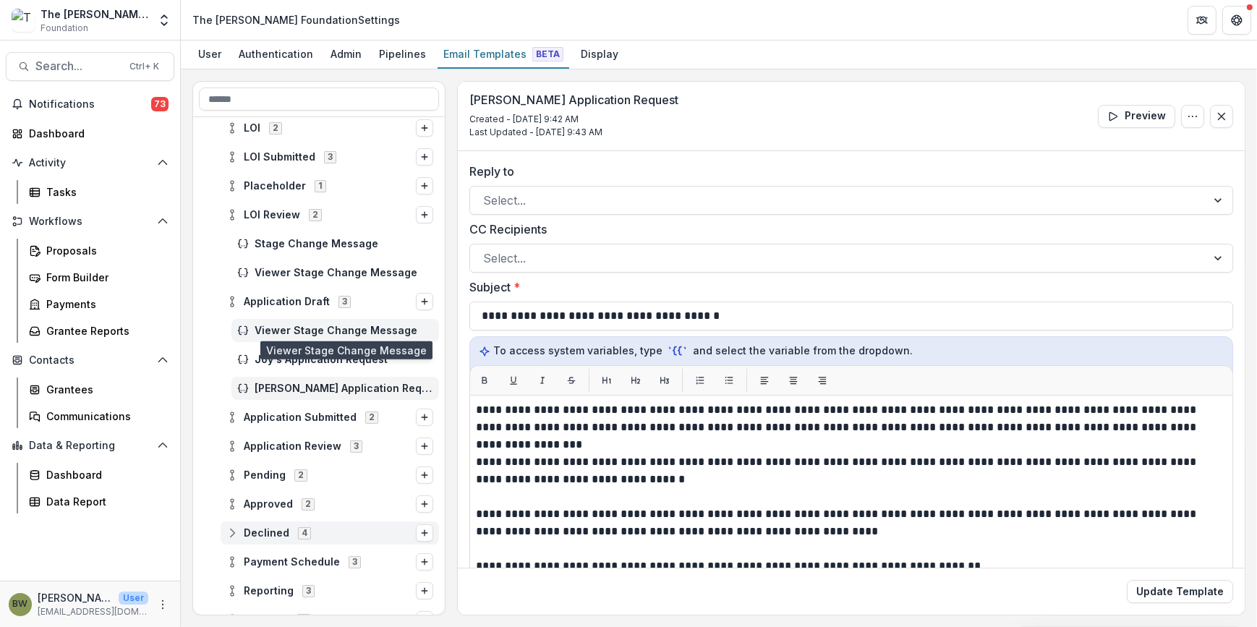
click at [352, 331] on span "Viewer Stage Change Message" at bounding box center [344, 331] width 179 height 12
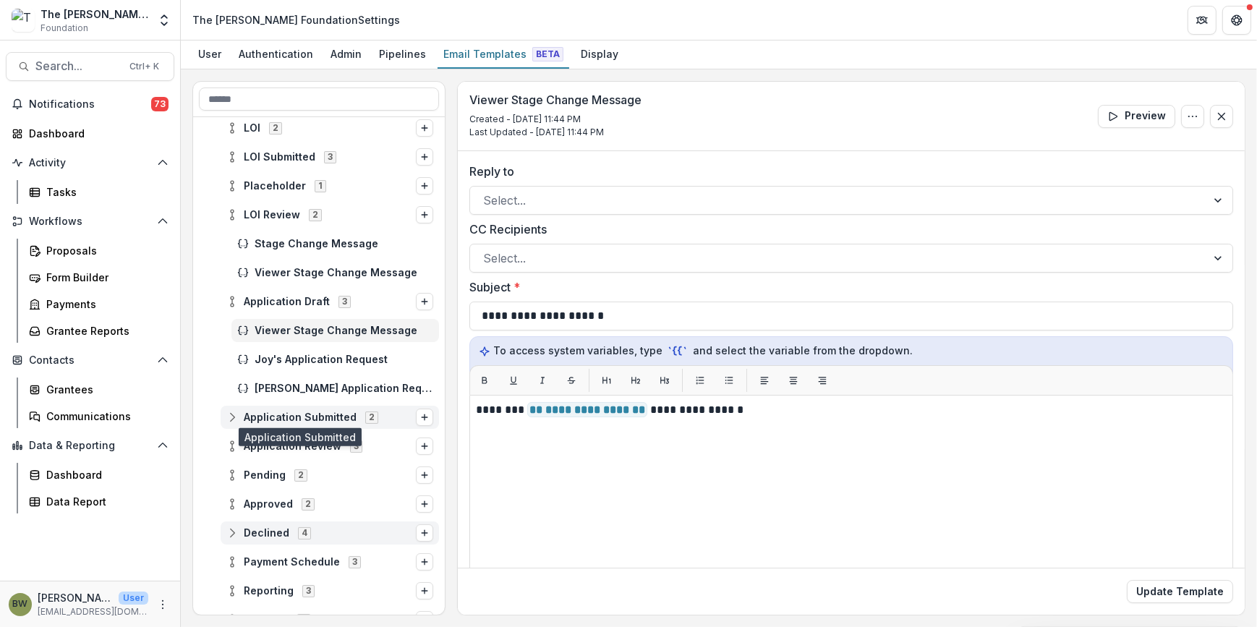
click at [349, 420] on span "Application Submitted" at bounding box center [300, 418] width 113 height 12
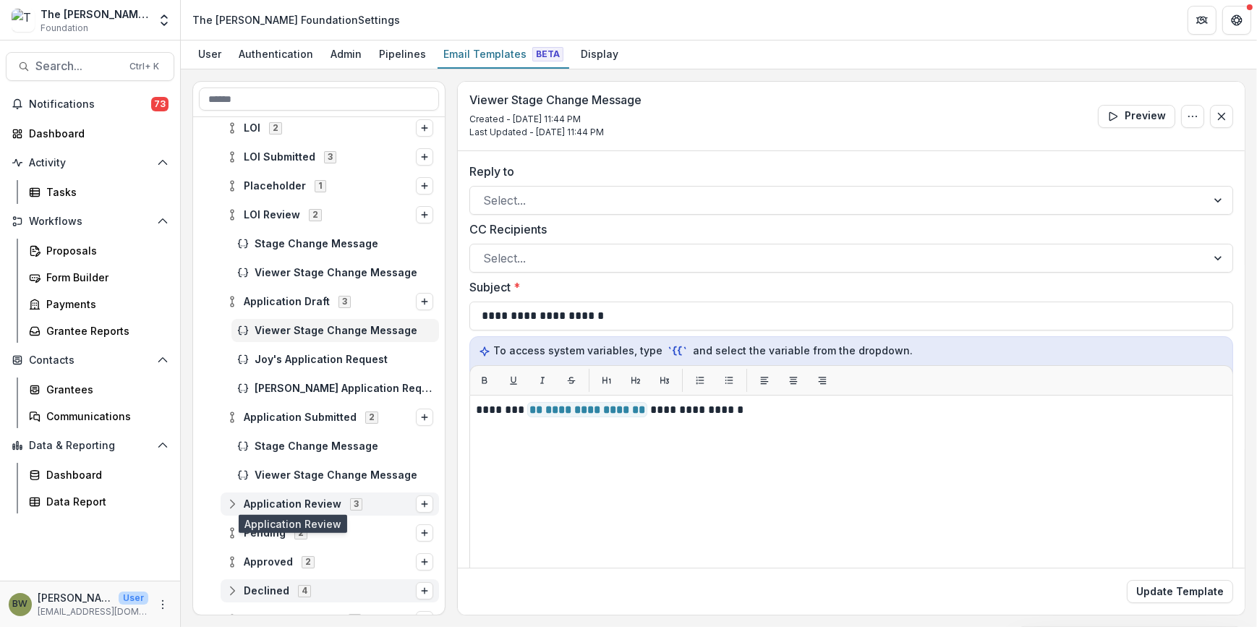
click at [301, 499] on span "Application Review" at bounding box center [293, 504] width 98 height 12
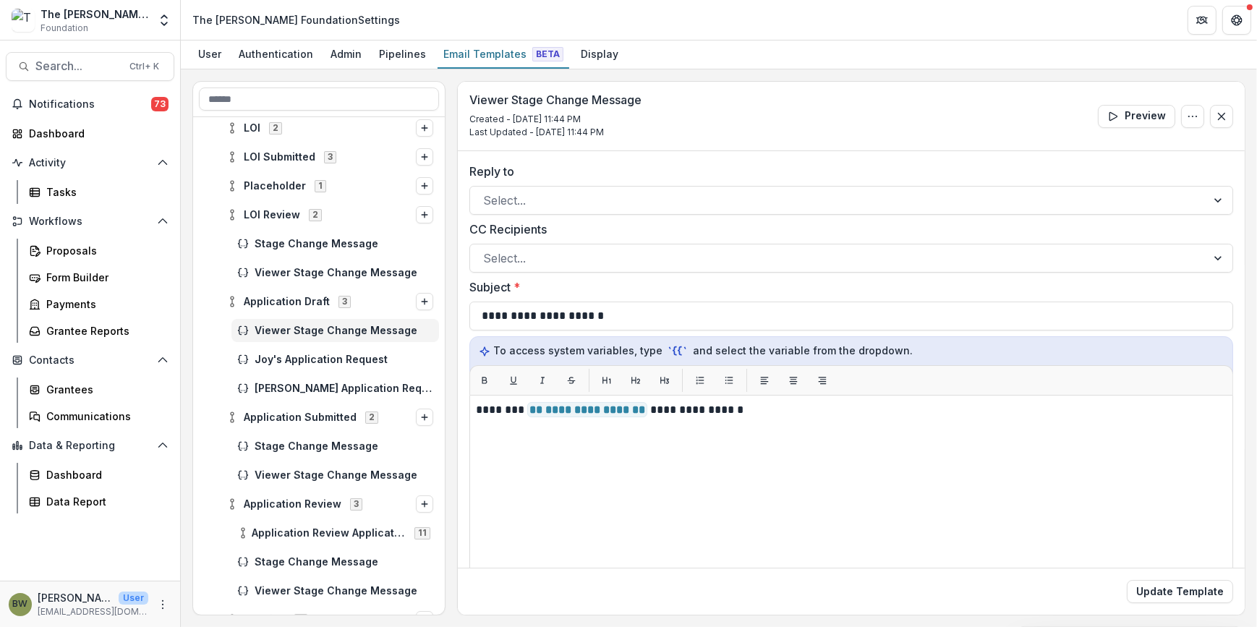
scroll to position [197, 0]
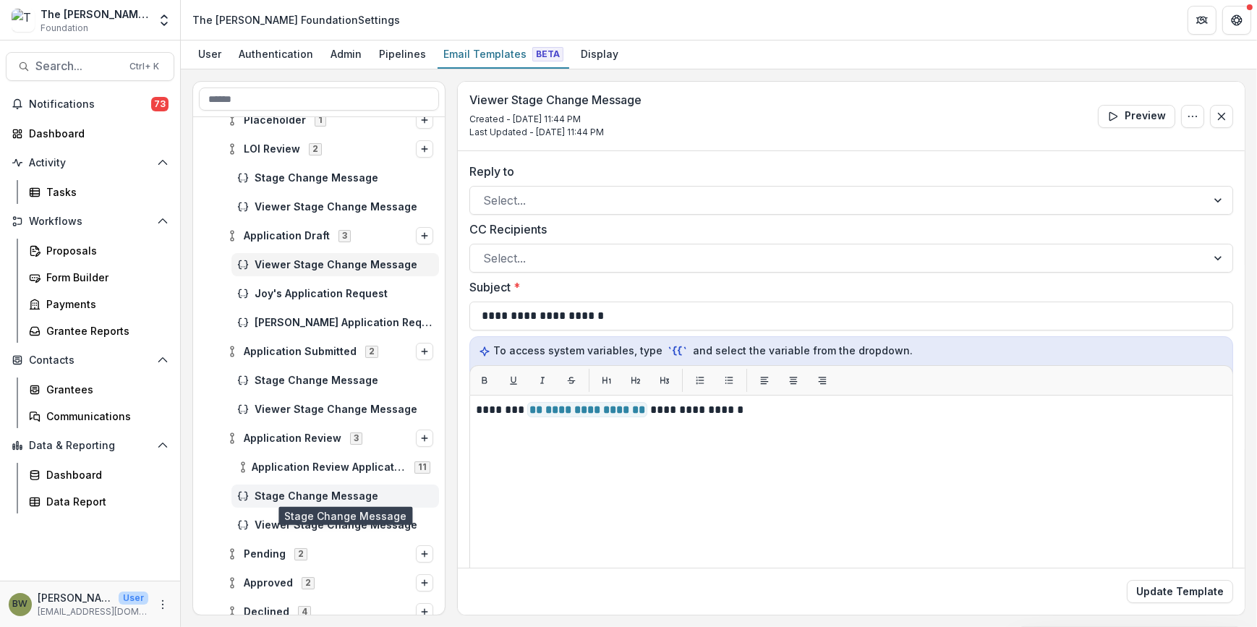
click at [302, 493] on span "Stage Change Message" at bounding box center [344, 497] width 179 height 12
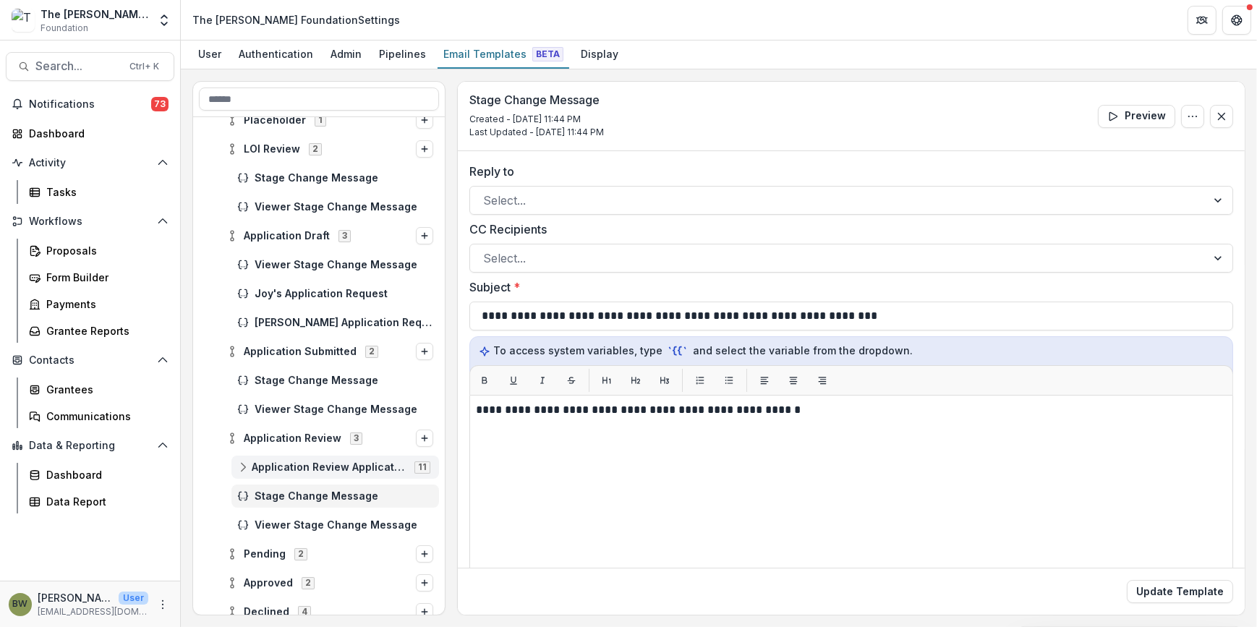
click at [309, 467] on span "Application Review Application Review" at bounding box center [329, 468] width 154 height 12
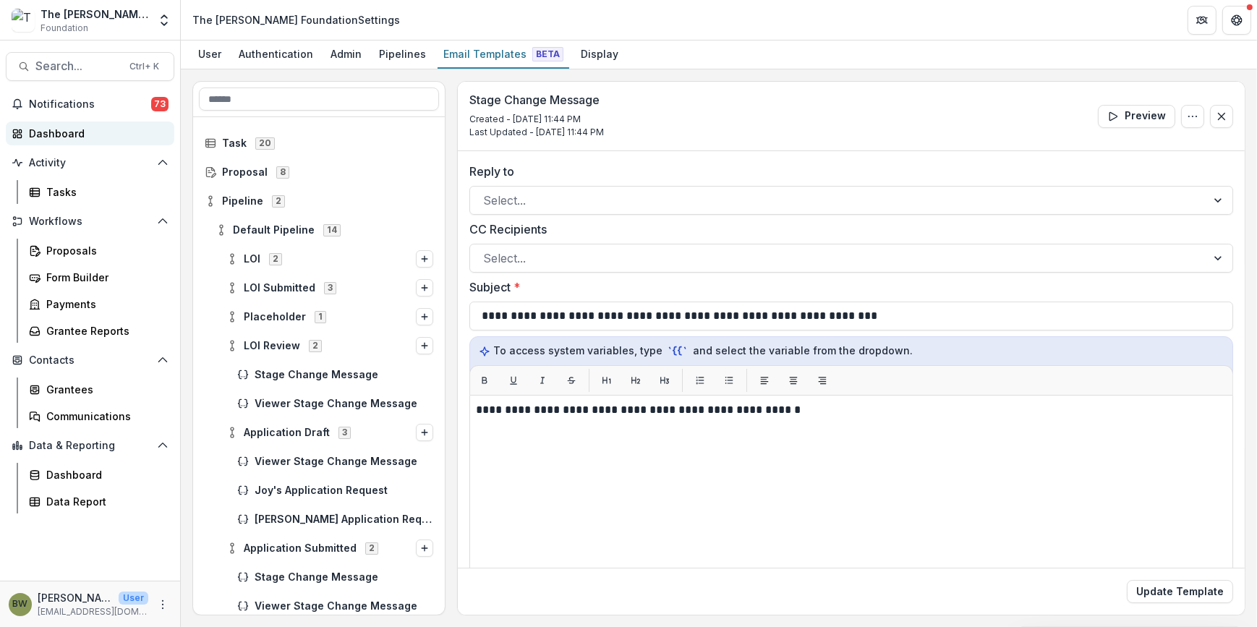
click at [67, 135] on div "Dashboard" at bounding box center [96, 133] width 134 height 15
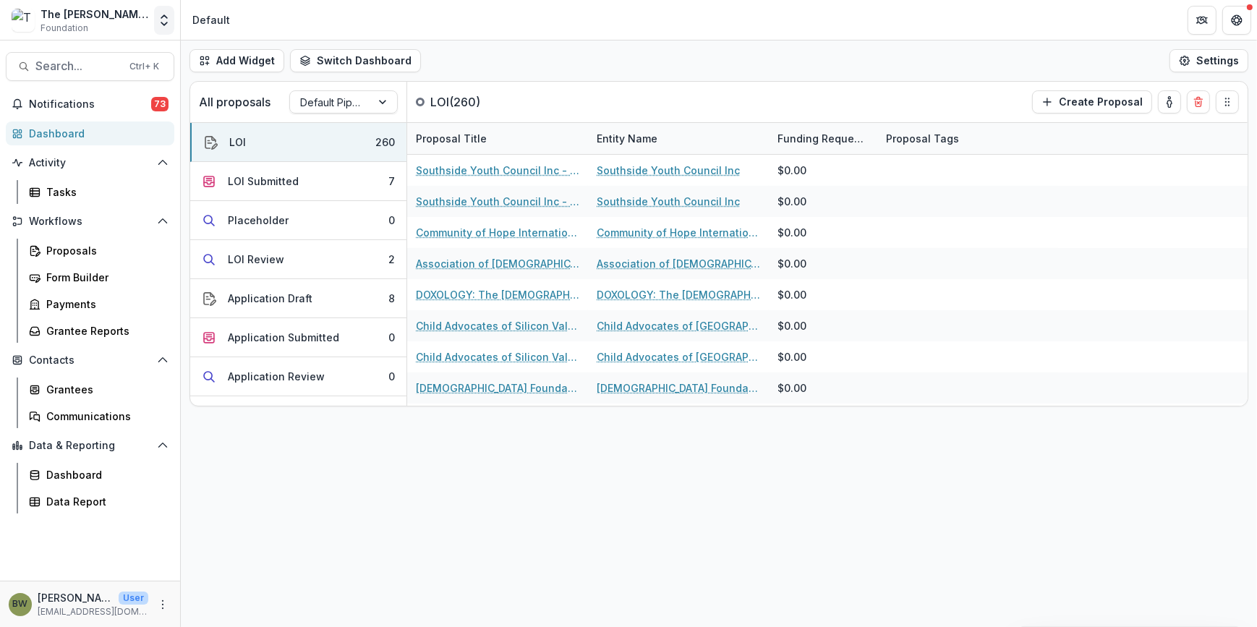
click at [166, 20] on icon "Open entity switcher" at bounding box center [164, 20] width 14 height 14
click at [111, 58] on link "Admin Settings" at bounding box center [91, 56] width 174 height 24
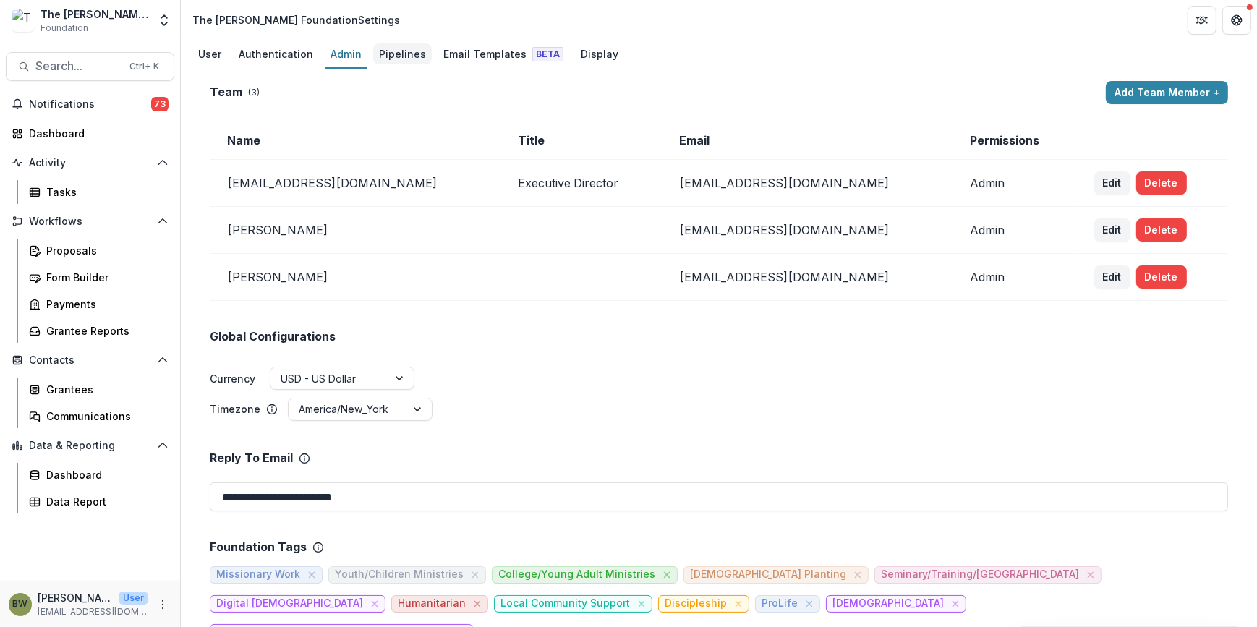
click at [399, 47] on div "Pipelines" at bounding box center [402, 53] width 59 height 21
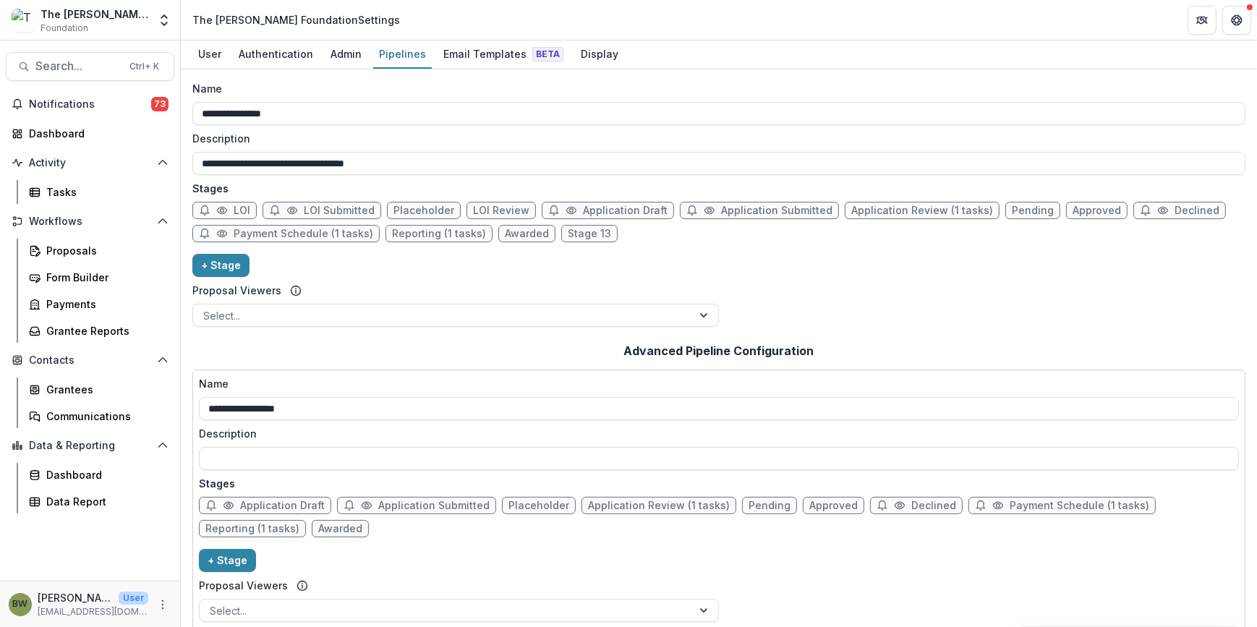
click at [590, 205] on span "Application Draft" at bounding box center [625, 211] width 85 height 12
select select "*****"
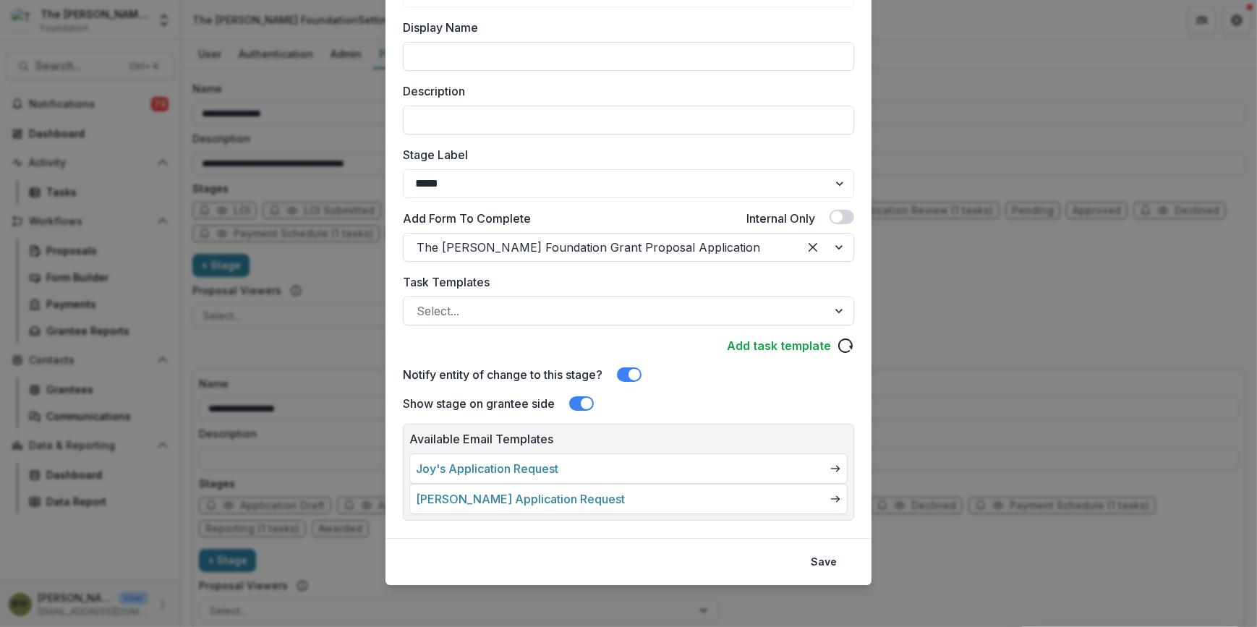
scroll to position [155, 0]
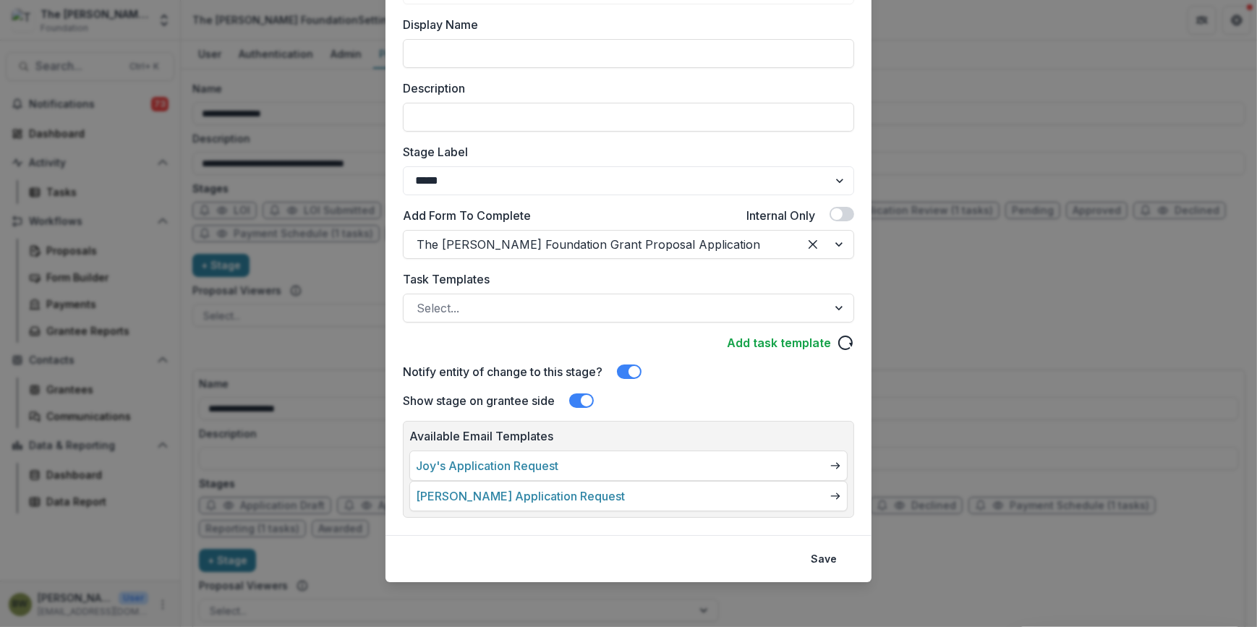
click at [962, 299] on div "**********" at bounding box center [628, 313] width 1257 height 627
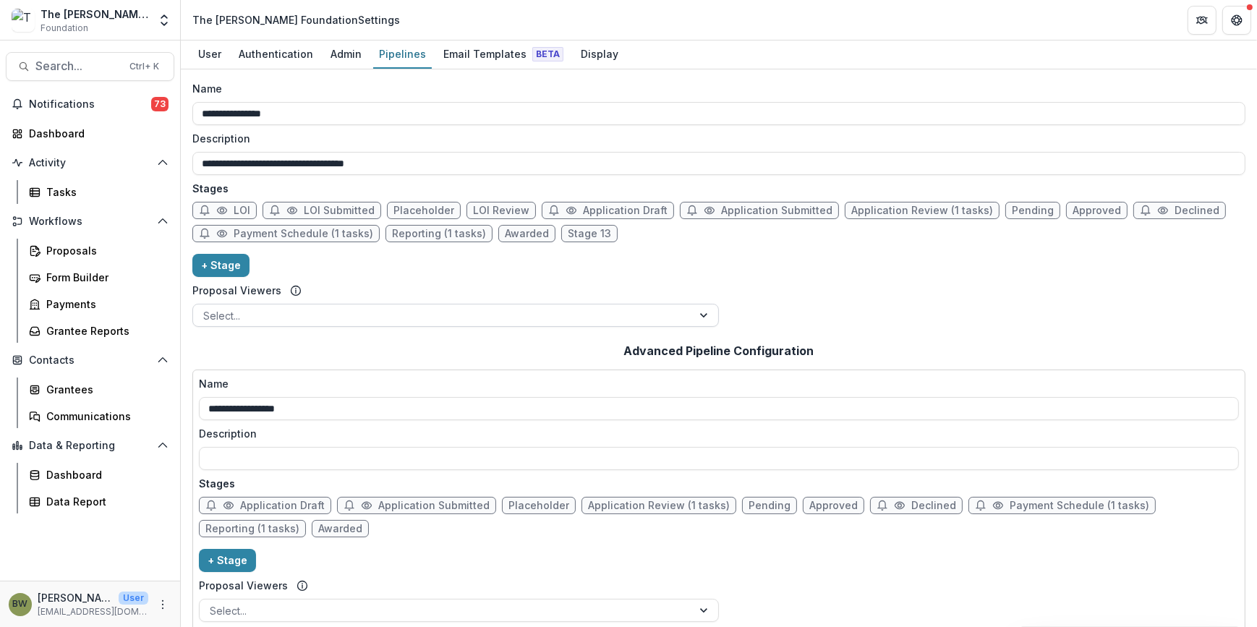
click at [246, 318] on div at bounding box center [442, 316] width 479 height 18
click at [347, 268] on div "**********" at bounding box center [718, 207] width 1053 height 252
click at [225, 210] on icon at bounding box center [222, 211] width 12 height 12
click at [318, 211] on span "LOI Submitted" at bounding box center [339, 211] width 71 height 12
select select "*********"
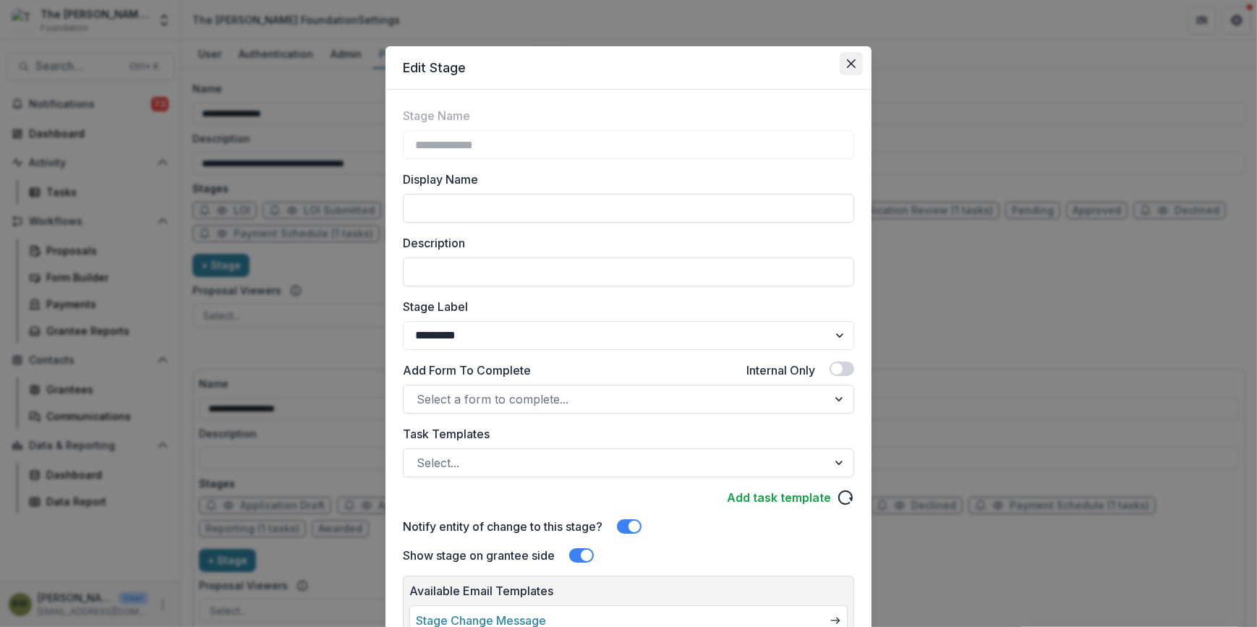
click at [860, 57] on button "Close" at bounding box center [851, 63] width 23 height 23
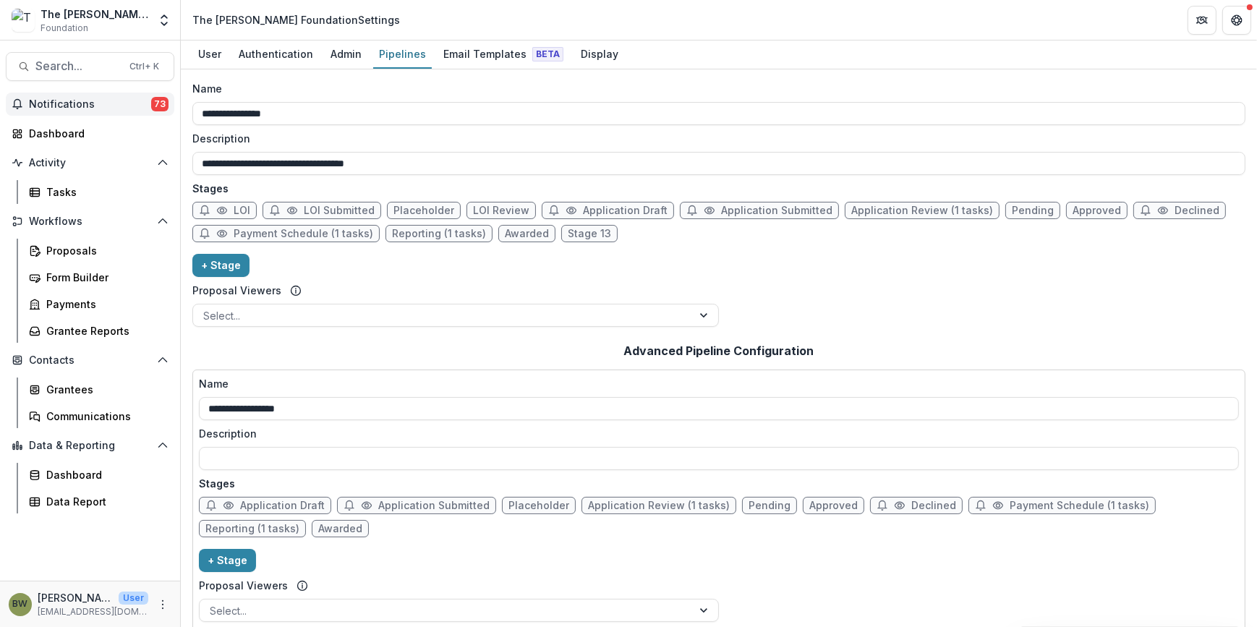
click at [160, 108] on span "73" at bounding box center [159, 104] width 17 height 14
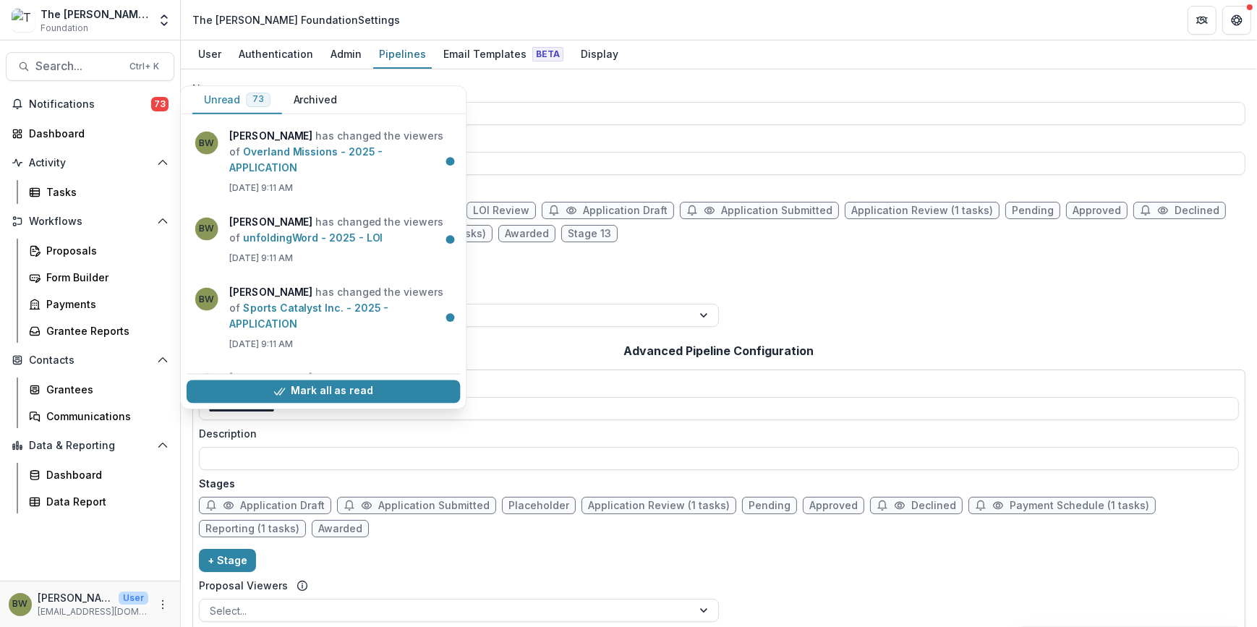
click at [568, 269] on div "**********" at bounding box center [718, 207] width 1053 height 252
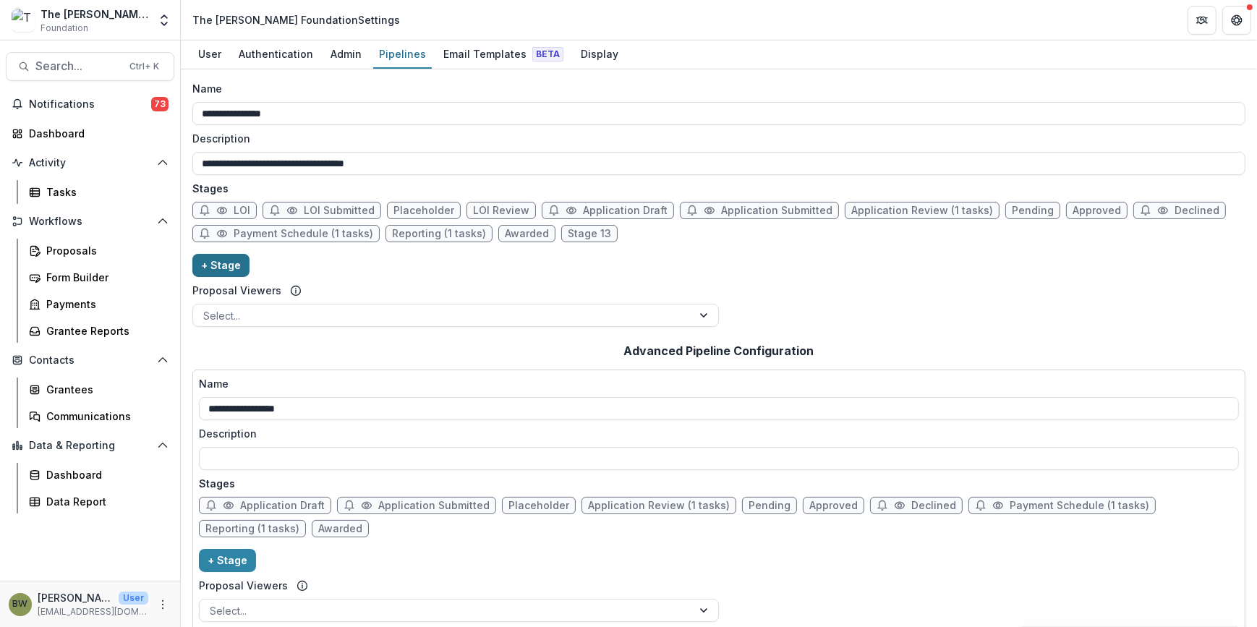
click at [230, 266] on button "+ Stage" at bounding box center [220, 265] width 57 height 23
select select "*****"
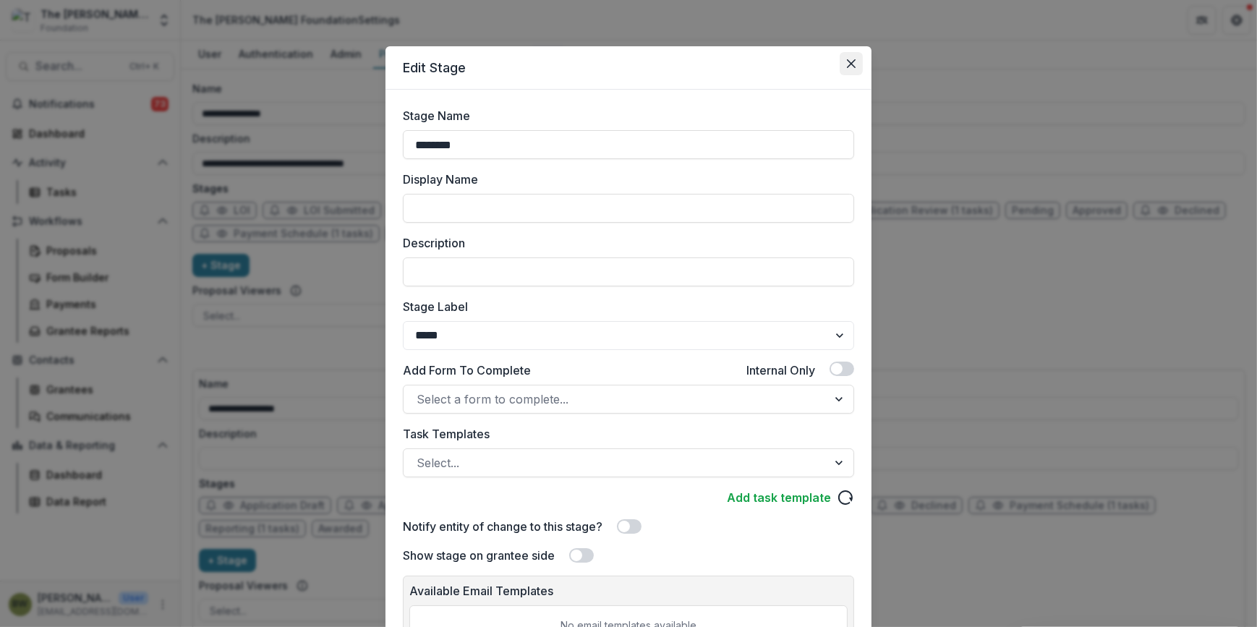
click at [850, 64] on icon "Close" at bounding box center [851, 63] width 9 height 9
